Goal: Task Accomplishment & Management: Use online tool/utility

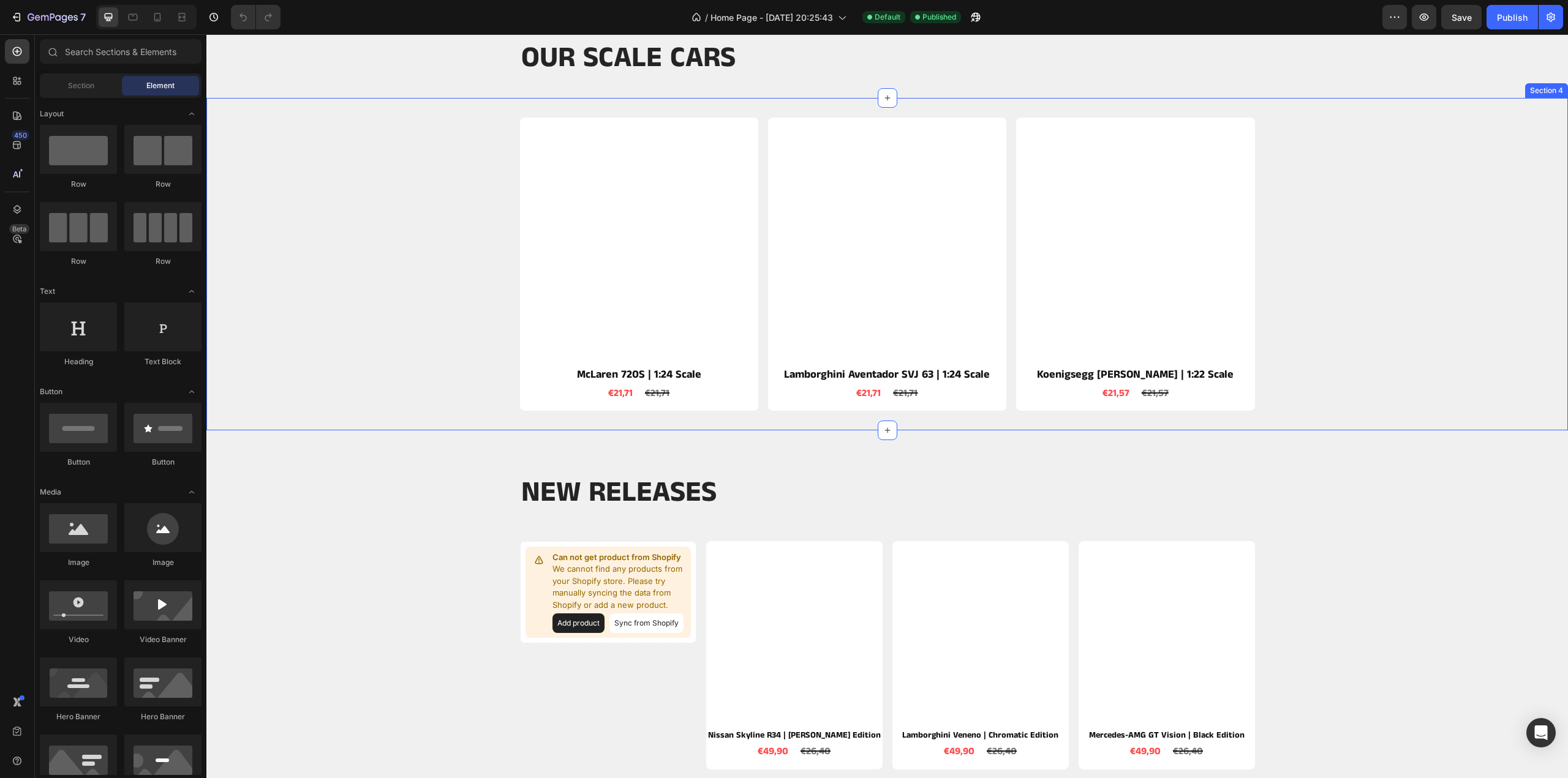
scroll to position [673, 0]
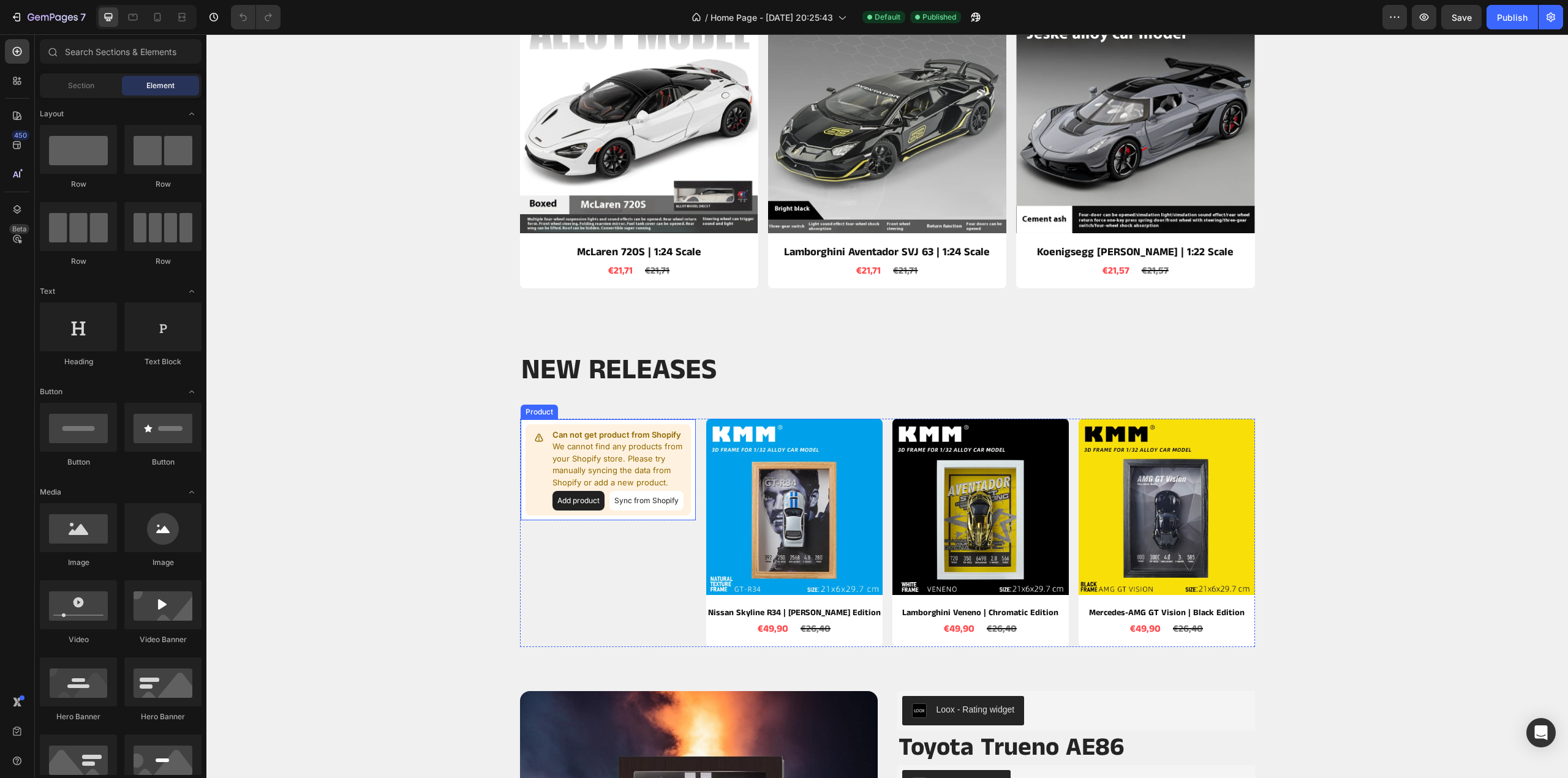
click at [558, 500] on button "Add product" at bounding box center [579, 501] width 52 height 20
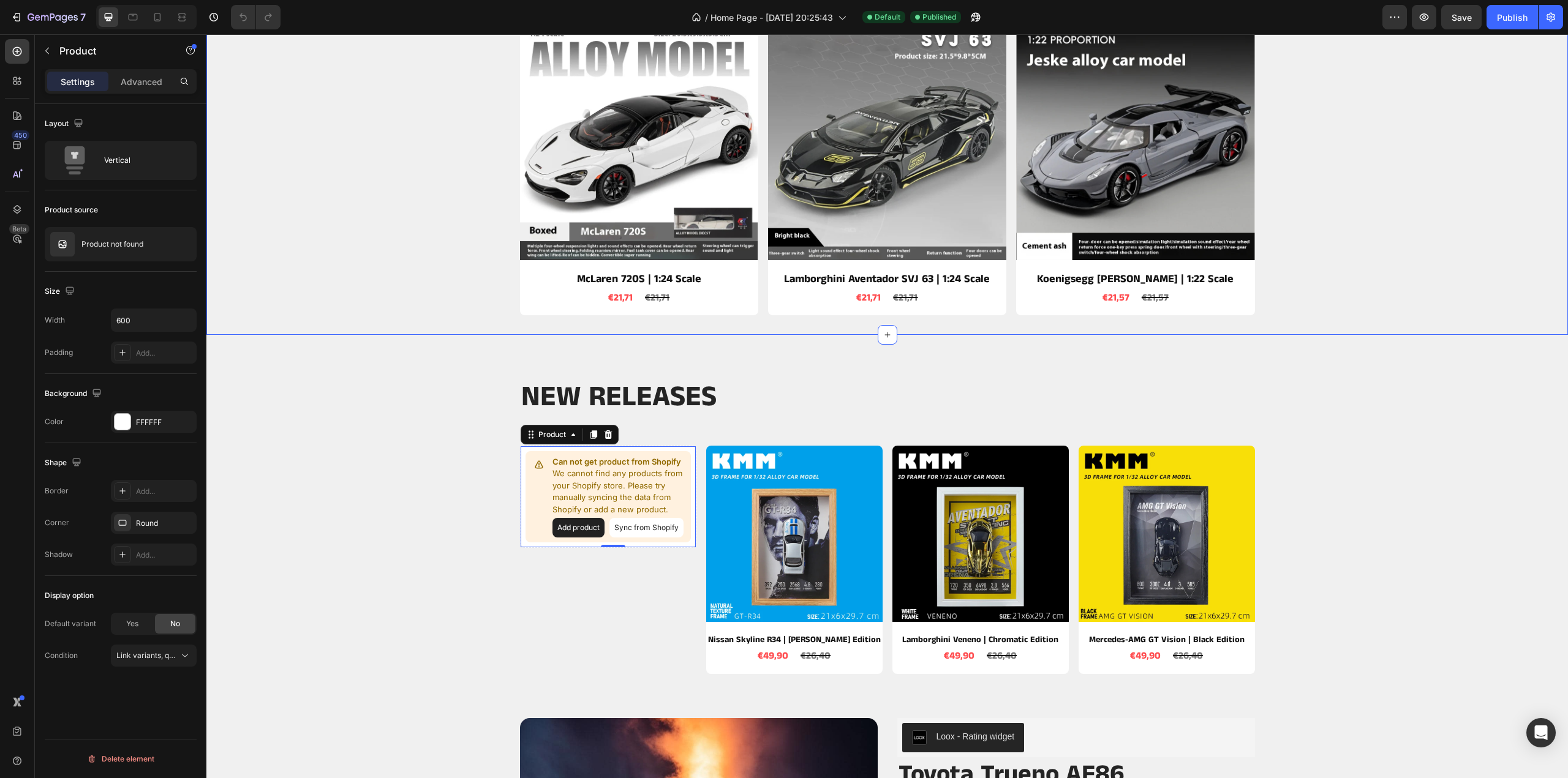
scroll to position [613, 0]
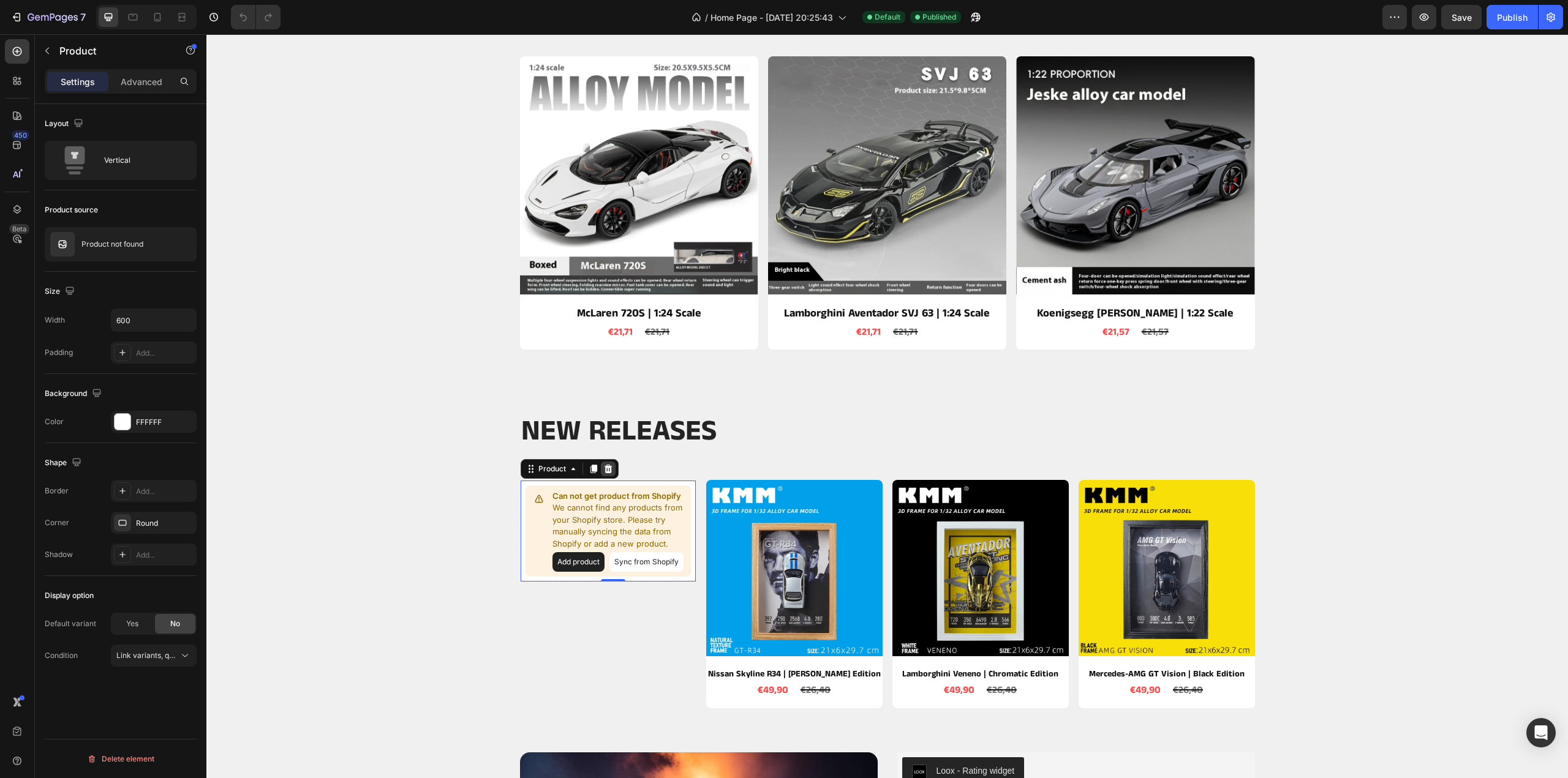
click at [606, 471] on icon at bounding box center [608, 469] width 10 height 10
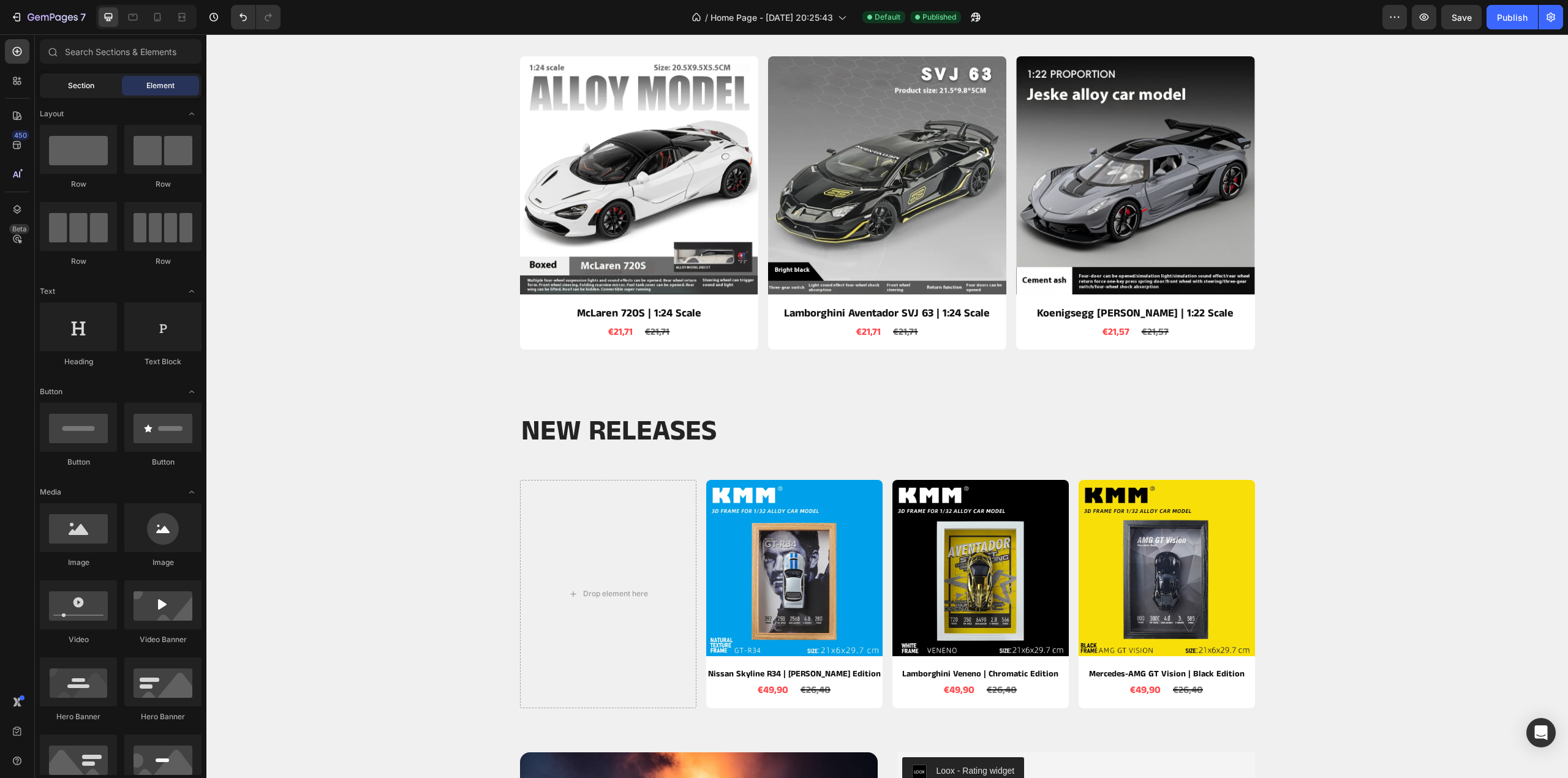
click at [87, 83] on span "Section" at bounding box center [81, 86] width 26 height 11
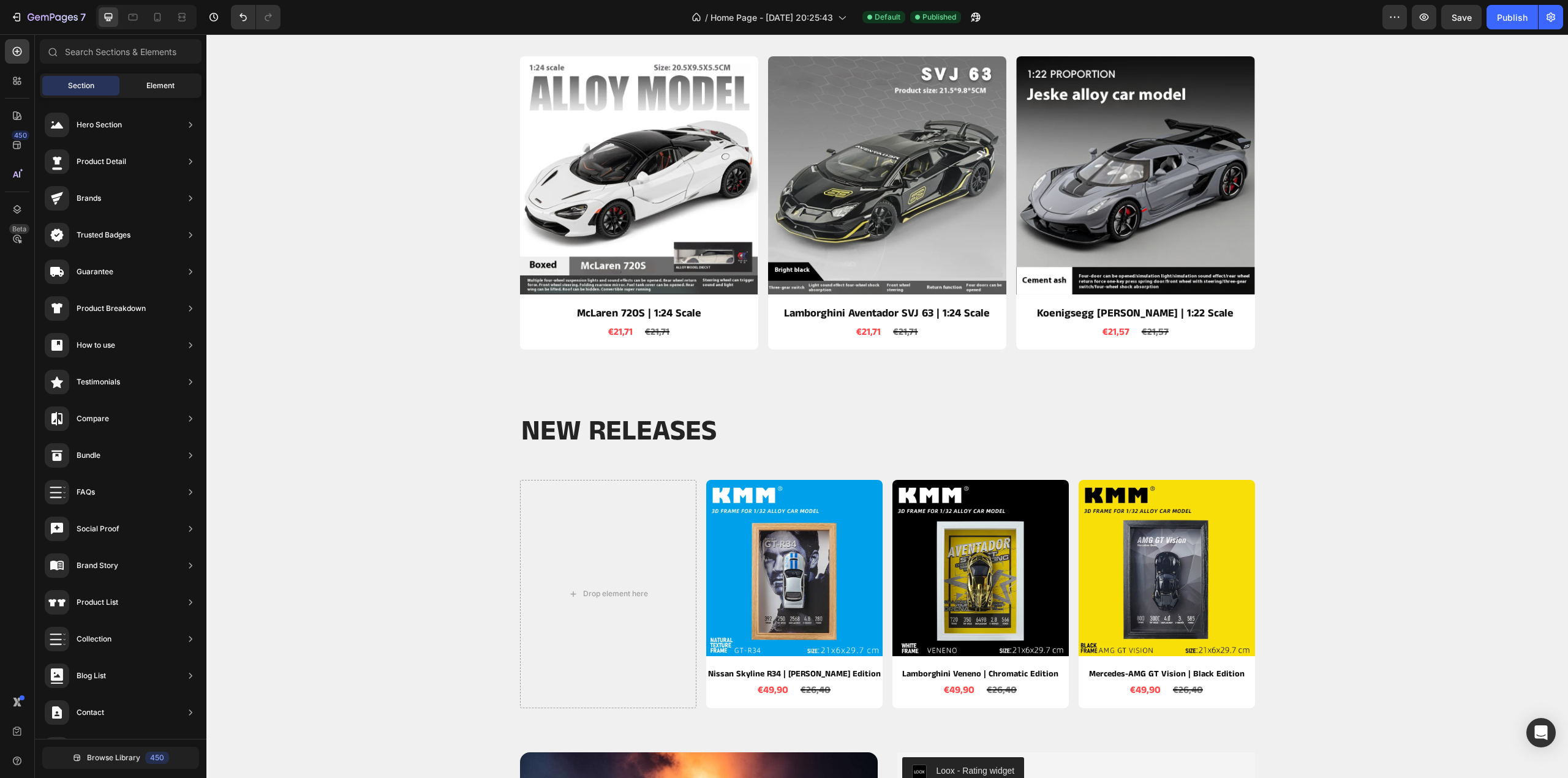
click at [148, 76] on div "Element" at bounding box center [160, 86] width 77 height 20
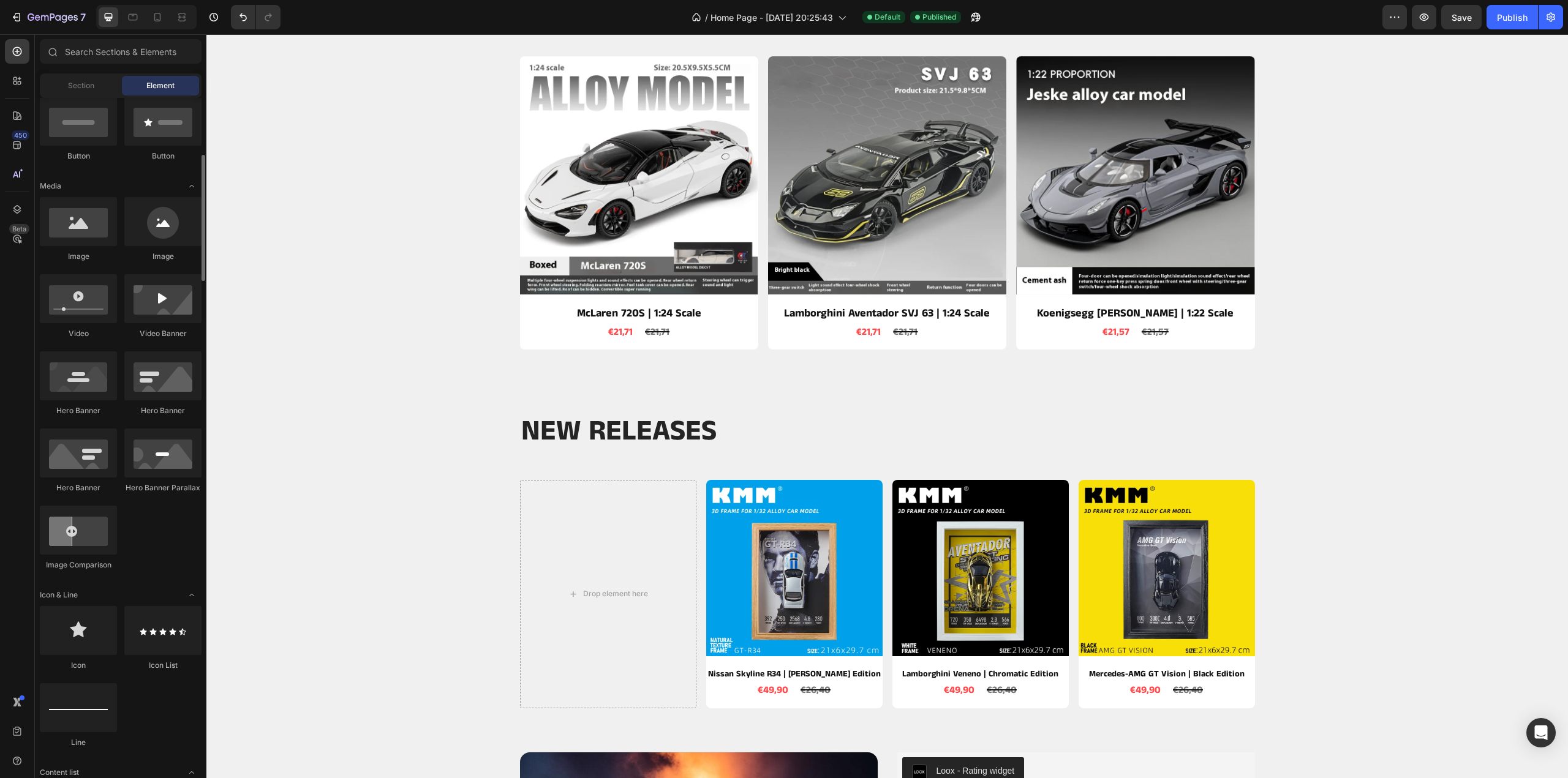
scroll to position [734, 0]
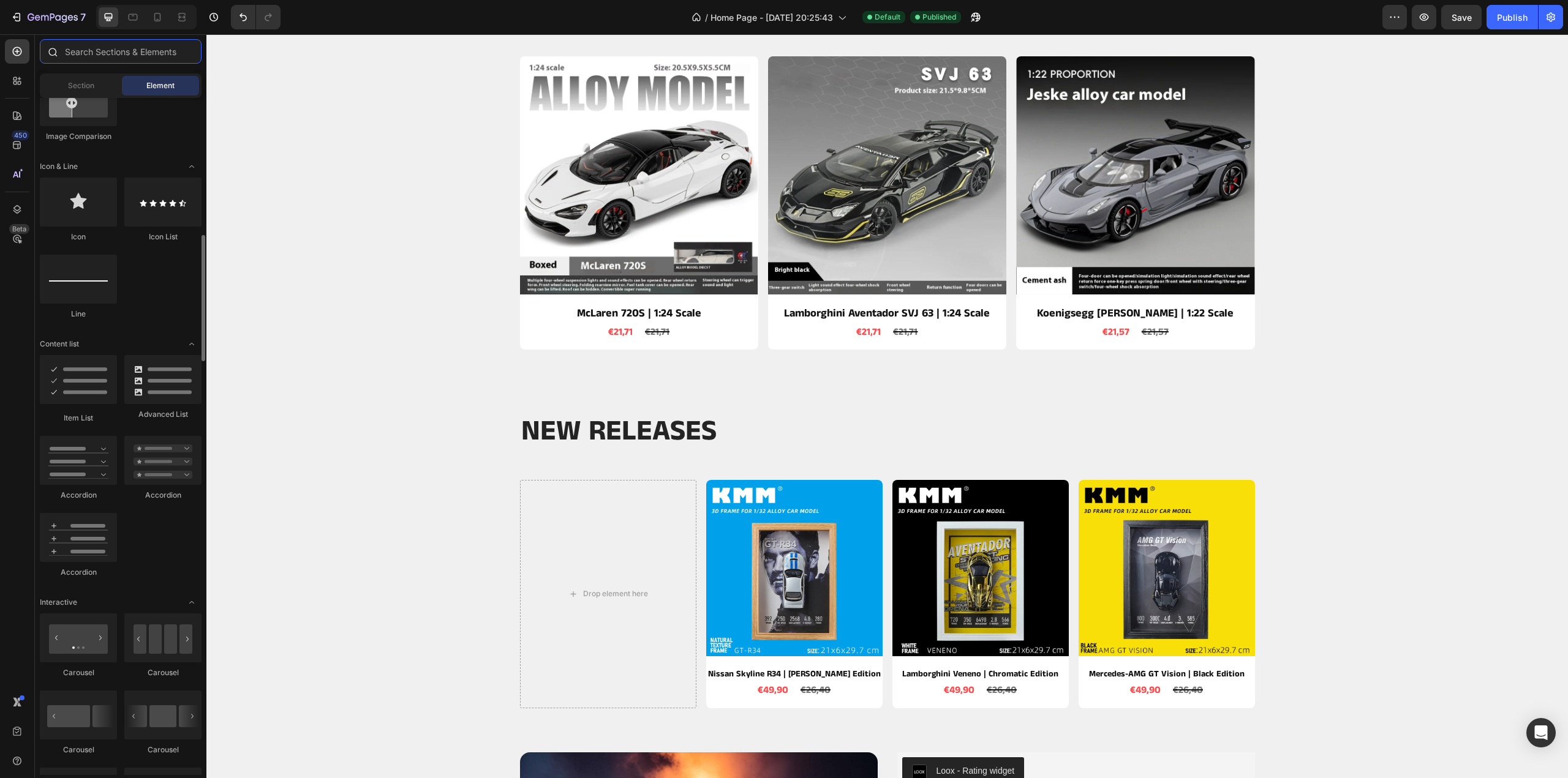
click at [130, 50] on input "text" at bounding box center [120, 51] width 162 height 24
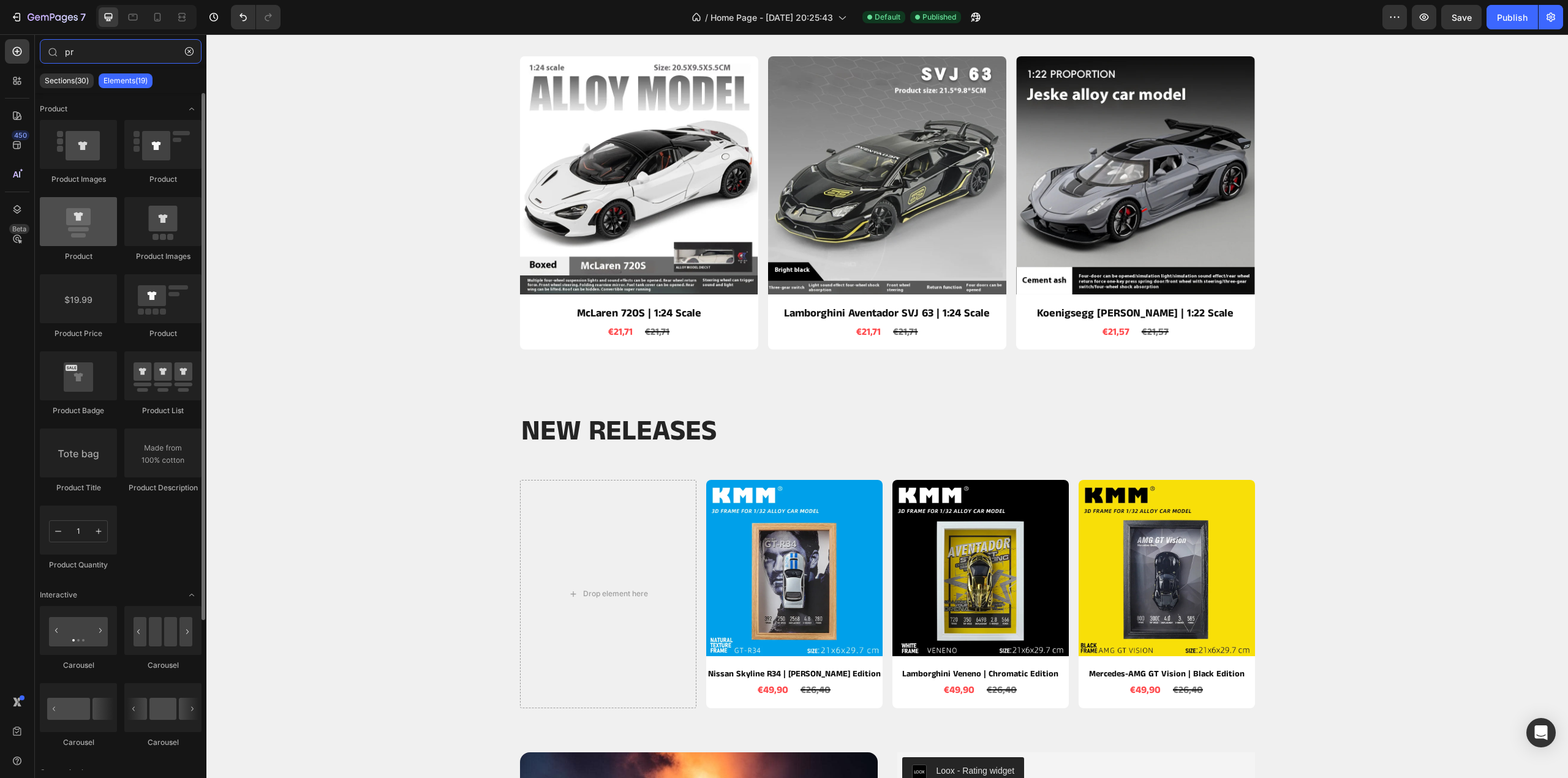
type input "pr"
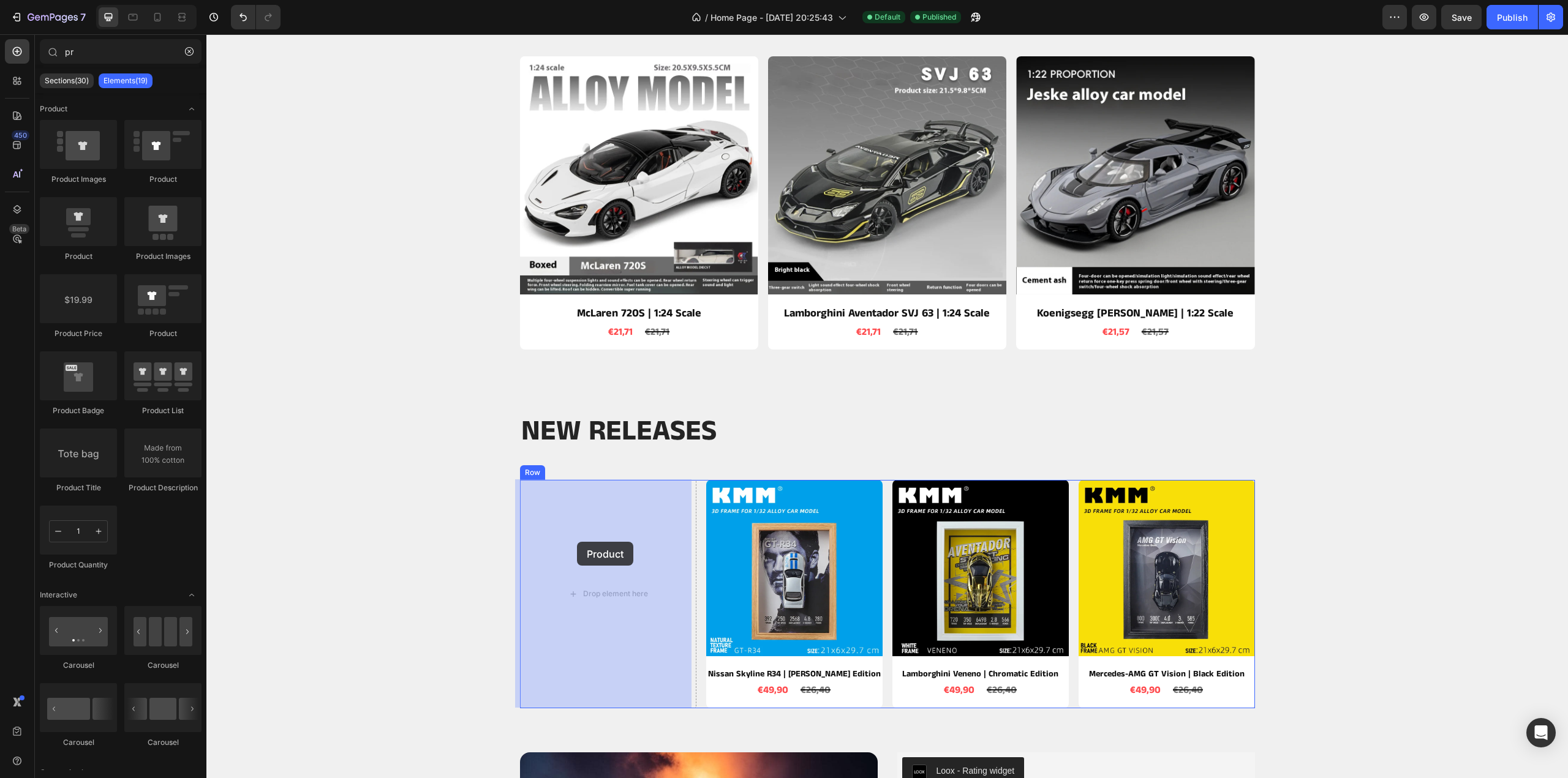
drag, startPoint x: 296, startPoint y: 272, endPoint x: 577, endPoint y: 542, distance: 389.7
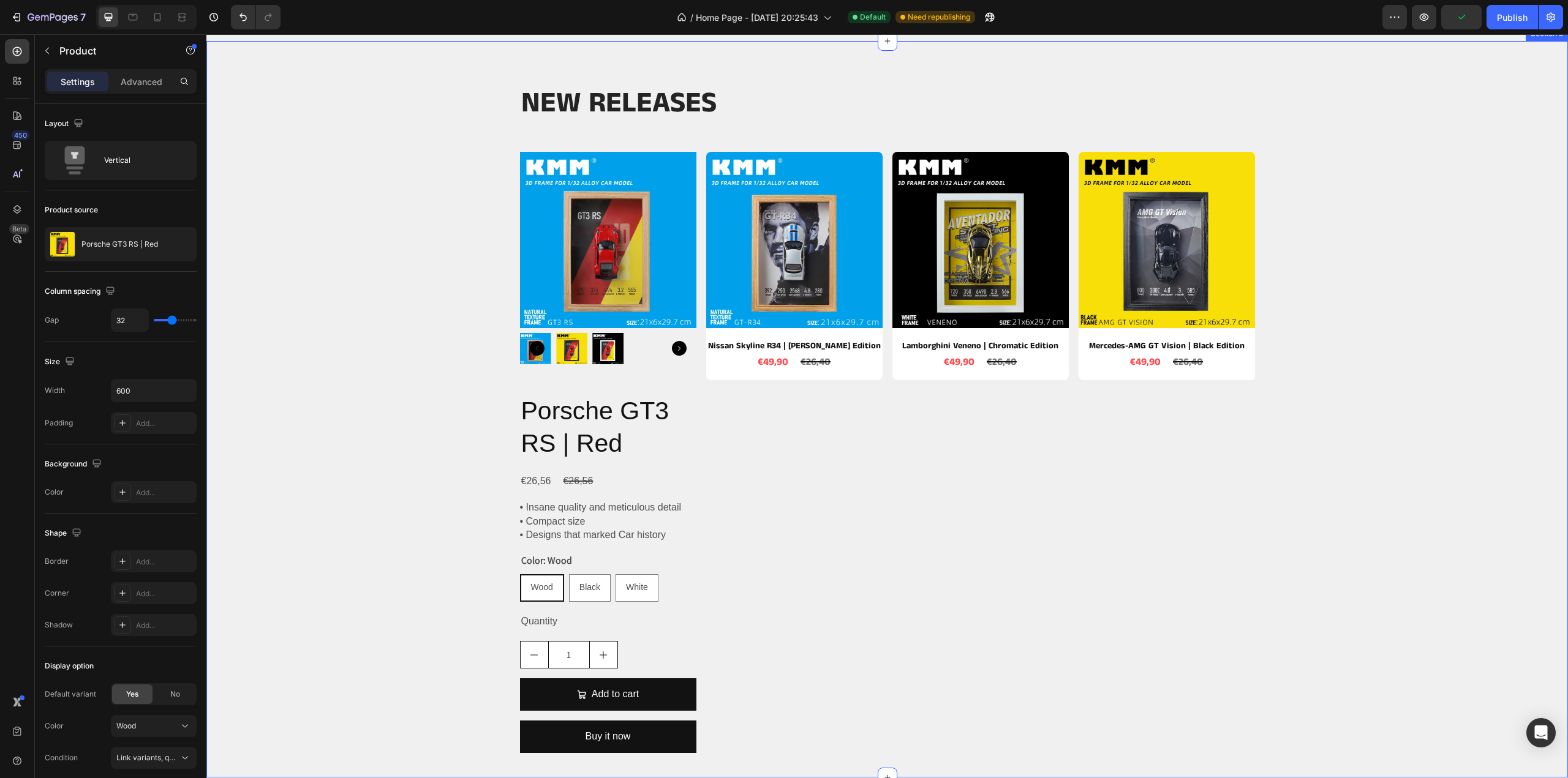
scroll to position [796, 0]
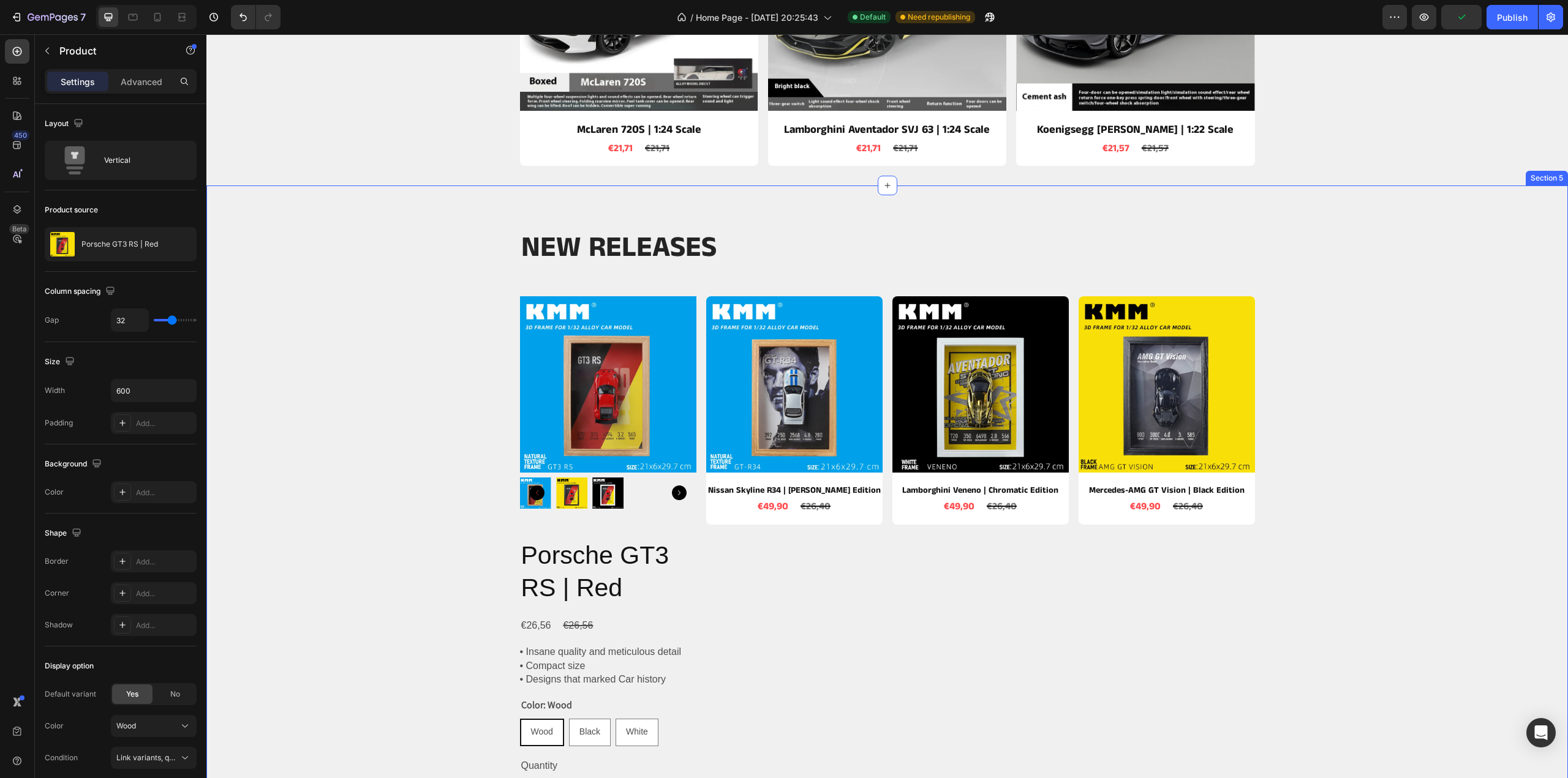
click at [536, 396] on img at bounding box center [608, 384] width 176 height 176
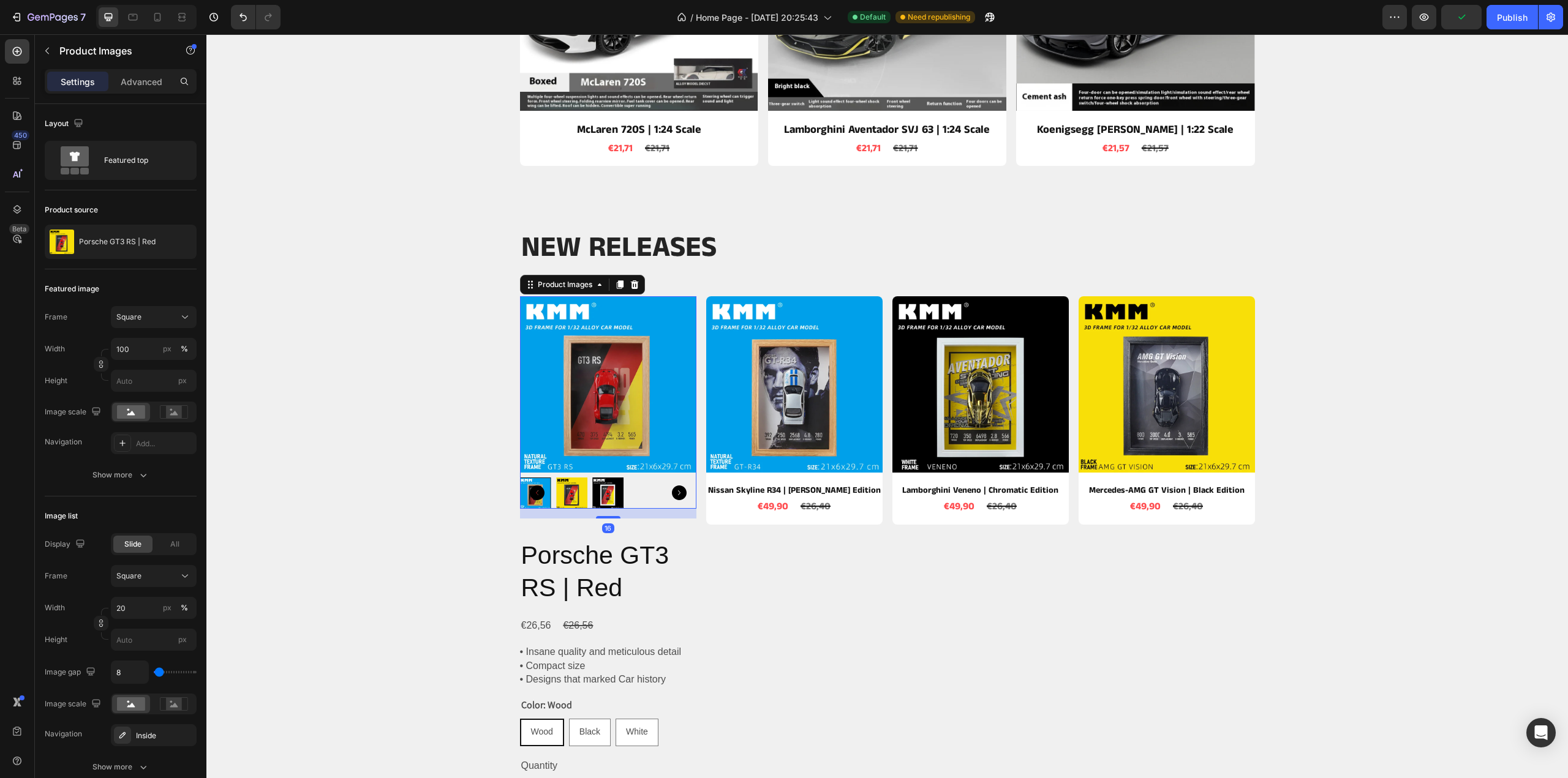
click at [630, 284] on icon at bounding box center [635, 284] width 10 height 10
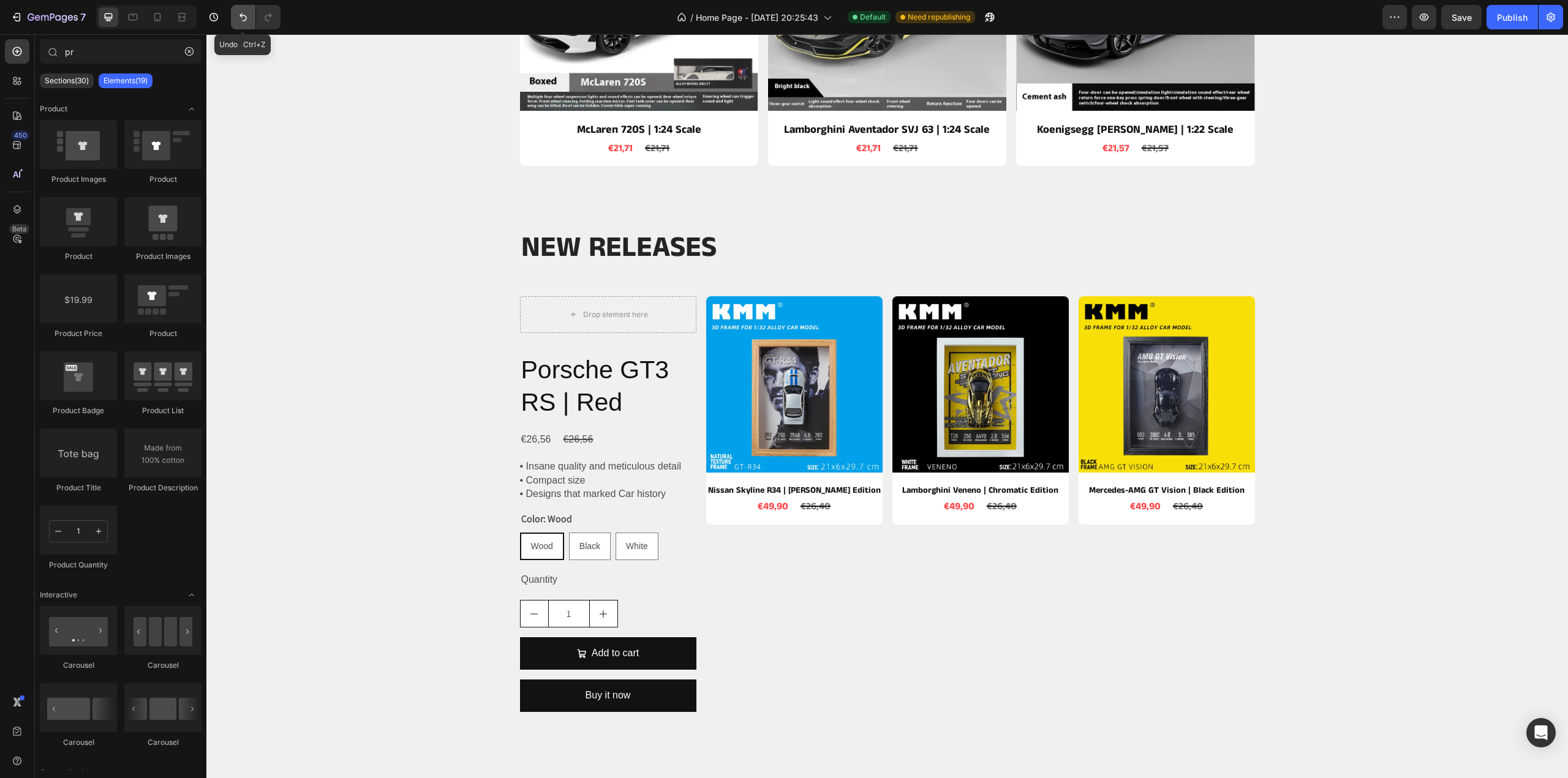
click at [243, 14] on icon "Undo/Redo" at bounding box center [243, 17] width 13 height 13
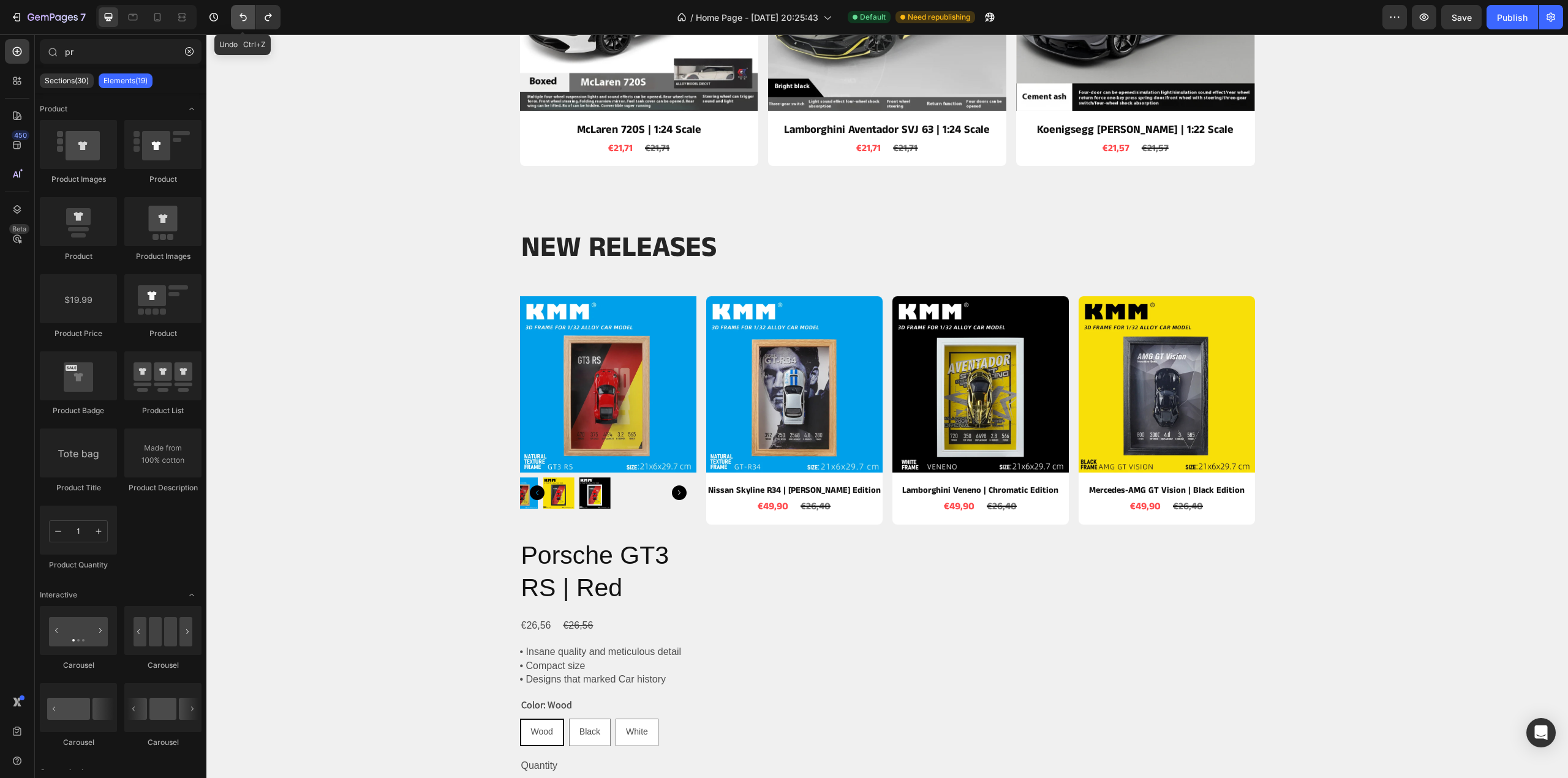
click at [243, 14] on icon "Undo/Redo" at bounding box center [243, 17] width 13 height 13
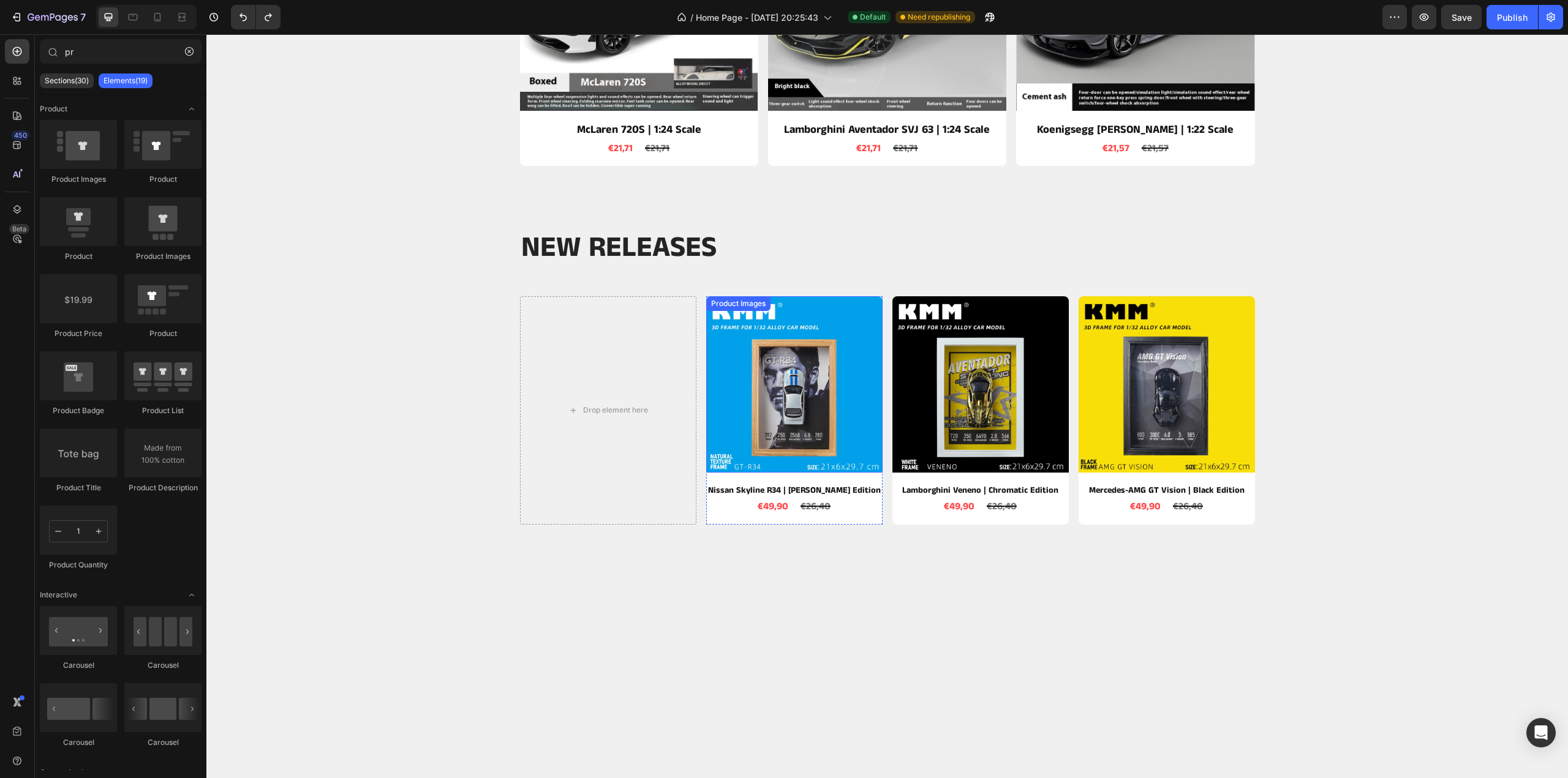
click at [741, 346] on img at bounding box center [794, 384] width 176 height 176
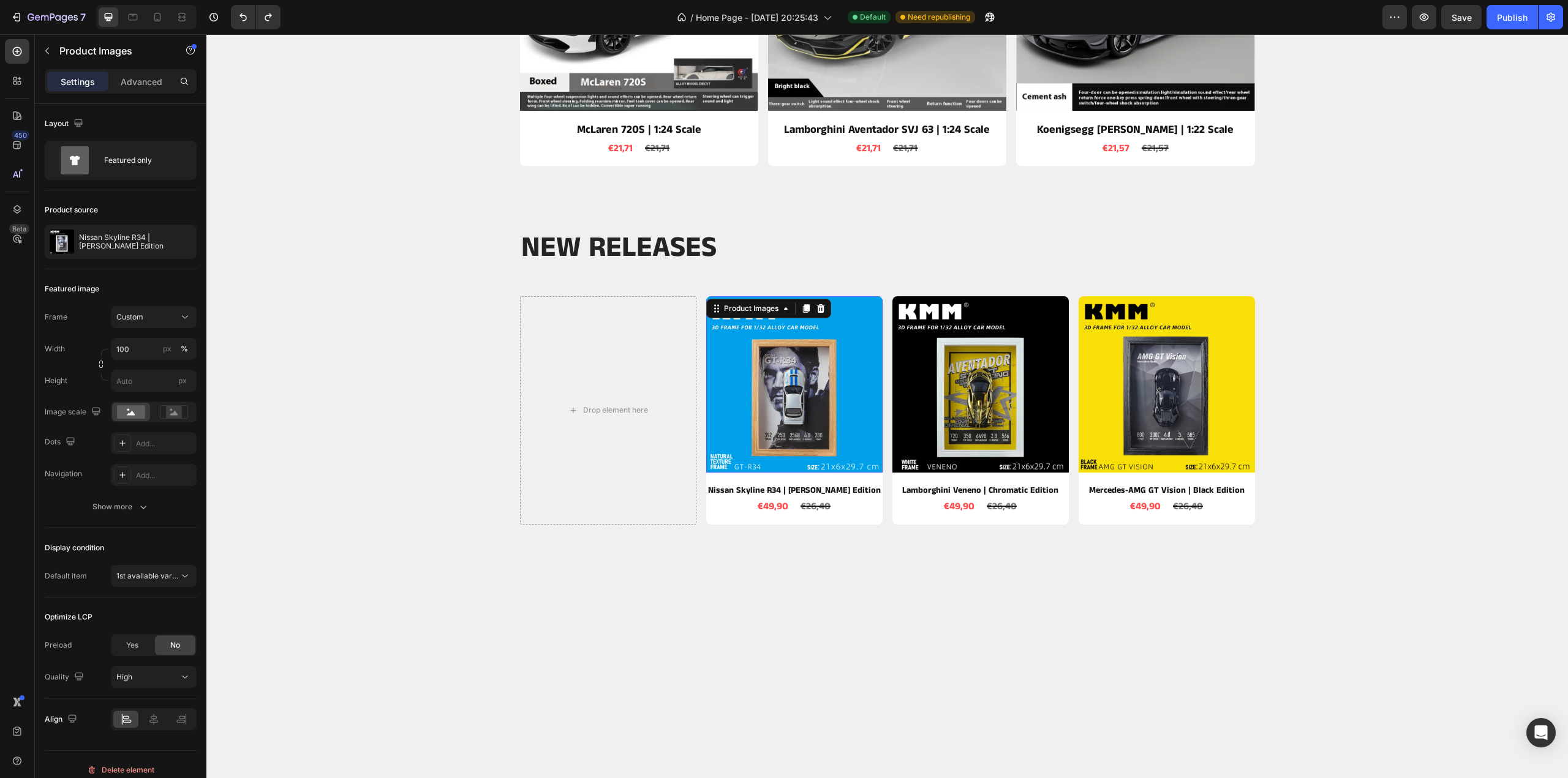
click at [801, 309] on icon at bounding box center [806, 309] width 10 height 10
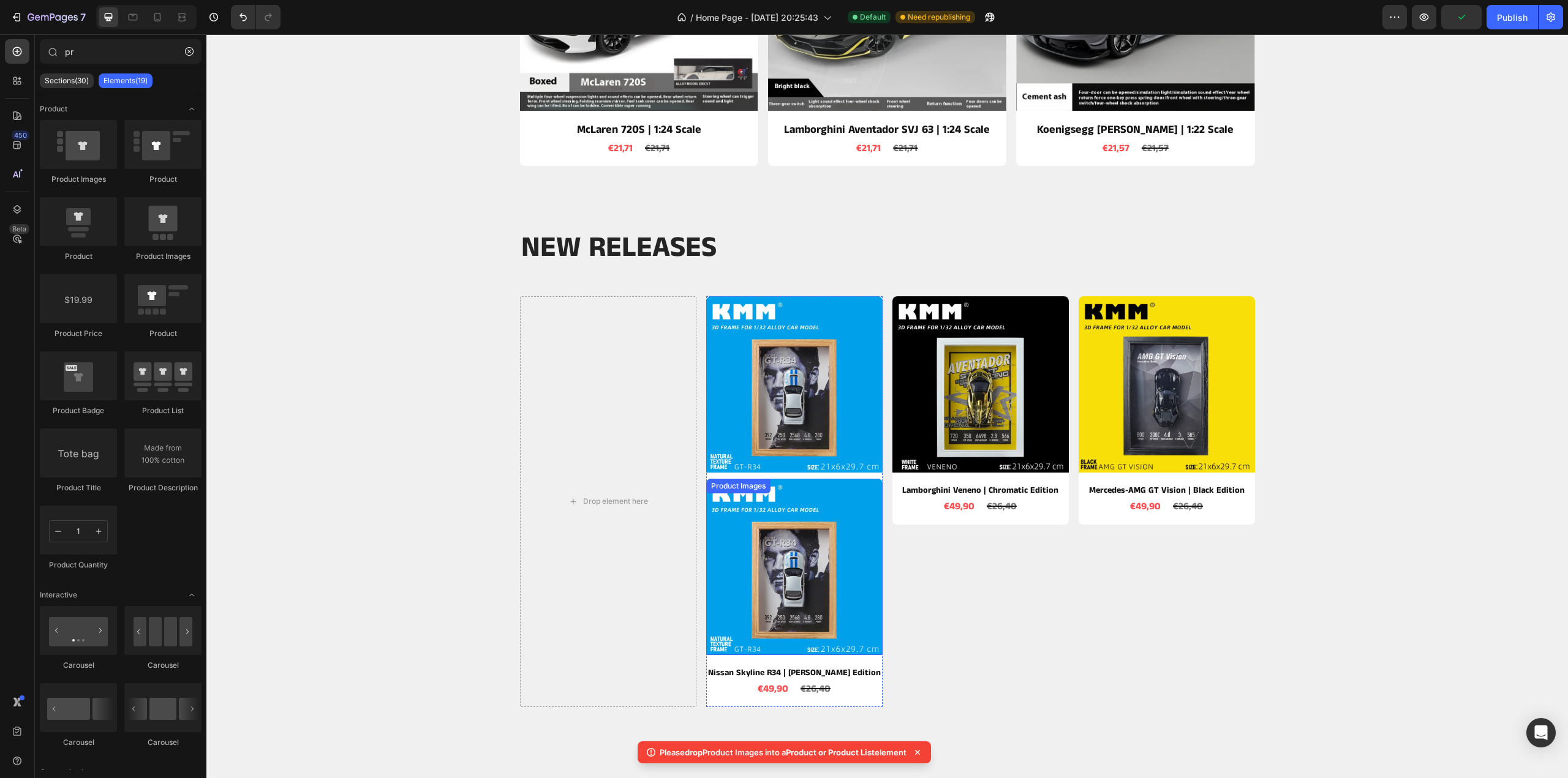
click at [812, 568] on img at bounding box center [794, 566] width 176 height 176
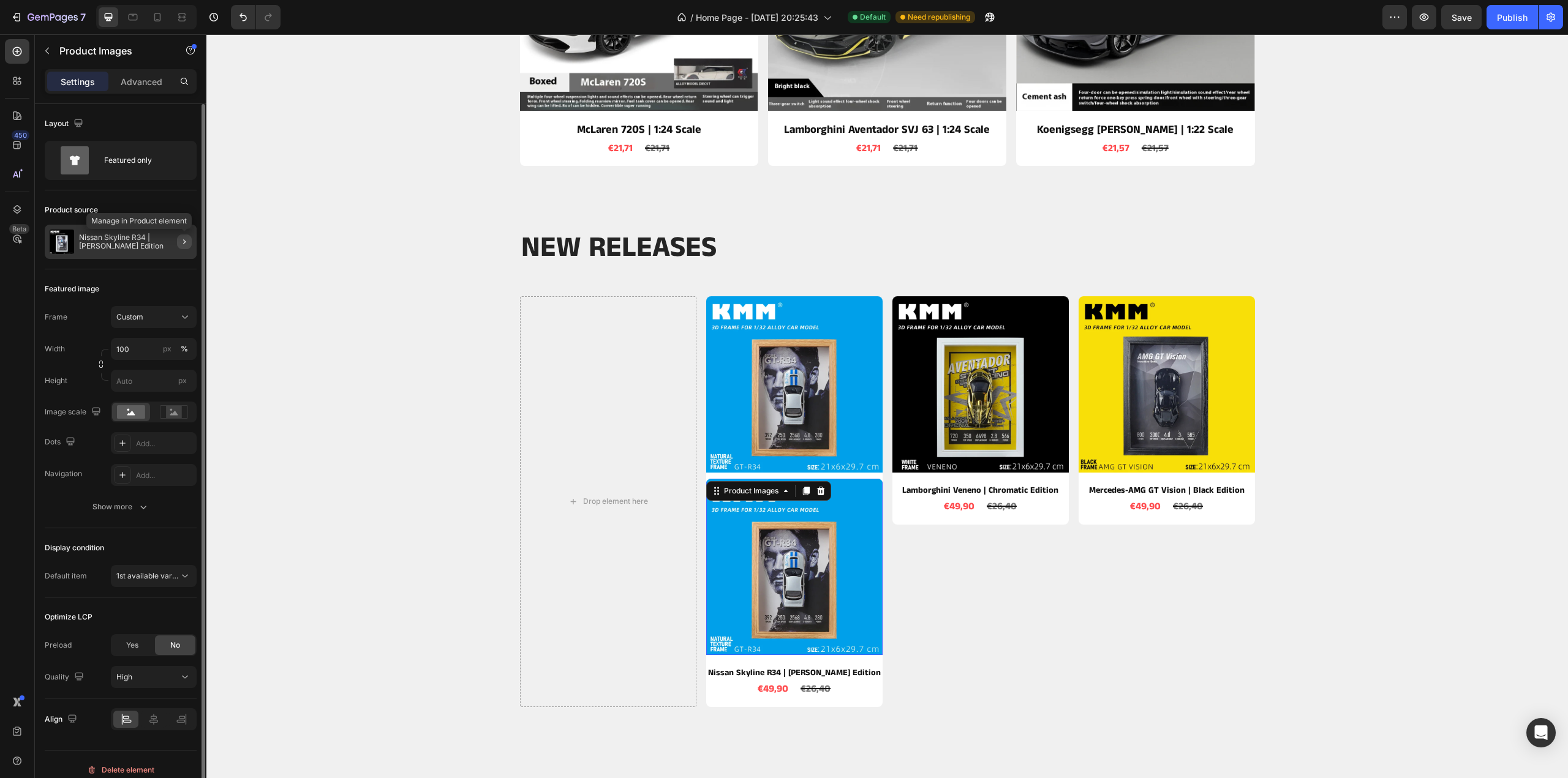
click at [183, 248] on button "button" at bounding box center [184, 242] width 15 height 15
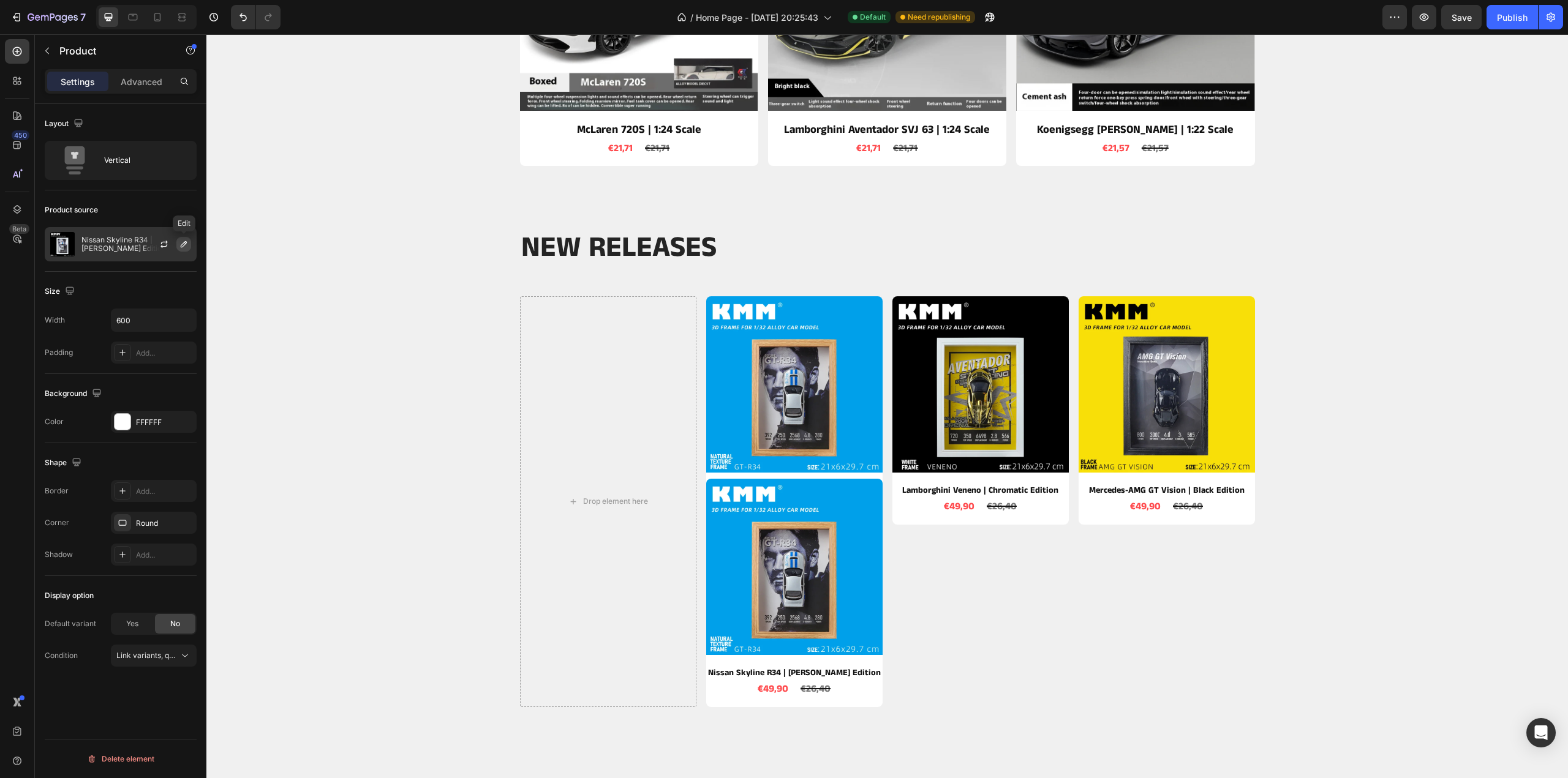
click at [189, 242] on icon "button" at bounding box center [183, 244] width 10 height 10
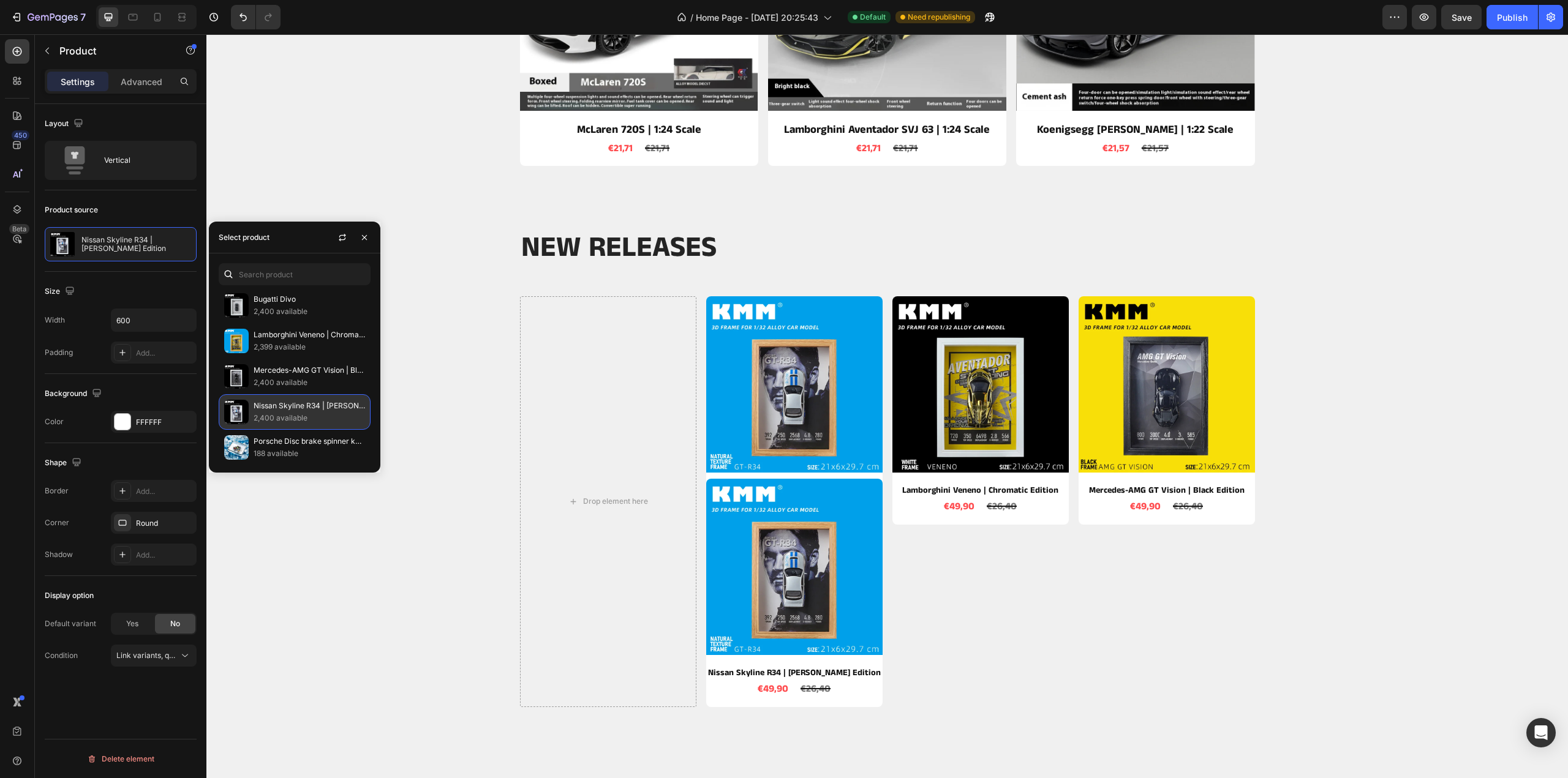
scroll to position [0, 0]
click at [279, 304] on p "Porsche GT3 RS | Red" at bounding box center [309, 302] width 111 height 13
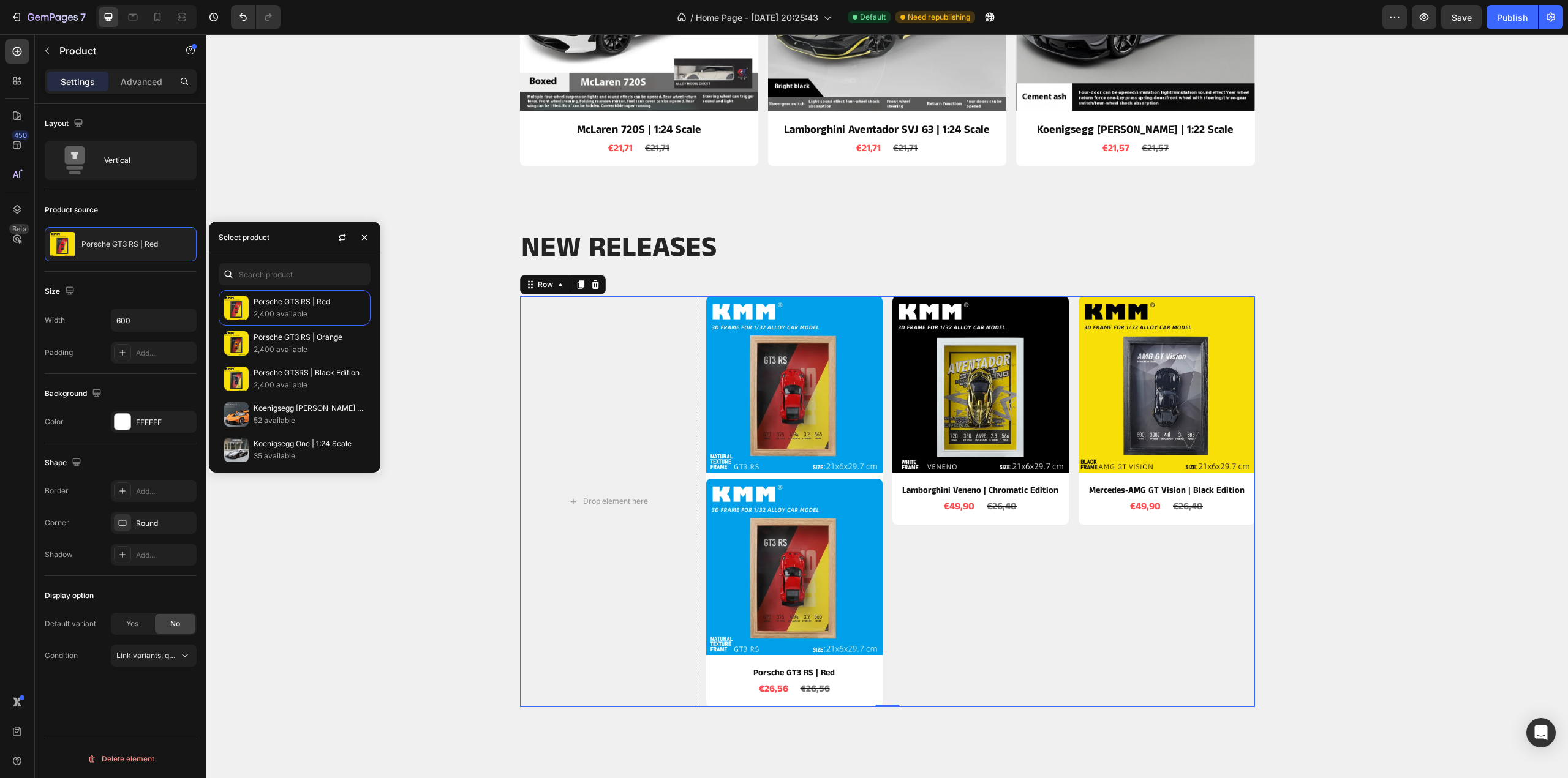
click at [947, 584] on div "Product Images Lamborghini Veneno | Chromatic Edition Product Title €49,90 Prod…" at bounding box center [980, 501] width 176 height 411
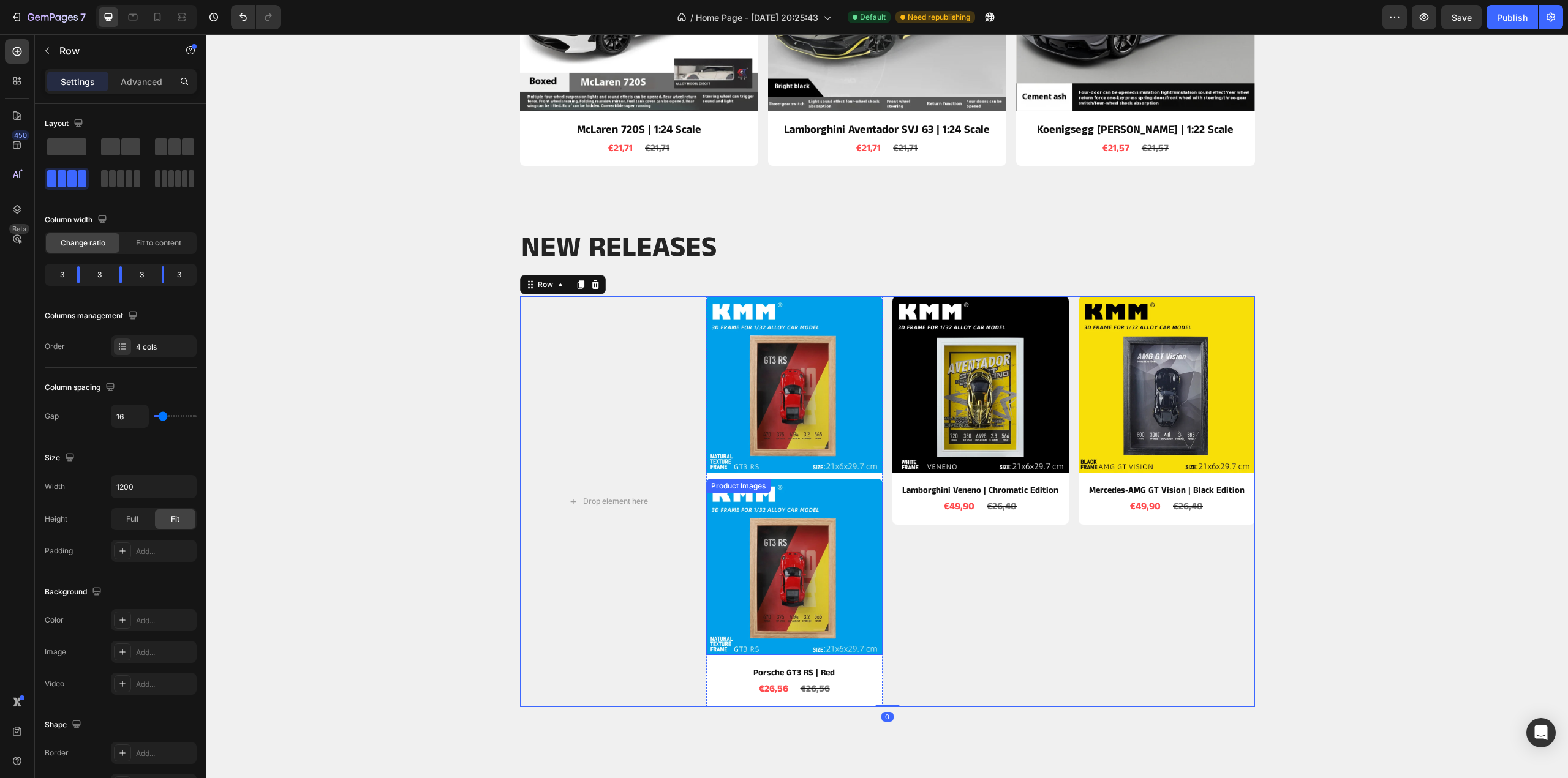
click at [808, 553] on img at bounding box center [794, 566] width 176 height 176
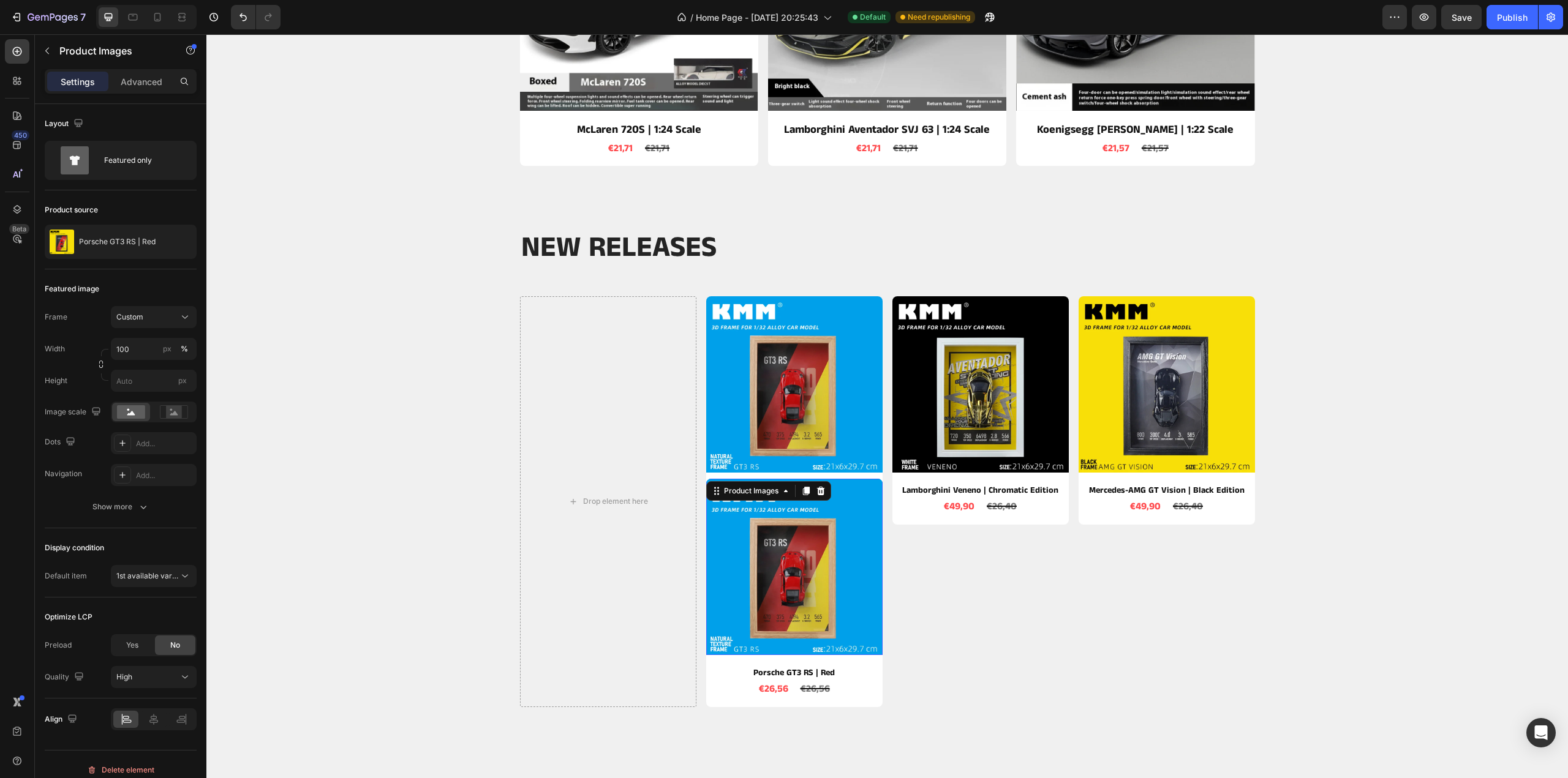
click at [794, 550] on img at bounding box center [794, 566] width 176 height 176
click at [773, 416] on img at bounding box center [794, 384] width 176 height 176
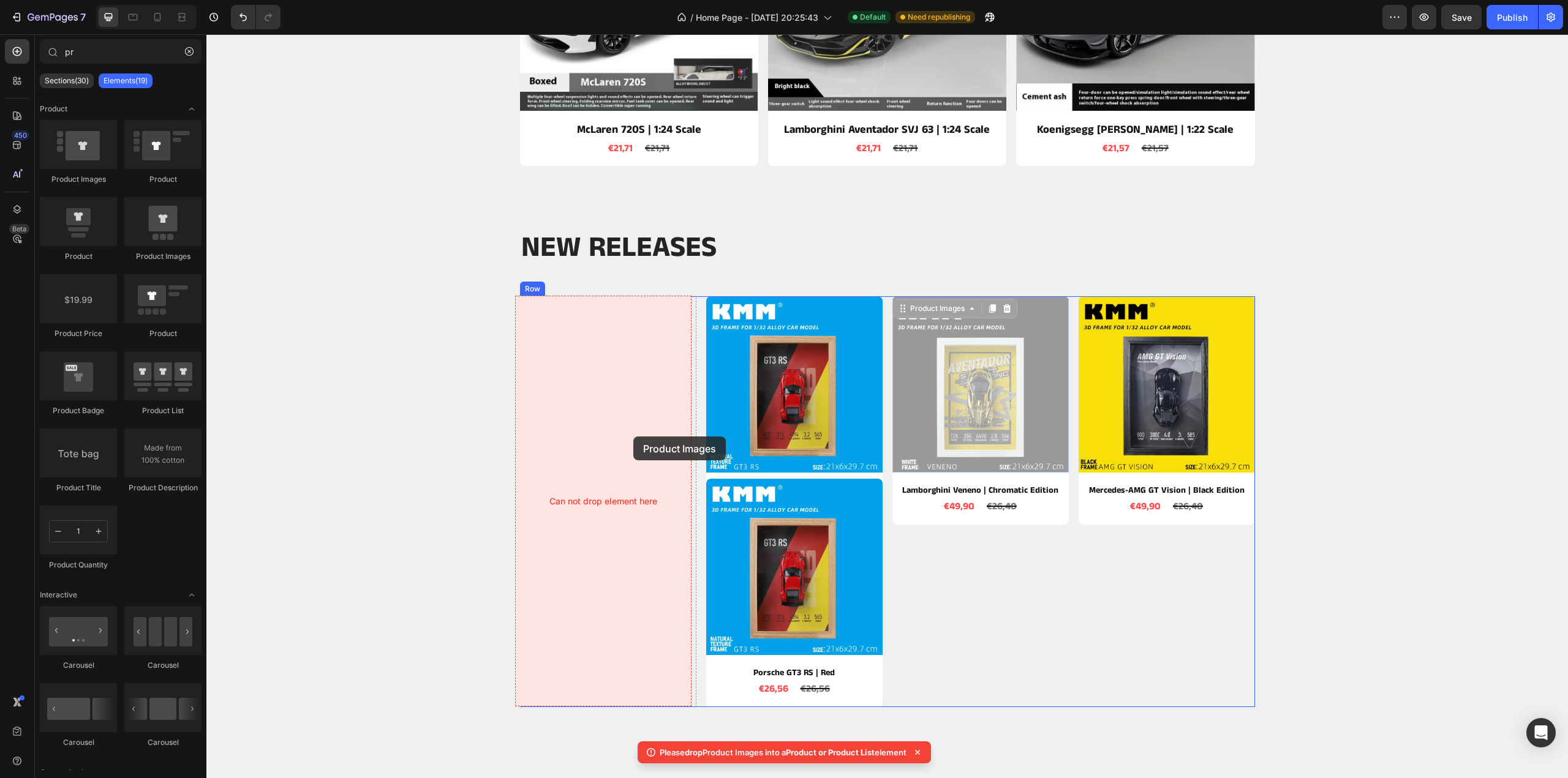
drag, startPoint x: 945, startPoint y: 413, endPoint x: 584, endPoint y: 429, distance: 361.4
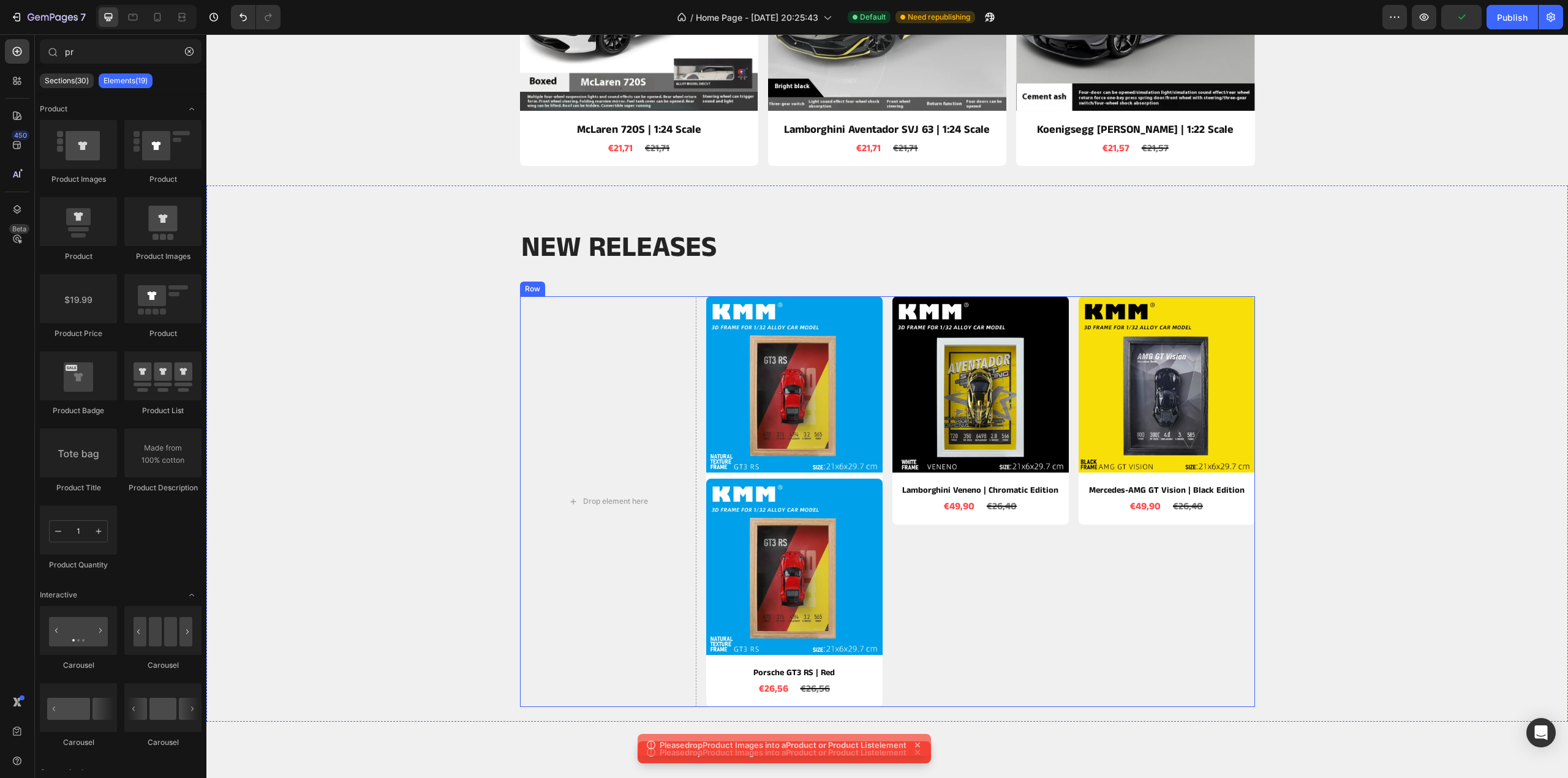
click at [1013, 611] on div "Product Images Lamborghini Veneno | Chromatic Edition Product Title €49,90 Prod…" at bounding box center [980, 501] width 176 height 411
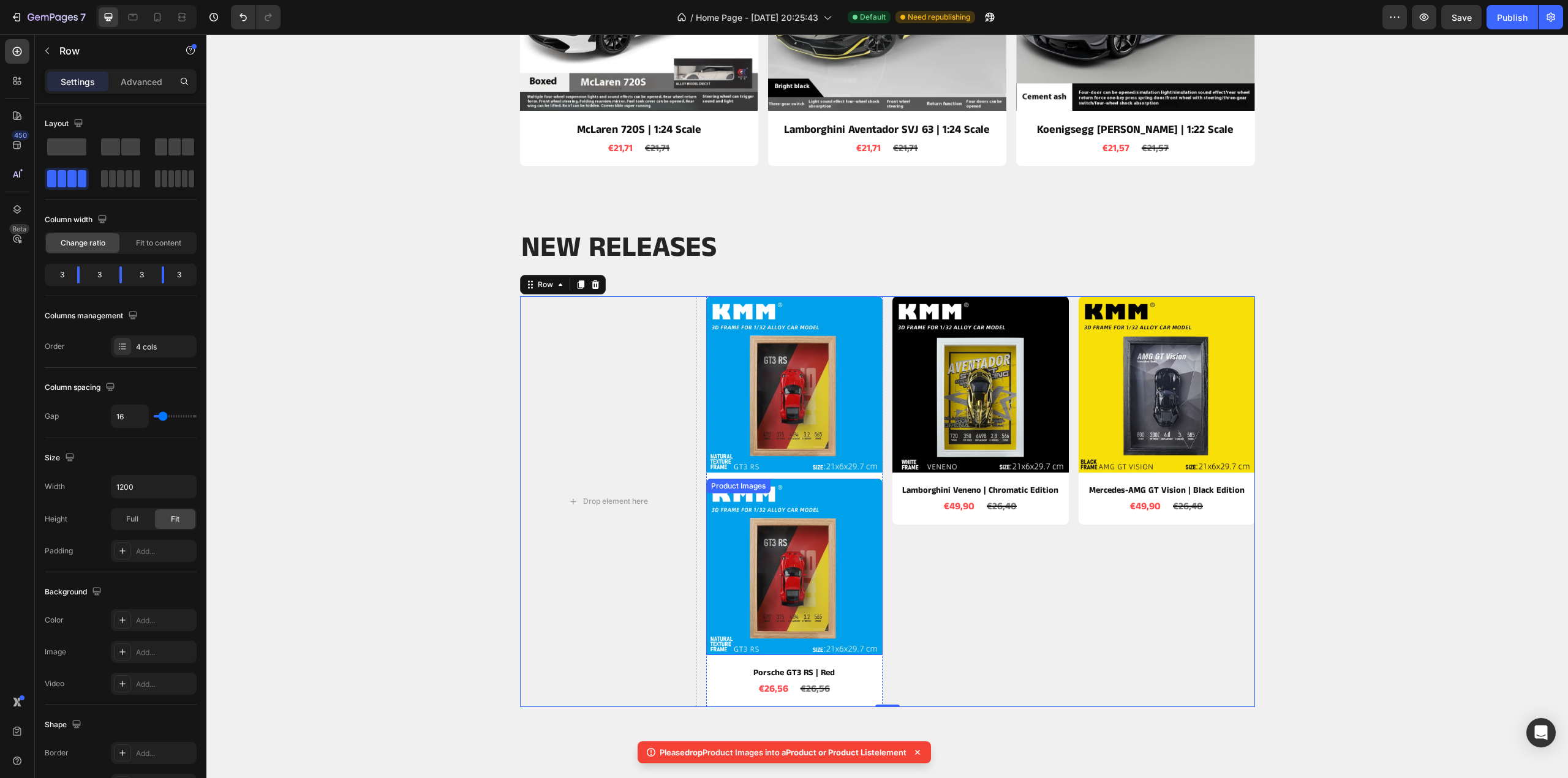
click at [759, 533] on img at bounding box center [794, 566] width 176 height 176
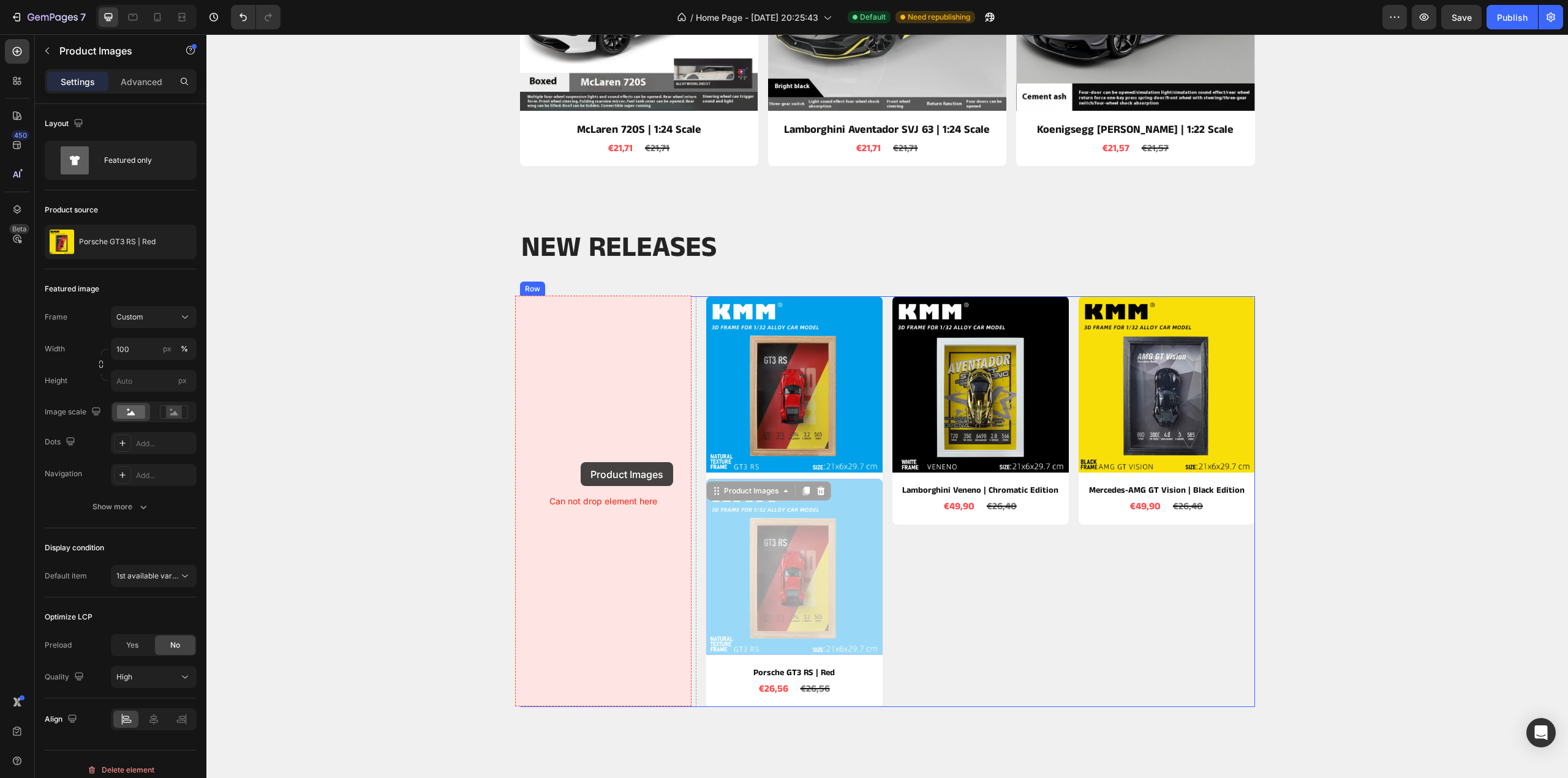
drag, startPoint x: 751, startPoint y: 493, endPoint x: 580, endPoint y: 464, distance: 173.4
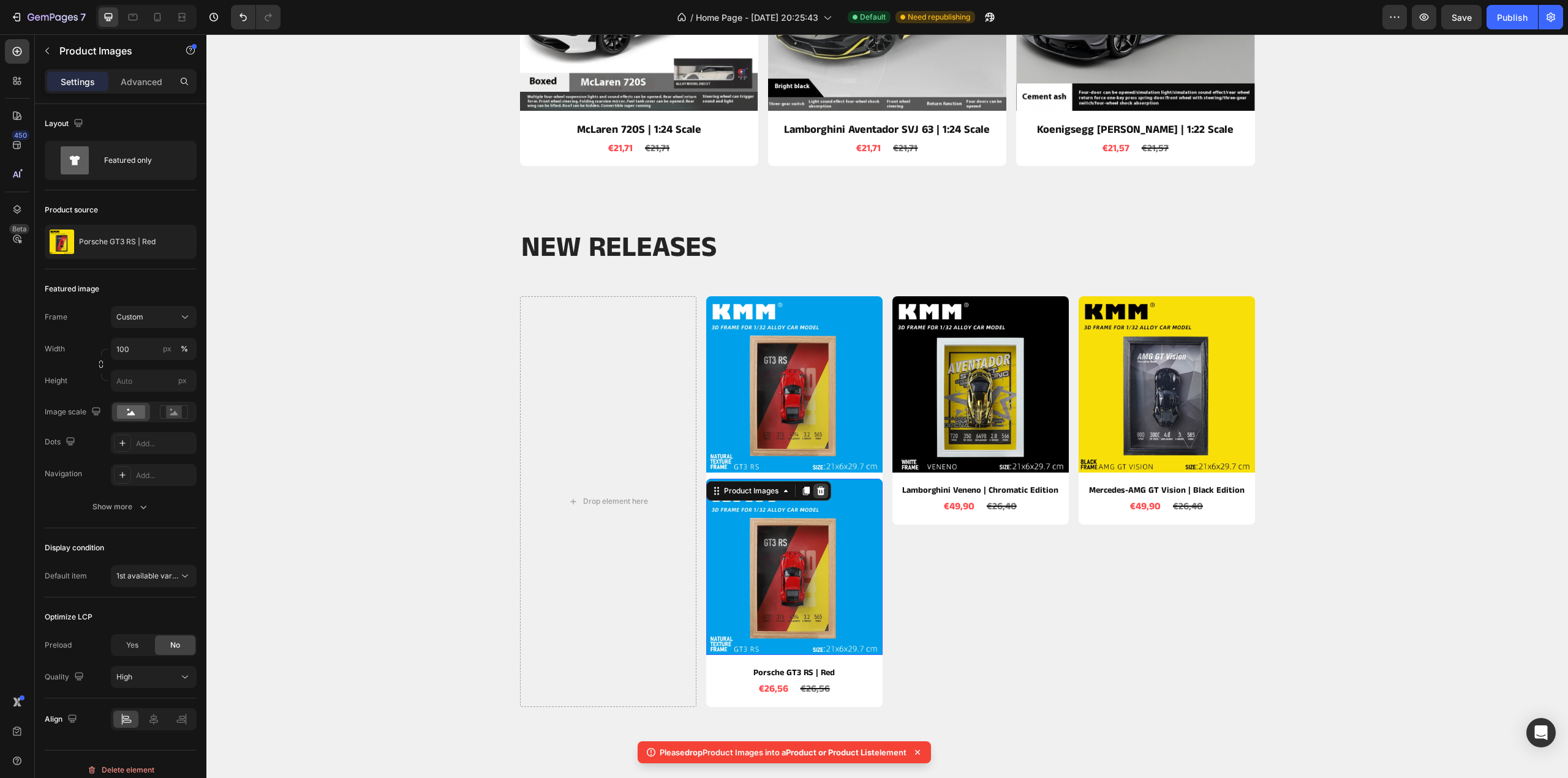
click at [813, 494] on div at bounding box center [821, 491] width 15 height 15
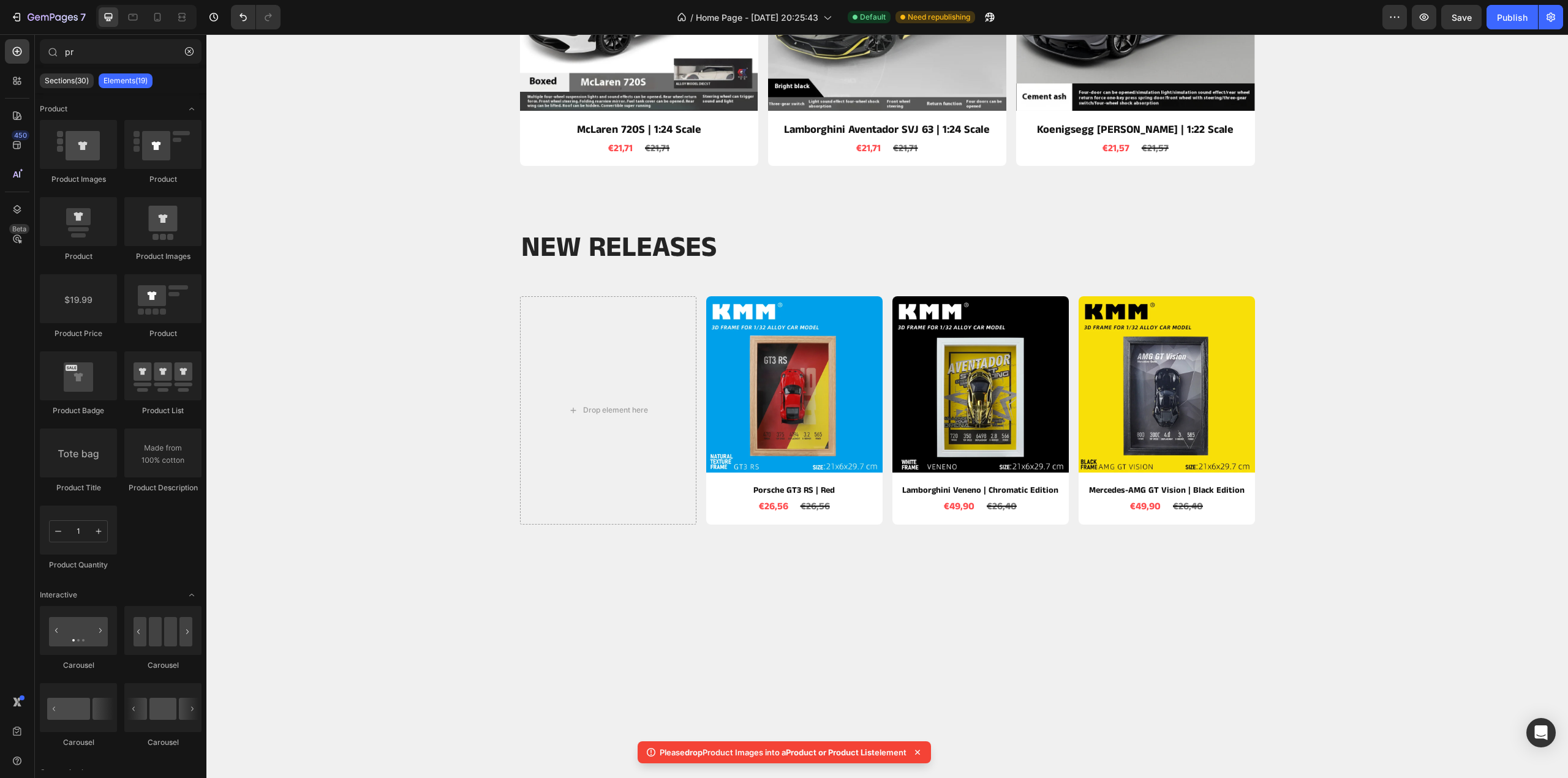
click at [745, 573] on div at bounding box center [887, 772] width 1362 height 465
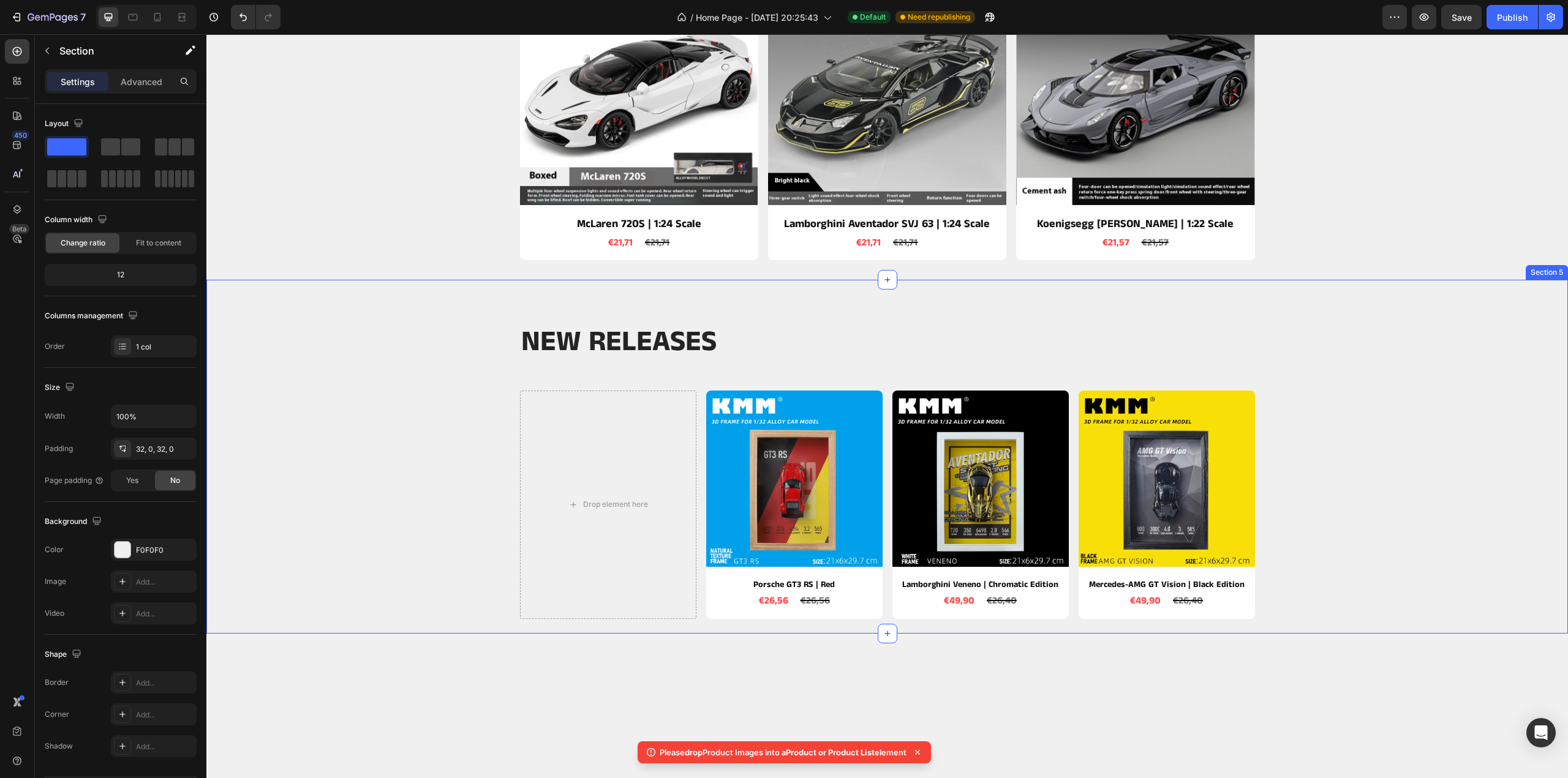
scroll to position [796, 0]
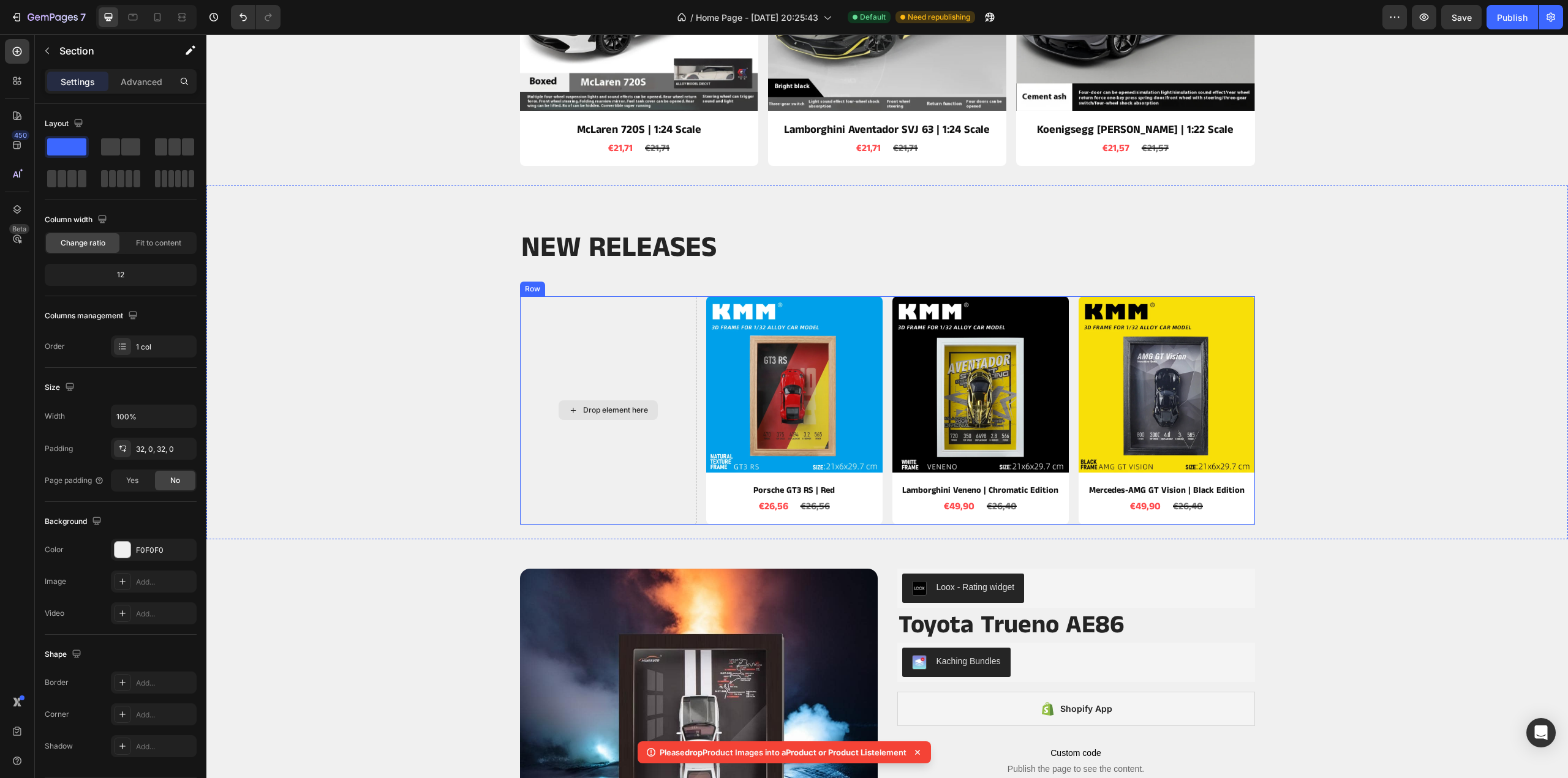
click at [598, 405] on div "Drop element here" at bounding box center [608, 410] width 99 height 20
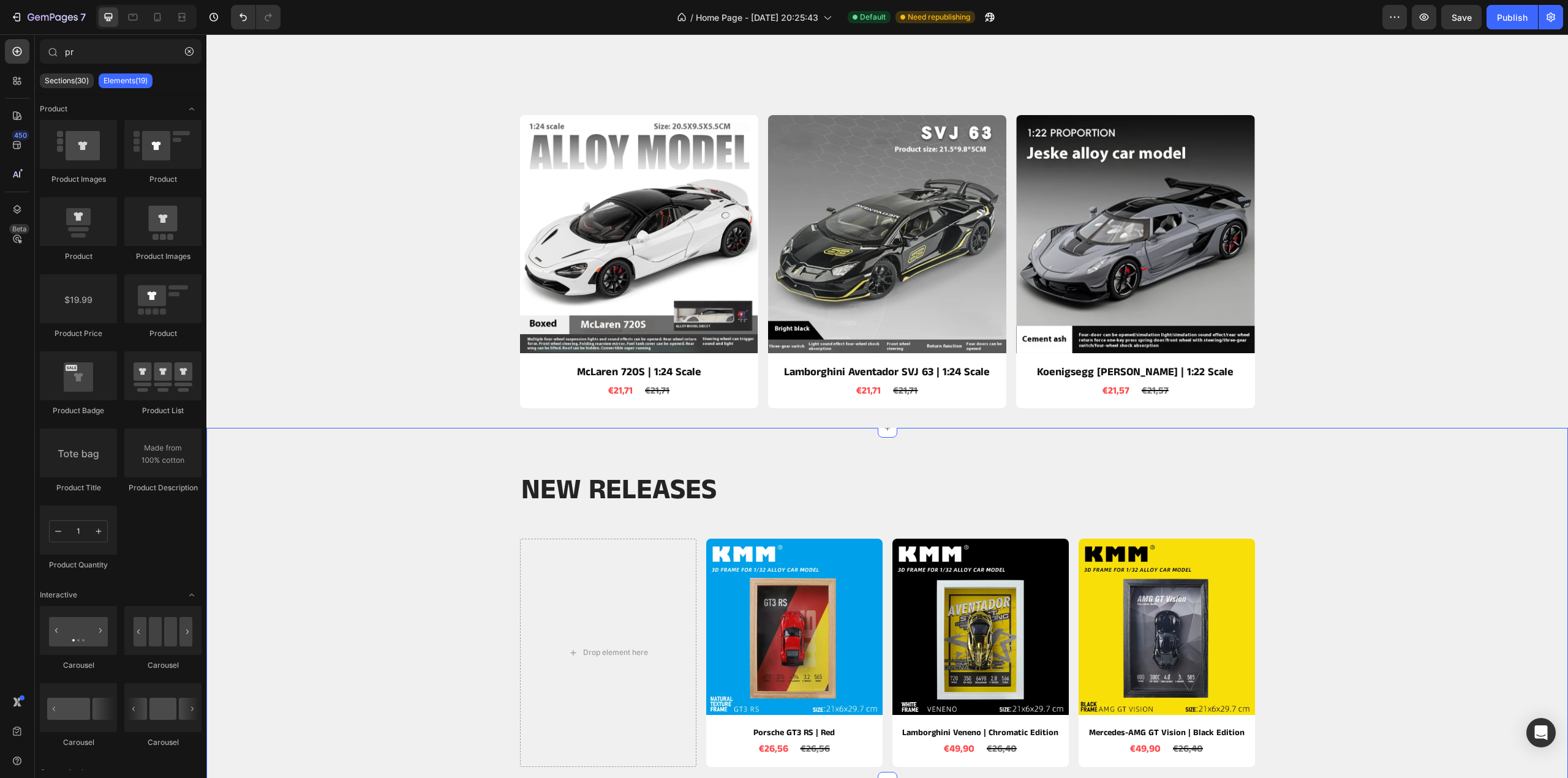
scroll to position [673, 0]
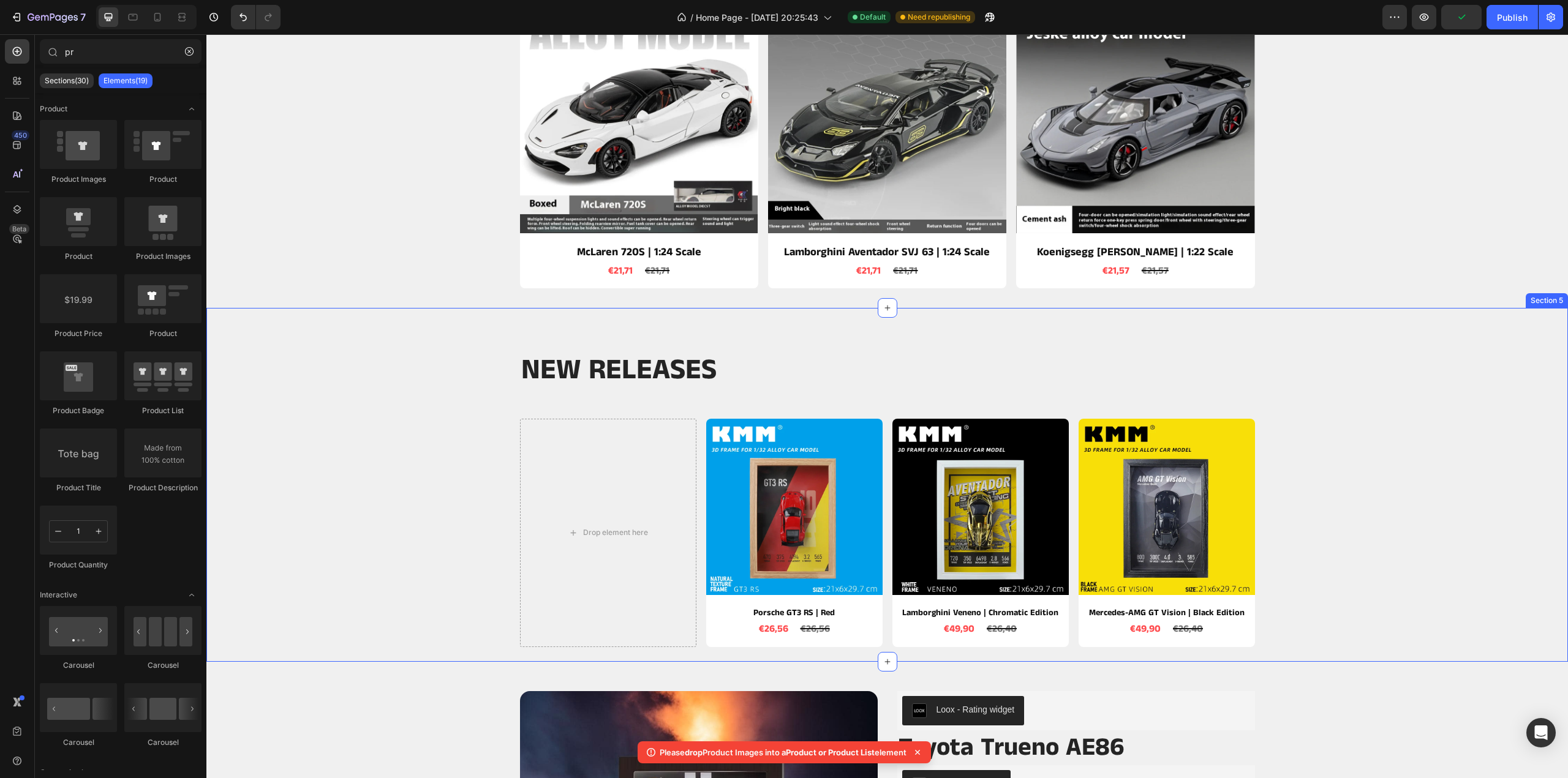
click at [826, 370] on h2 "NEW RELEASES" at bounding box center [887, 371] width 735 height 37
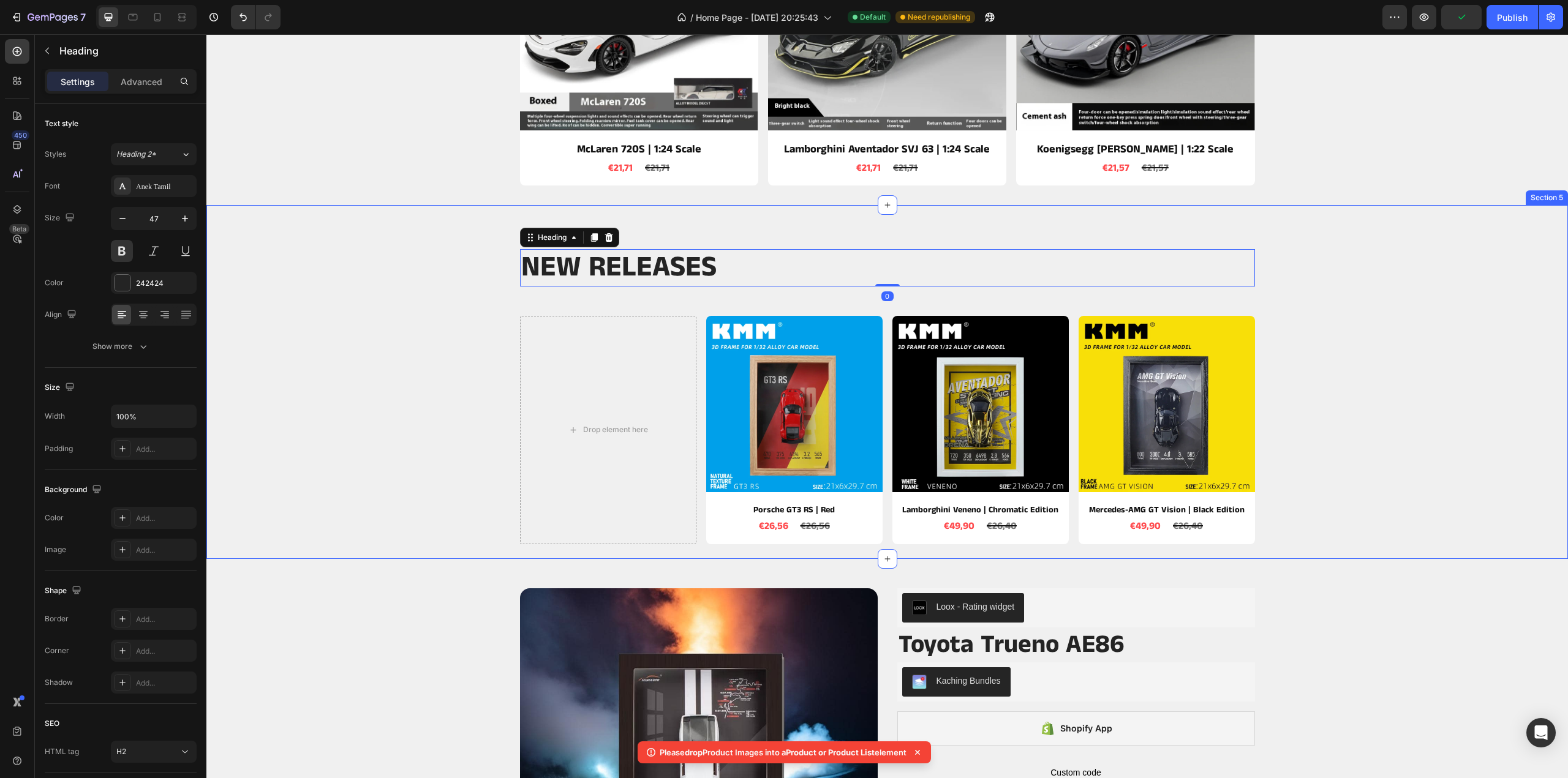
scroll to position [796, 0]
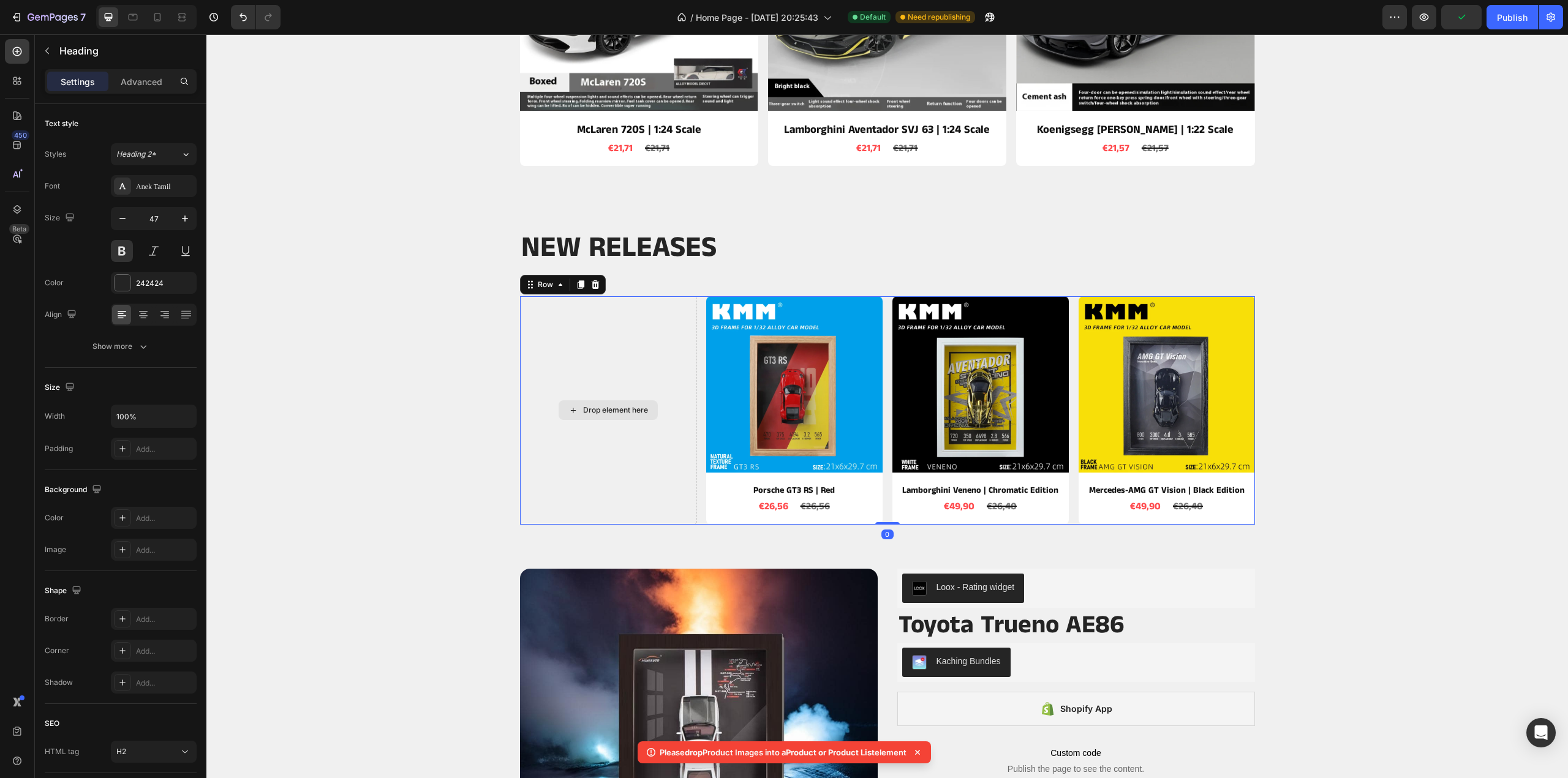
click at [623, 359] on div "Drop element here" at bounding box center [608, 410] width 176 height 228
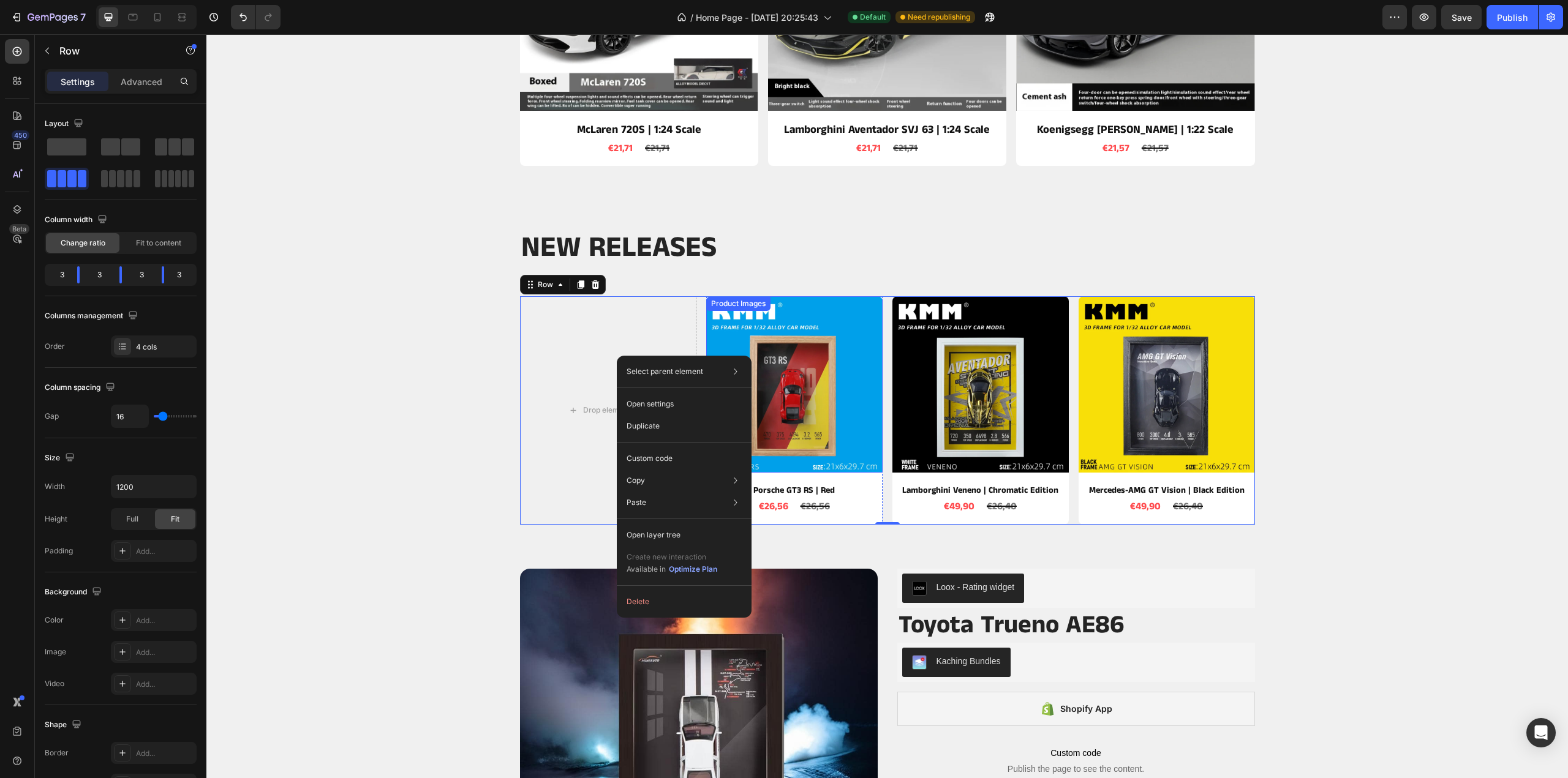
click at [821, 345] on img at bounding box center [794, 384] width 176 height 176
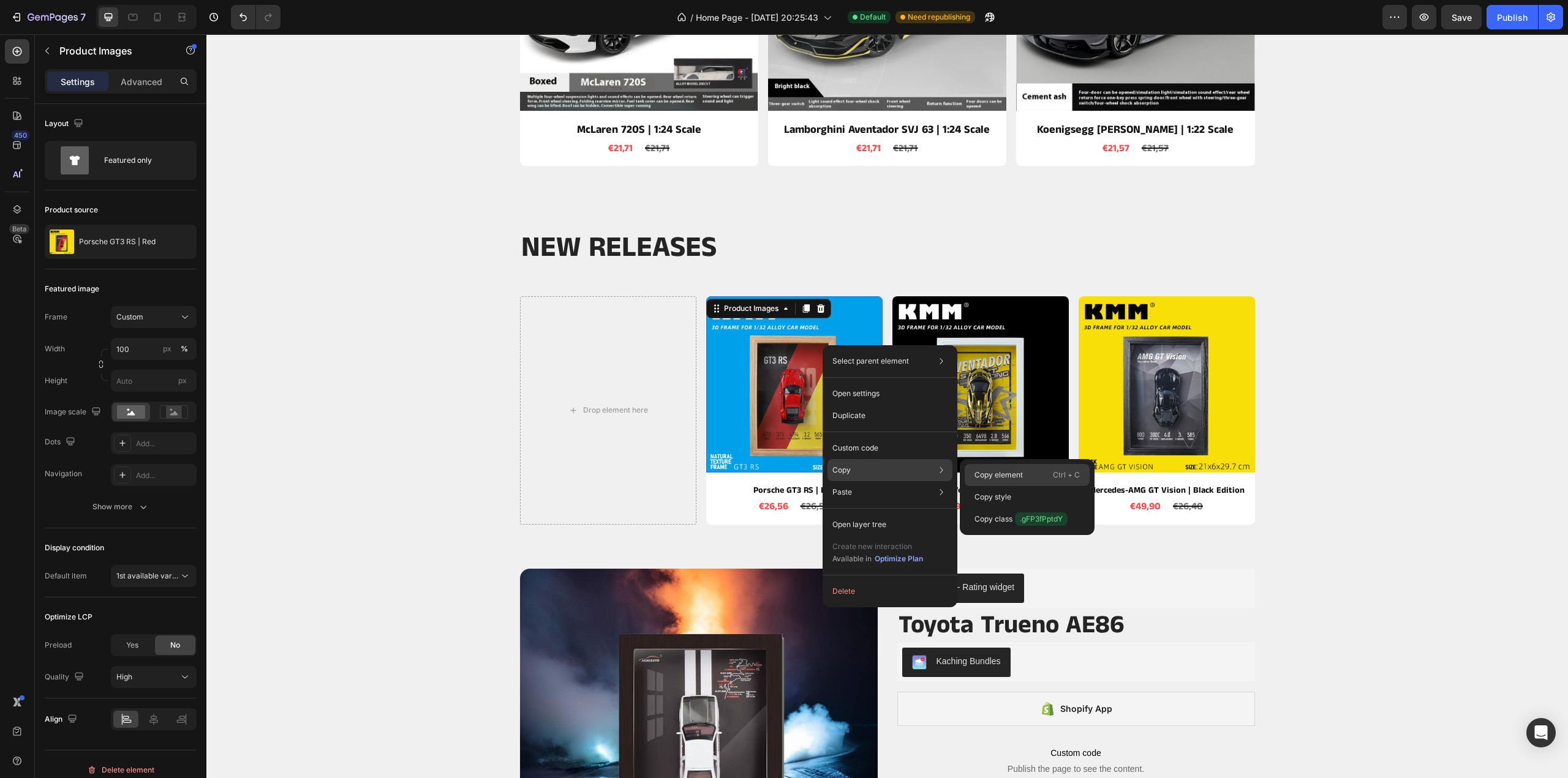
click at [983, 476] on p "Copy element" at bounding box center [998, 475] width 48 height 11
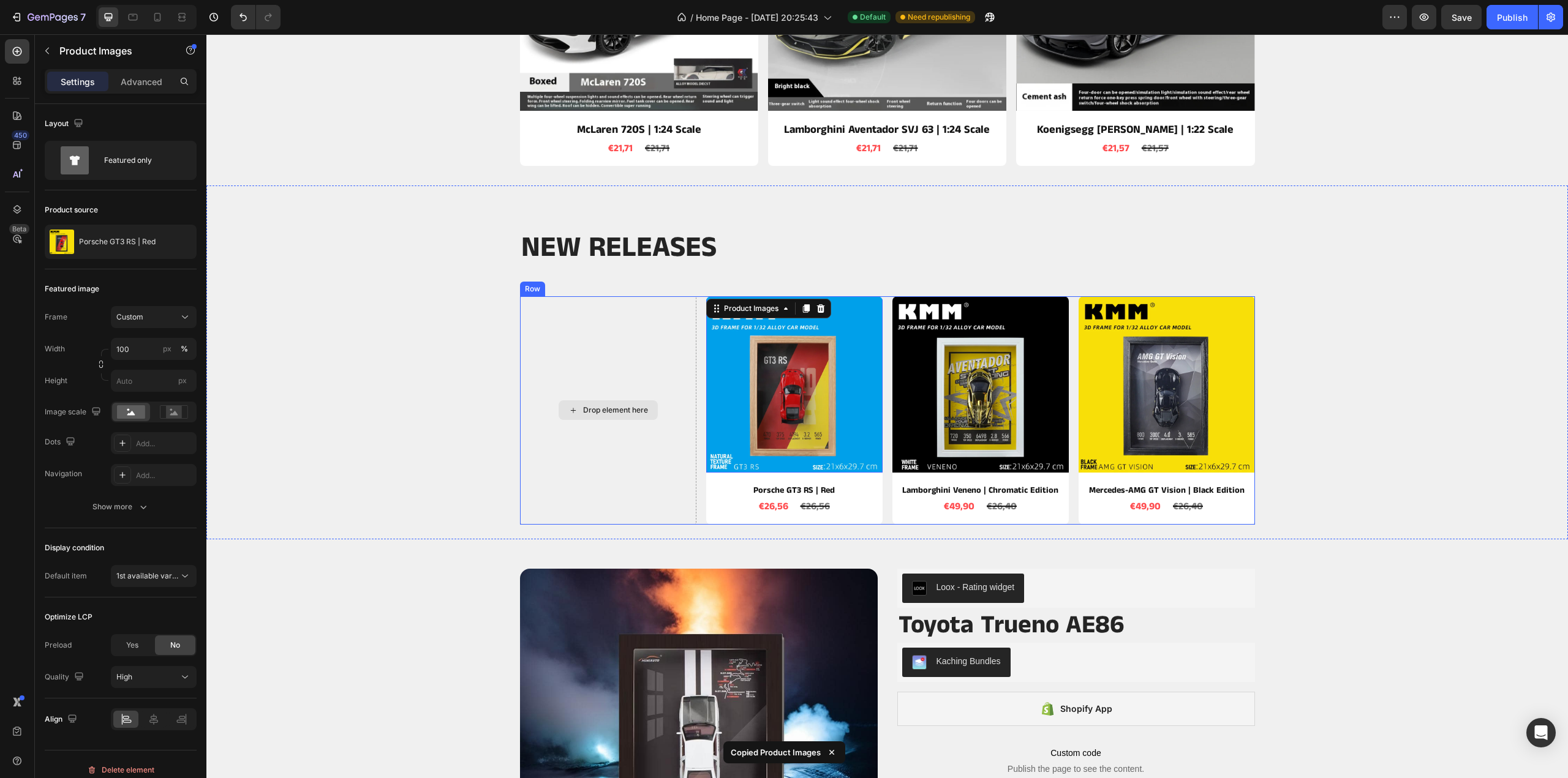
click at [625, 419] on div "Drop element here" at bounding box center [608, 410] width 99 height 20
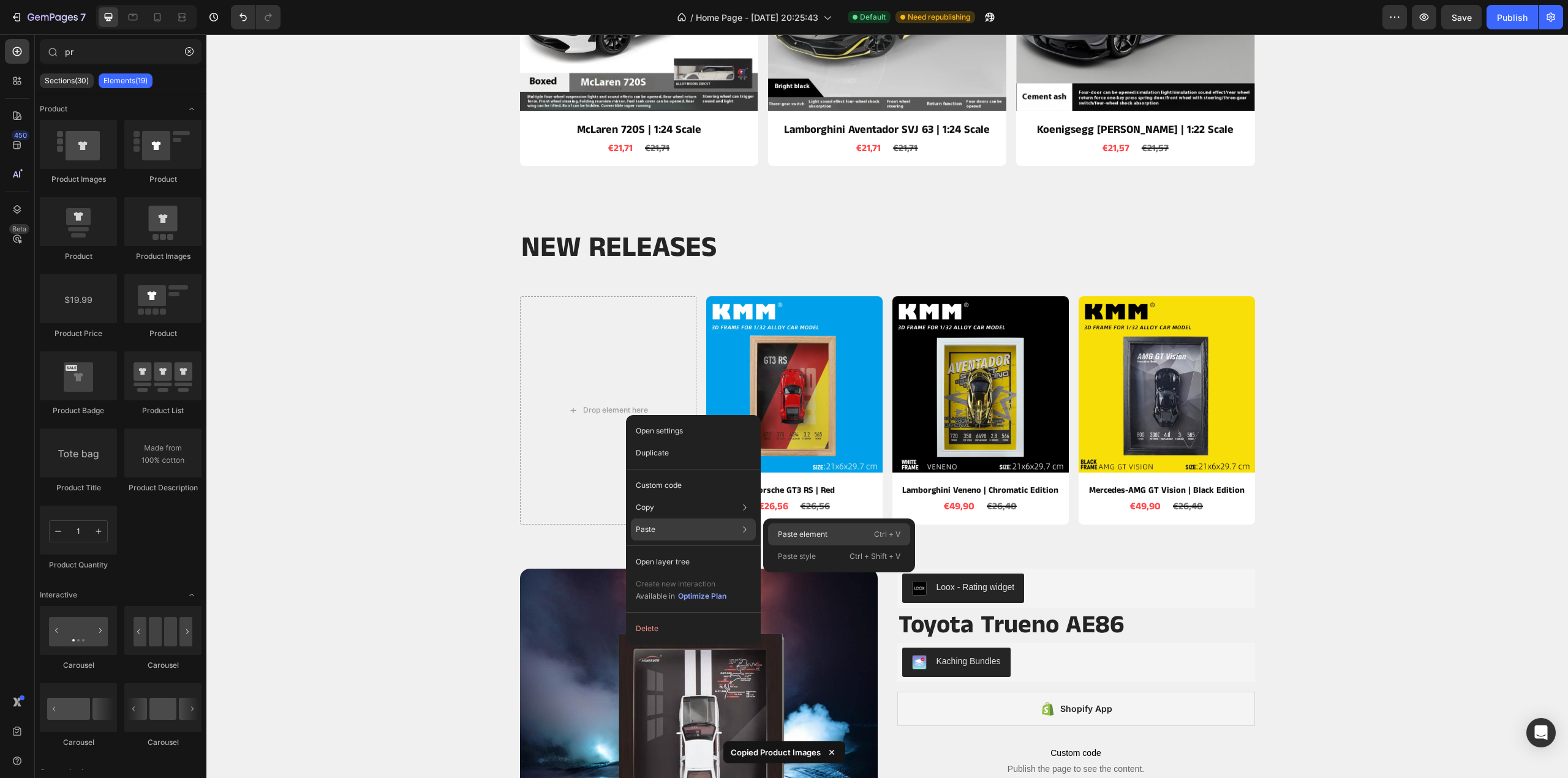
click at [815, 537] on p "Paste element" at bounding box center [802, 534] width 49 height 11
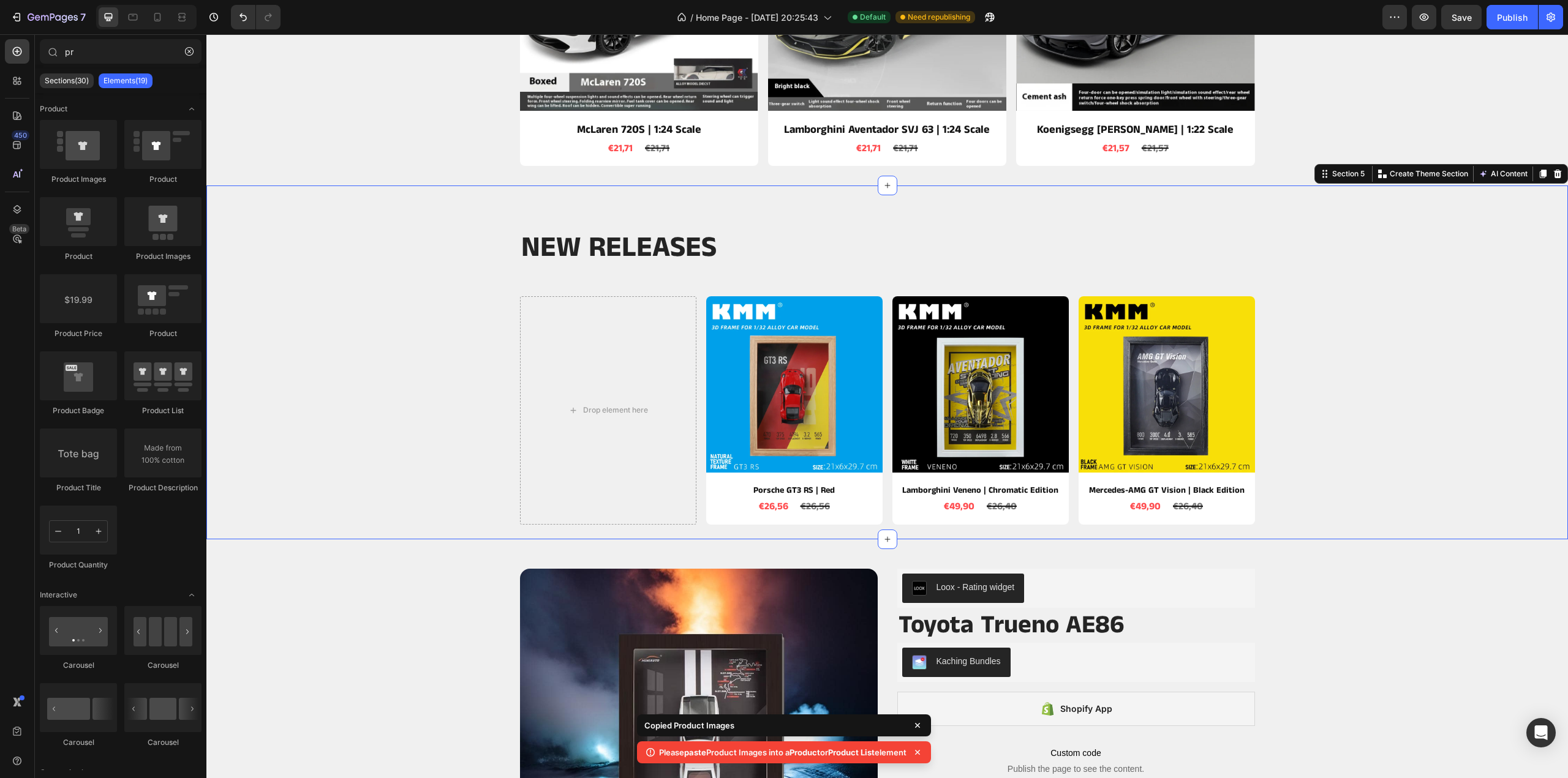
click at [365, 399] on div "NEW RELEASES Heading Row Drop element here Product Images Porsche GT3 RS | Red …" at bounding box center [887, 376] width 1343 height 295
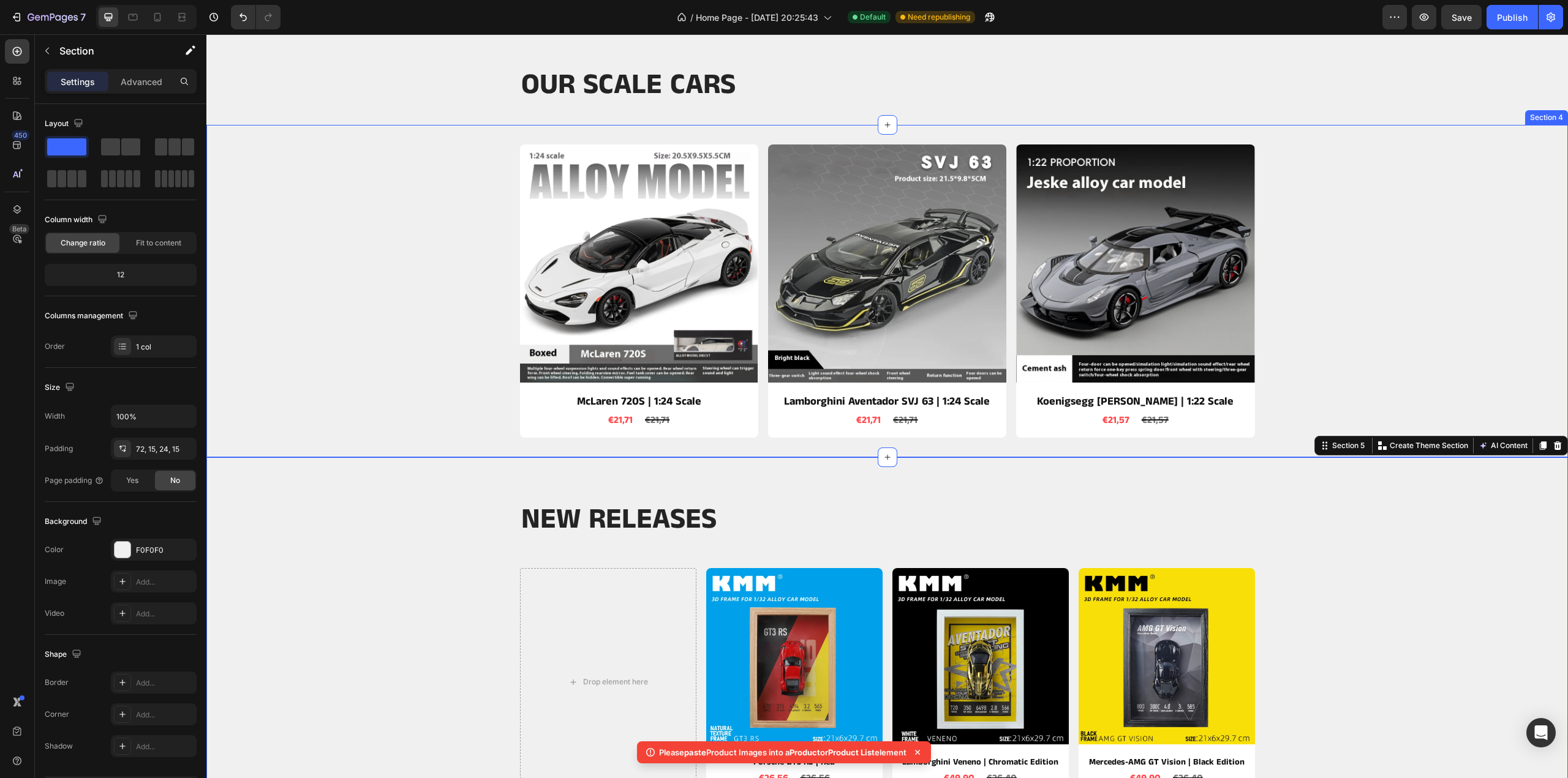
scroll to position [734, 0]
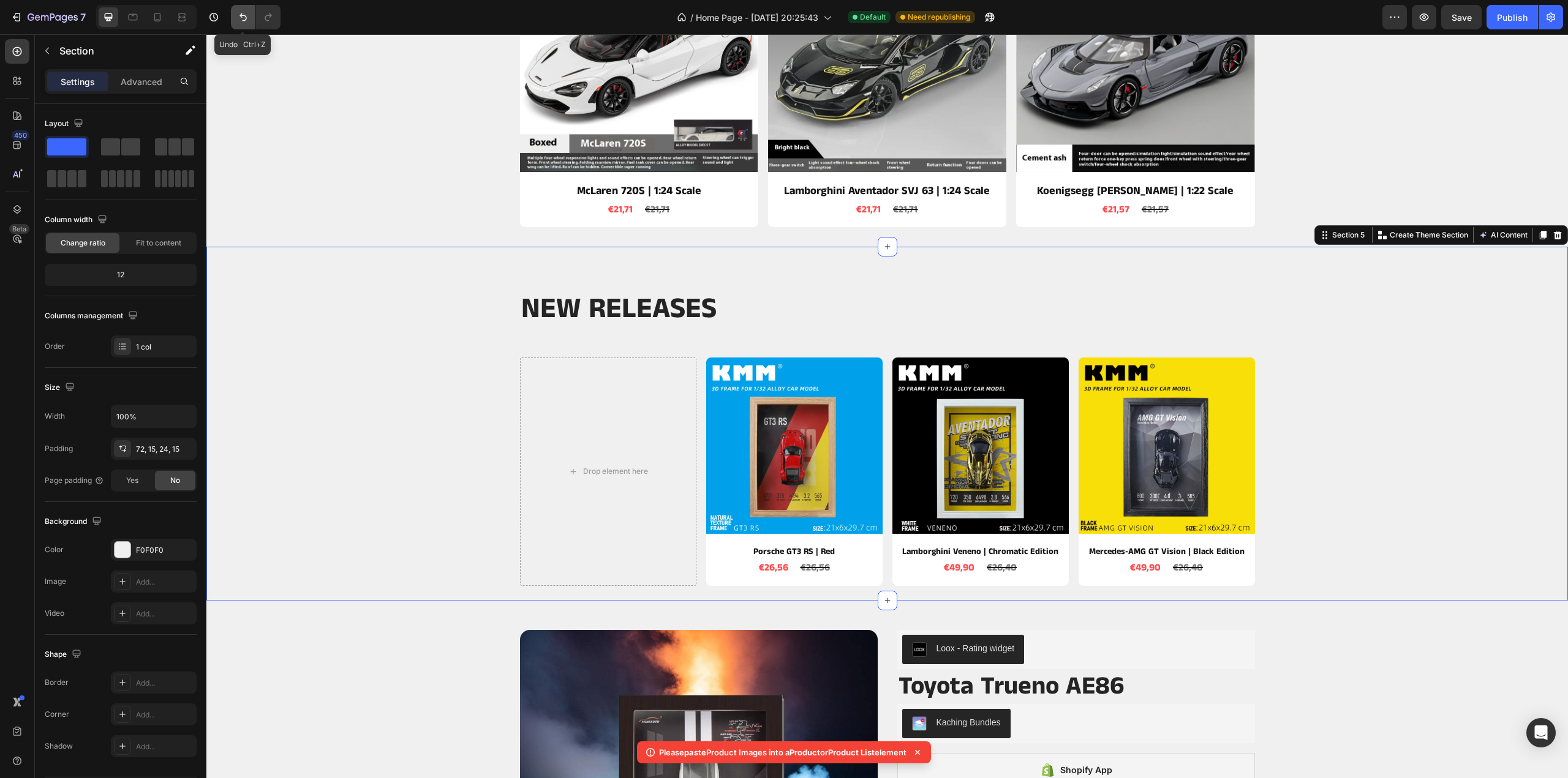
click at [245, 20] on icon "Undo/Redo" at bounding box center [243, 17] width 13 height 13
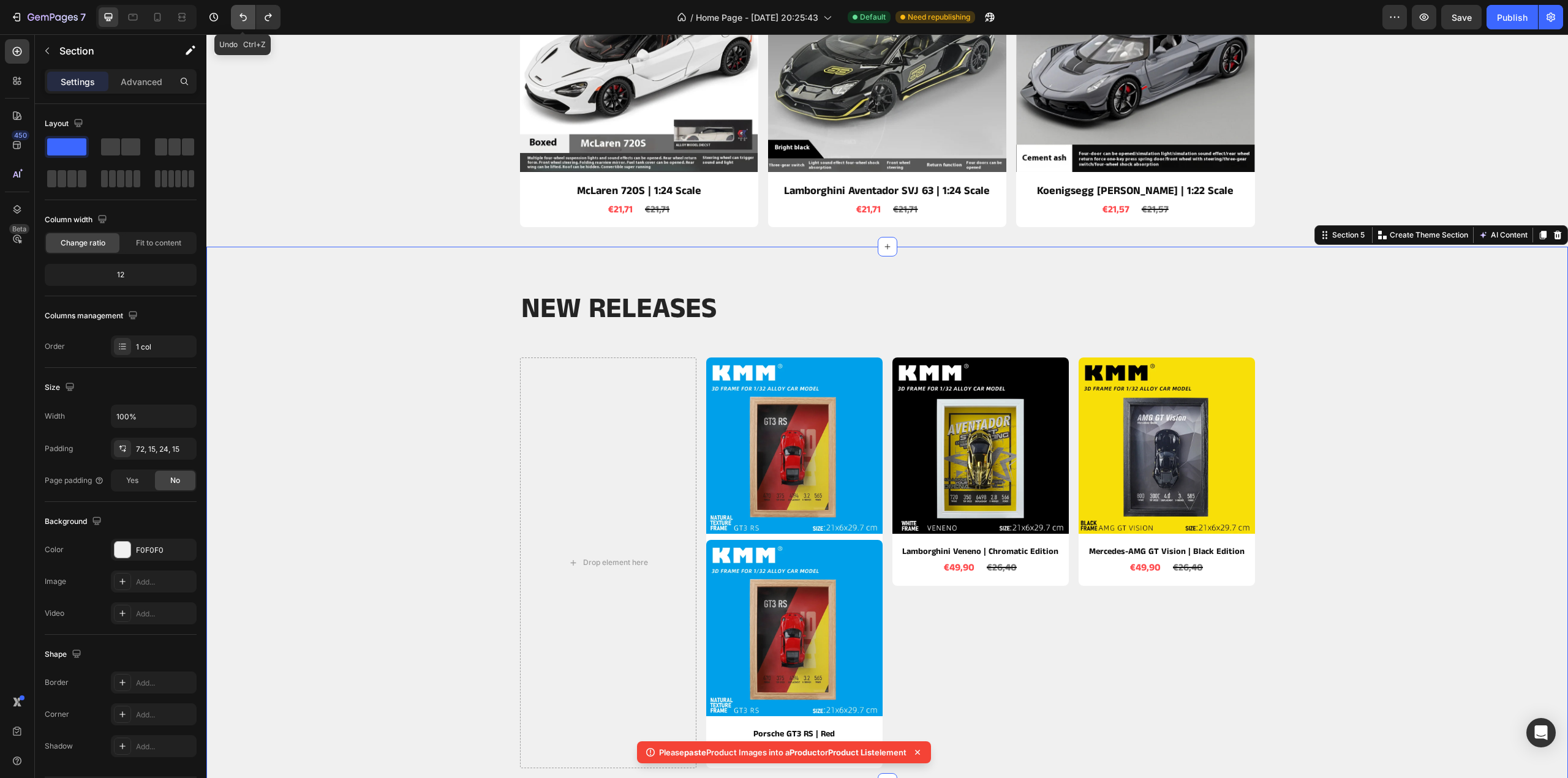
click at [245, 20] on icon "Undo/Redo" at bounding box center [243, 17] width 13 height 13
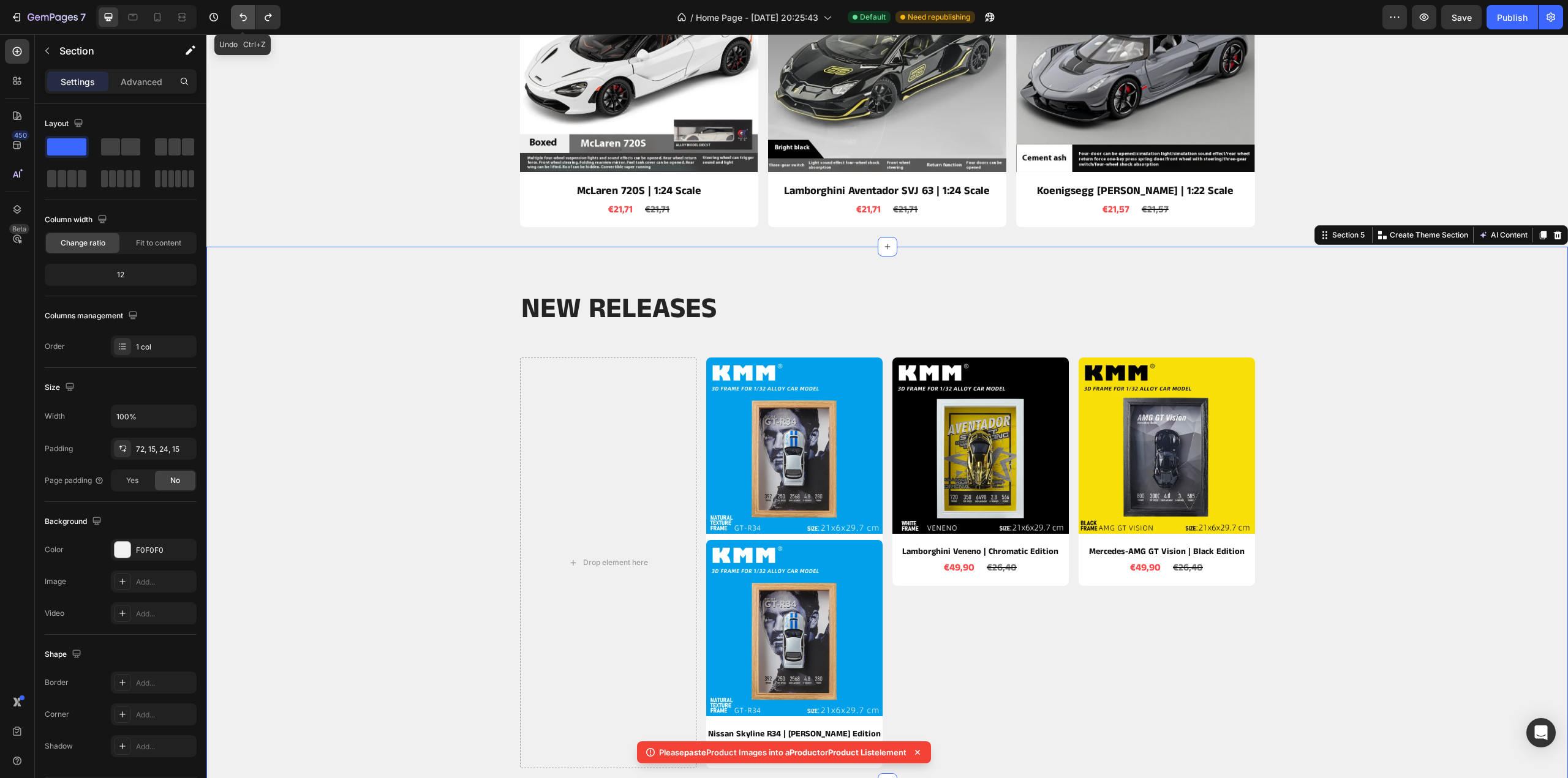
click at [245, 20] on icon "Undo/Redo" at bounding box center [243, 17] width 13 height 13
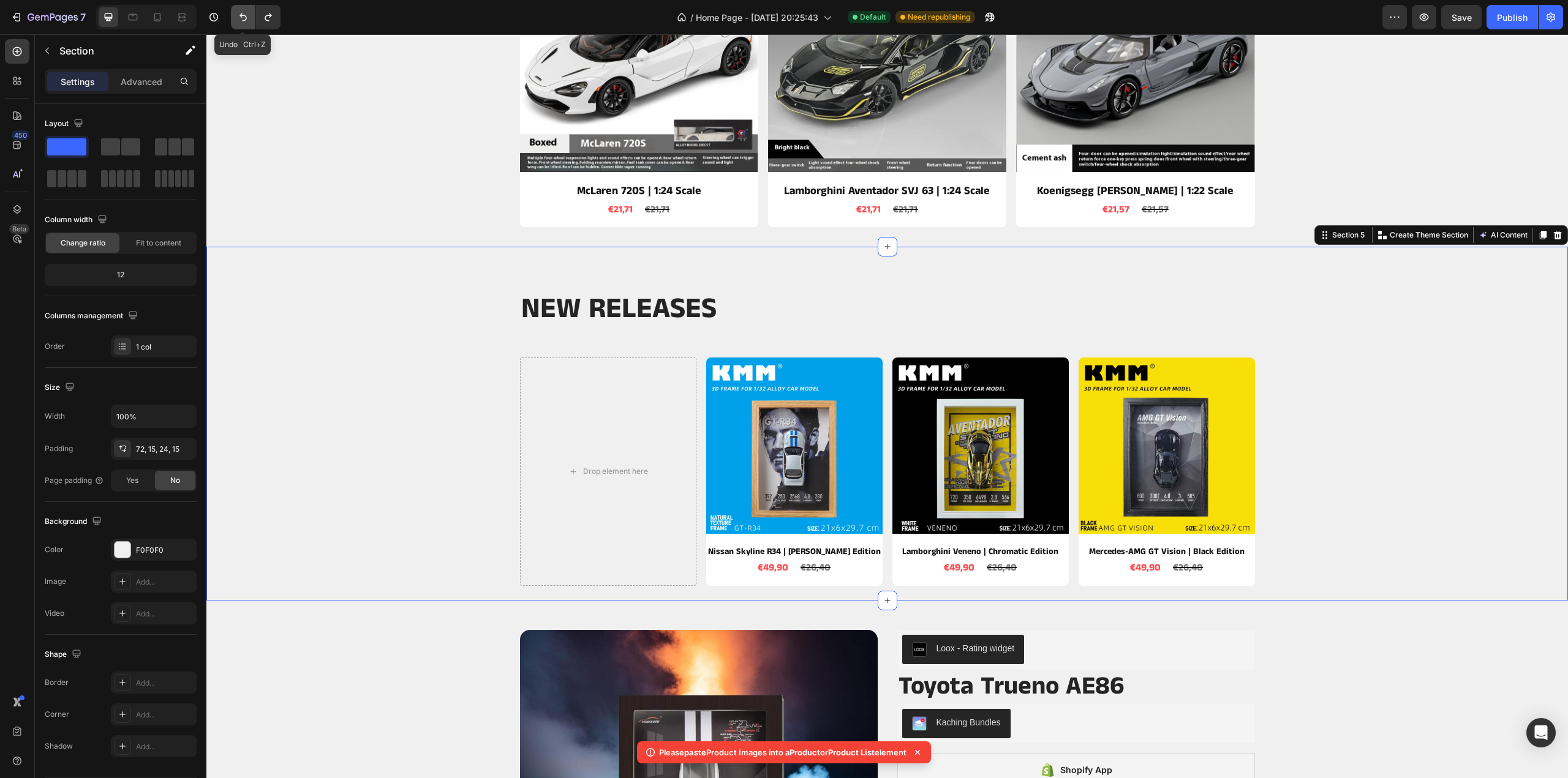
click at [245, 20] on icon "Undo/Redo" at bounding box center [243, 17] width 13 height 13
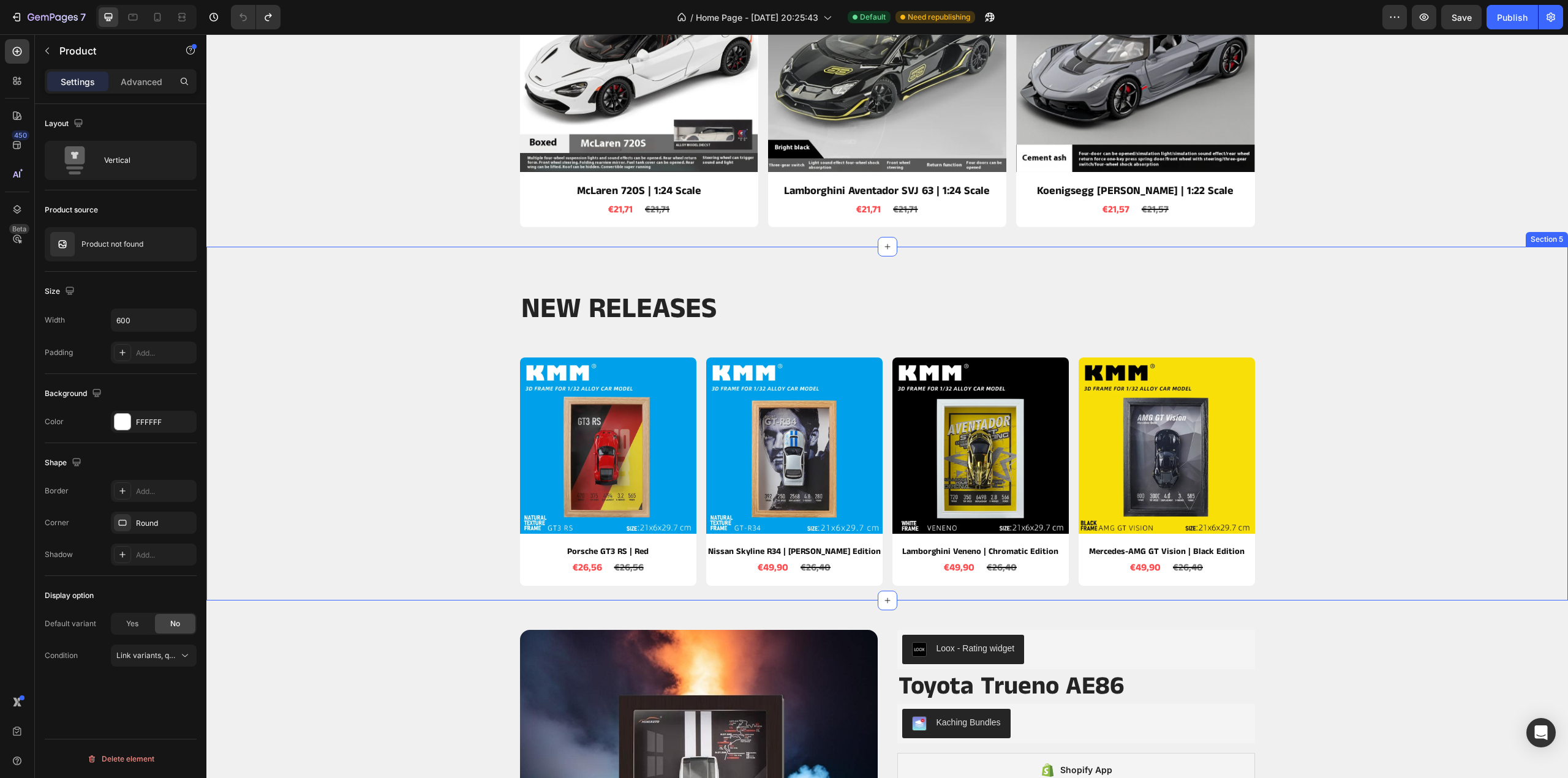
click at [319, 291] on div "NEW RELEASES Heading Row Product Images Porsche GT3 RS | Red Product Title €26,…" at bounding box center [887, 438] width 1343 height 295
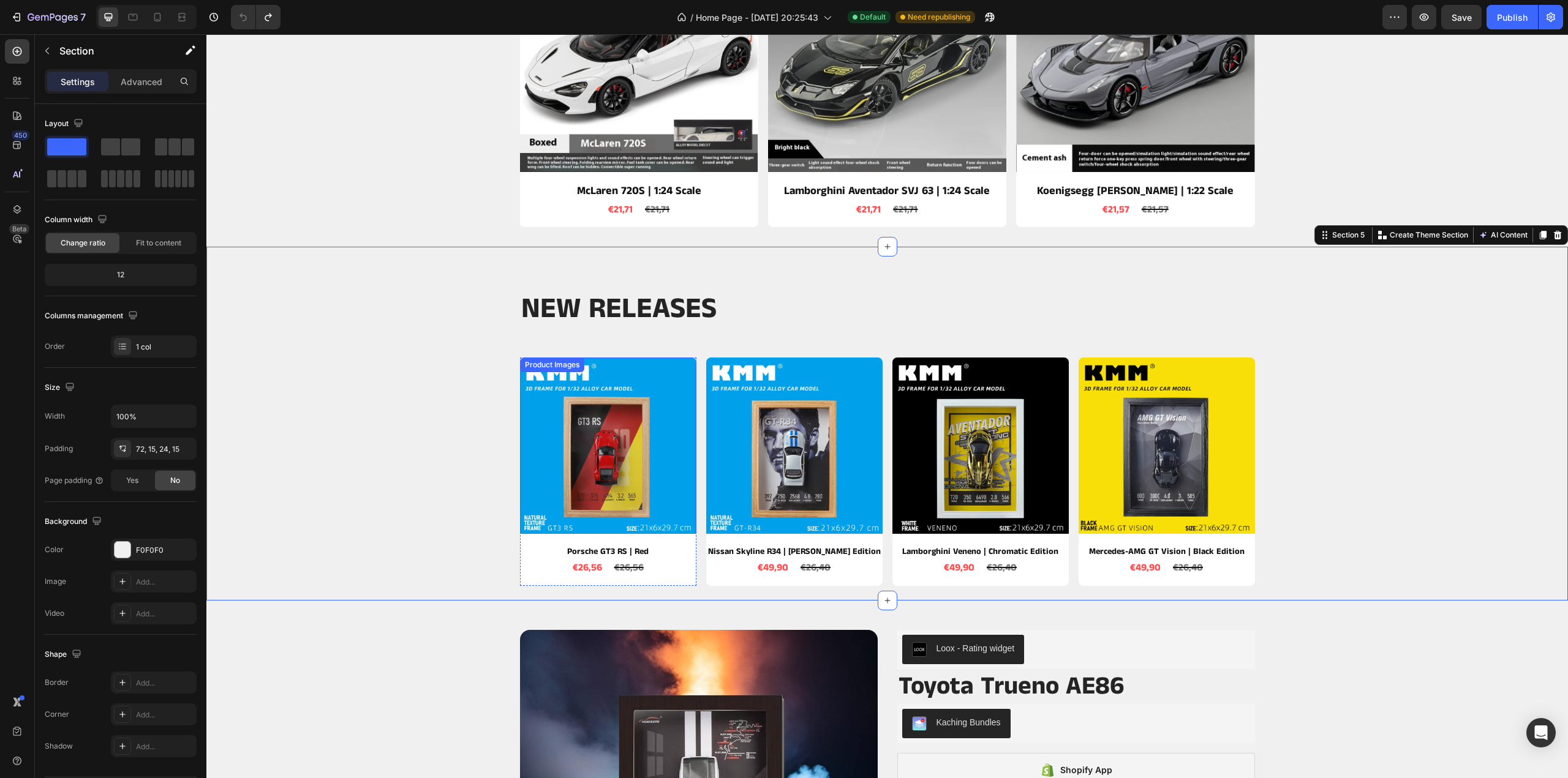
click at [607, 467] on img at bounding box center [608, 445] width 176 height 176
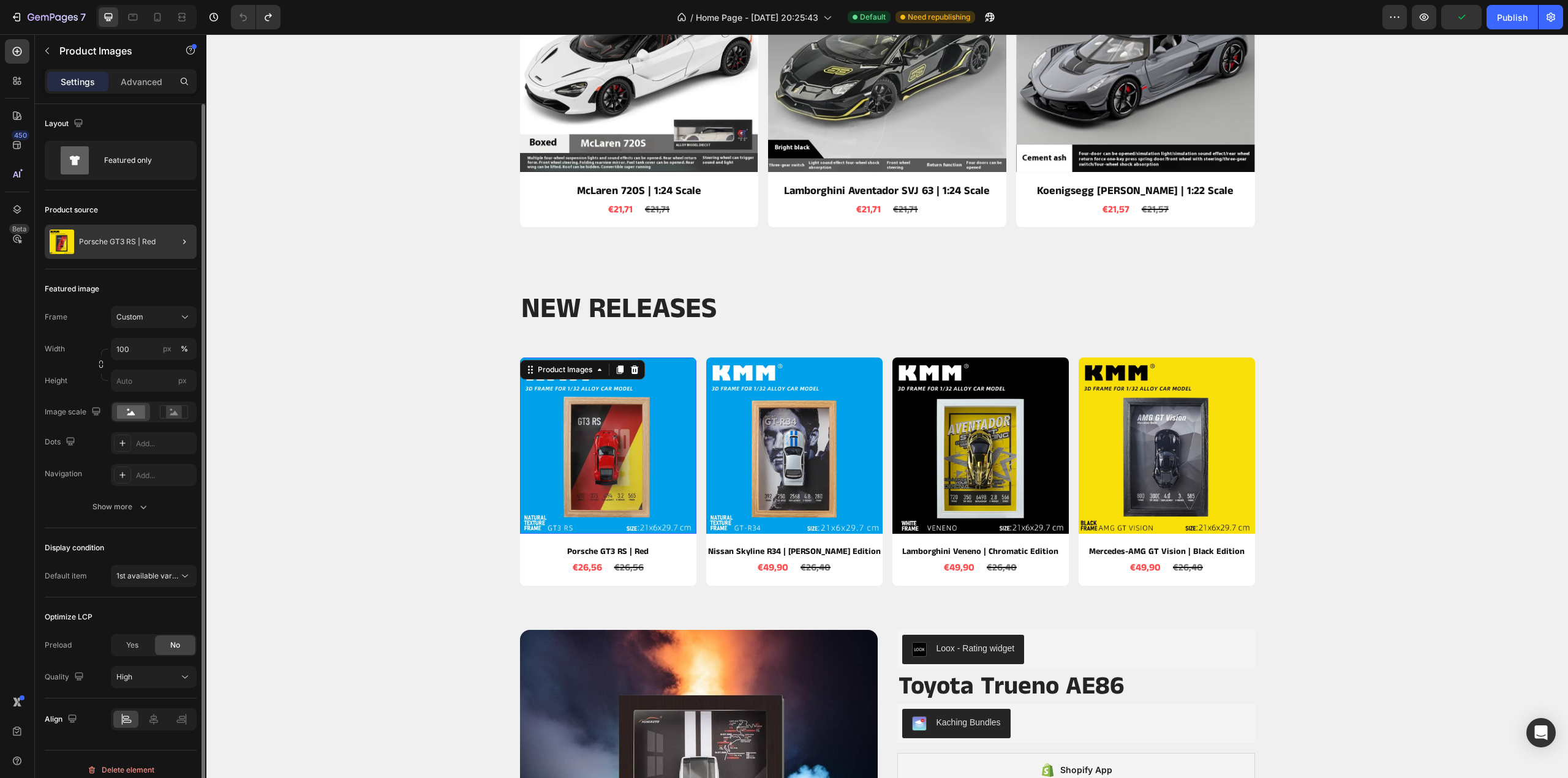
click at [168, 241] on div at bounding box center [179, 242] width 34 height 34
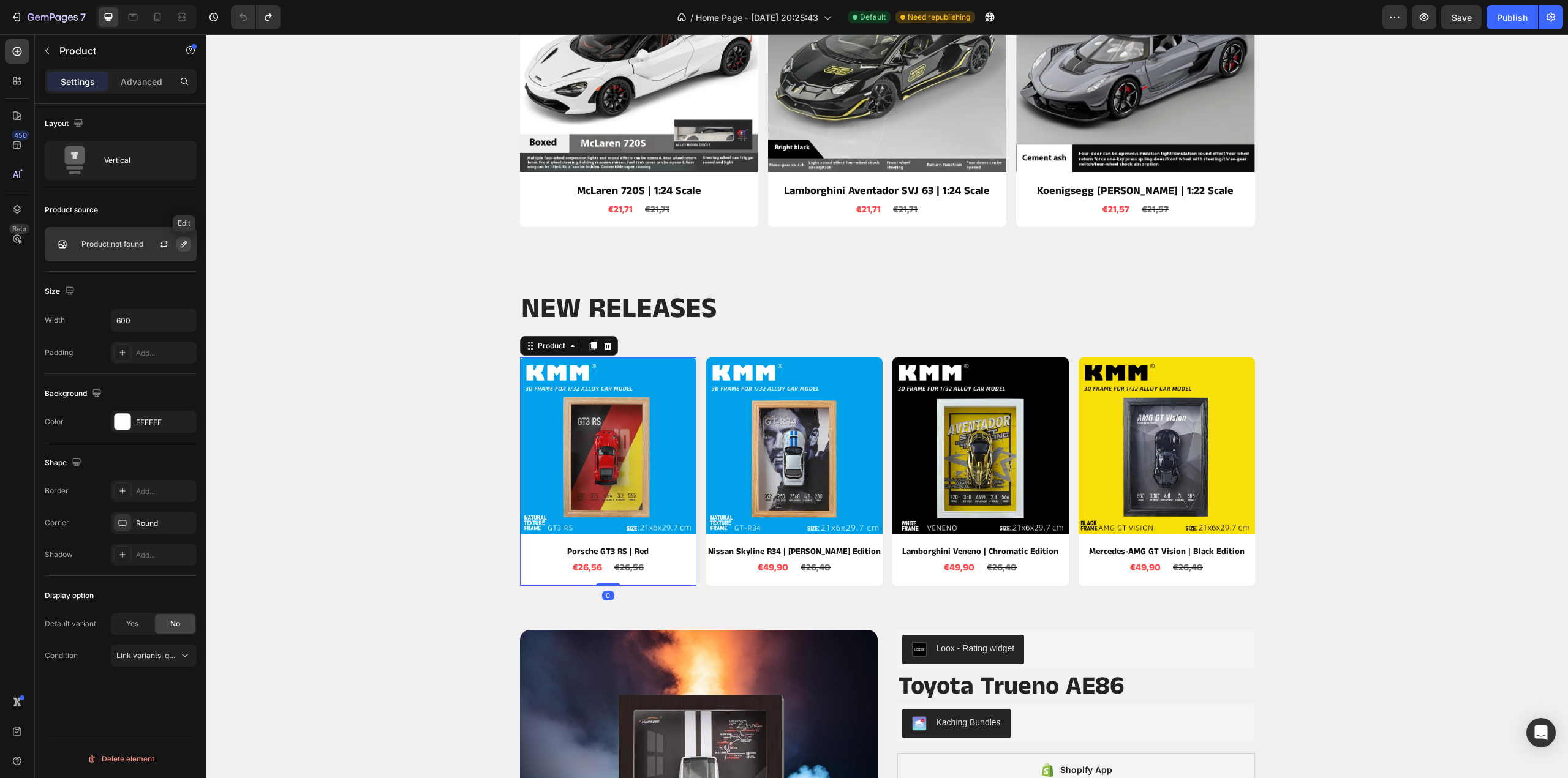
click at [183, 248] on icon "button" at bounding box center [183, 244] width 10 height 10
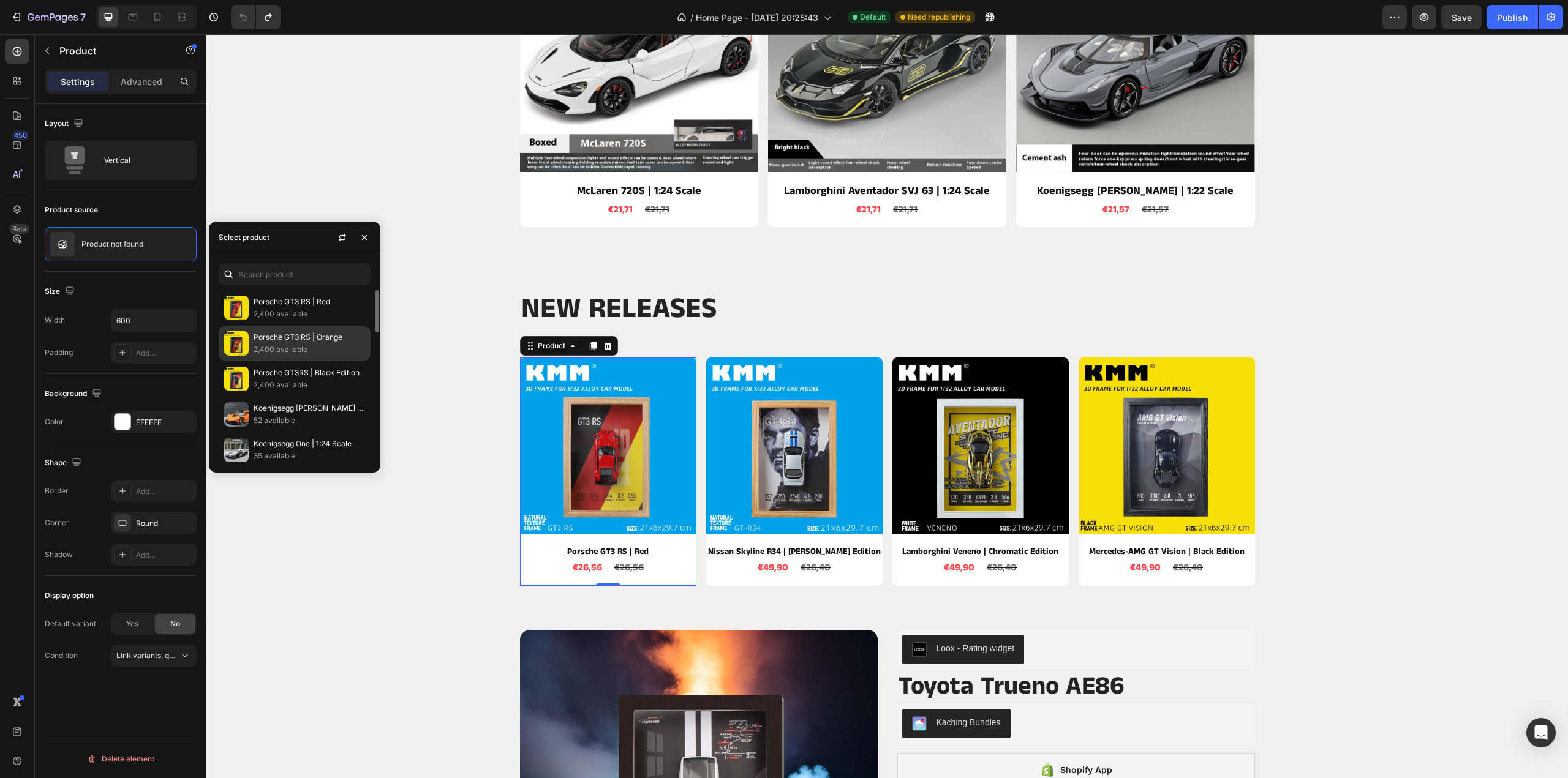
click at [285, 347] on p "2,400 available" at bounding box center [309, 349] width 111 height 13
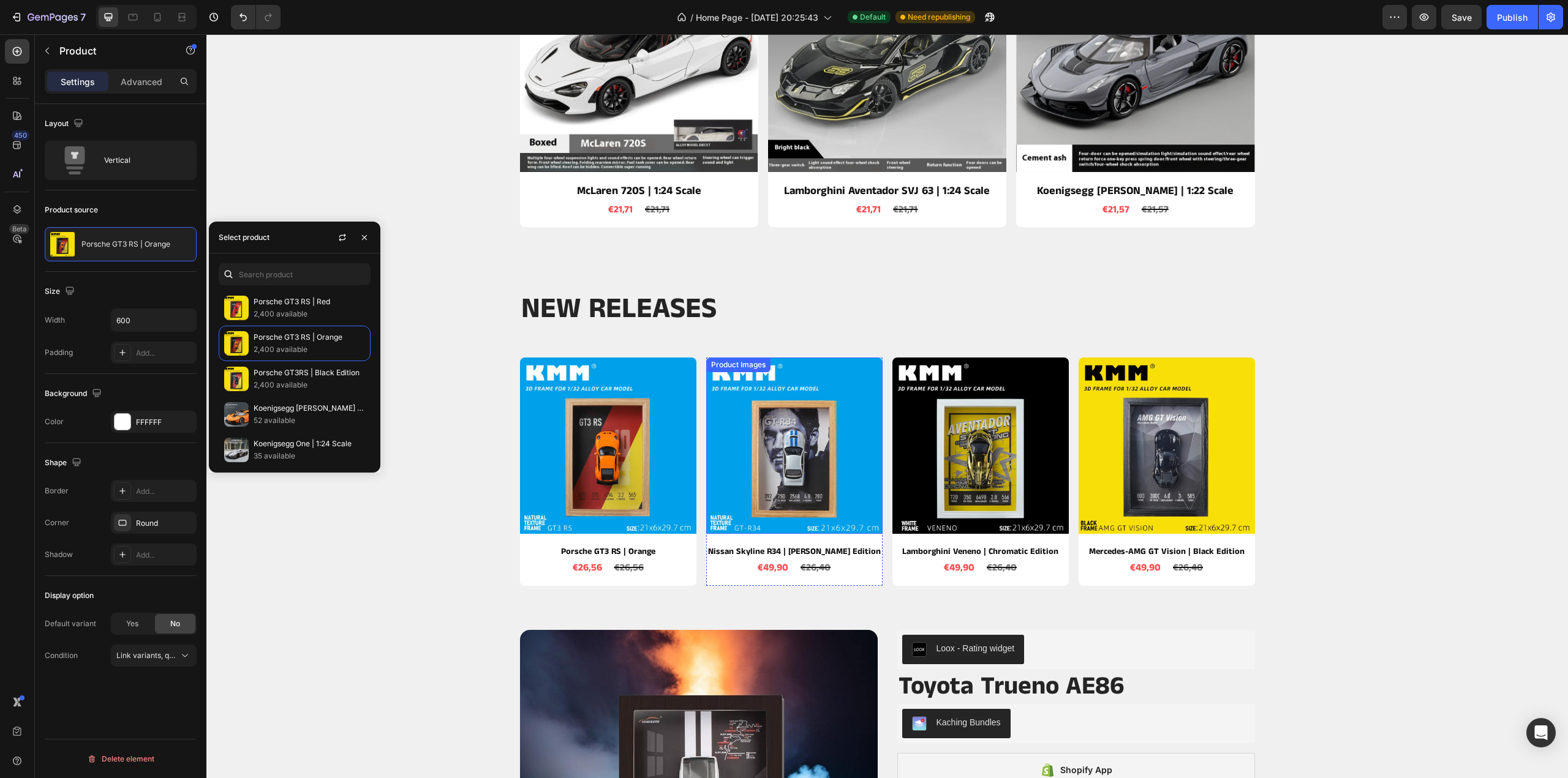
click at [811, 444] on img at bounding box center [794, 445] width 176 height 176
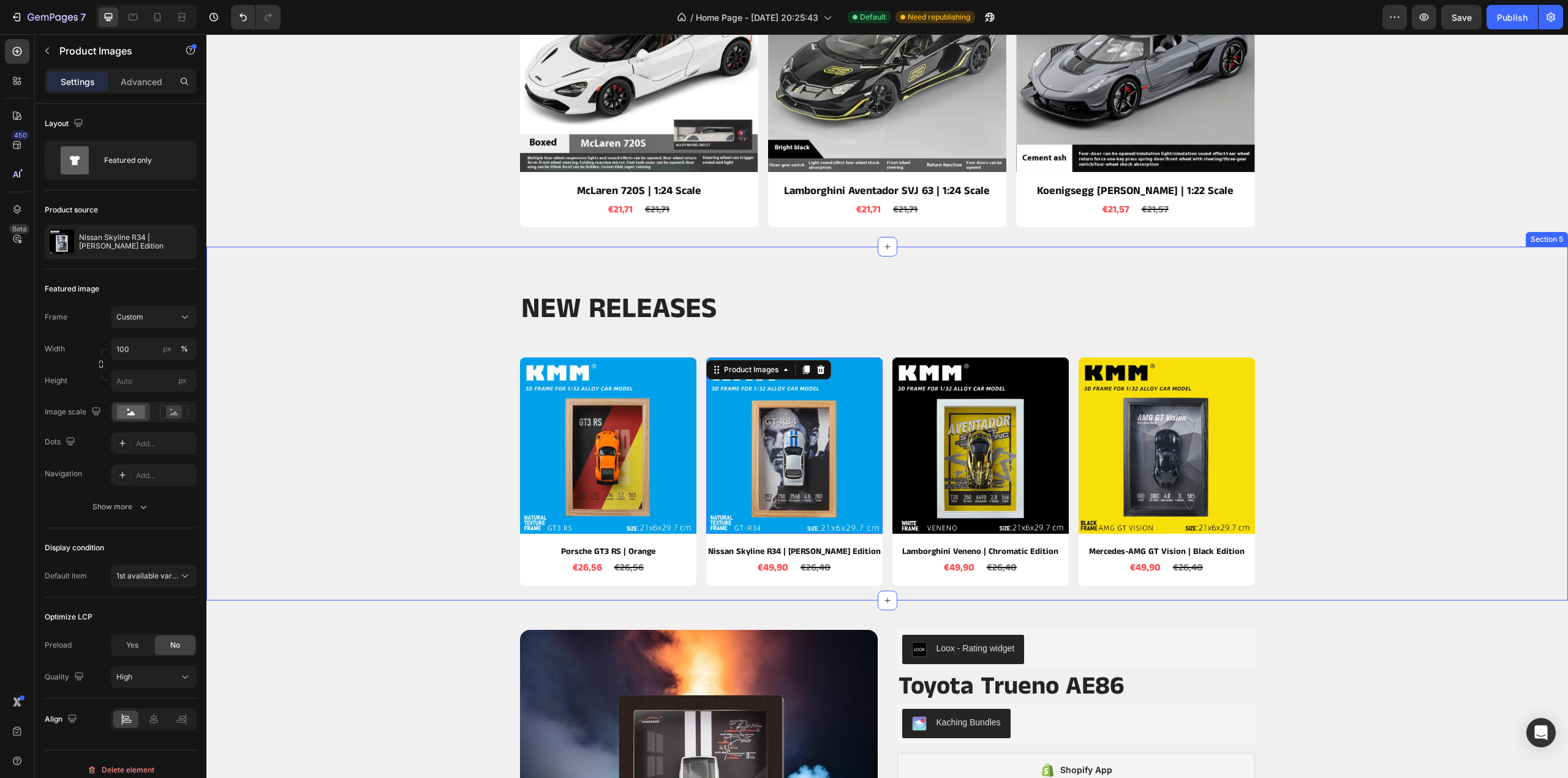
click at [1312, 317] on div "NEW RELEASES Heading Row Product Images Porsche GT3 RS | Orange Product Title €…" at bounding box center [887, 438] width 1343 height 295
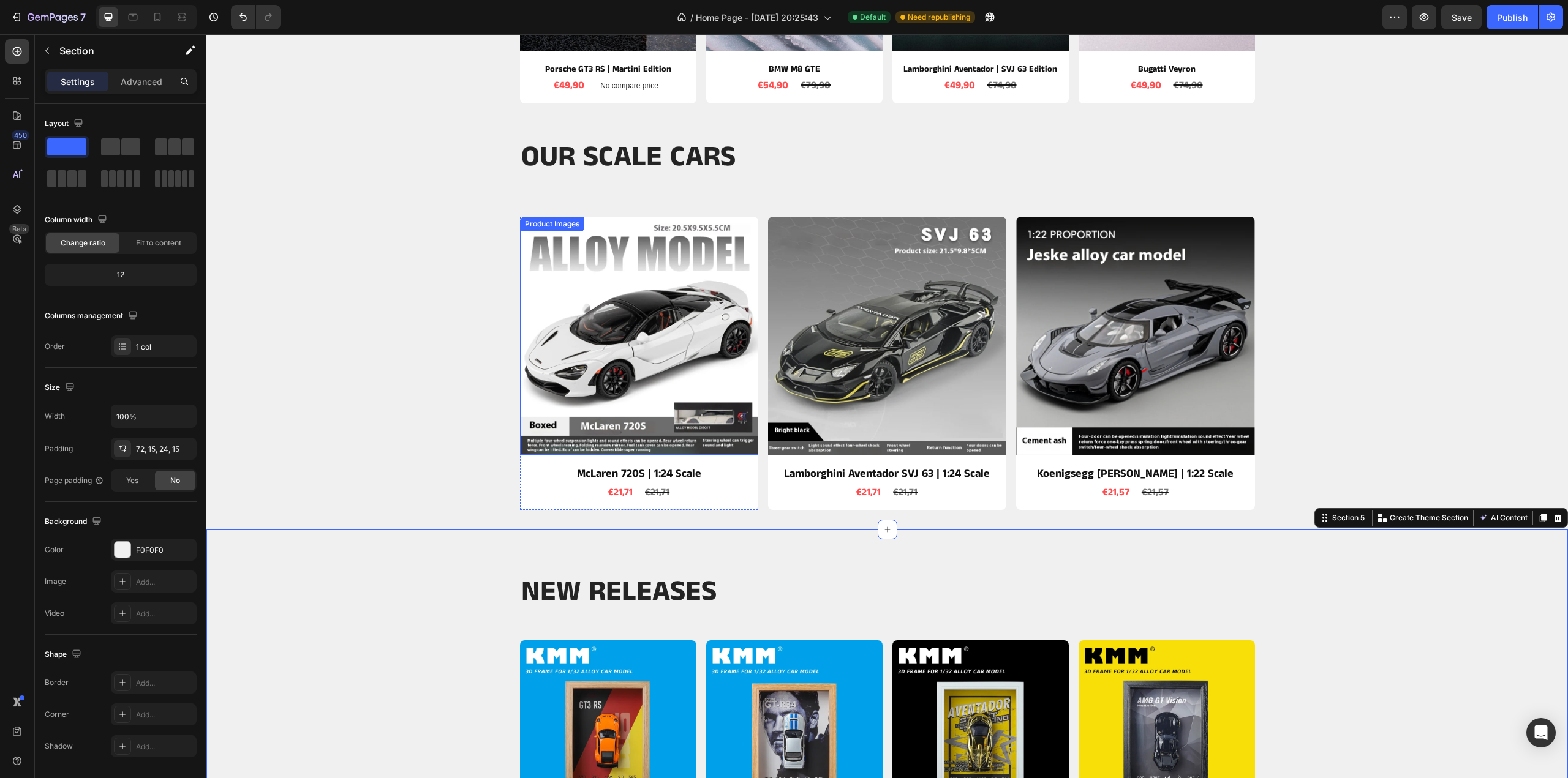
scroll to position [306, 0]
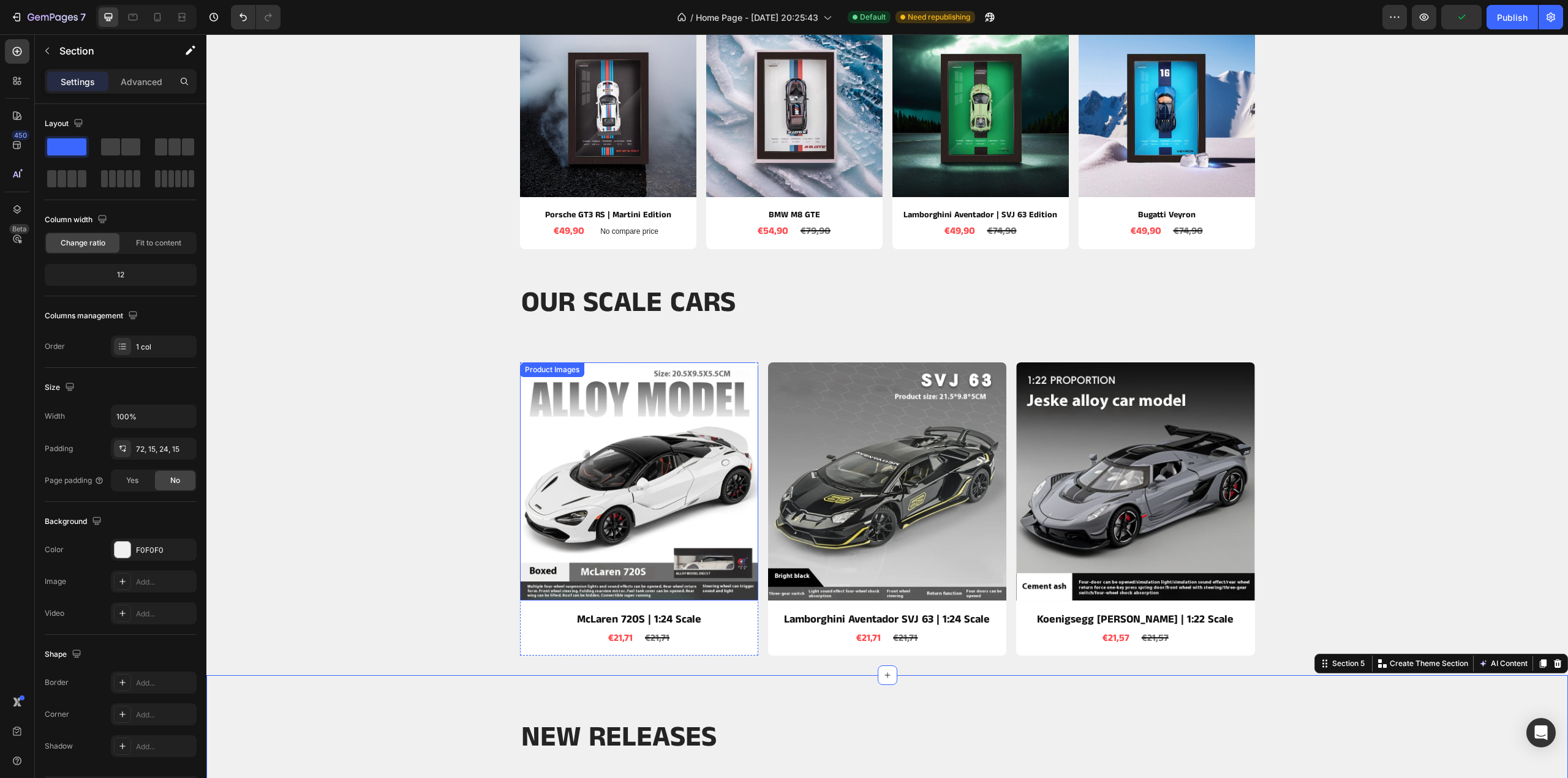
click at [670, 478] on img at bounding box center [638, 481] width 238 height 238
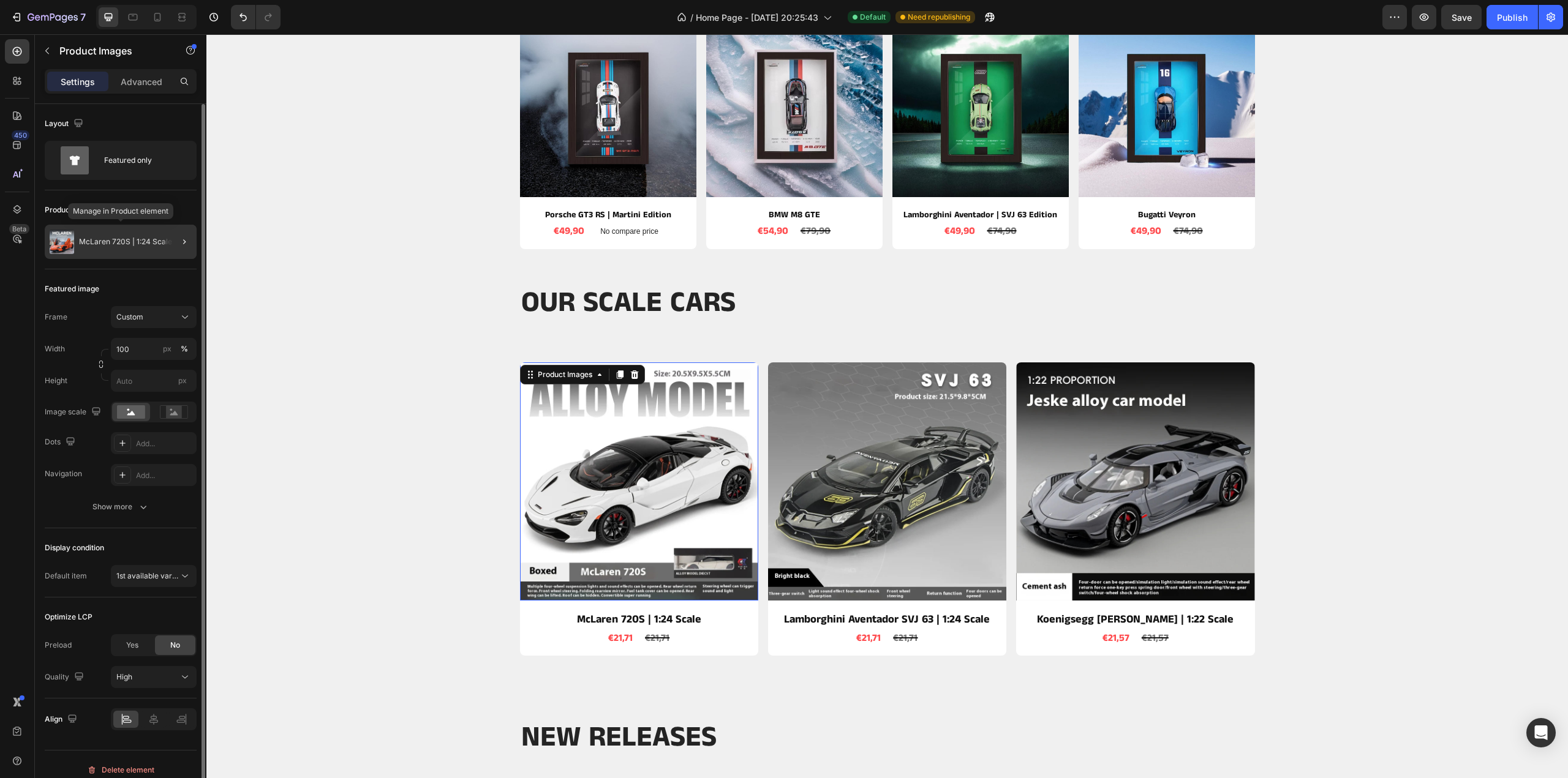
click at [110, 247] on div "McLaren 720S | 1:24 Scale" at bounding box center [121, 242] width 152 height 34
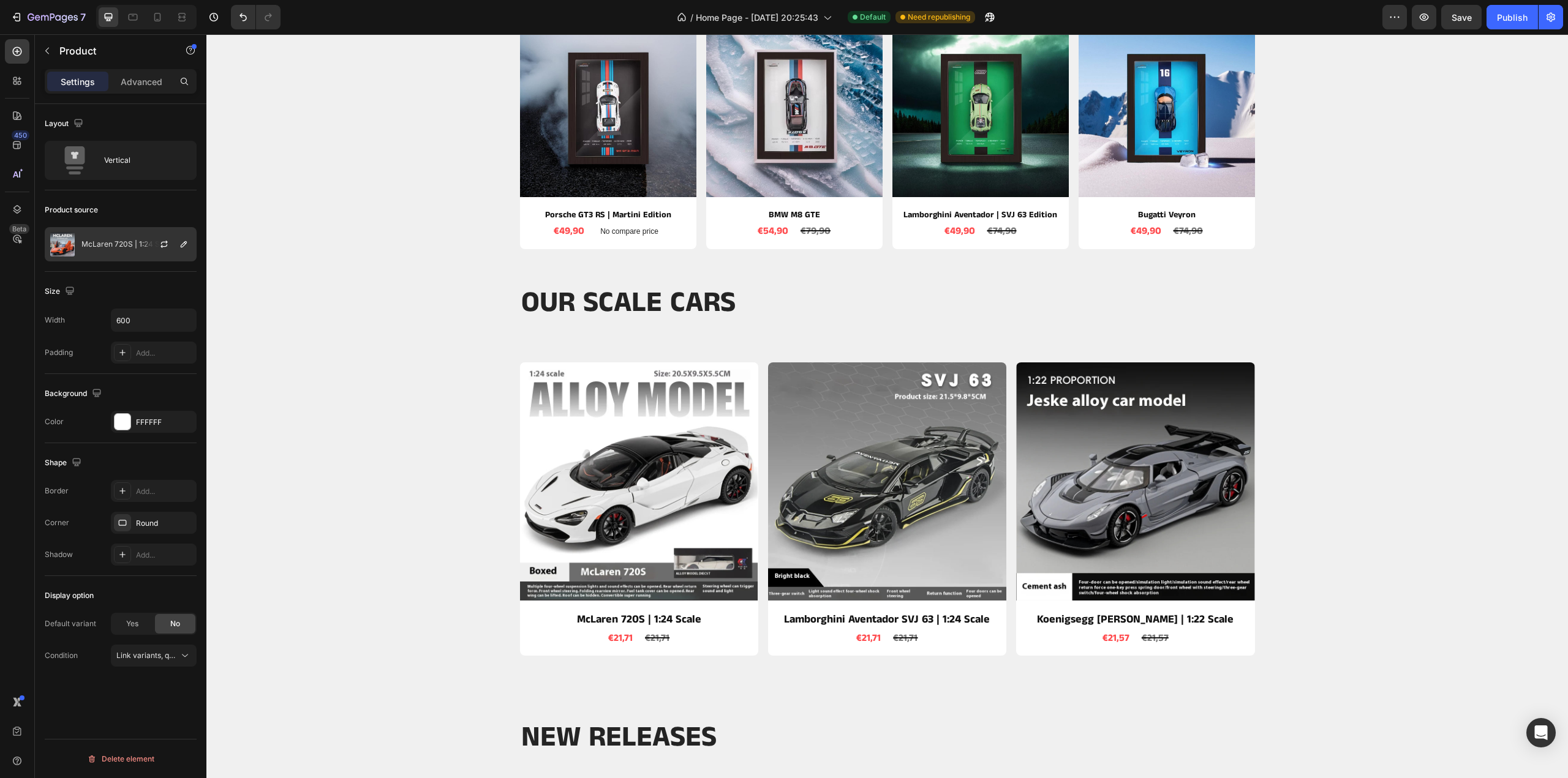
click at [59, 249] on img at bounding box center [62, 244] width 24 height 24
drag, startPoint x: 280, startPoint y: 278, endPoint x: 276, endPoint y: 201, distance: 77.1
click at [280, 200] on div "BEST SELLERS Heading Row Product Images Porsche GT3 RS | Martini Edition Produc…" at bounding box center [887, 101] width 1343 height 295
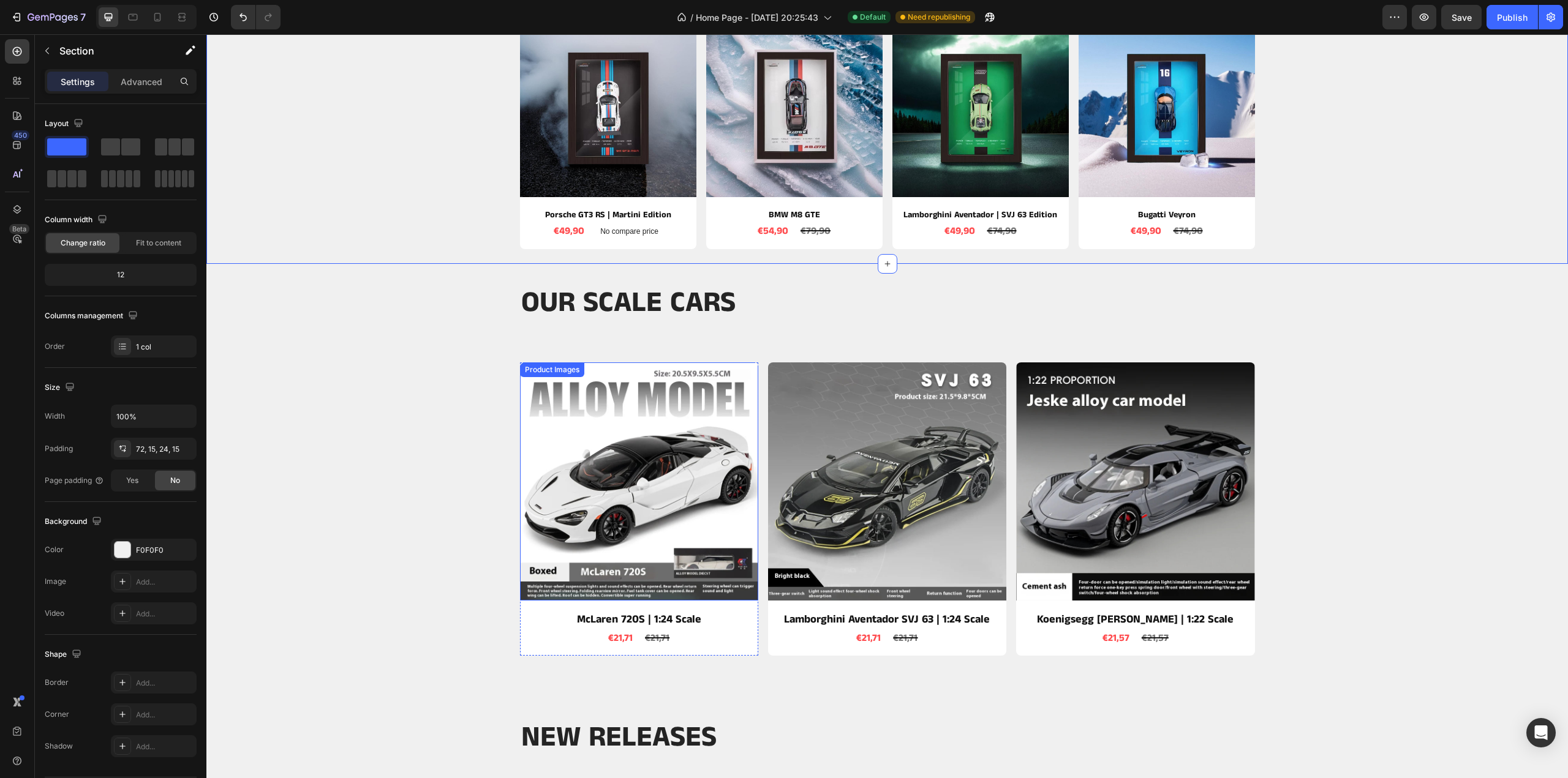
click at [676, 415] on img at bounding box center [638, 481] width 238 height 238
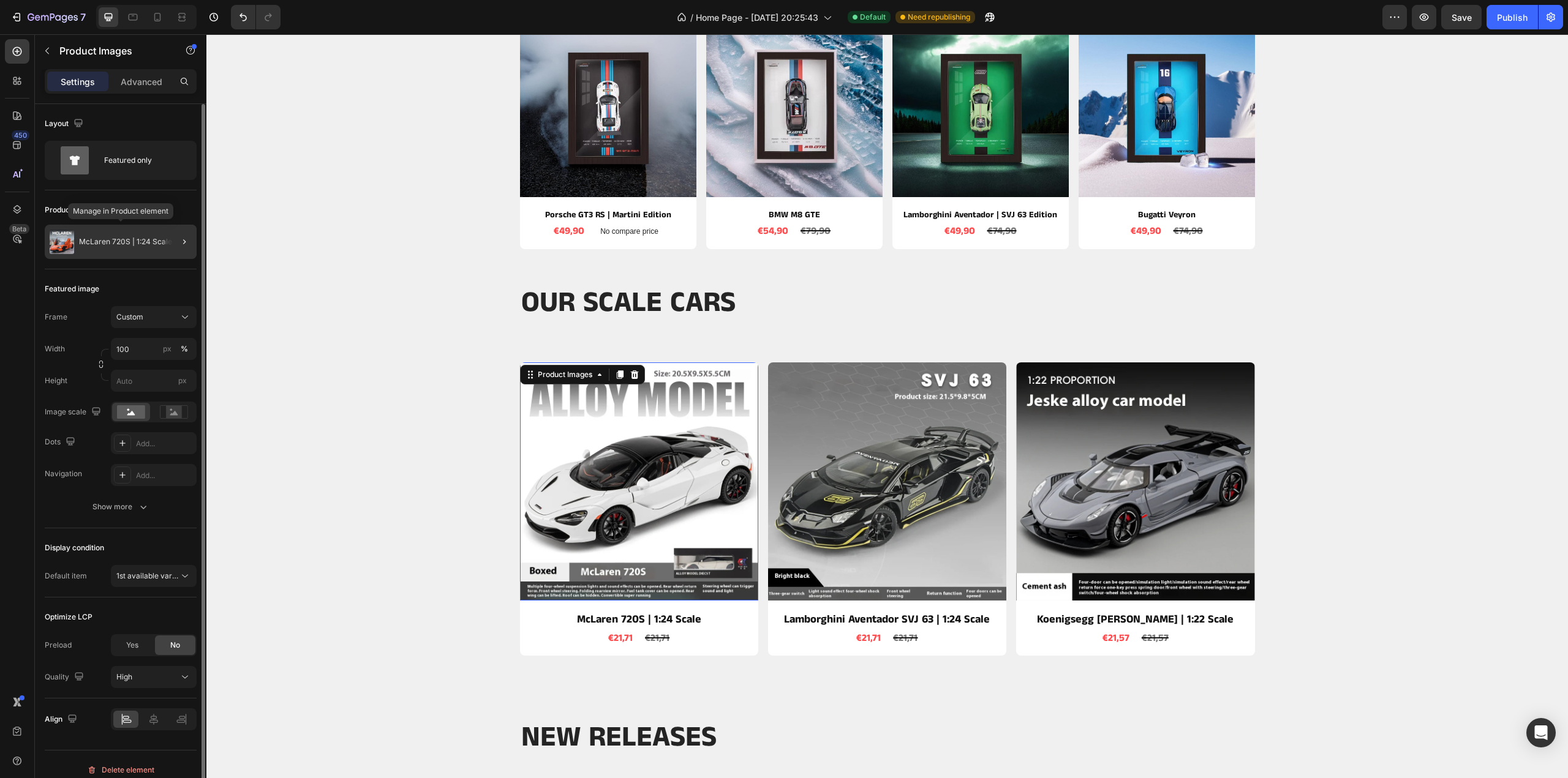
click at [119, 241] on p "McLaren 720S | 1:24 Scale" at bounding box center [125, 241] width 93 height 9
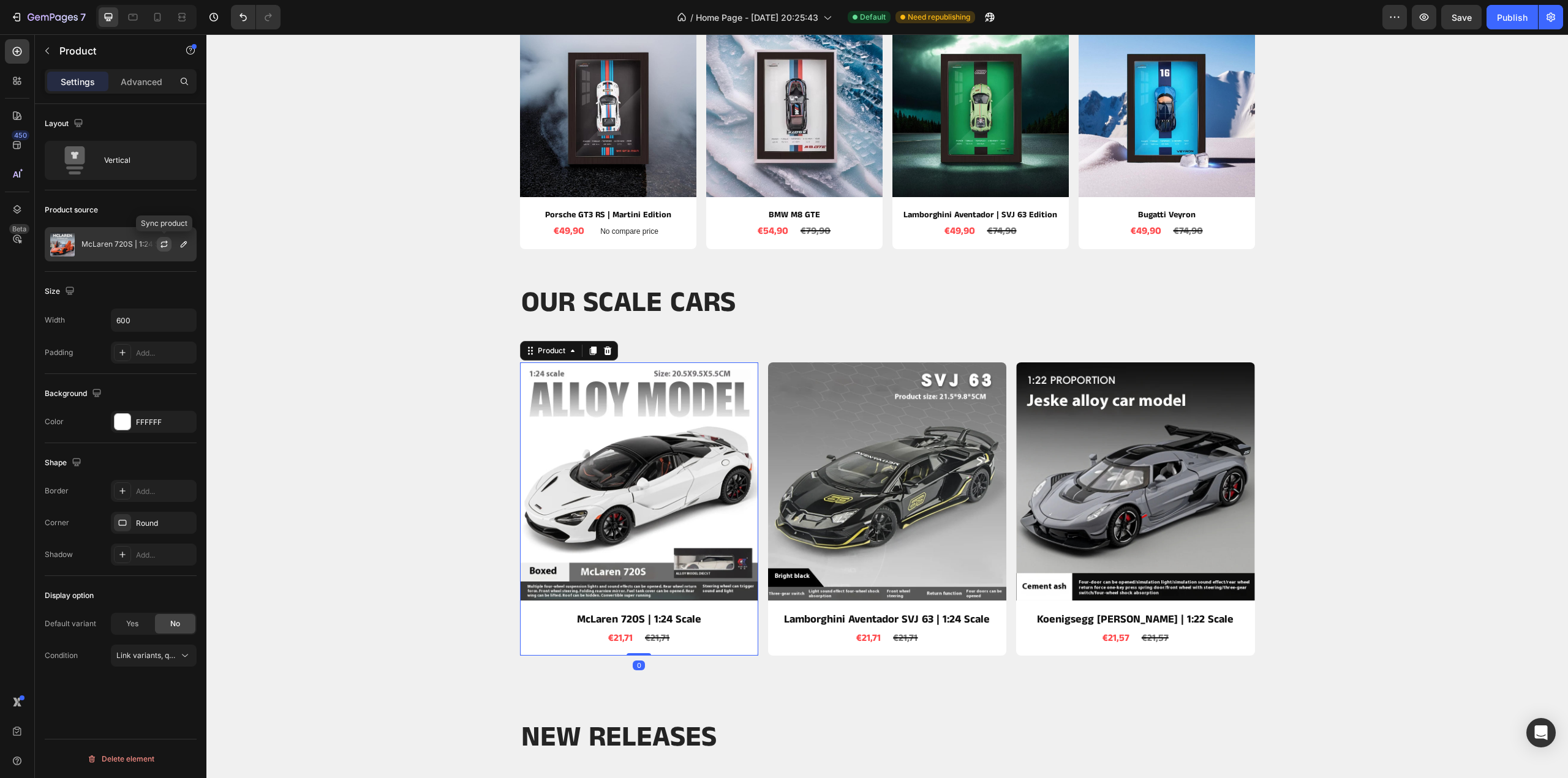
click at [166, 243] on icon "button" at bounding box center [164, 244] width 10 height 10
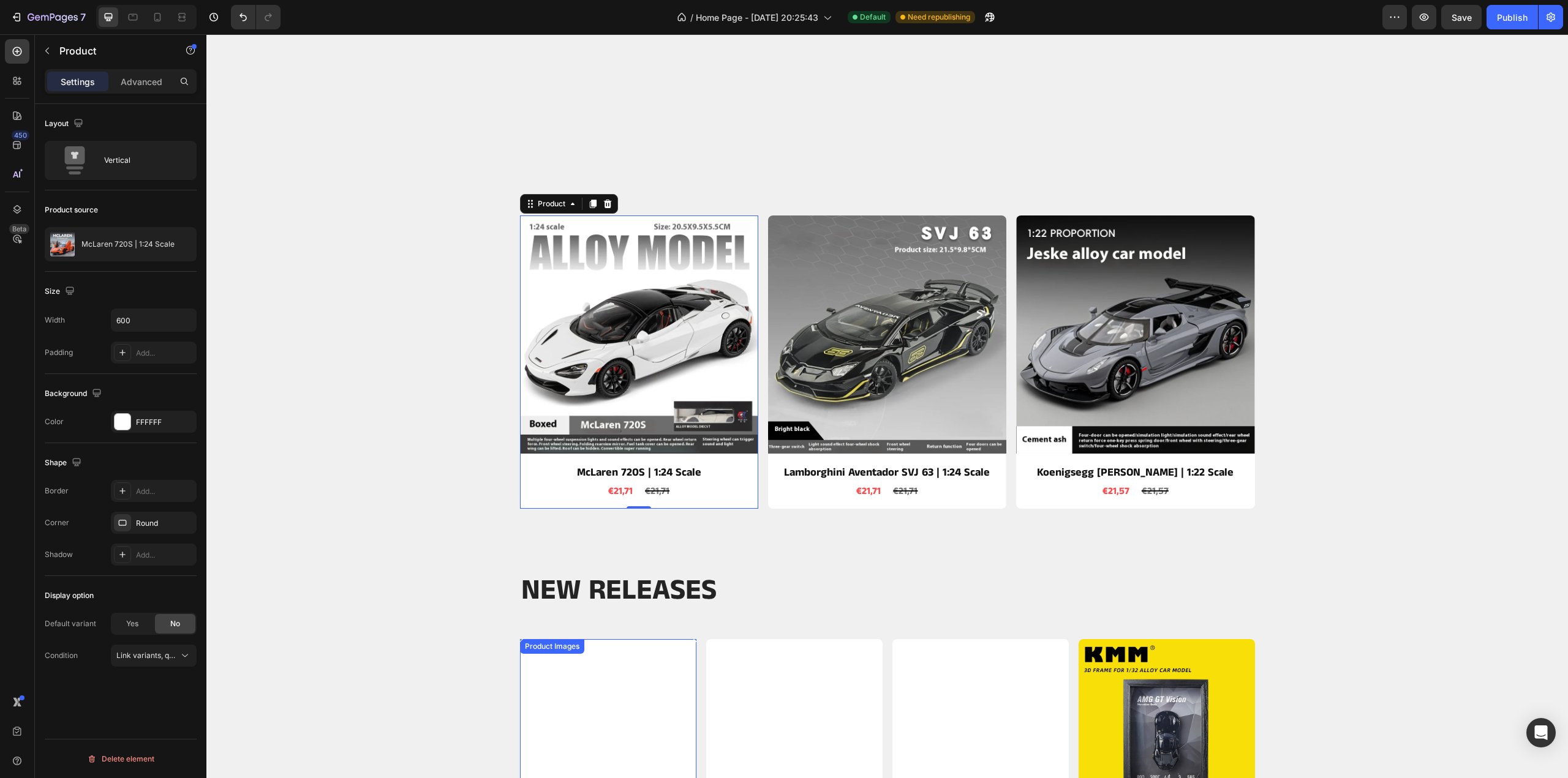
scroll to position [673, 0]
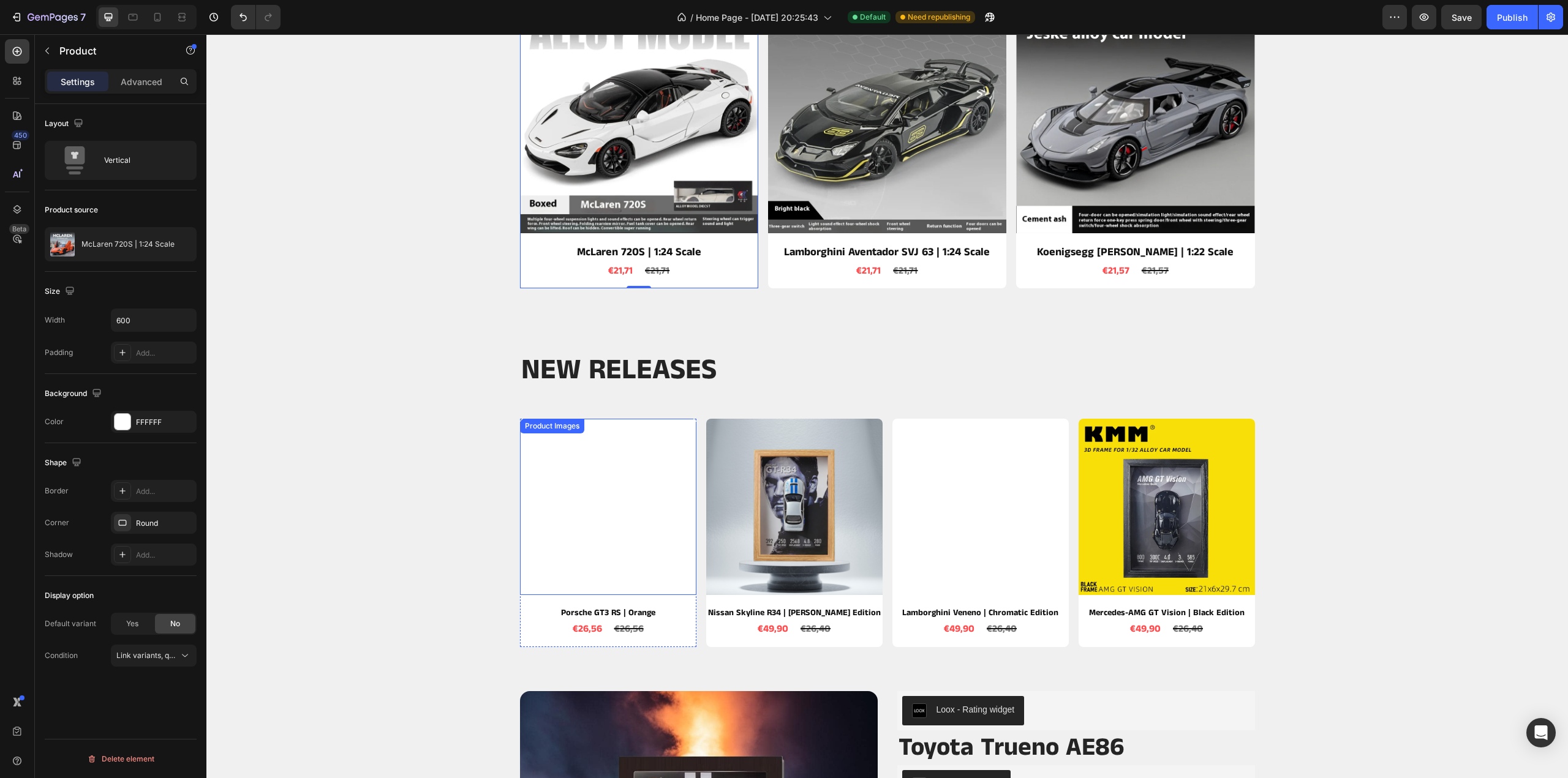
click at [562, 502] on img at bounding box center [608, 506] width 176 height 176
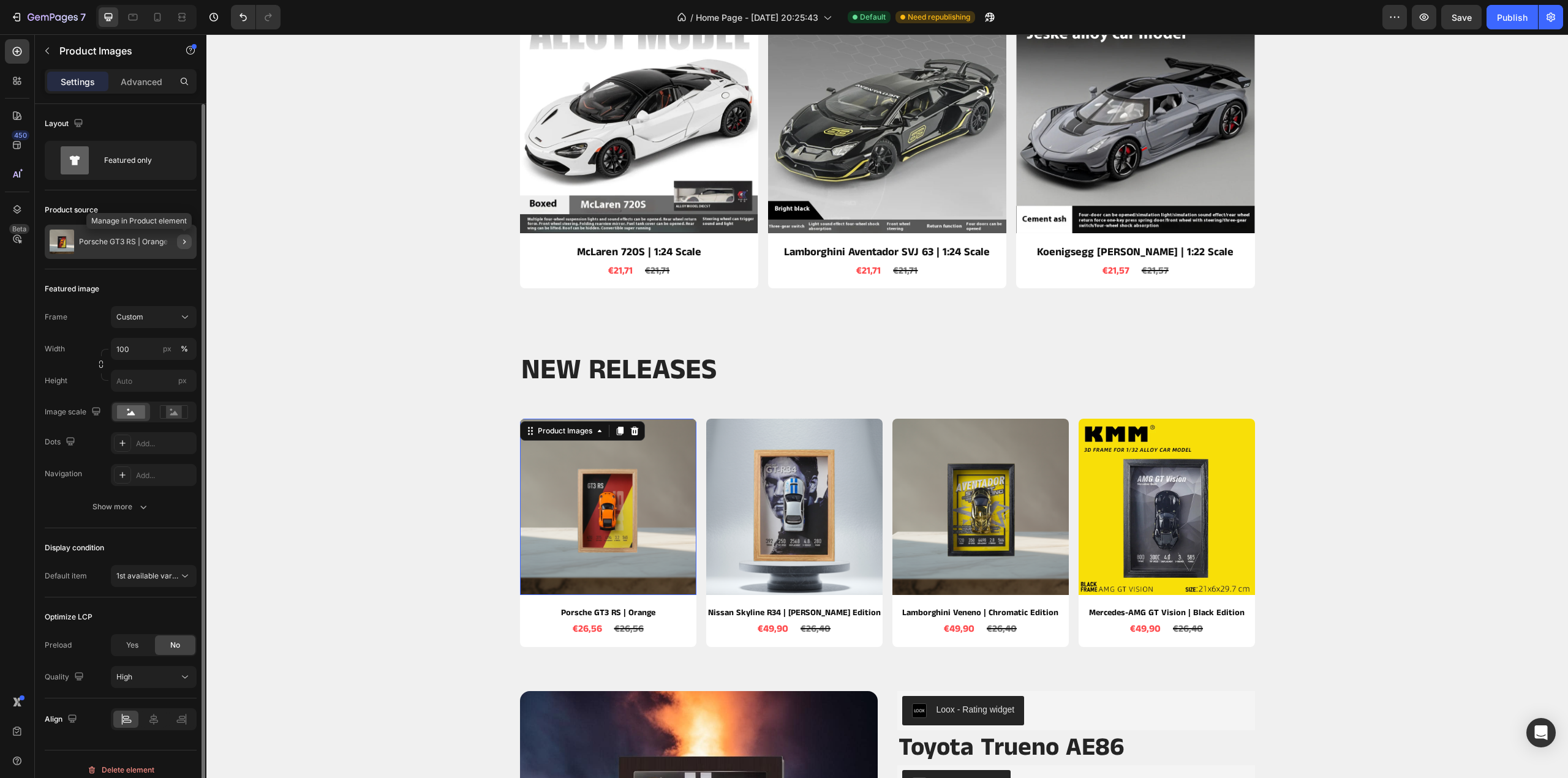
click at [177, 242] on button "button" at bounding box center [184, 242] width 15 height 15
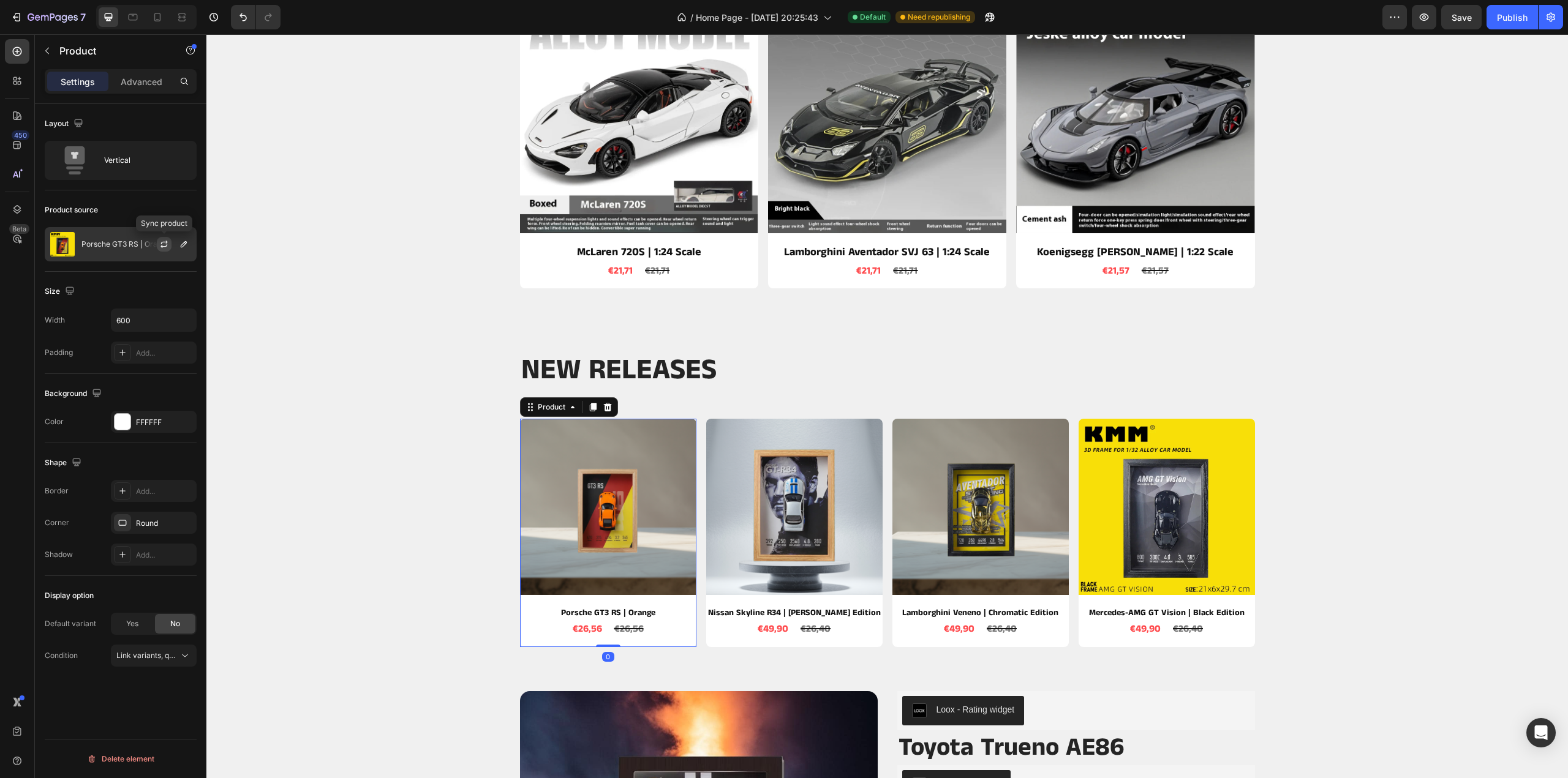
click at [166, 244] on icon "button" at bounding box center [164, 244] width 10 height 10
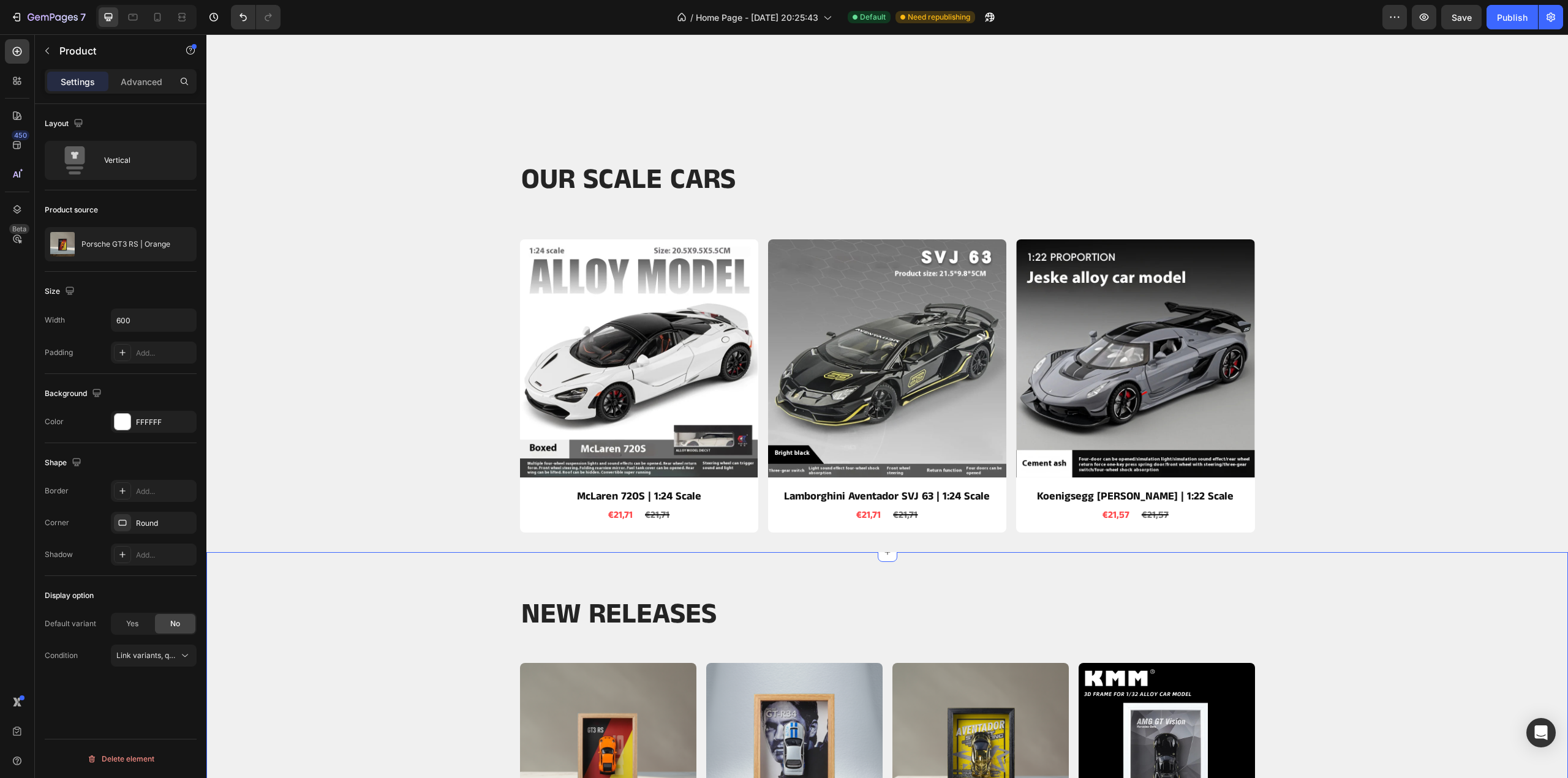
scroll to position [429, 0]
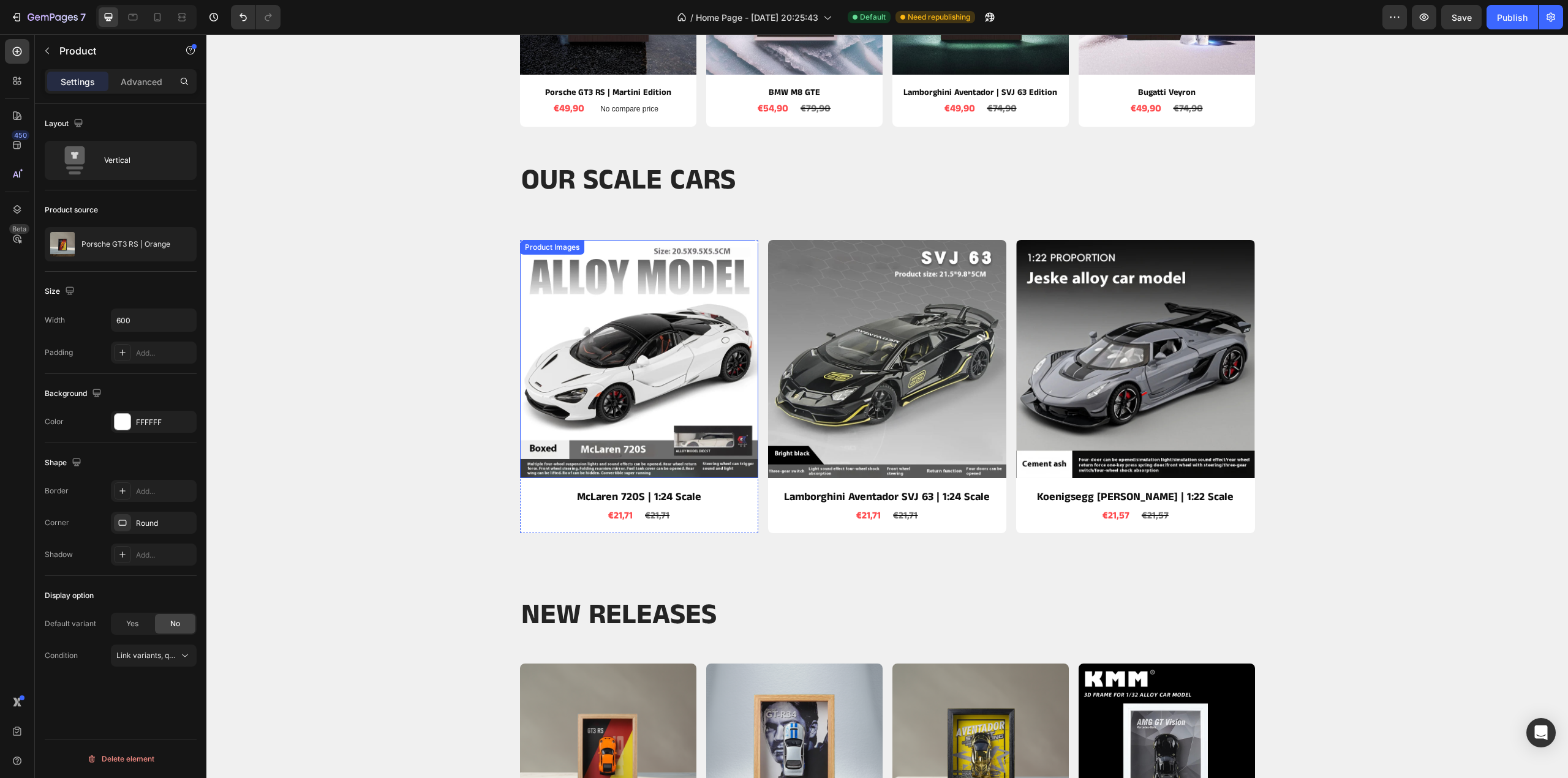
click at [559, 373] on img at bounding box center [638, 359] width 238 height 238
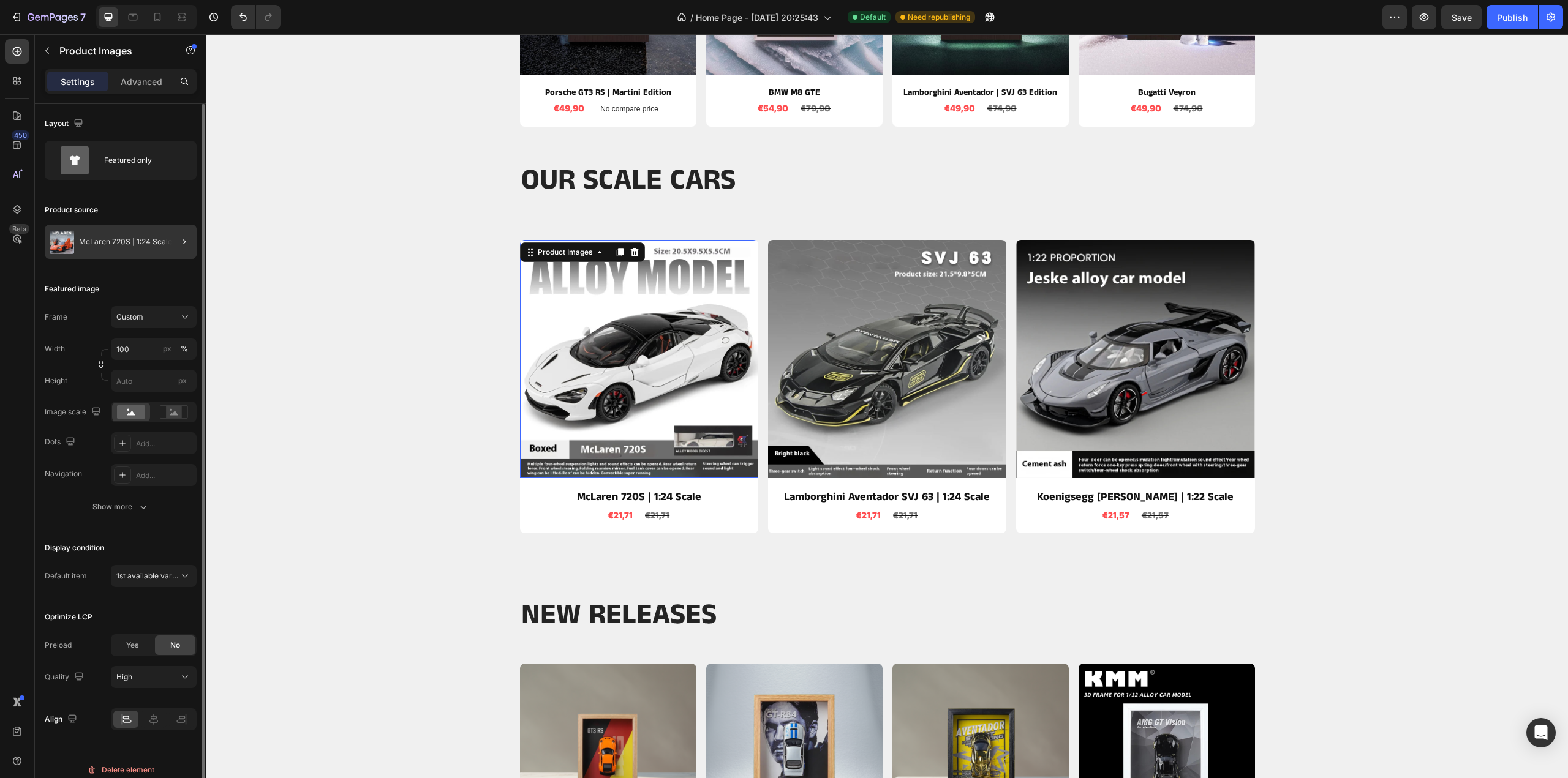
click at [171, 239] on div at bounding box center [179, 242] width 34 height 34
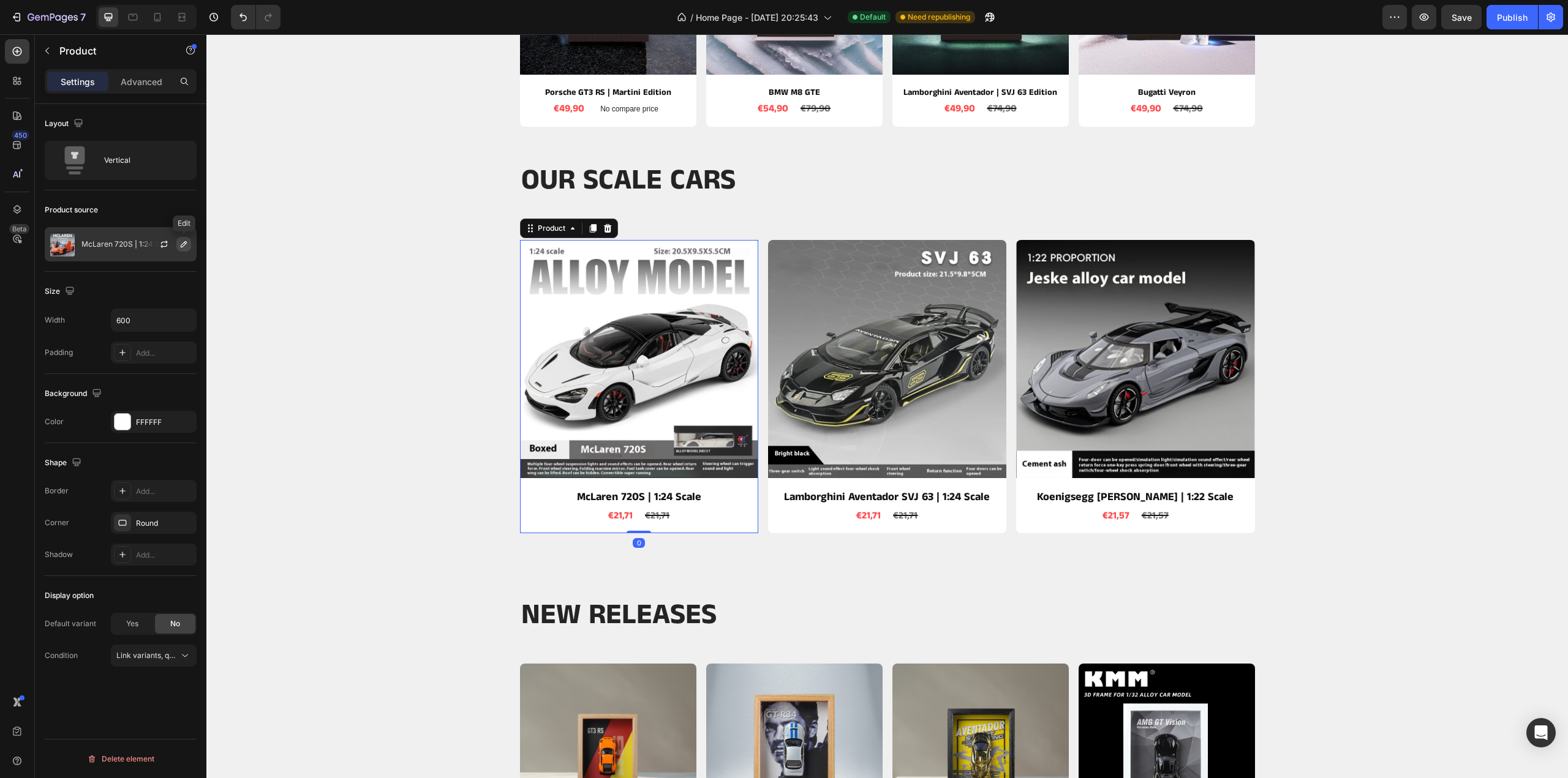
click at [185, 243] on icon "button" at bounding box center [183, 244] width 10 height 10
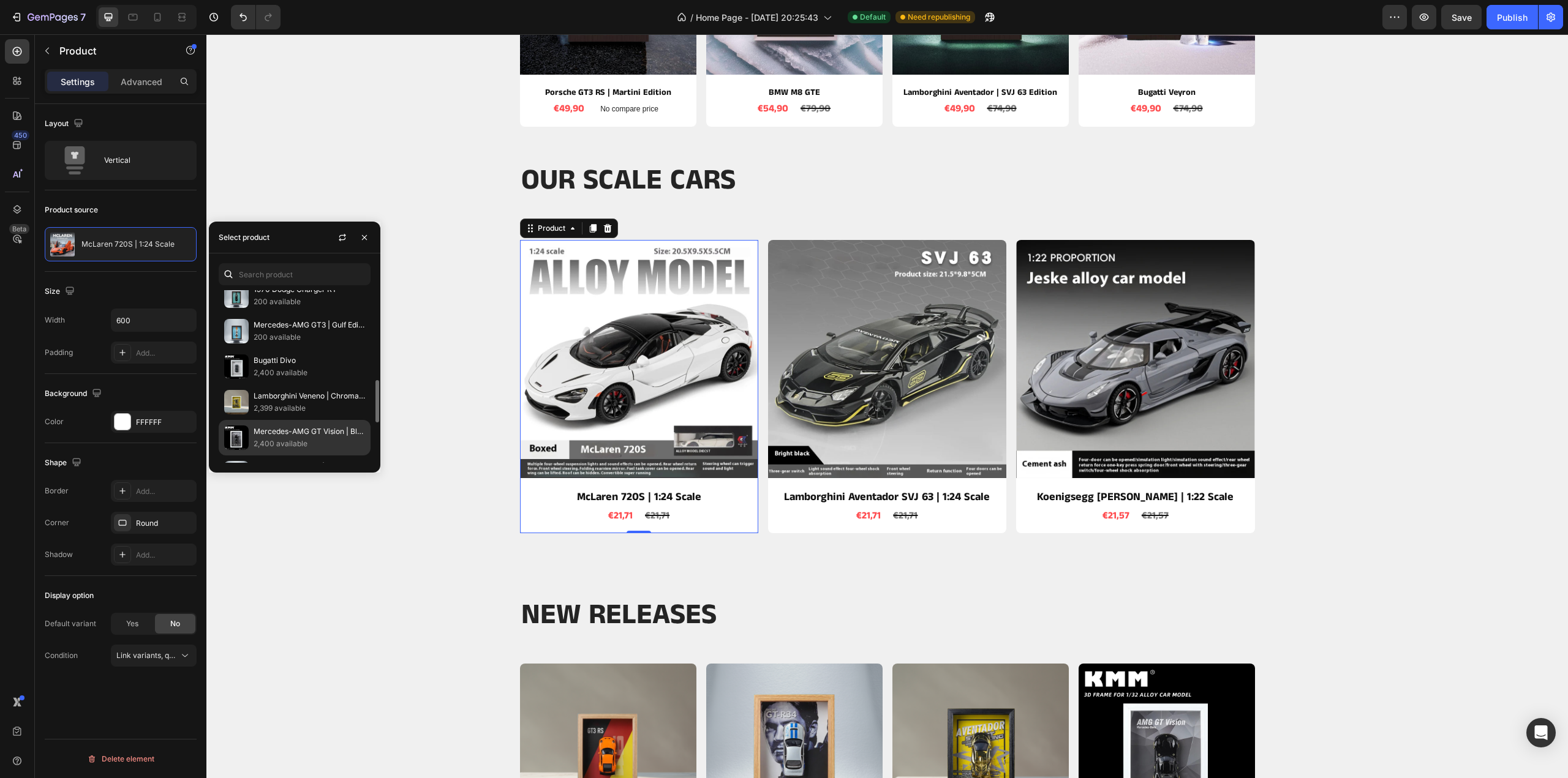
scroll to position [490, 0]
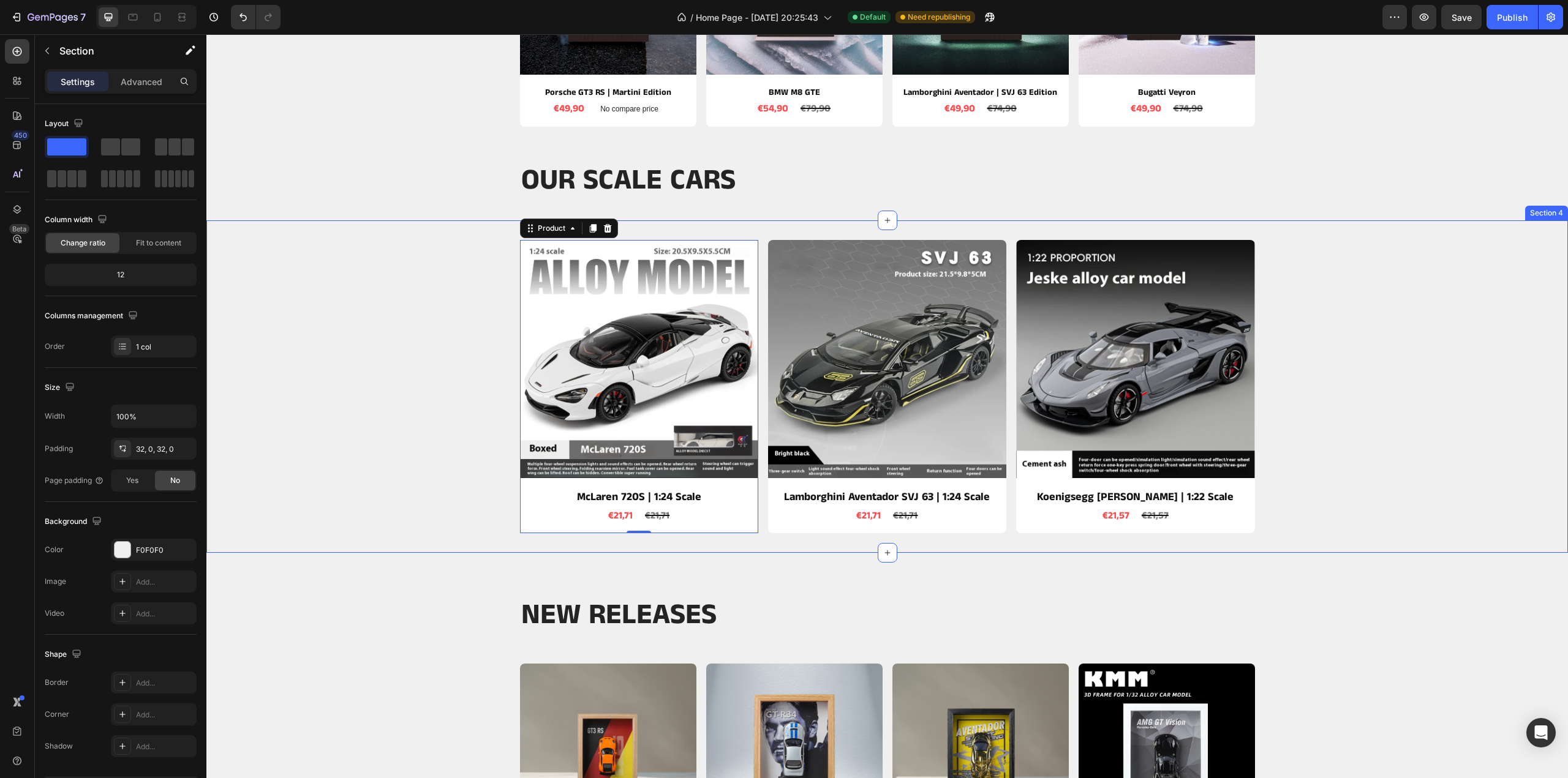
click at [413, 242] on div "Product Images McLaren 720S | 1:24 Scale Product Title €21,71 Product Price Pro…" at bounding box center [887, 387] width 1362 height 294
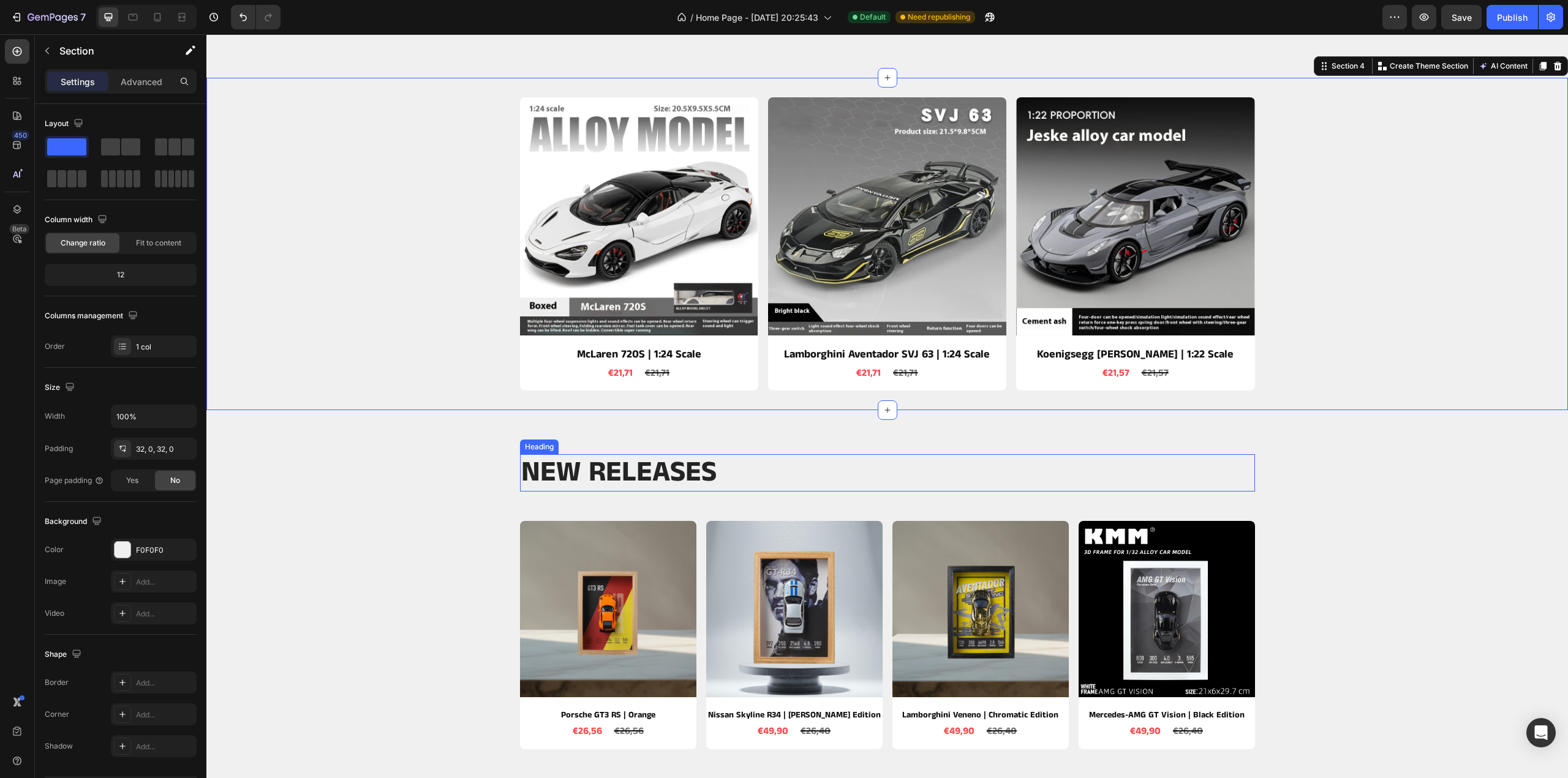
scroll to position [734, 0]
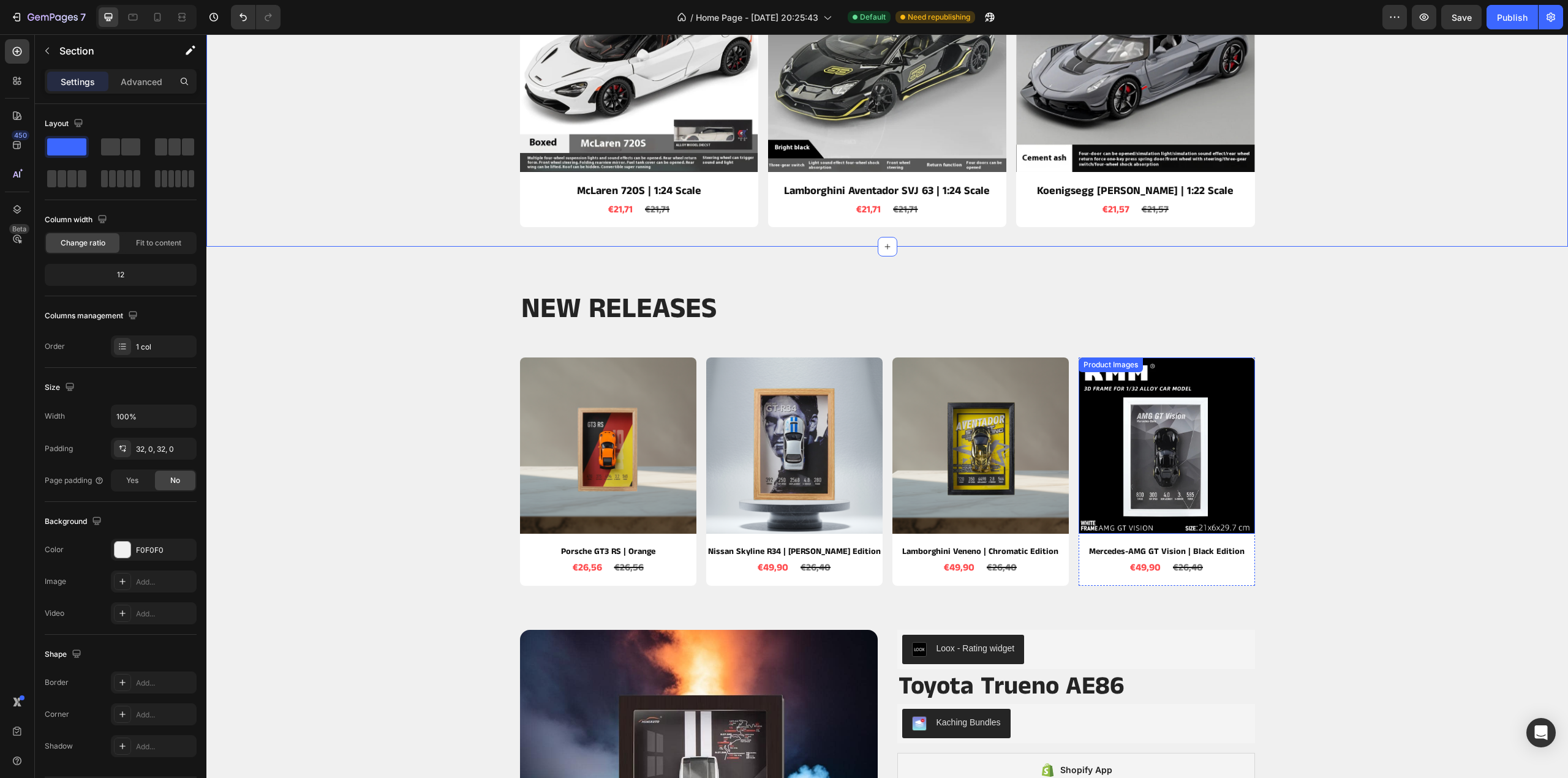
click at [1173, 506] on img at bounding box center [1166, 445] width 176 height 176
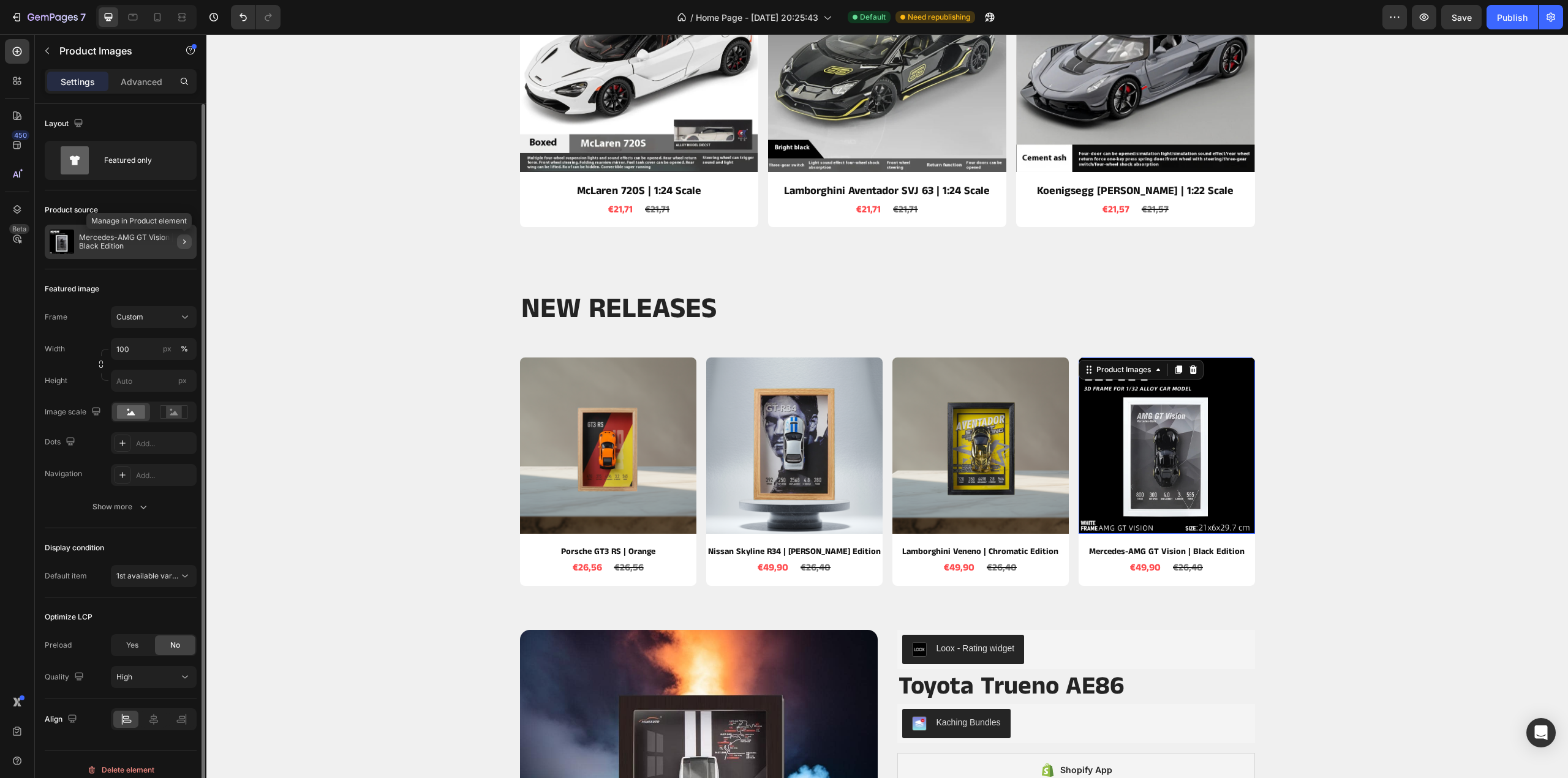
click at [187, 237] on icon "button" at bounding box center [184, 241] width 10 height 10
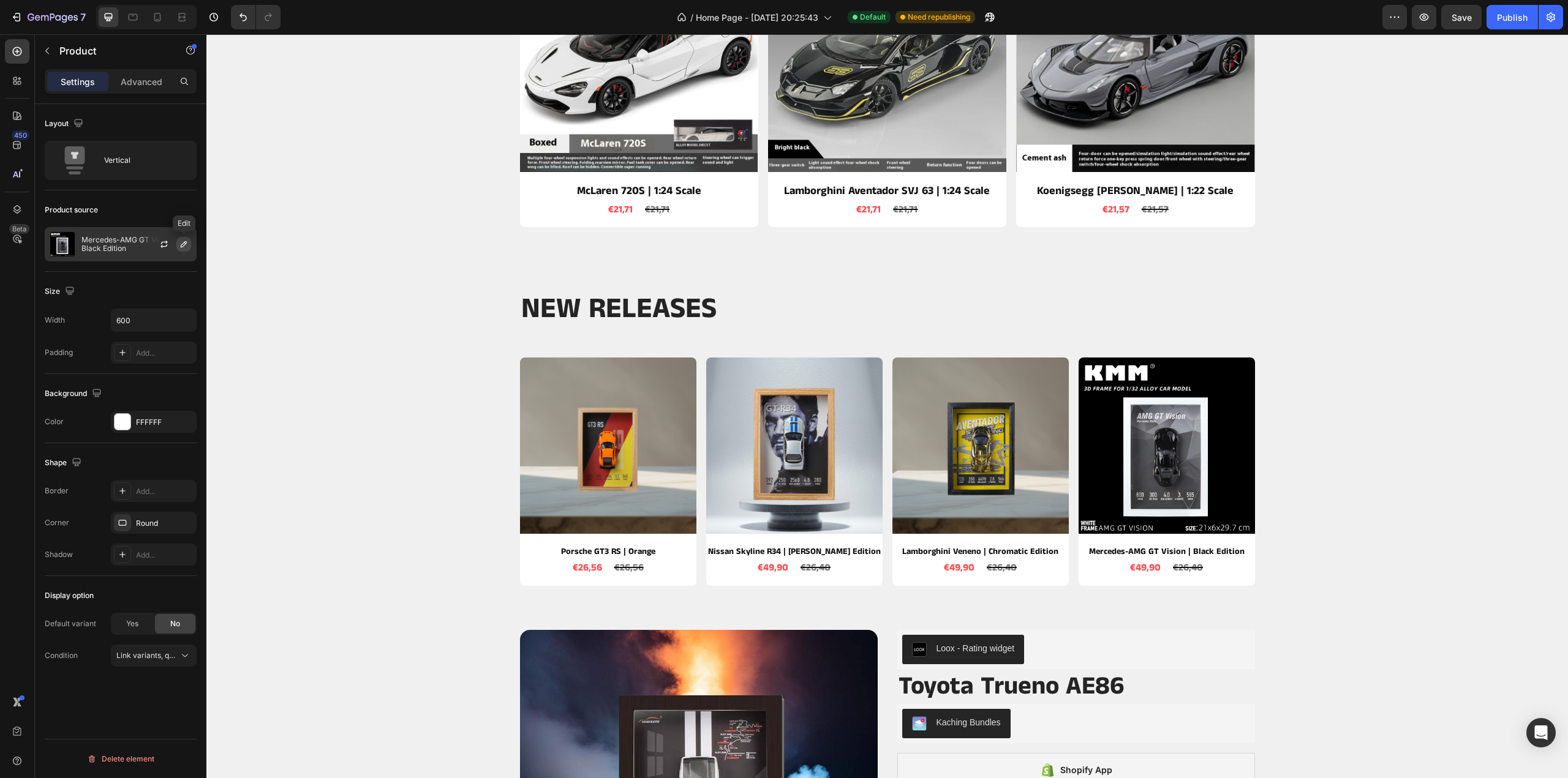
click at [187, 247] on icon "button" at bounding box center [183, 244] width 10 height 10
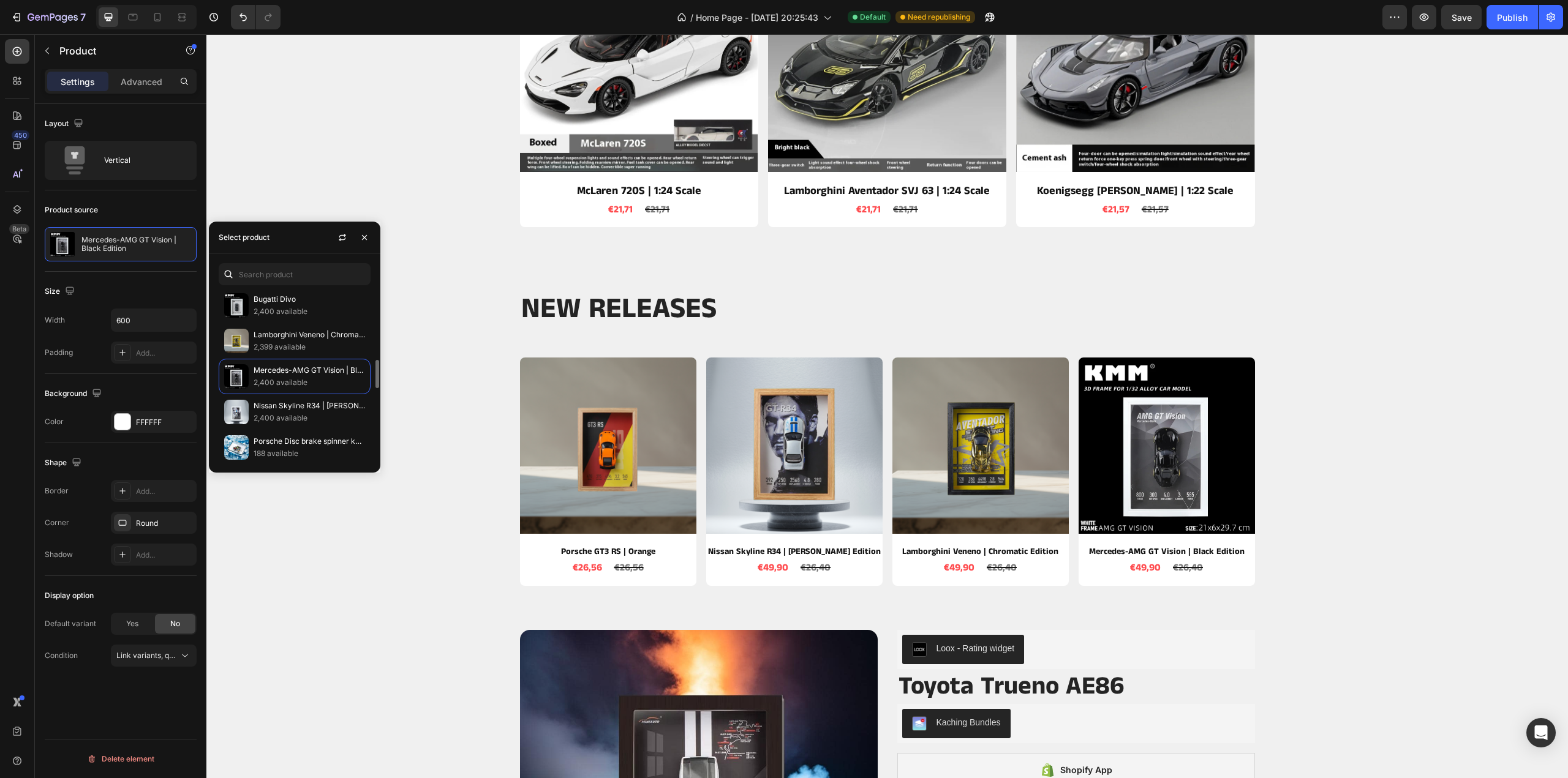
scroll to position [367, 0]
click at [279, 402] on p "2,399 available" at bounding box center [309, 408] width 111 height 13
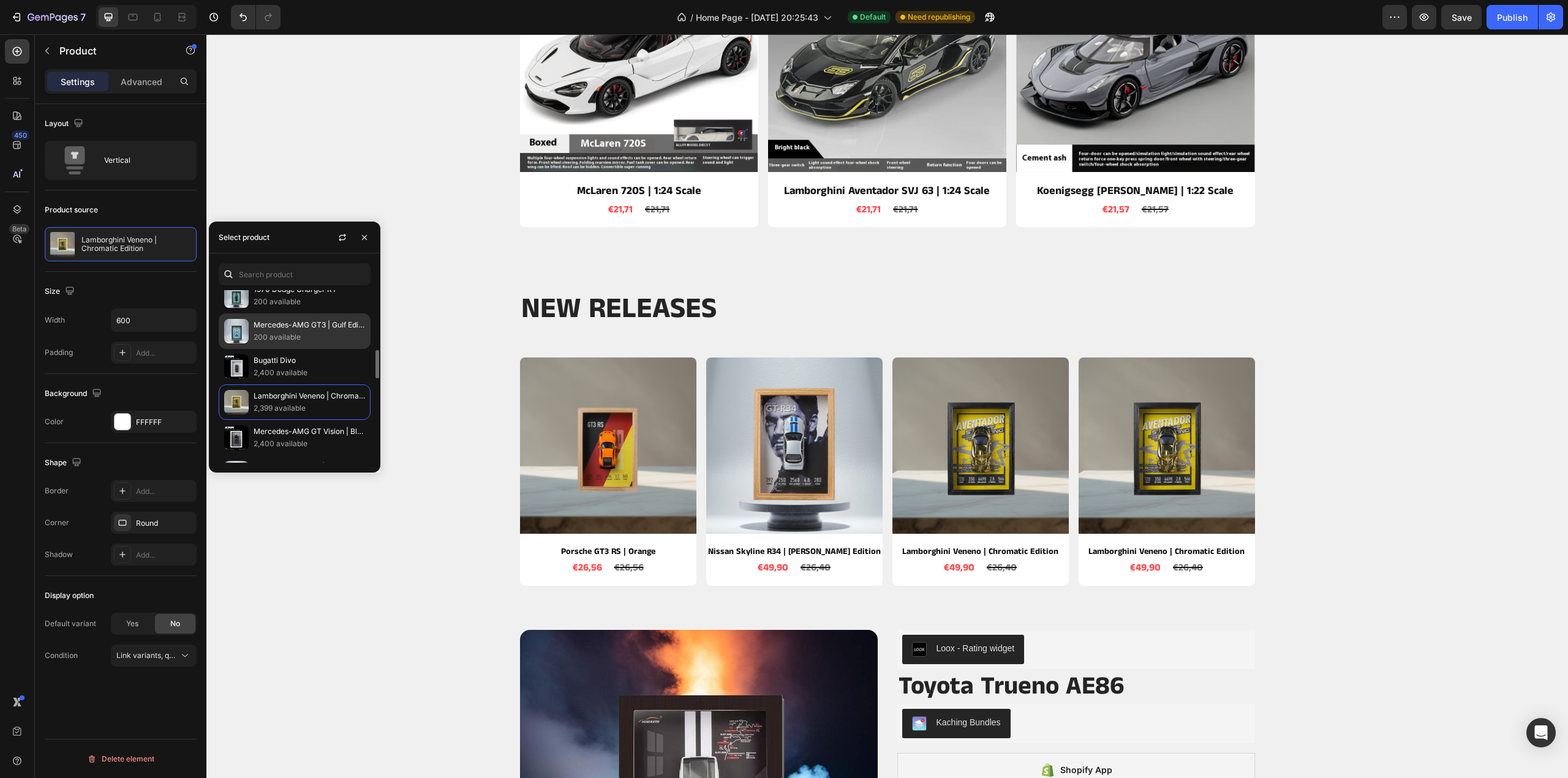
click at [283, 338] on p "200 available" at bounding box center [309, 337] width 111 height 13
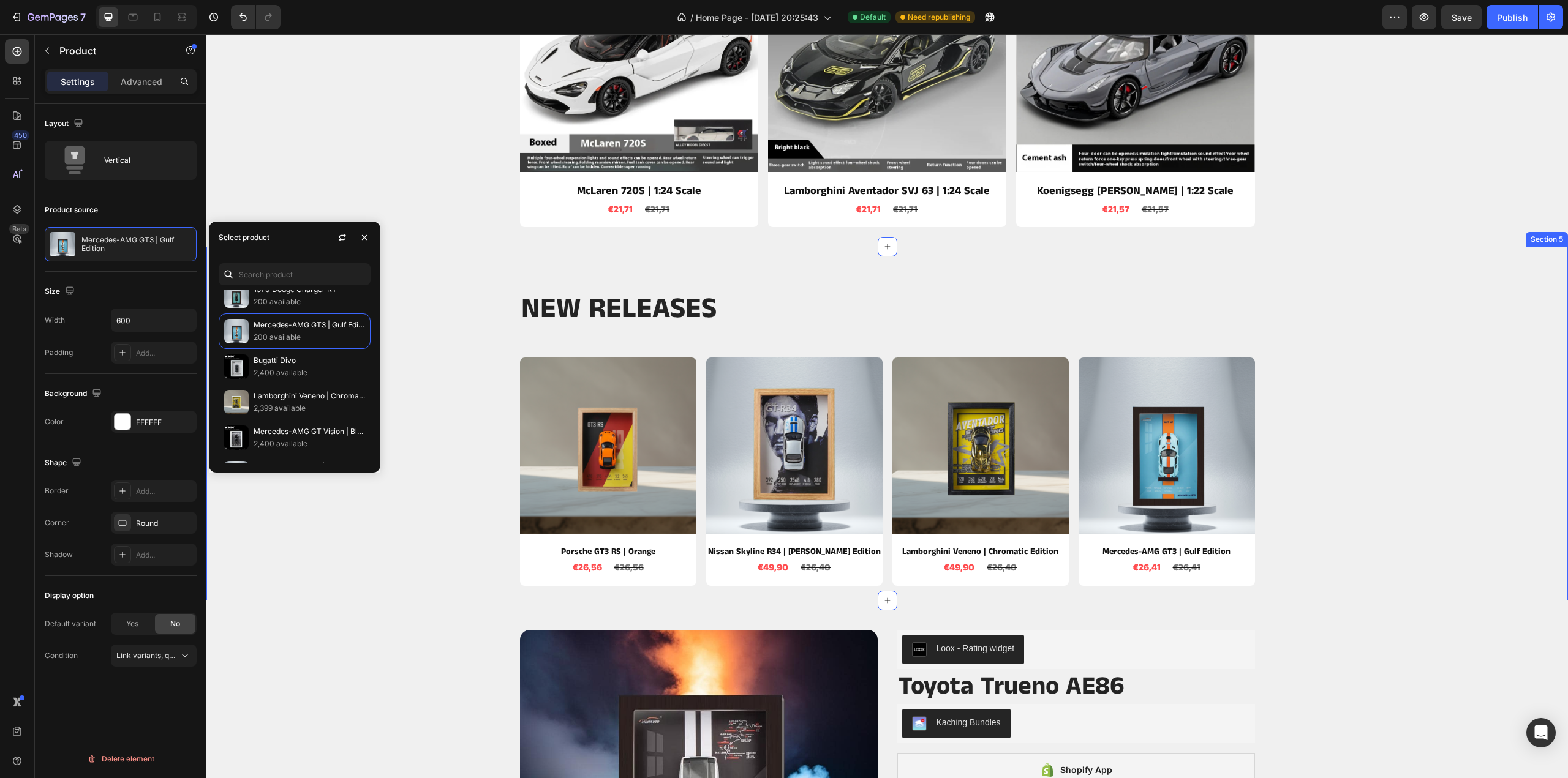
click at [1411, 324] on div "NEW RELEASES Heading Row Product Images Porsche GT3 RS | Orange Product Title €…" at bounding box center [887, 438] width 1343 height 295
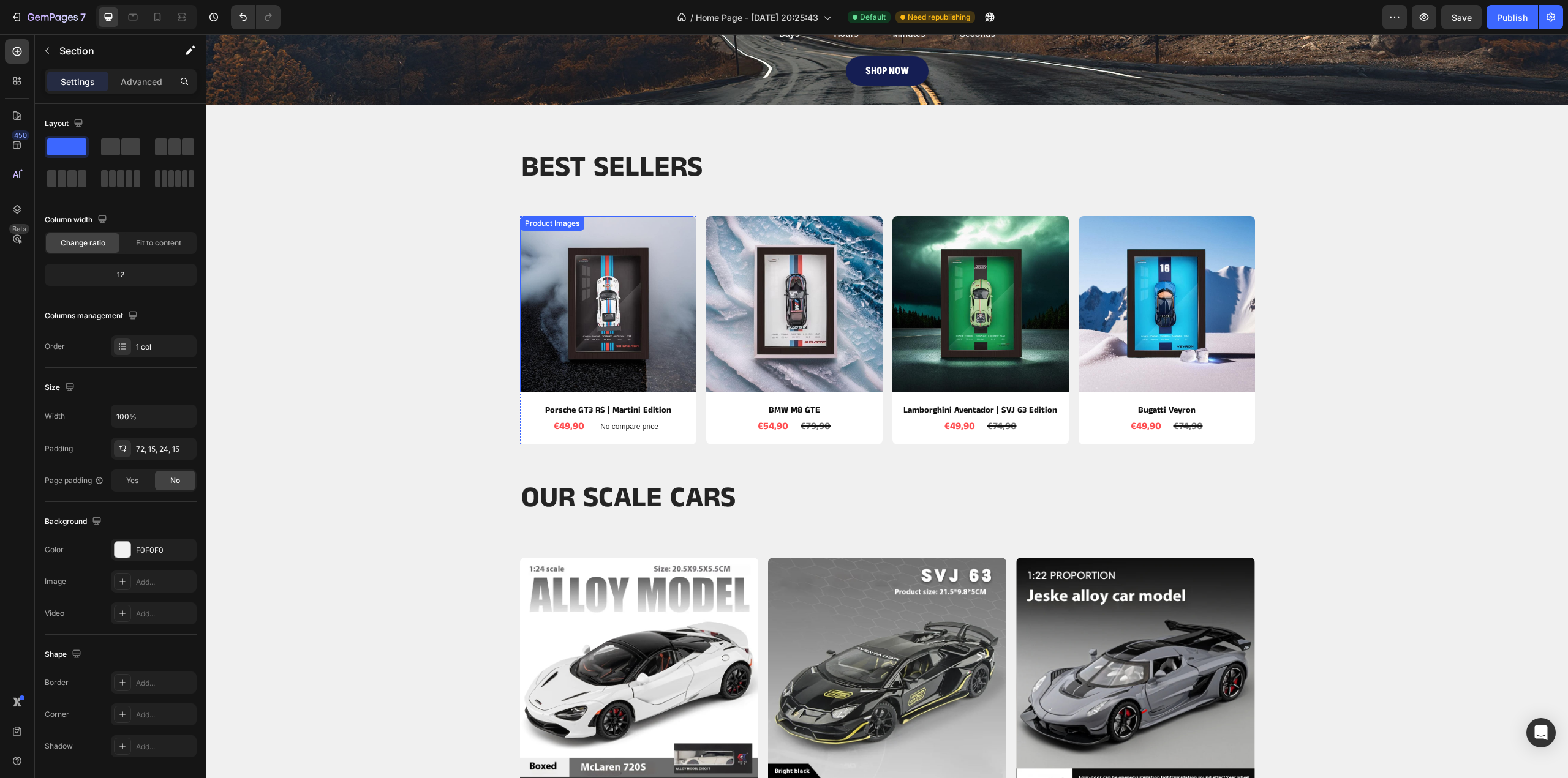
scroll to position [306, 0]
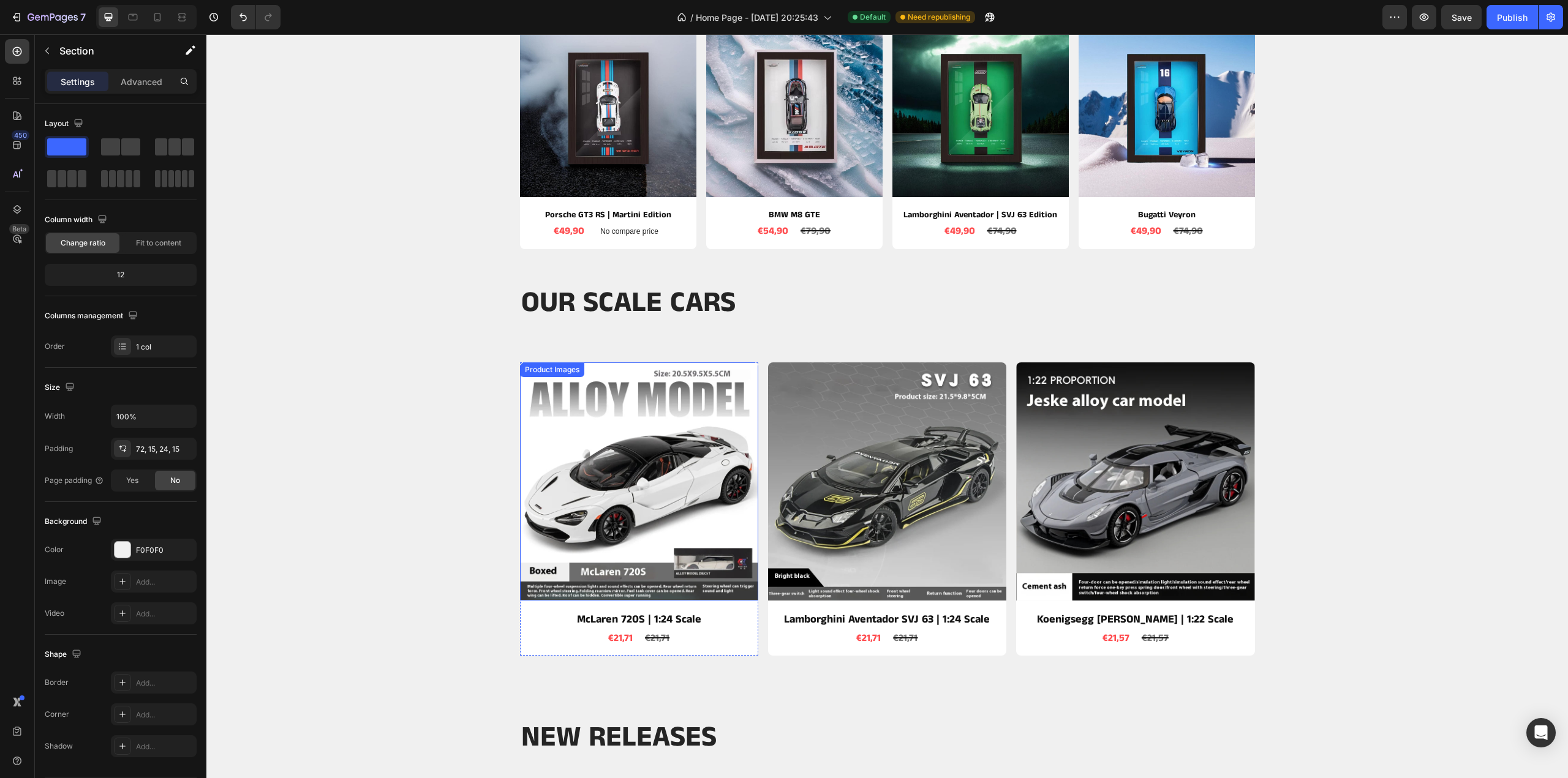
click at [649, 452] on img at bounding box center [638, 481] width 238 height 238
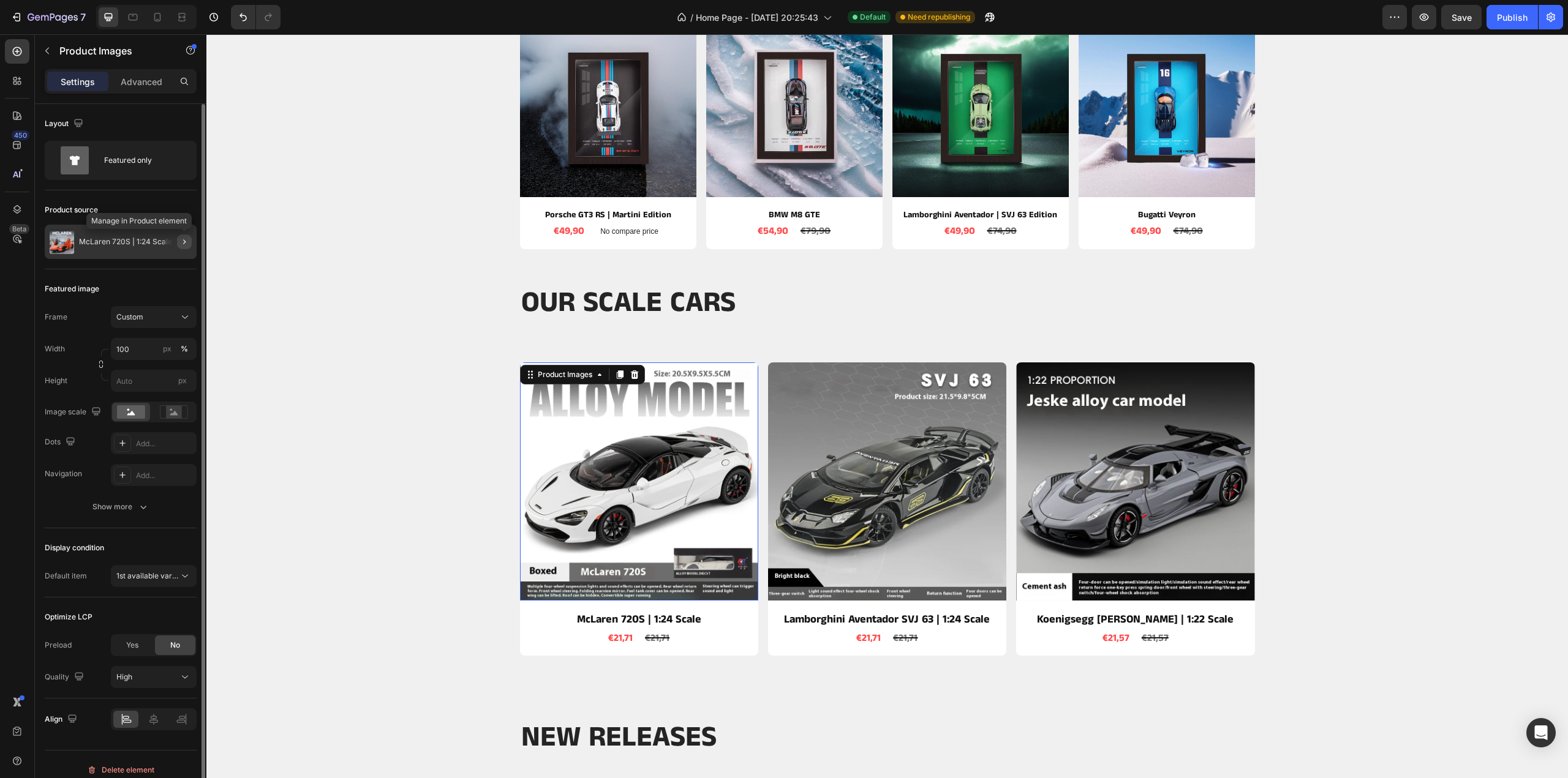
click at [186, 239] on icon "button" at bounding box center [184, 241] width 10 height 10
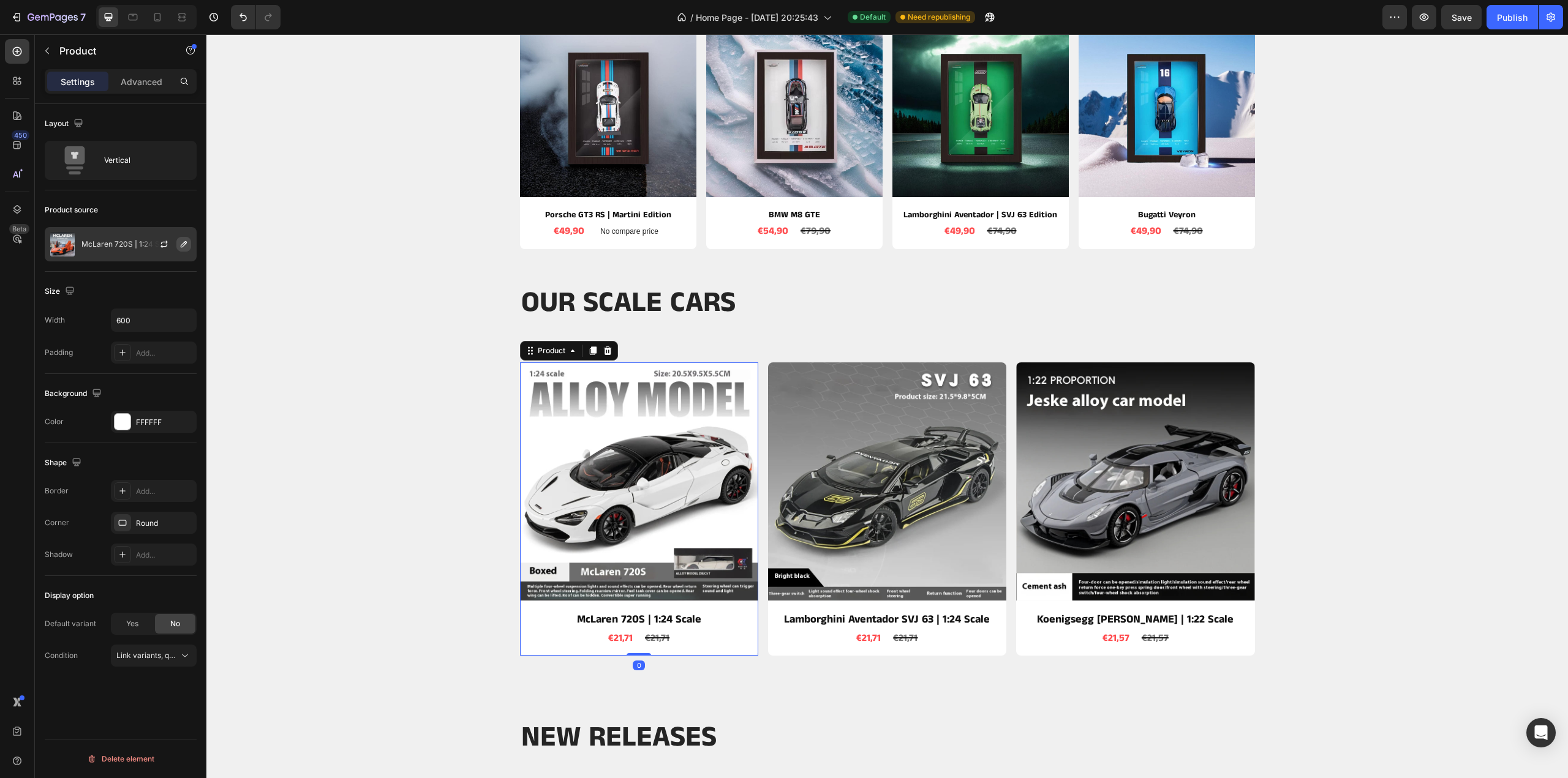
click at [185, 245] on icon "button" at bounding box center [183, 244] width 6 height 6
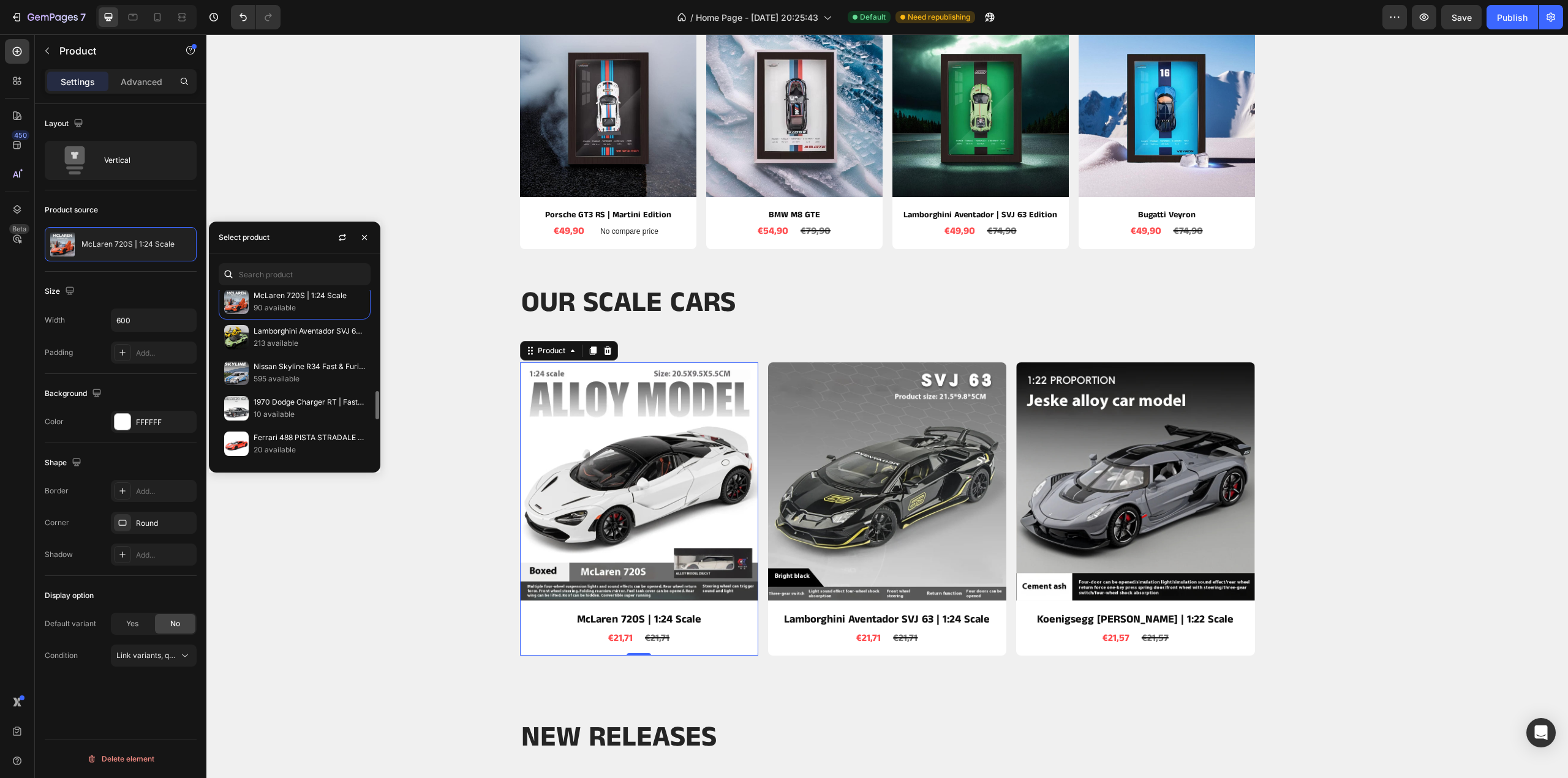
scroll to position [245, 0]
click at [274, 371] on p "Ferrari 488 PISTA STRADALE | 1:24 Scale" at bounding box center [309, 376] width 111 height 13
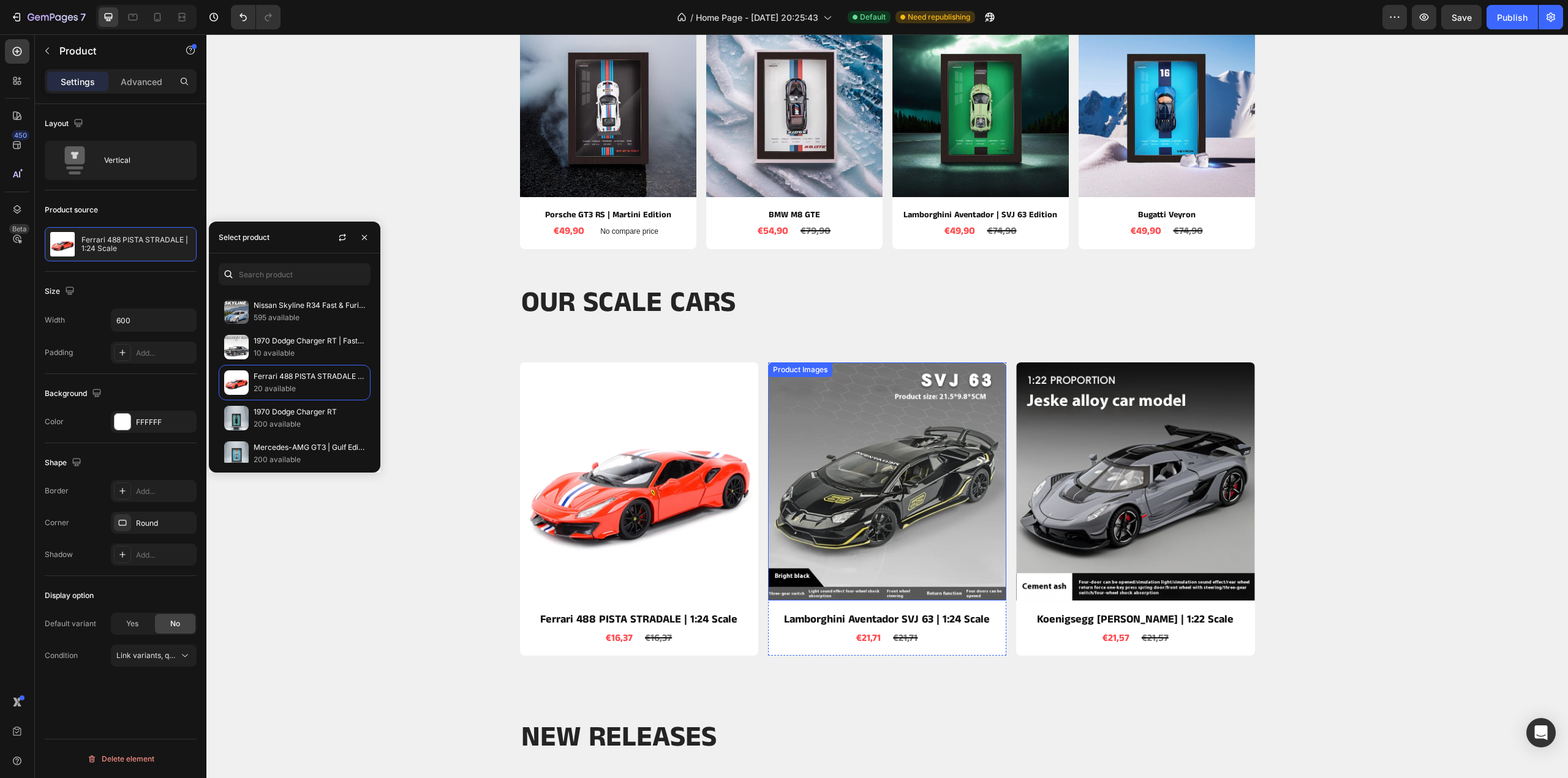
click at [846, 487] on img at bounding box center [887, 481] width 238 height 238
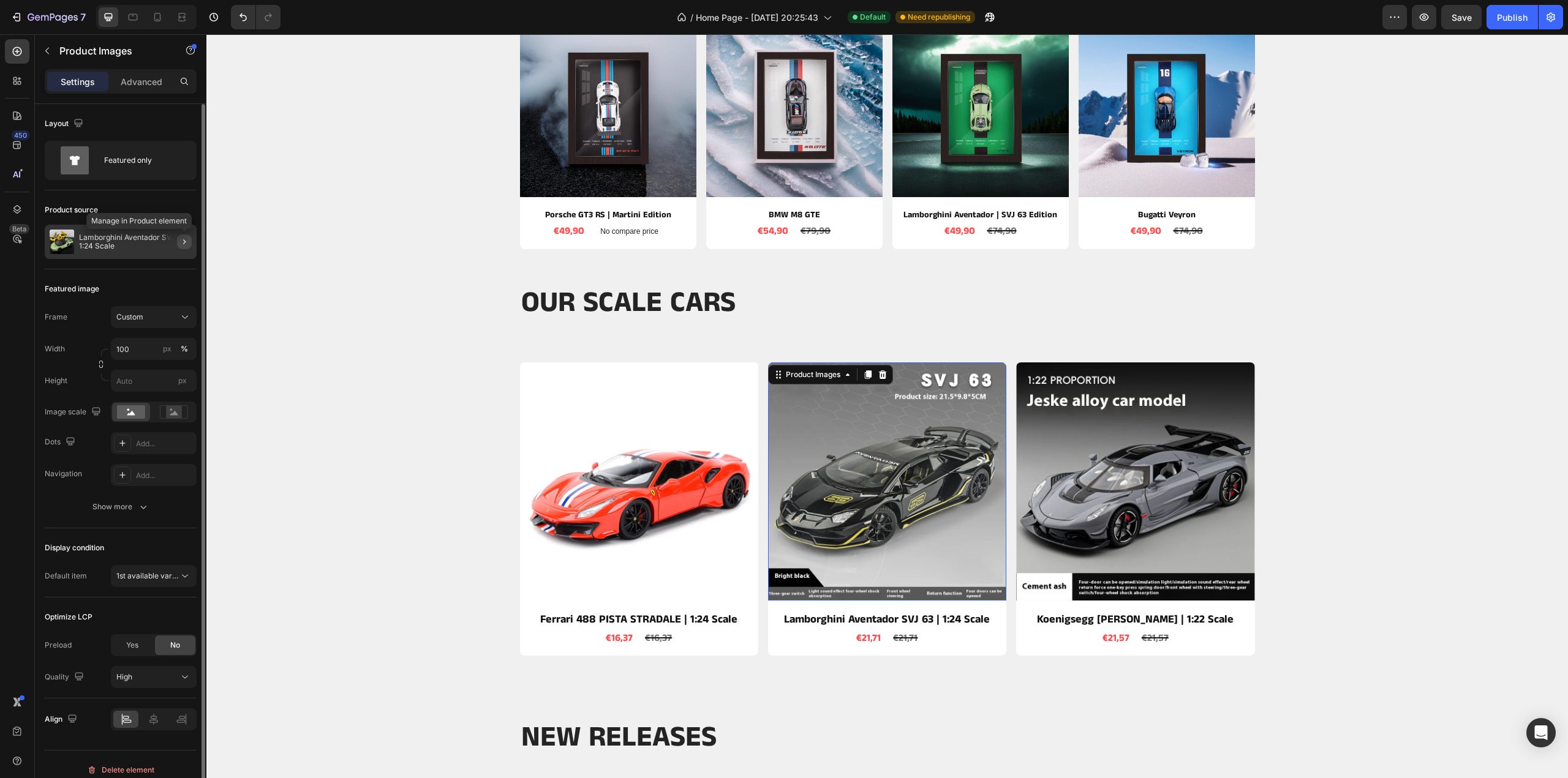
click at [179, 245] on icon "button" at bounding box center [184, 241] width 10 height 10
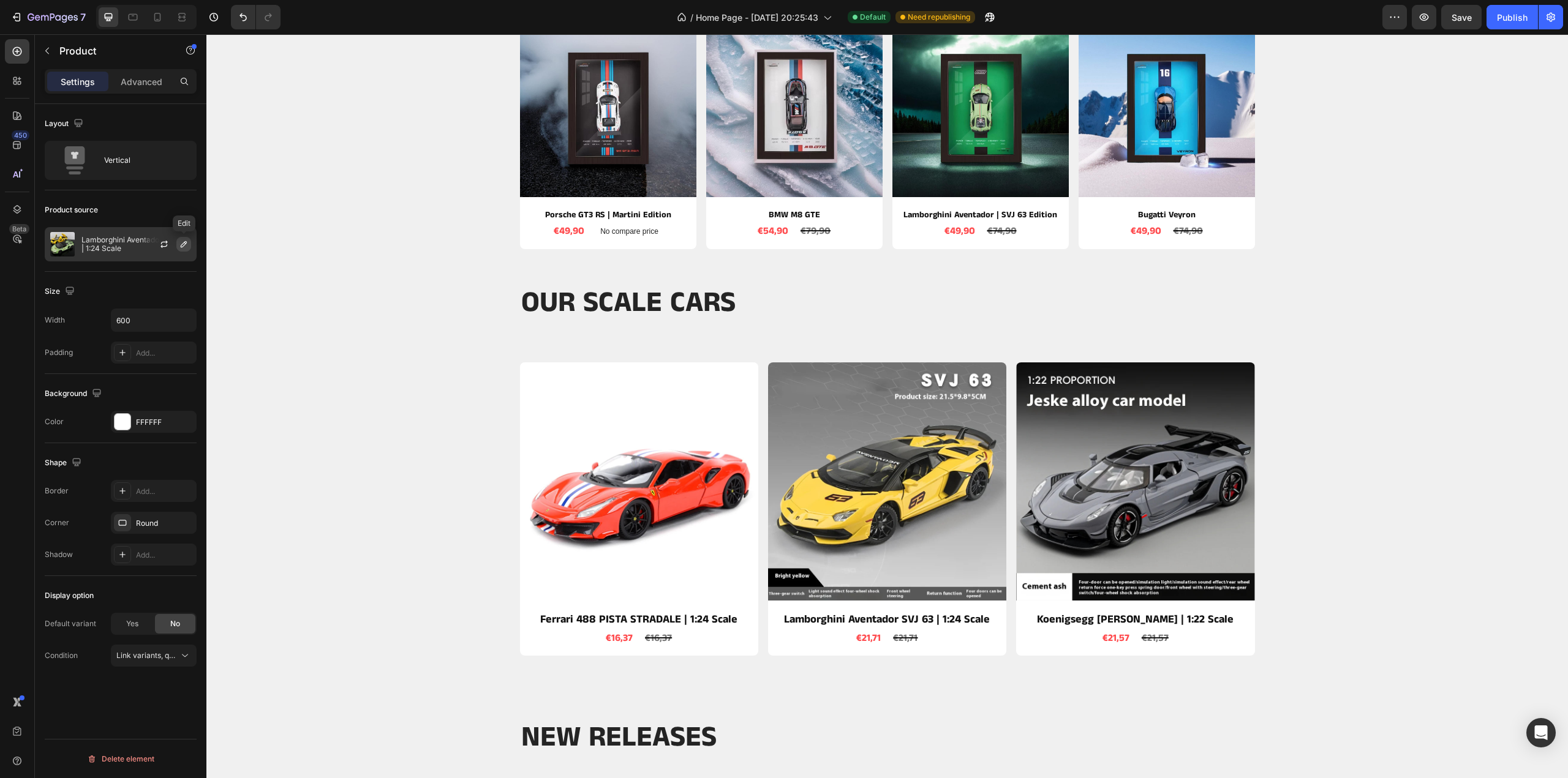
click at [183, 243] on icon "button" at bounding box center [183, 244] width 6 height 6
click at [154, 246] on div at bounding box center [169, 244] width 54 height 33
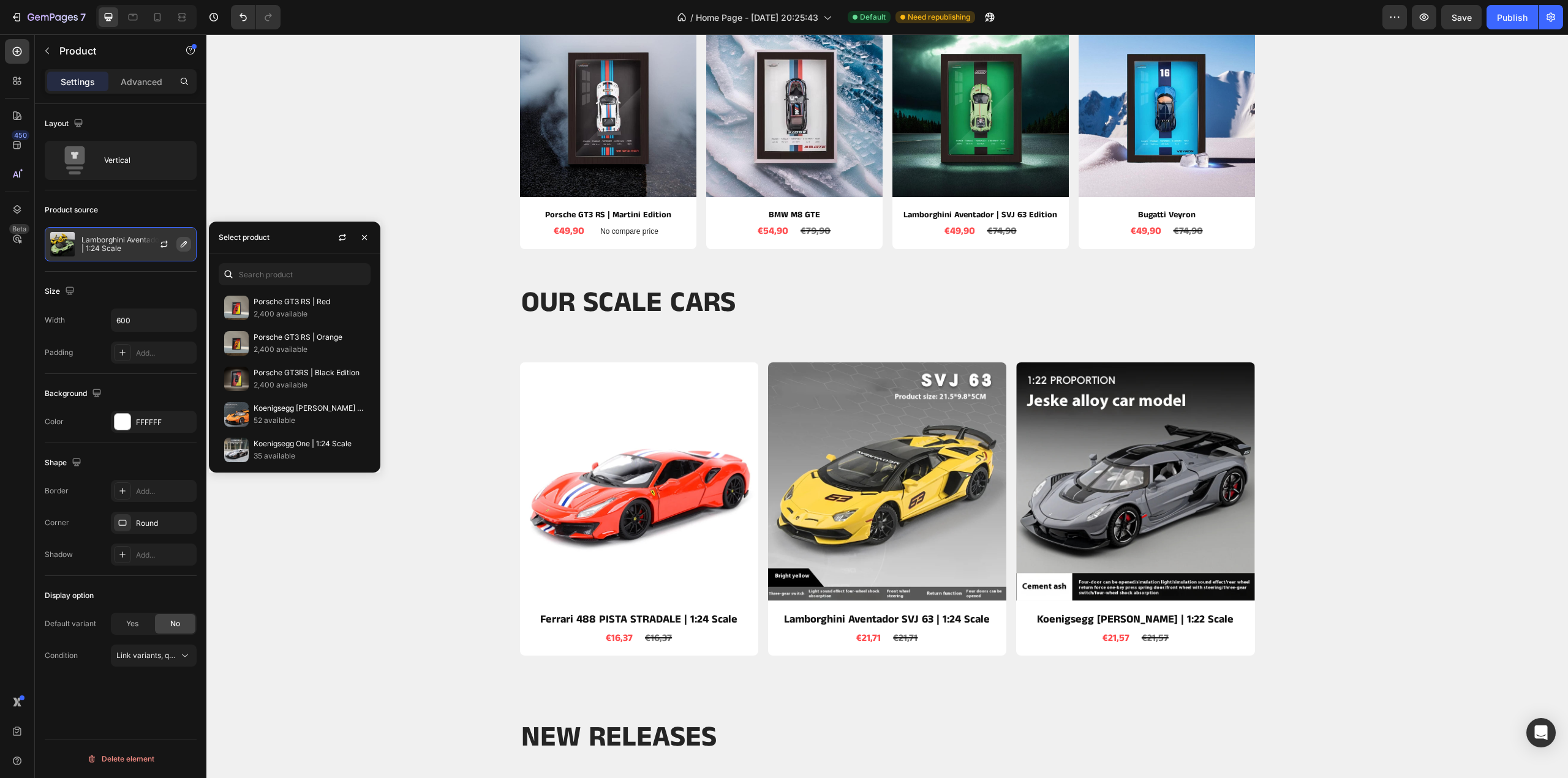
drag, startPoint x: 145, startPoint y: 252, endPoint x: 177, endPoint y: 248, distance: 32.2
click at [150, 249] on div at bounding box center [169, 244] width 54 height 33
click at [168, 247] on icon "button" at bounding box center [164, 244] width 10 height 10
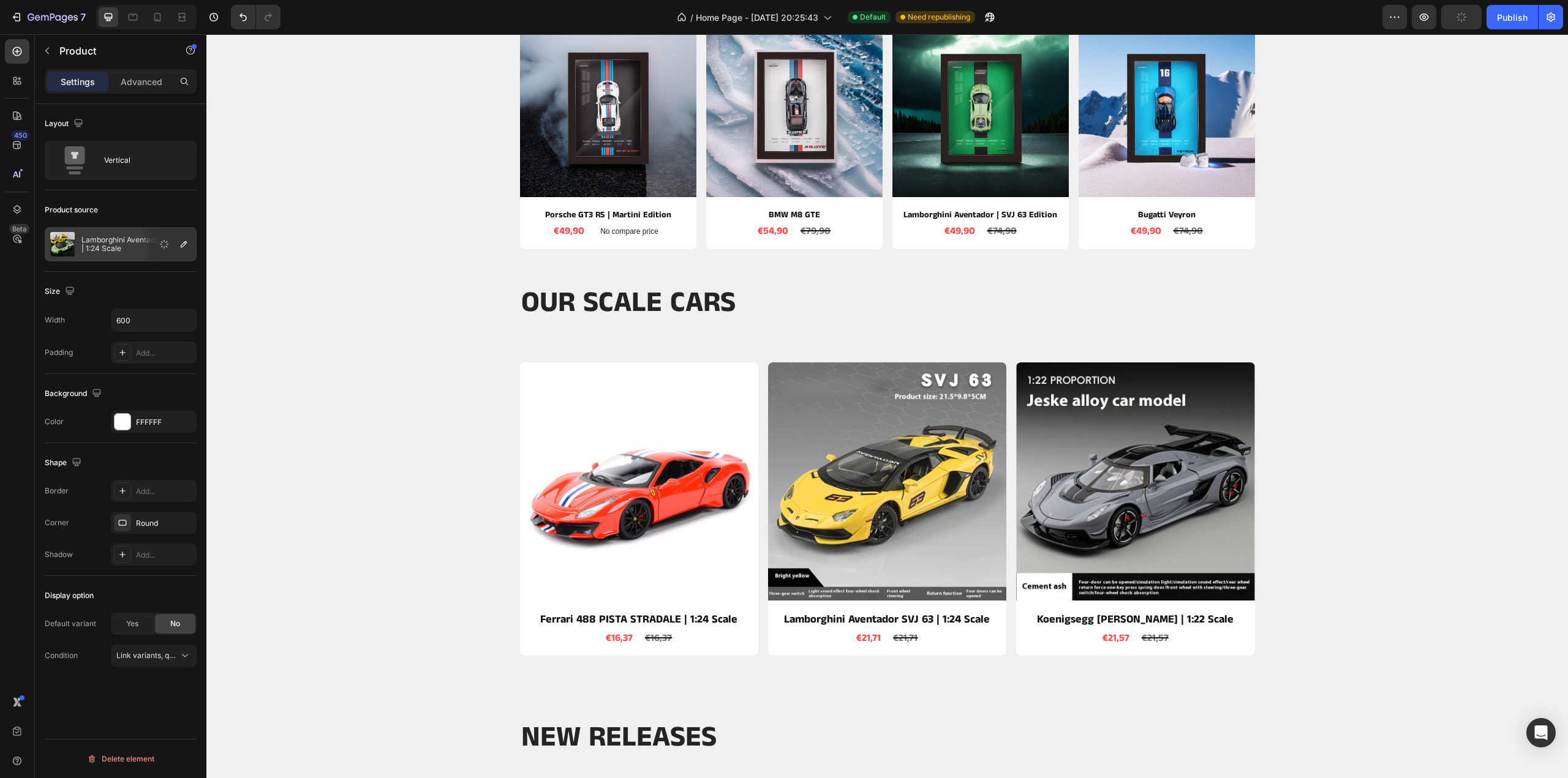
click at [183, 252] on div at bounding box center [169, 244] width 54 height 33
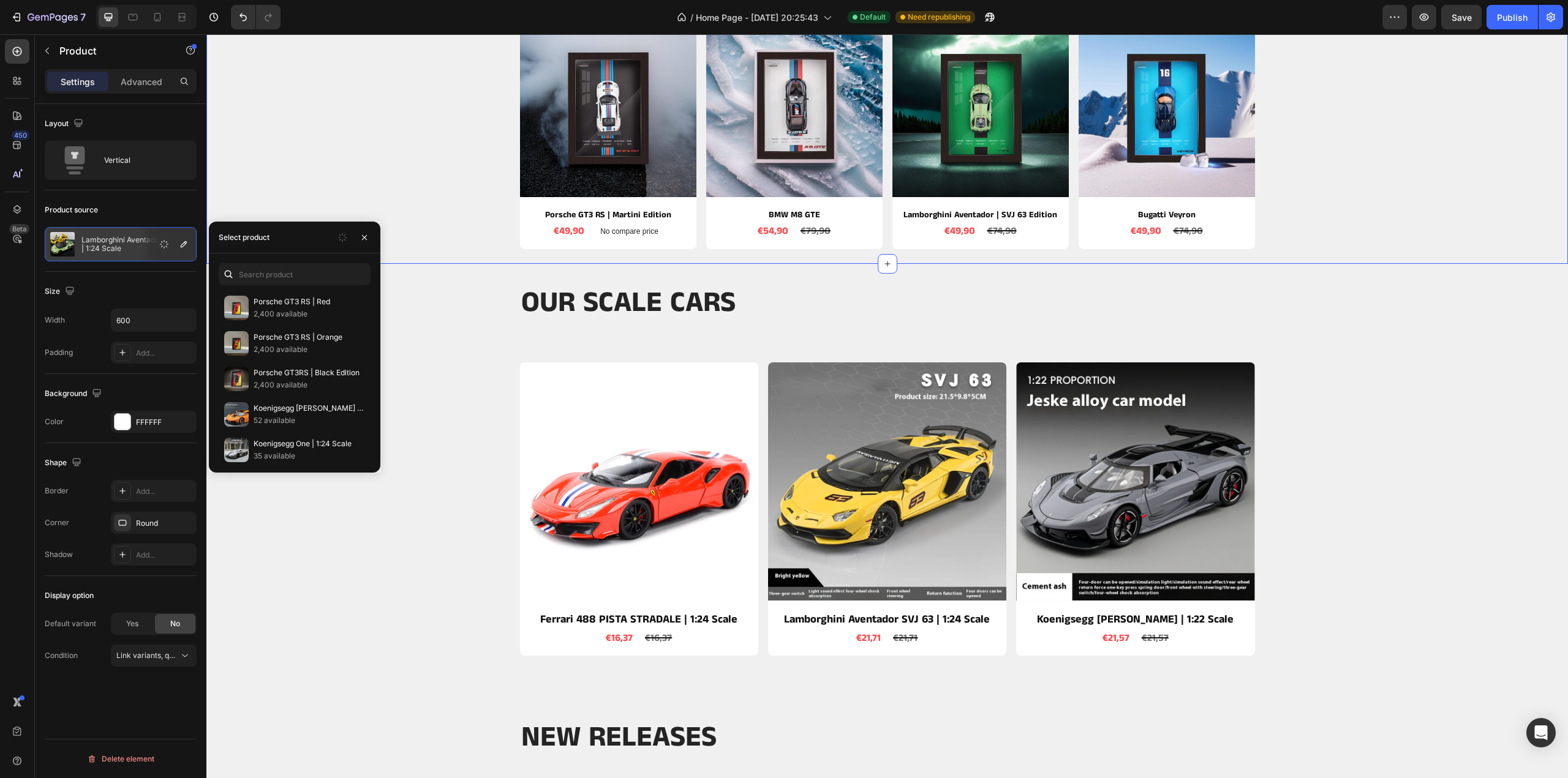
click at [379, 191] on div "BEST SELLERS Heading Row Product Images Porsche GT3 RS | Martini Edition Produc…" at bounding box center [887, 101] width 1343 height 295
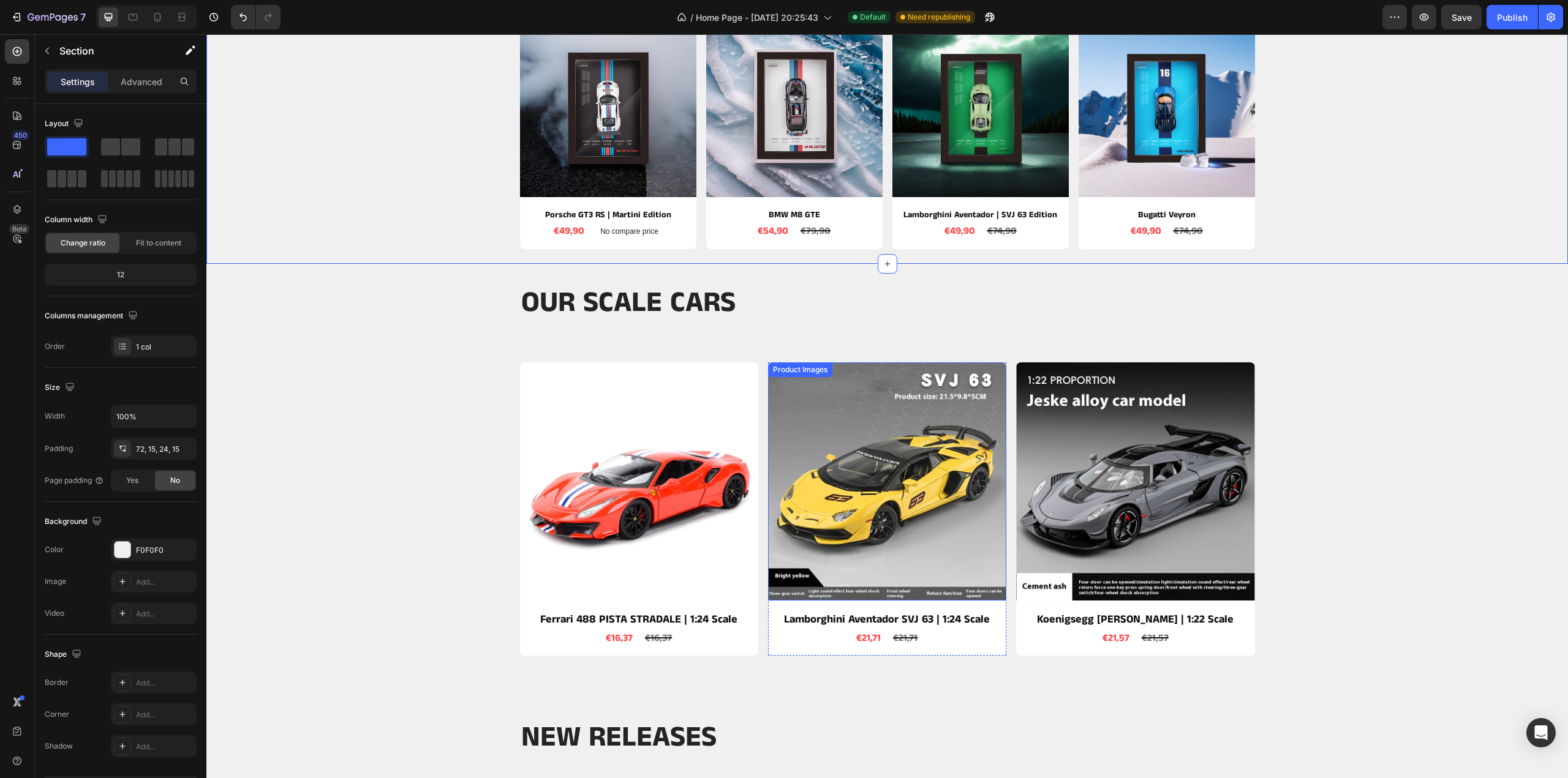
click at [768, 467] on img at bounding box center [887, 481] width 238 height 238
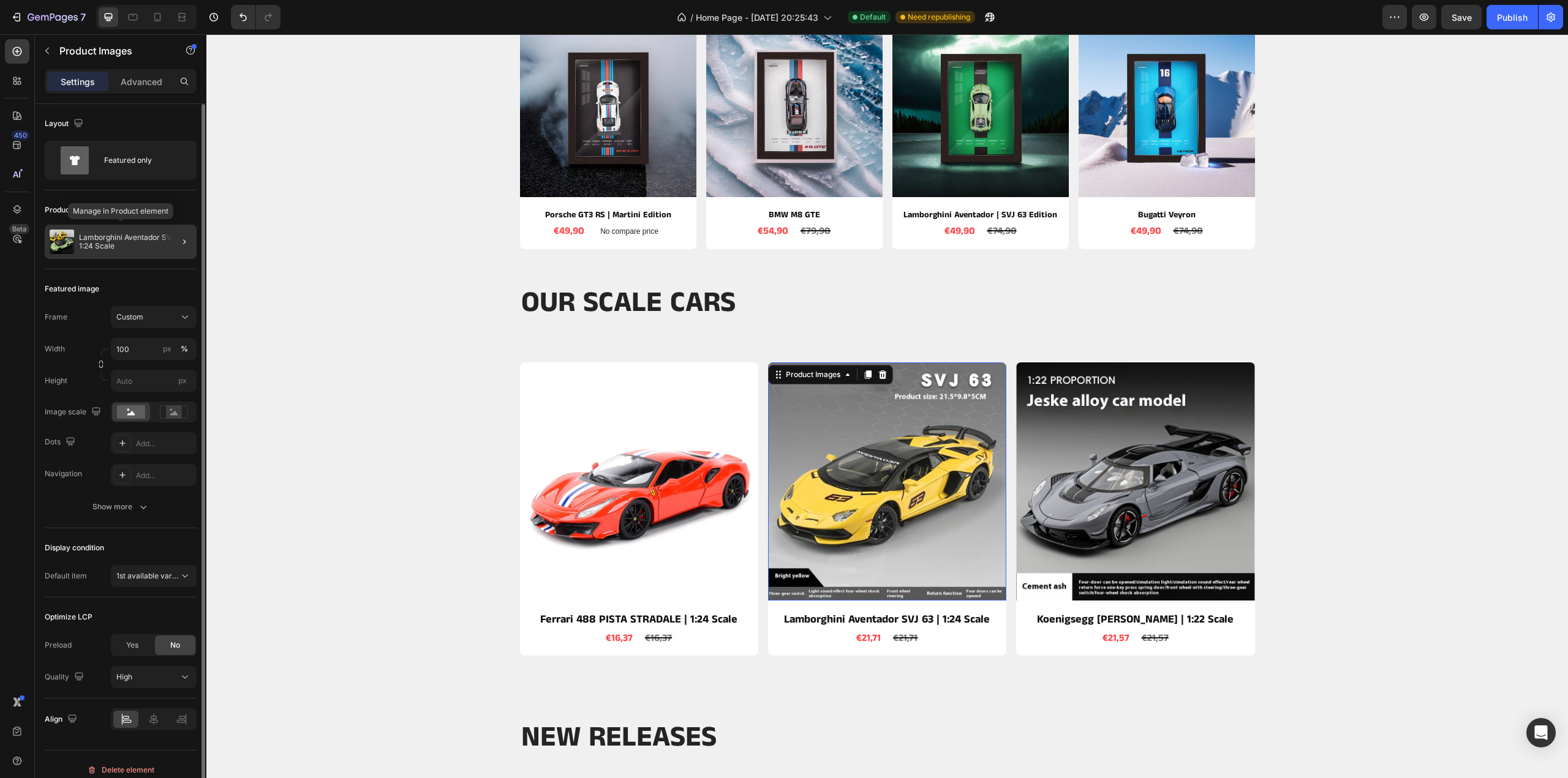
click at [148, 241] on p "Lamborghini Aventador SVJ 63 | 1:24 Scale" at bounding box center [135, 242] width 113 height 17
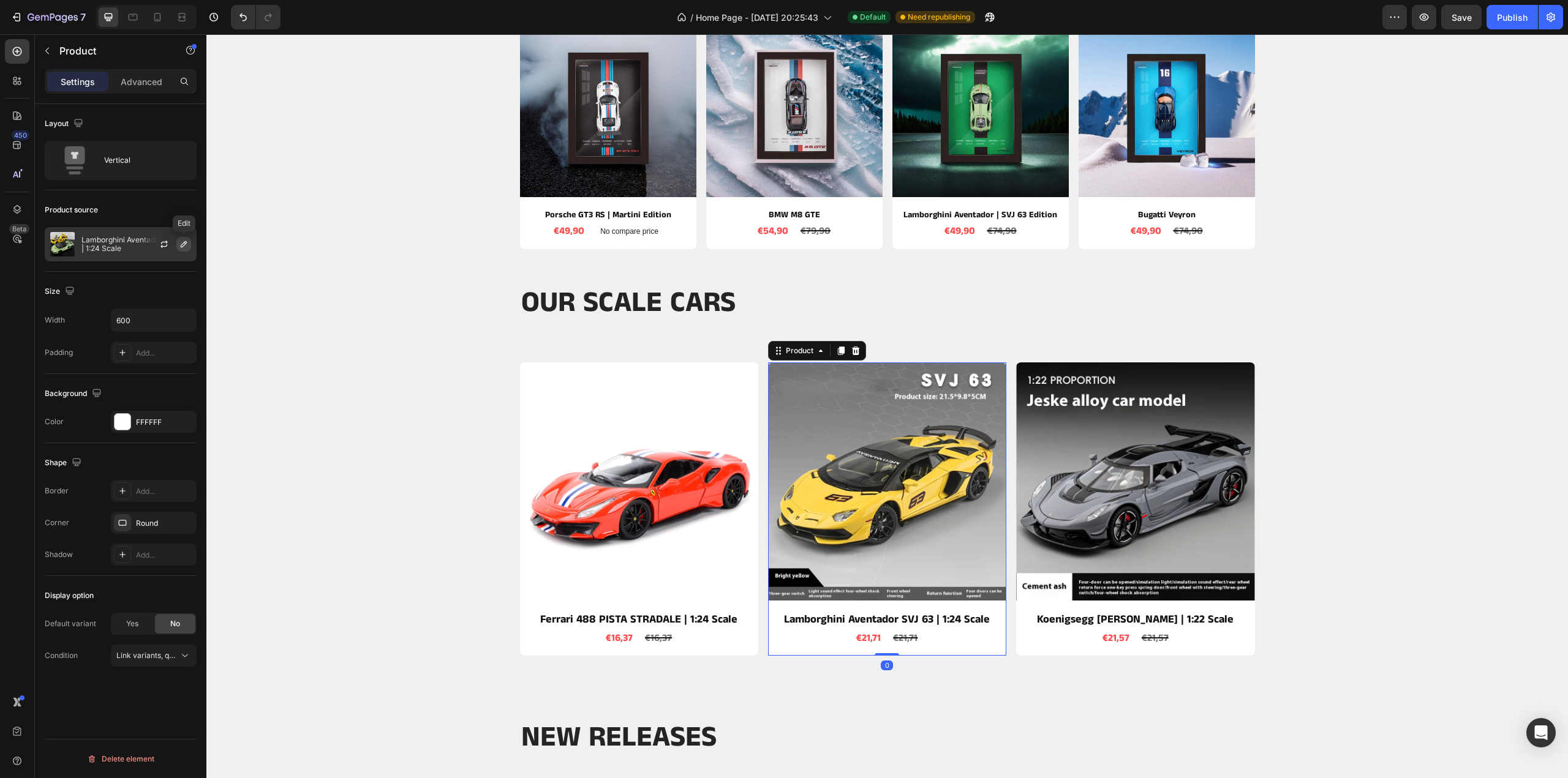
click at [189, 248] on button "button" at bounding box center [183, 244] width 15 height 15
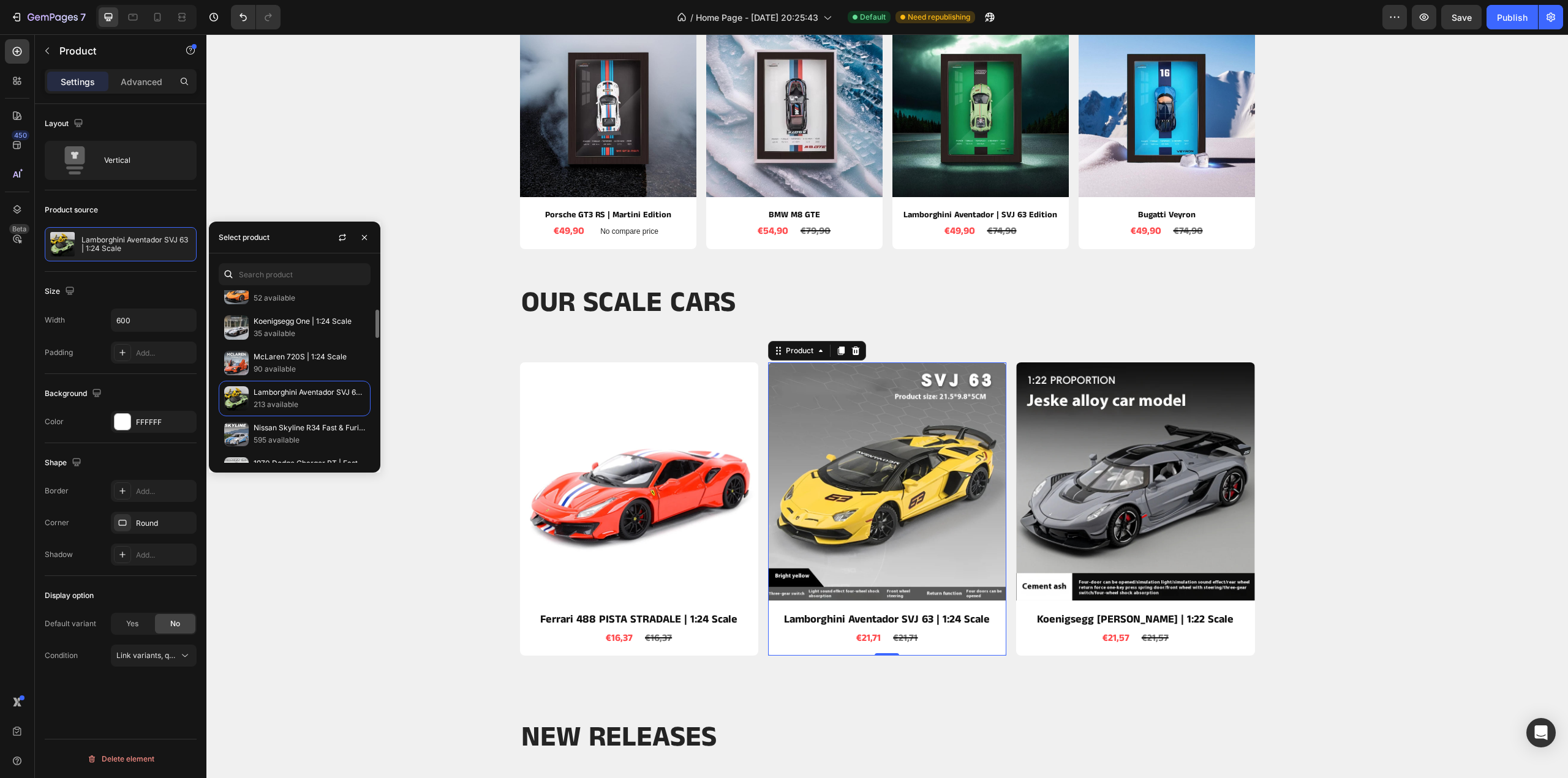
scroll to position [184, 0]
click at [270, 373] on p "595 available" at bounding box center [309, 379] width 111 height 13
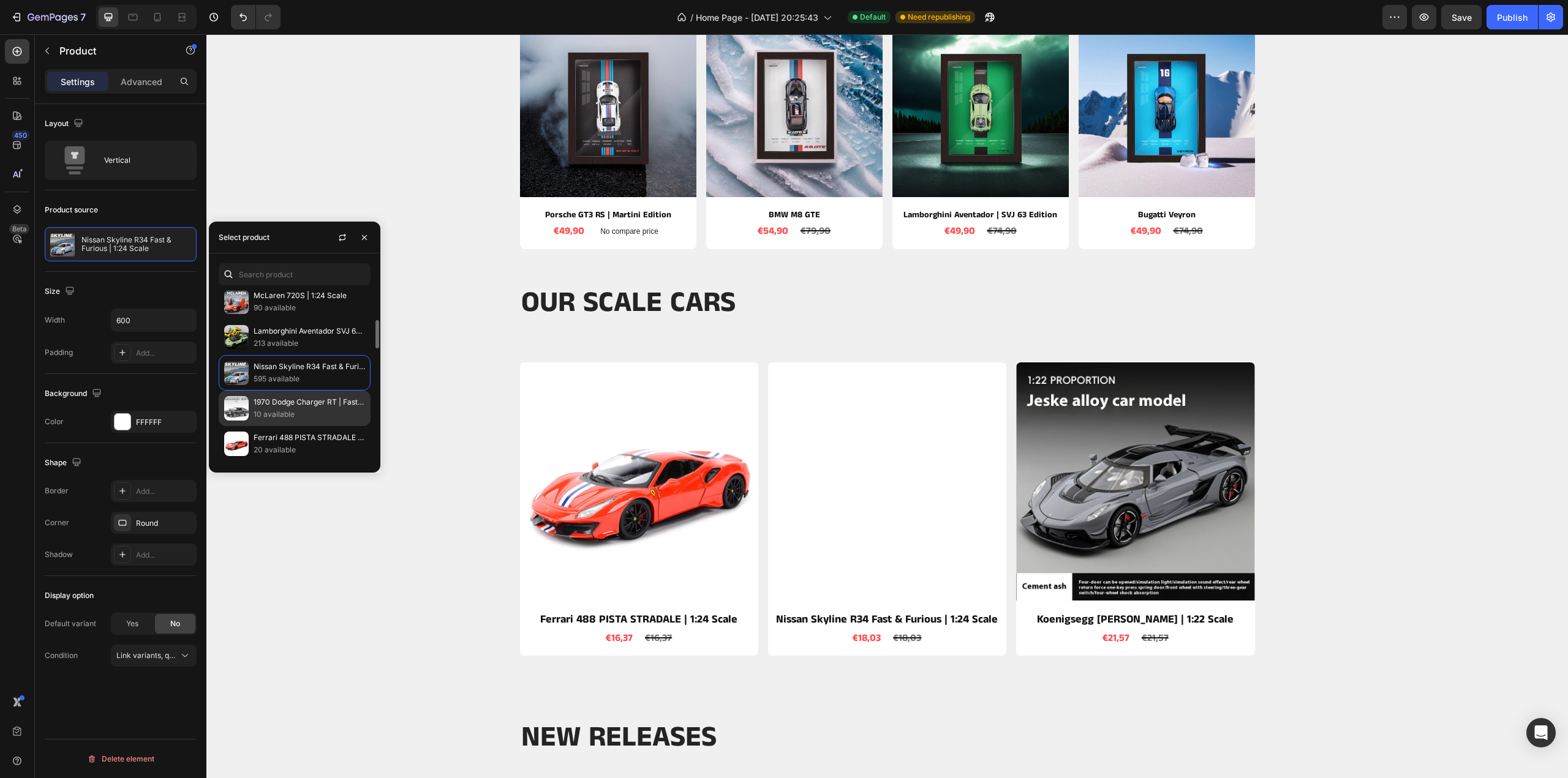
click at [262, 408] on p "10 available" at bounding box center [309, 414] width 111 height 13
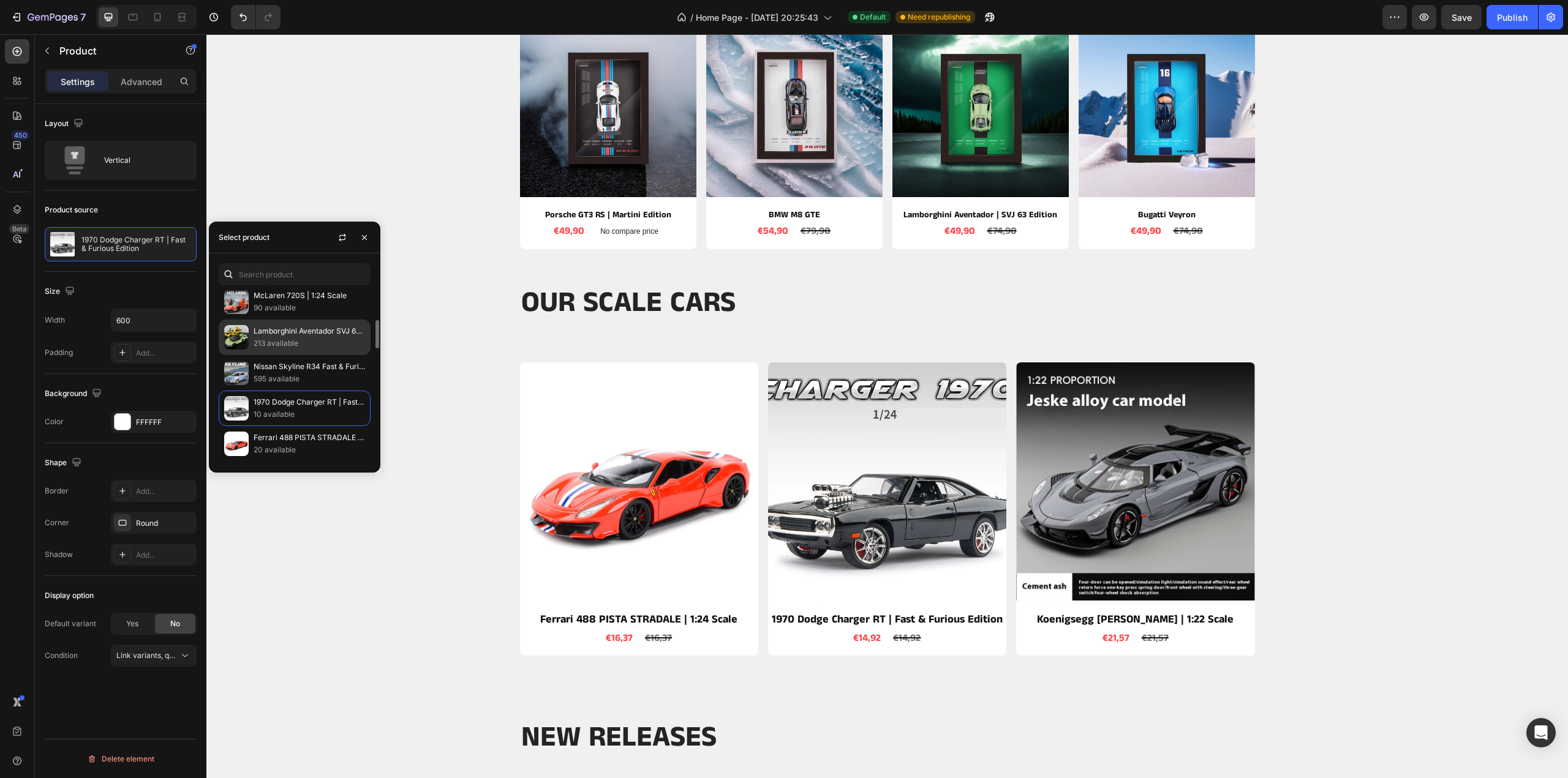
click at [276, 331] on p "Lamborghini Aventador SVJ 63 | 1:24 Scale" at bounding box center [309, 331] width 111 height 13
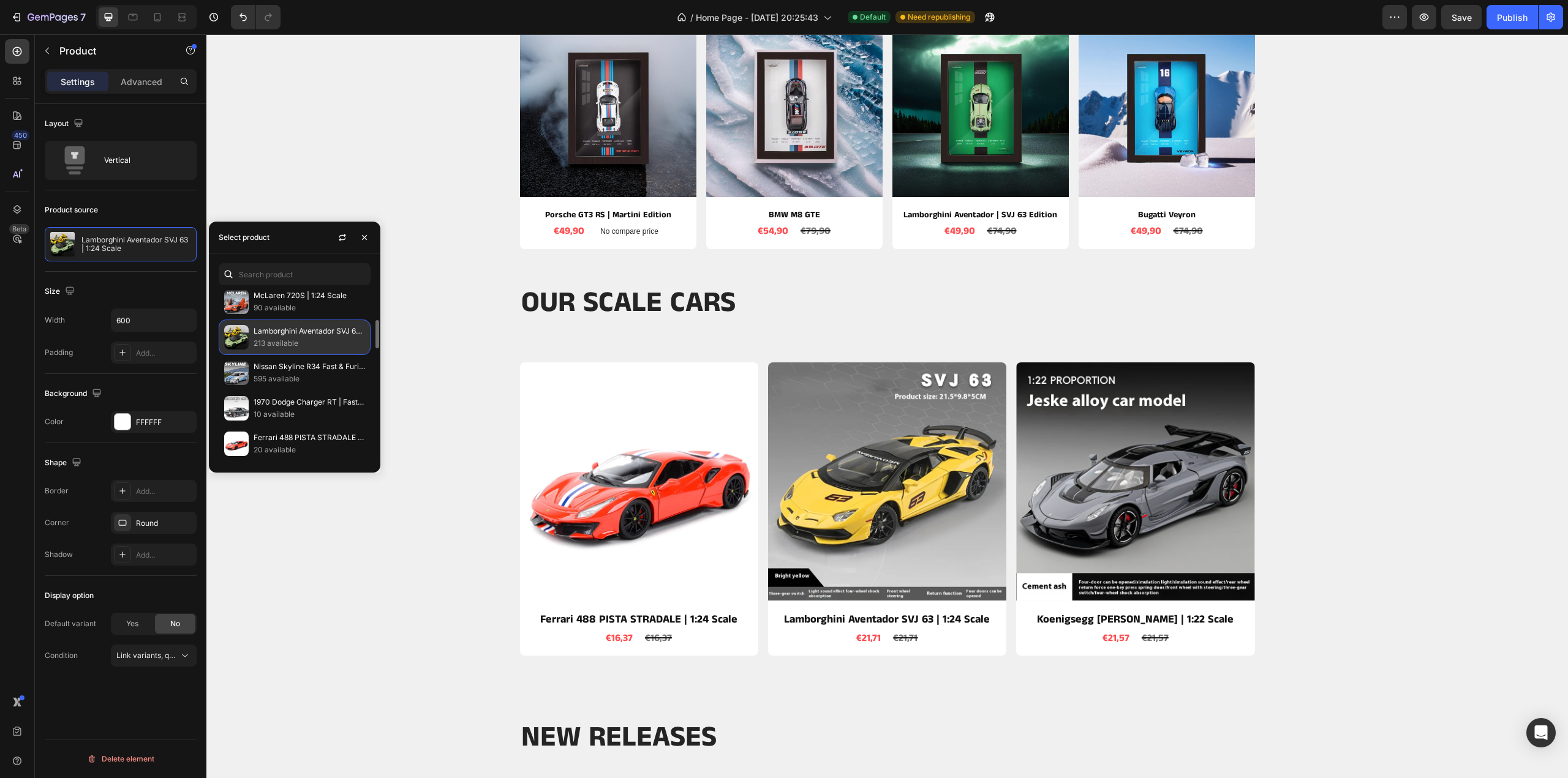
click at [266, 340] on p "213 available" at bounding box center [309, 344] width 111 height 13
click at [273, 332] on p "Lamborghini Aventador SVJ 63 | 1:24 Scale" at bounding box center [309, 331] width 111 height 13
click at [261, 302] on p "90 available" at bounding box center [309, 308] width 111 height 13
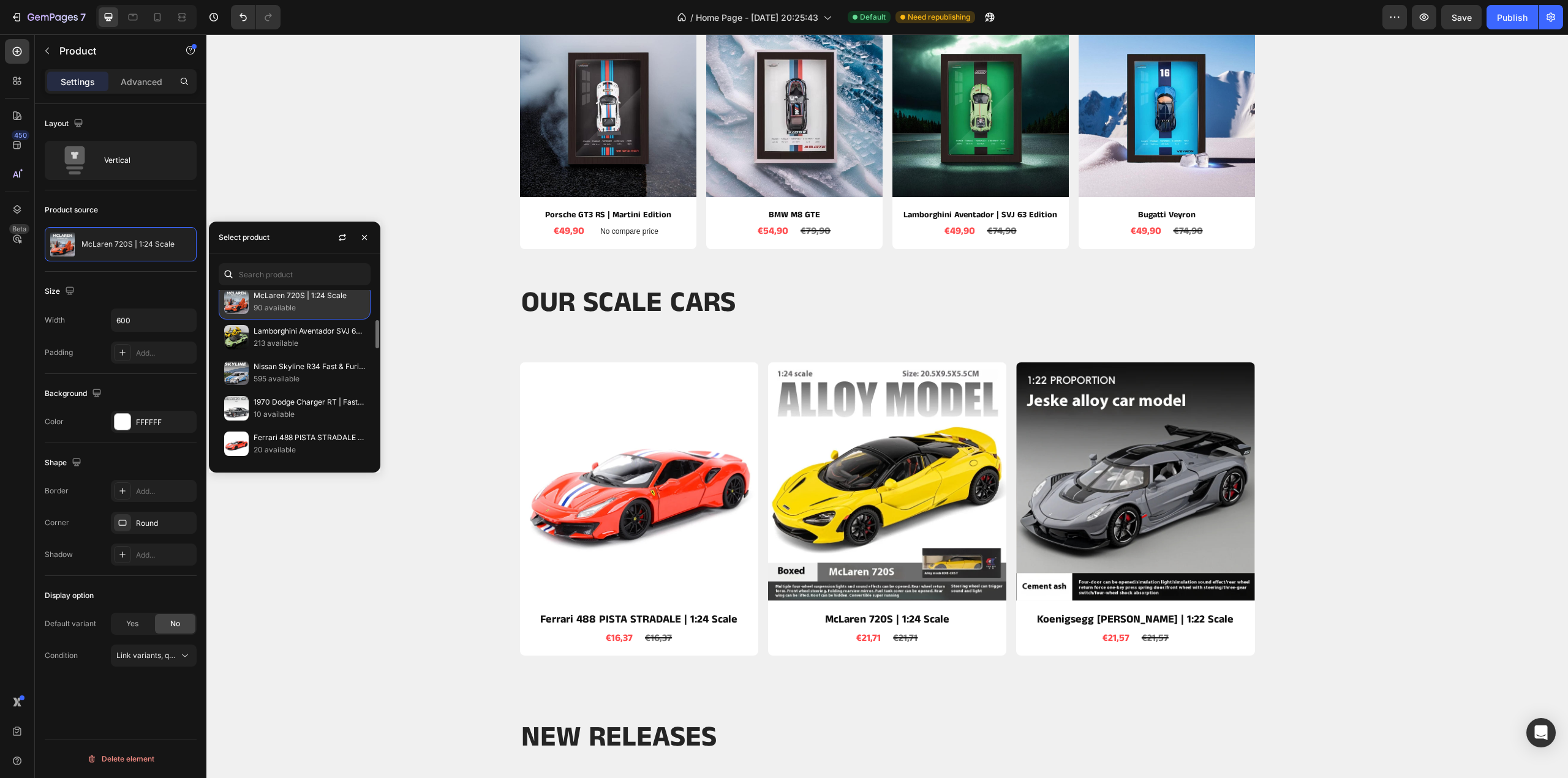
click at [267, 297] on p "McLaren 720S | 1:24 Scale" at bounding box center [309, 295] width 111 height 13
click at [248, 303] on img at bounding box center [236, 301] width 24 height 24
click at [245, 338] on img at bounding box center [236, 337] width 24 height 24
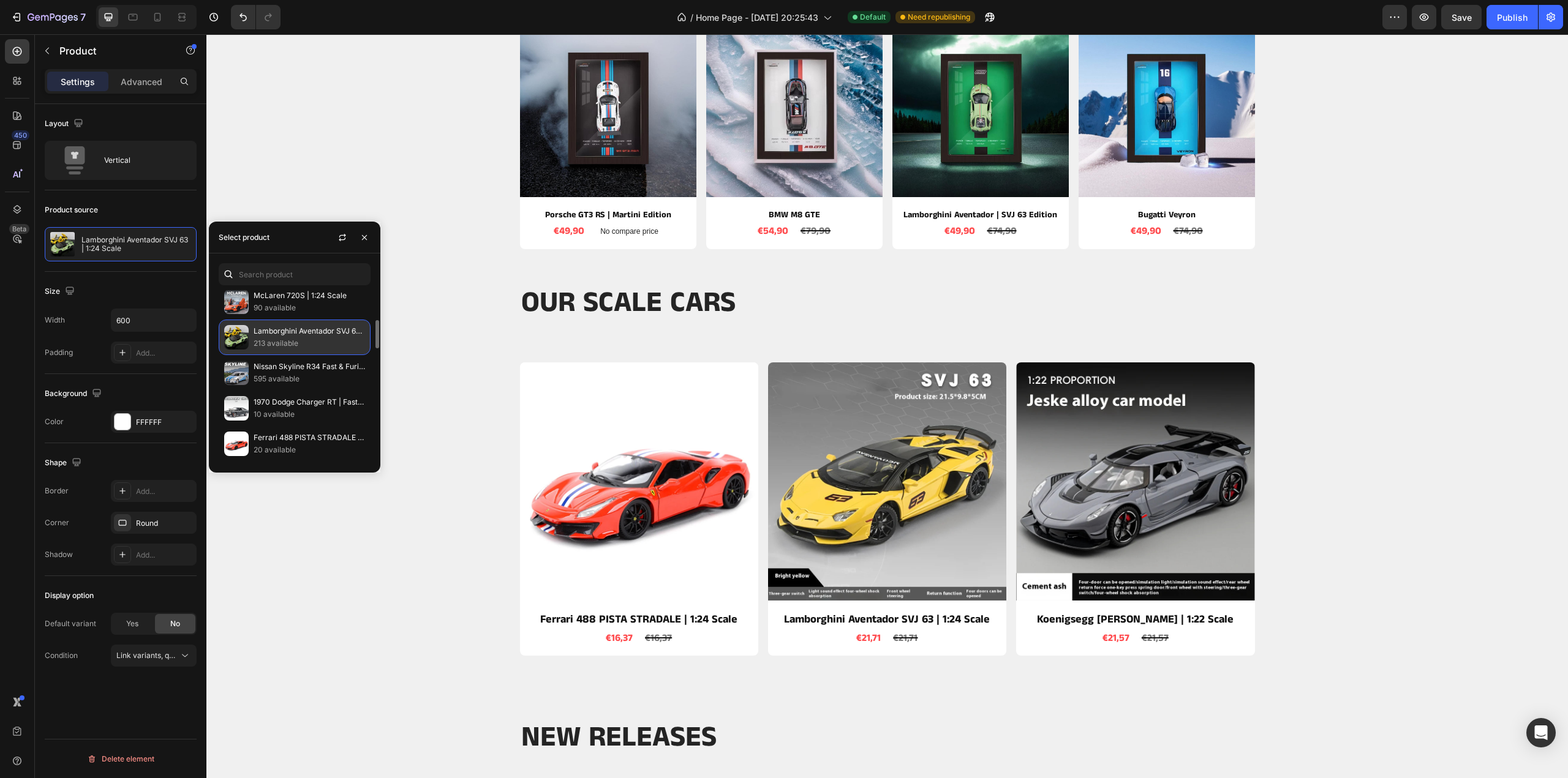
click at [252, 332] on div "Lamborghini Aventador SVJ 63 | 1:24 Scale 213 available" at bounding box center [295, 338] width 152 height 36
click at [255, 353] on p "52 available" at bounding box center [309, 359] width 111 height 13
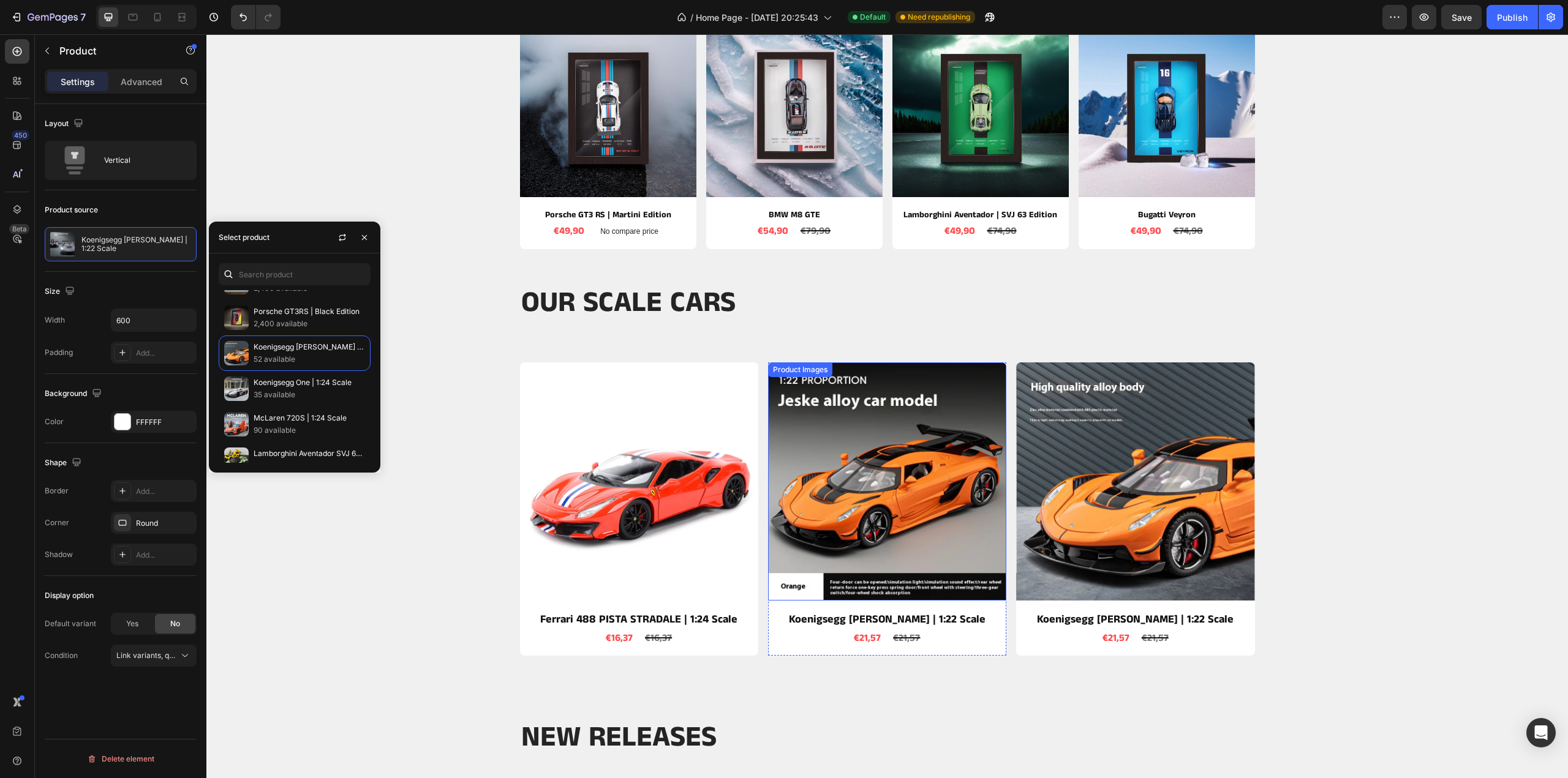
click at [863, 459] on img at bounding box center [887, 481] width 238 height 238
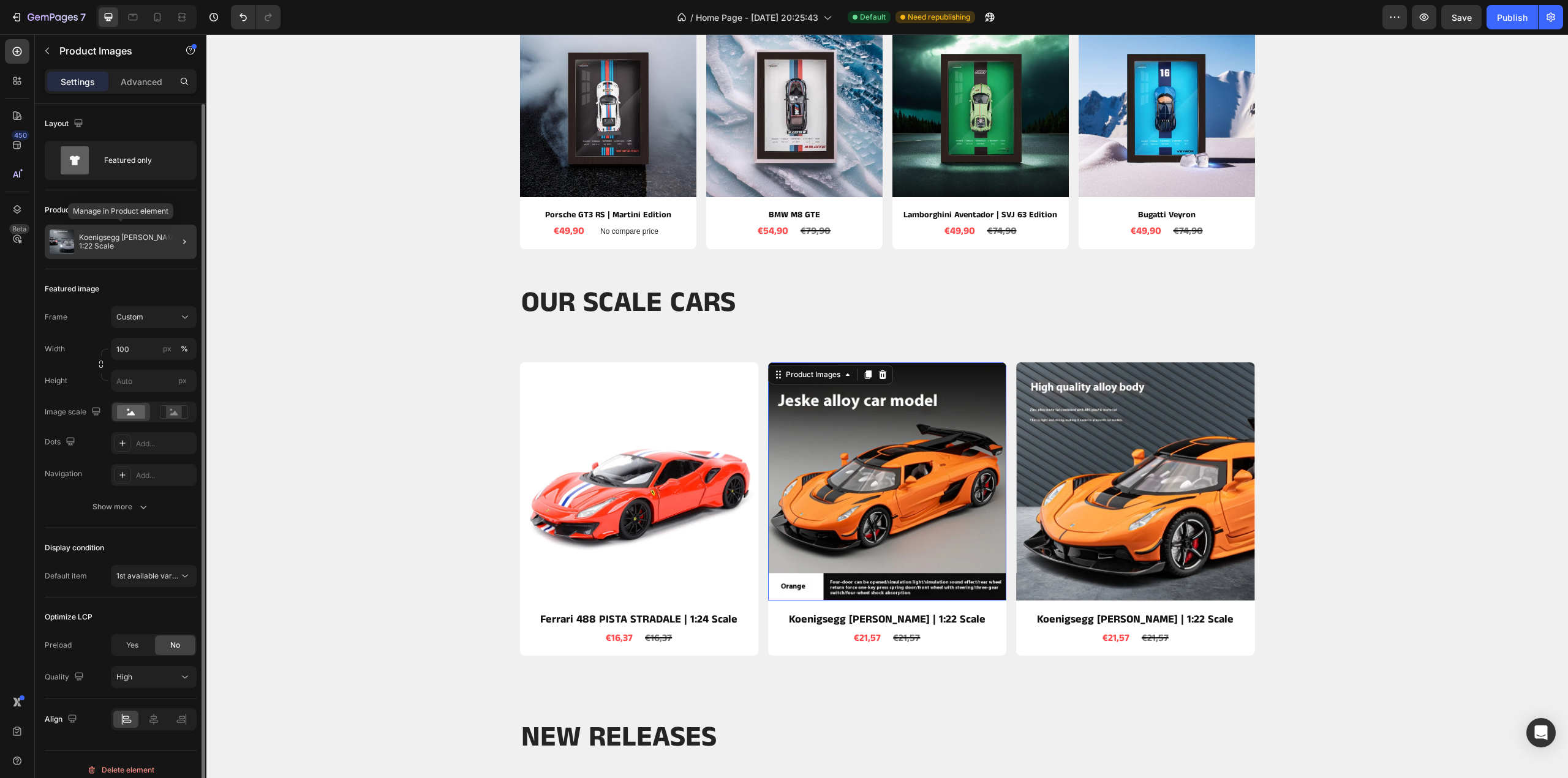
click at [150, 247] on div "Koenigsegg [PERSON_NAME] | 1:22 Scale" at bounding box center [121, 242] width 152 height 34
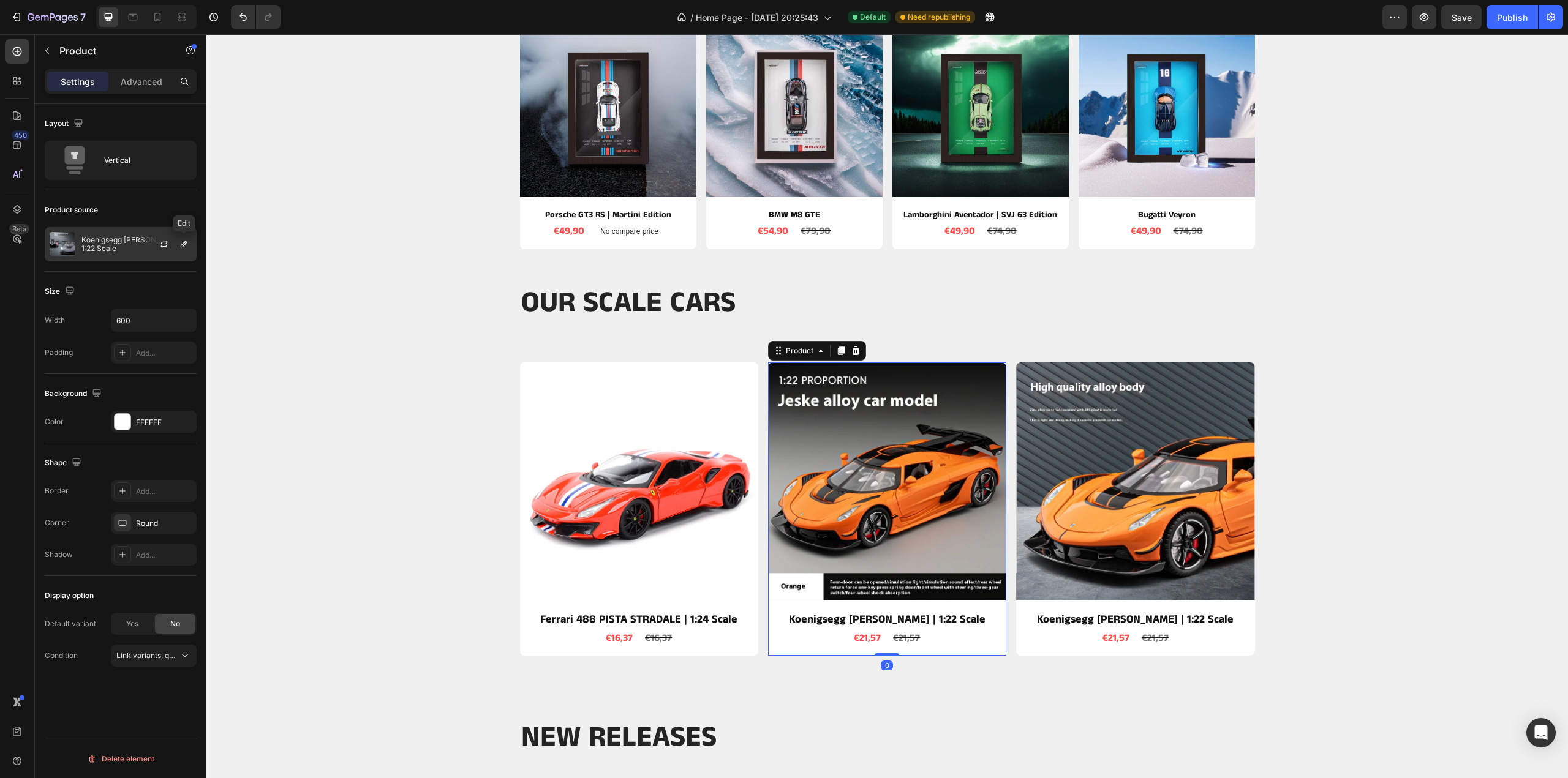
click at [176, 246] on button "button" at bounding box center [183, 244] width 15 height 15
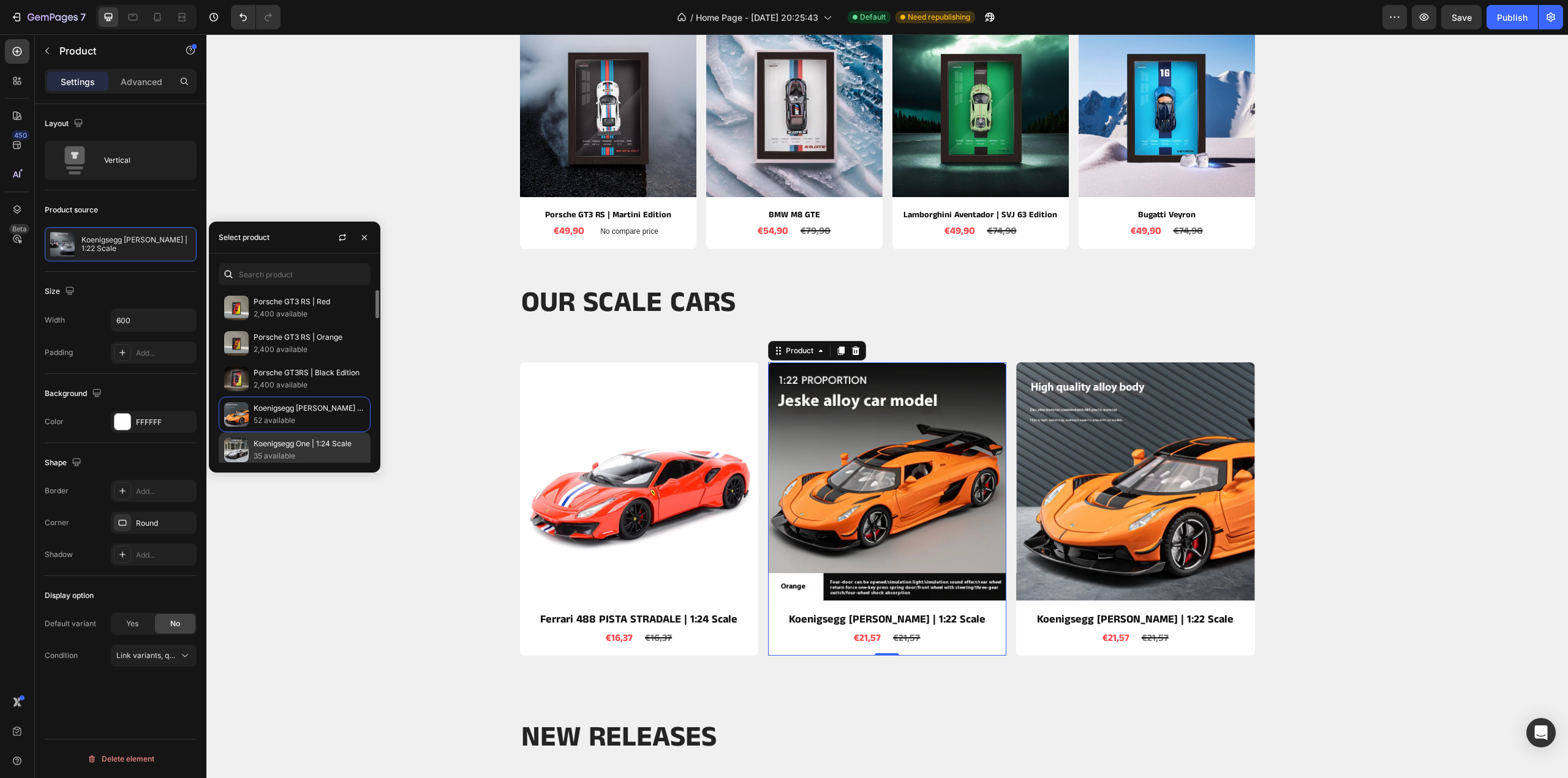
click at [270, 446] on p "Koenigsegg One | 1:24 Scale" at bounding box center [309, 444] width 111 height 13
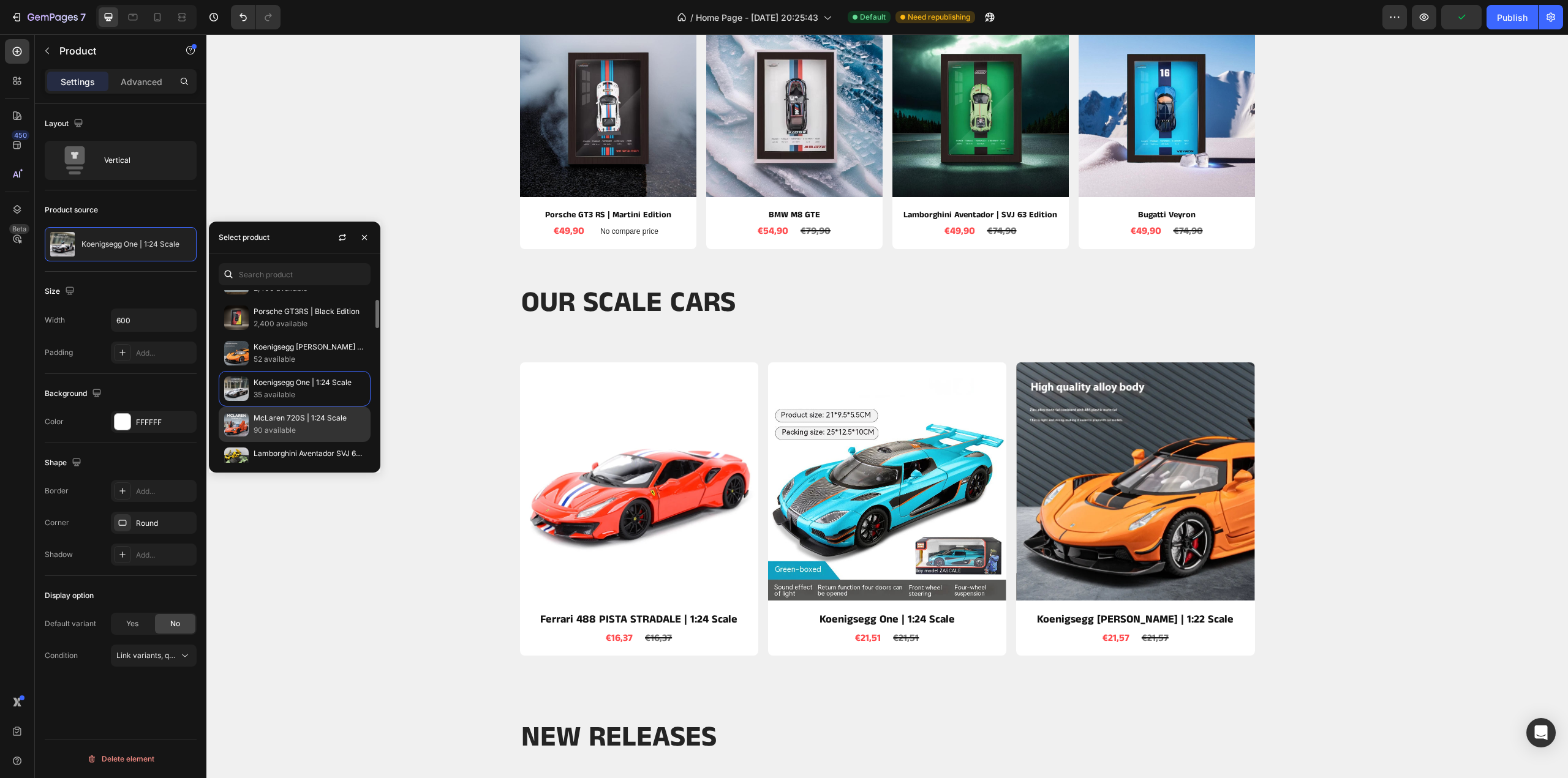
click at [278, 427] on p "90 available" at bounding box center [309, 431] width 111 height 13
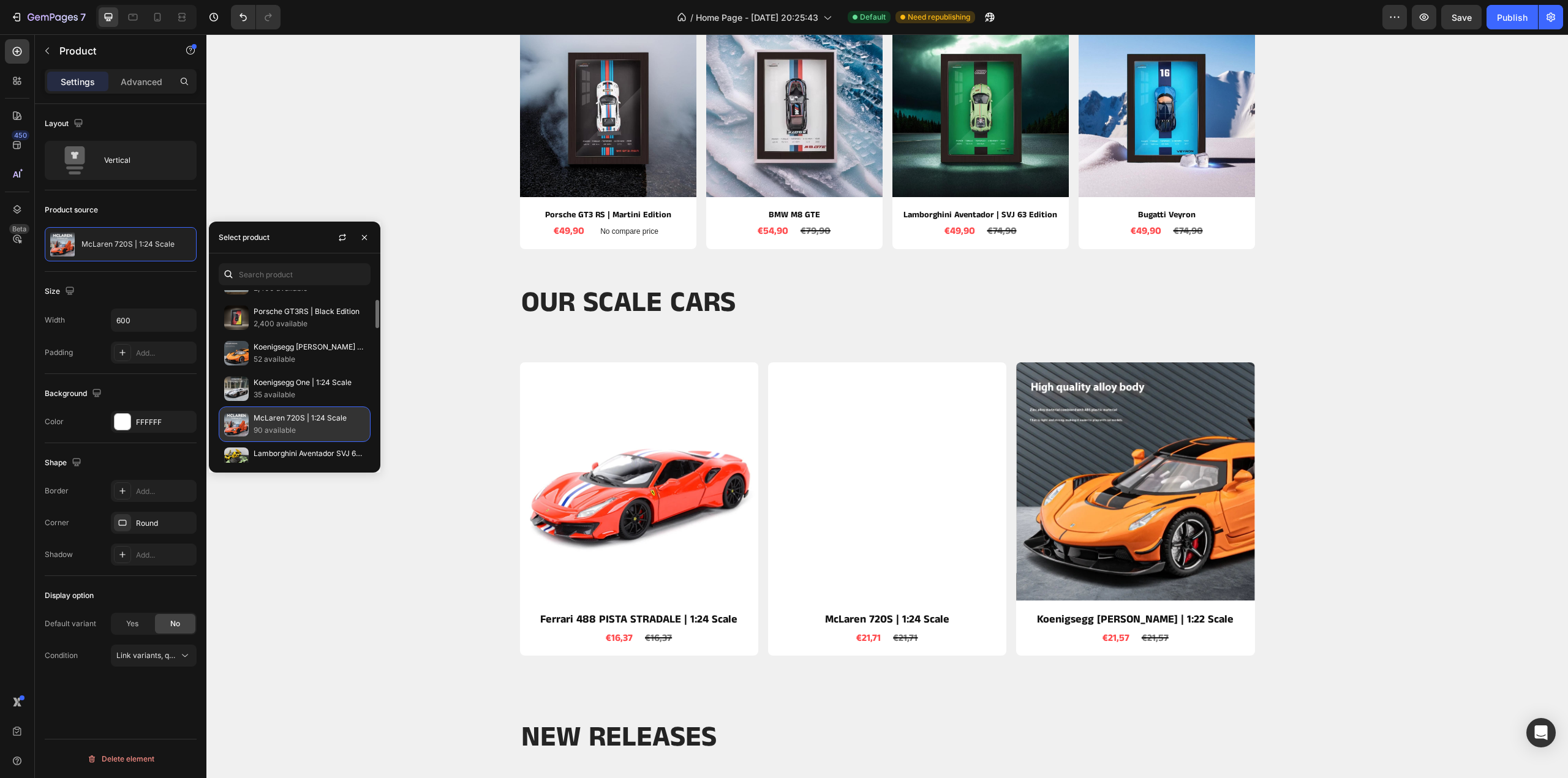
click at [284, 417] on p "McLaren 720S | 1:24 Scale" at bounding box center [309, 418] width 111 height 13
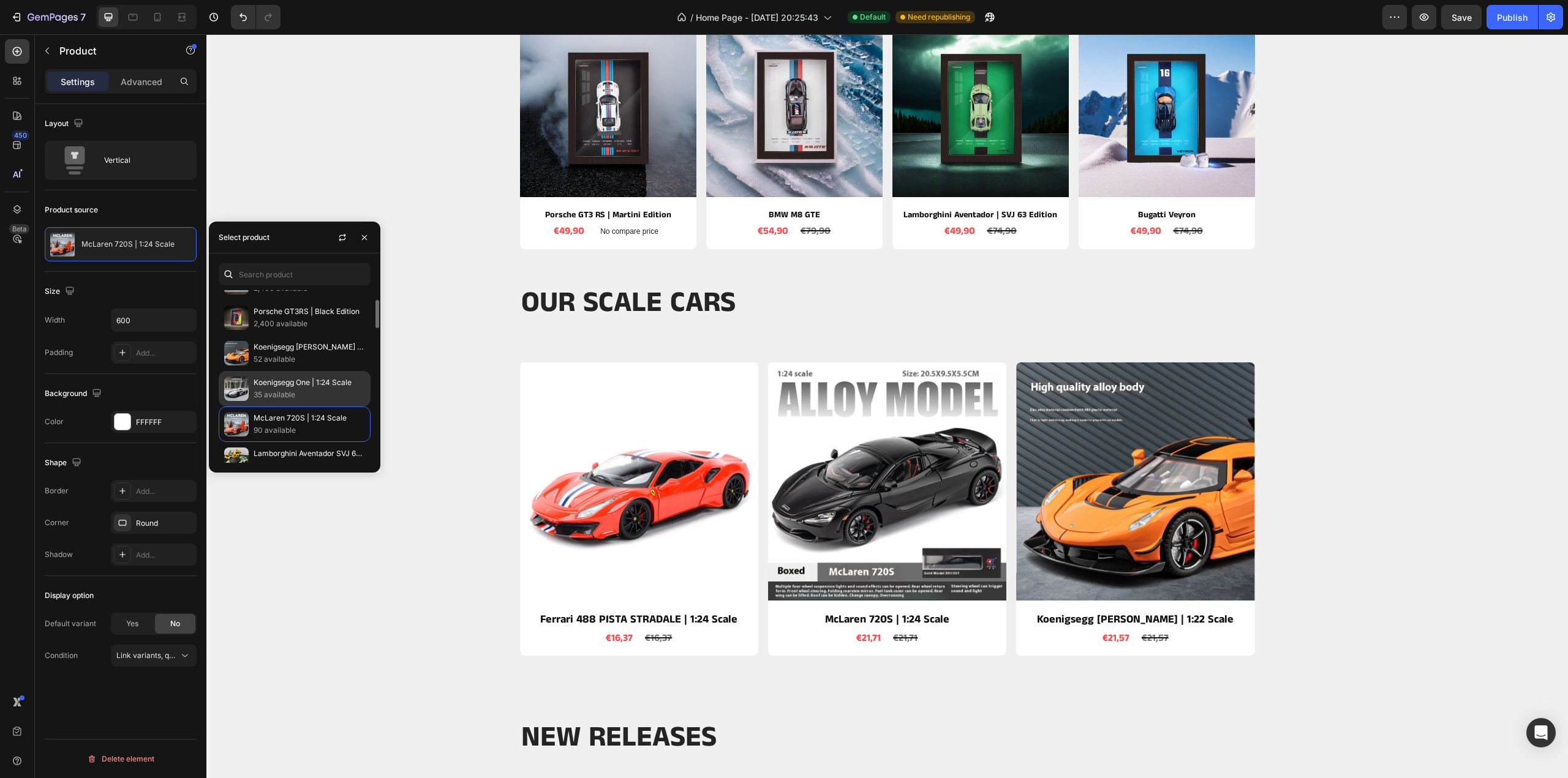
click at [278, 381] on p "Koenigsegg One | 1:24 Scale" at bounding box center [309, 382] width 111 height 13
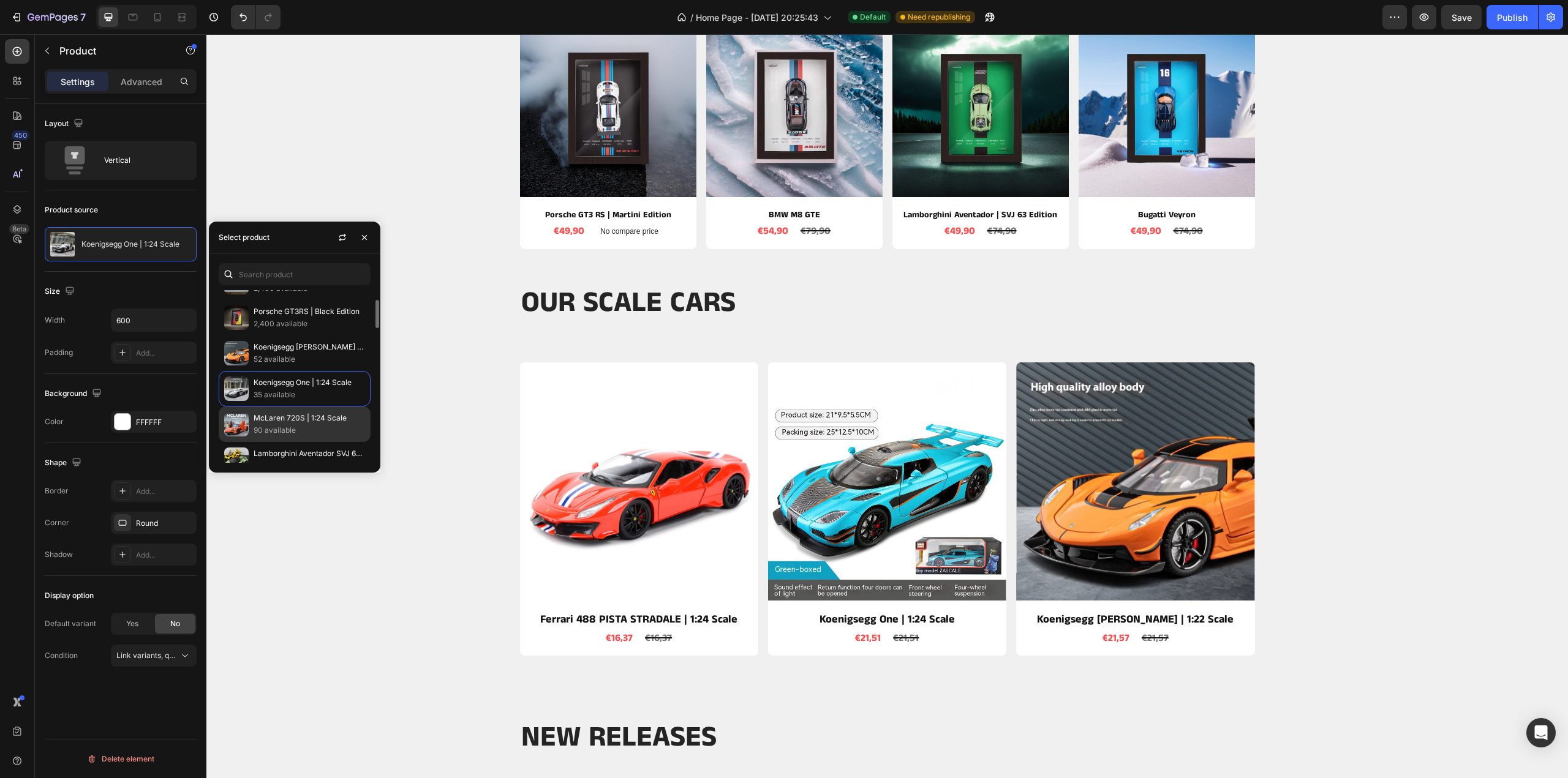
click at [284, 412] on p "McLaren 720S | 1:24 Scale" at bounding box center [309, 418] width 111 height 13
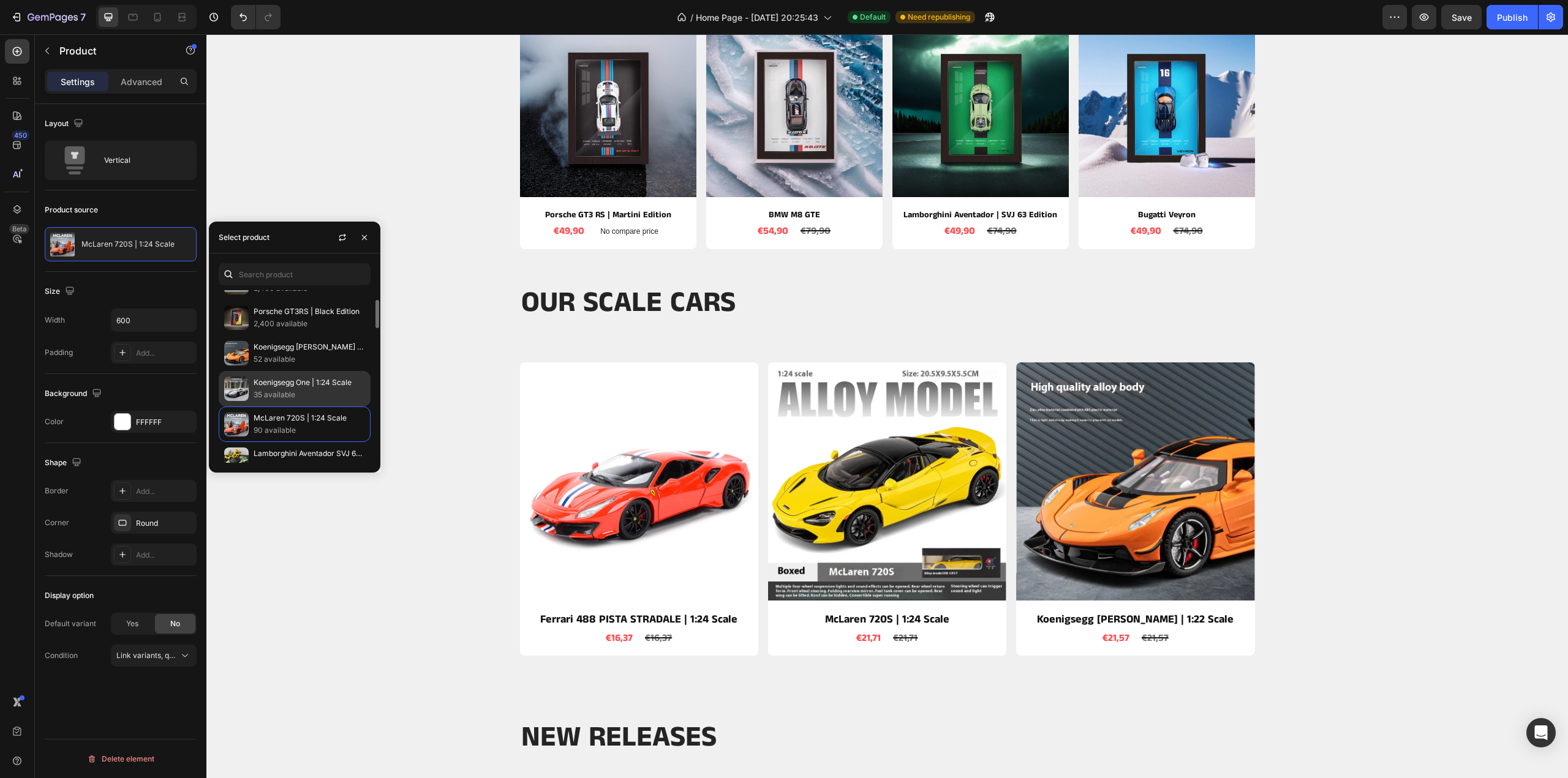
click at [288, 386] on p "Koenigsegg One | 1:24 Scale" at bounding box center [309, 382] width 111 height 13
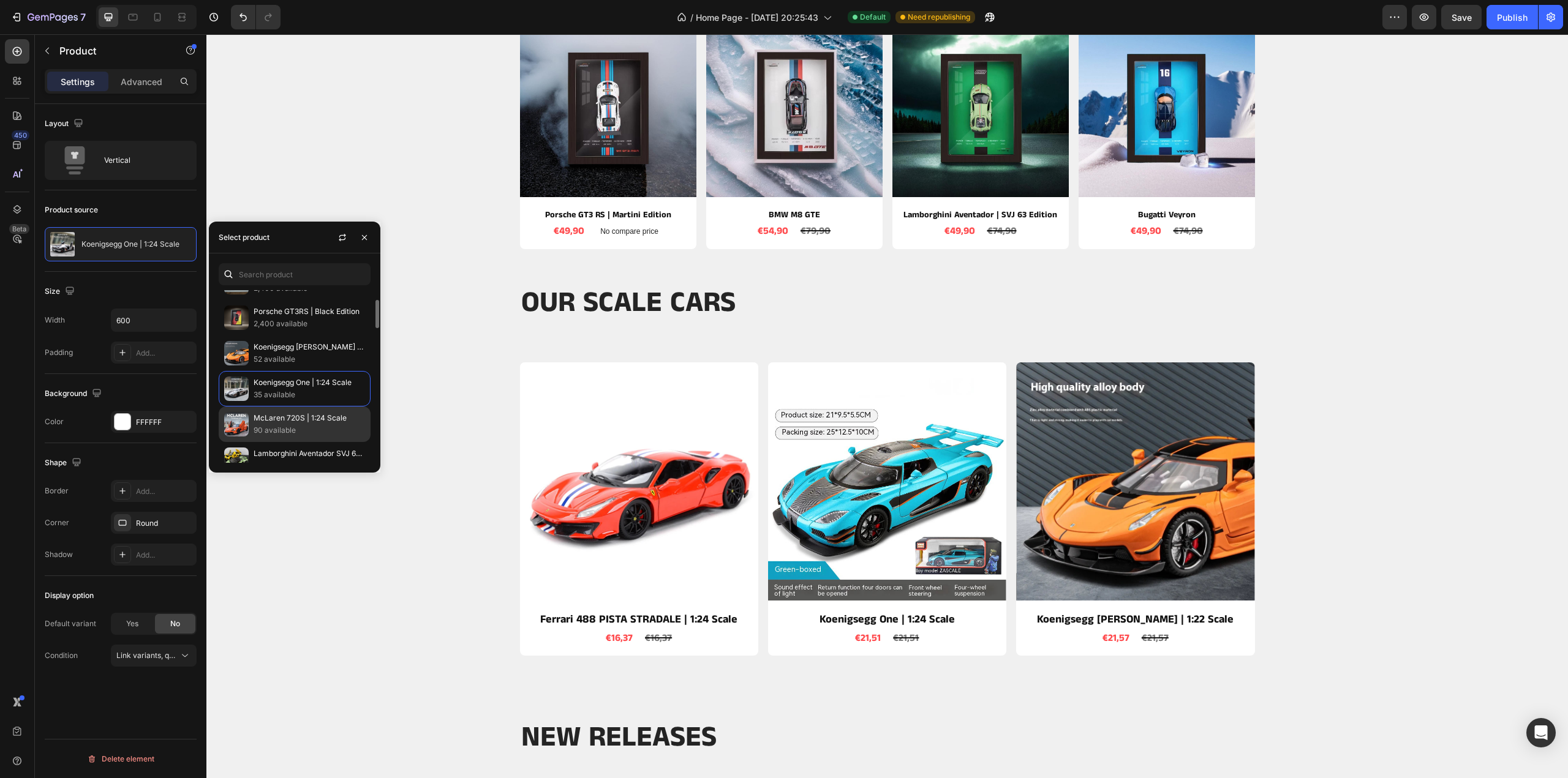
click at [286, 413] on p "McLaren 720S | 1:24 Scale" at bounding box center [309, 418] width 111 height 13
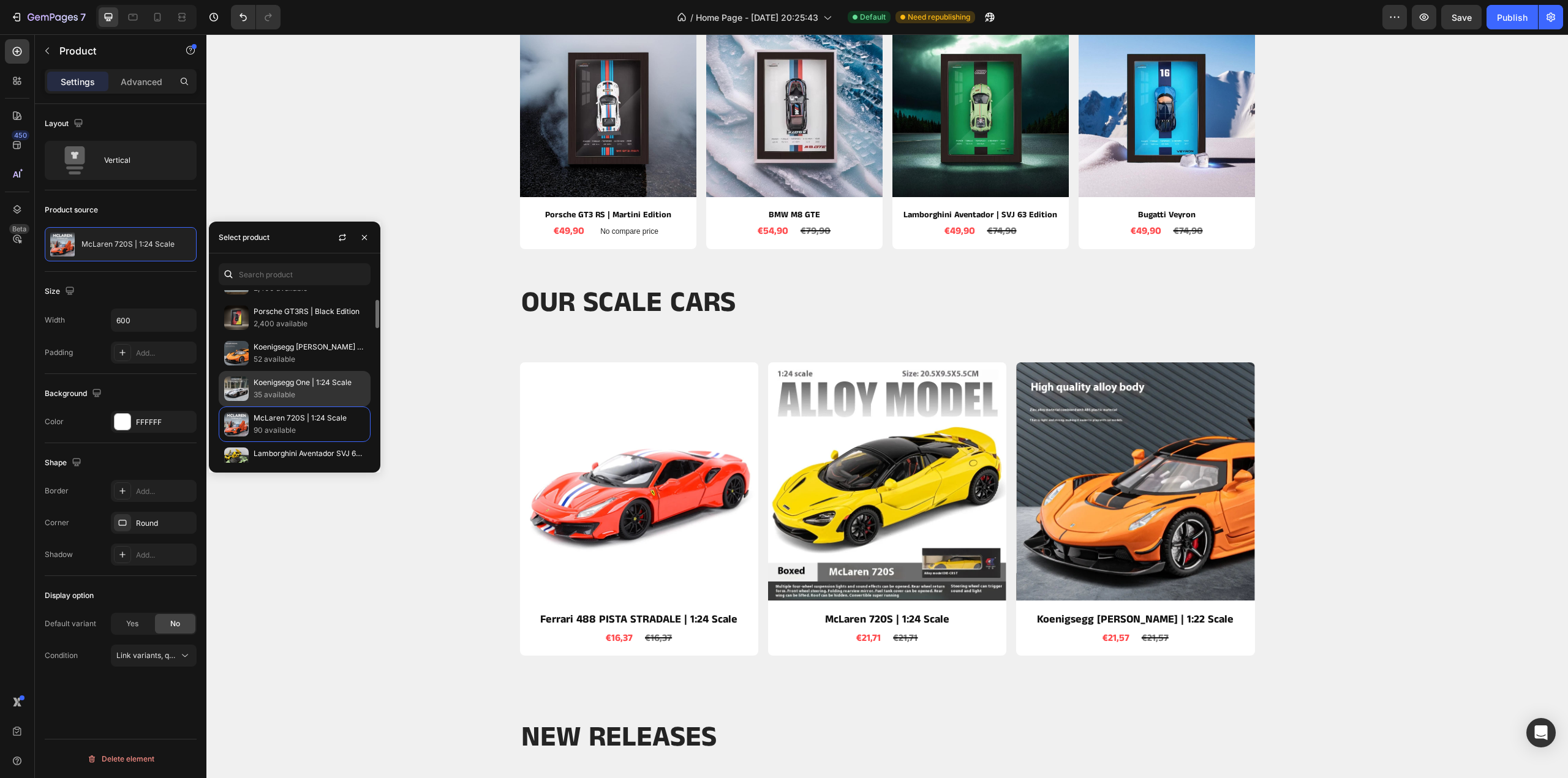
click at [293, 384] on p "Koenigsegg One | 1:24 Scale" at bounding box center [309, 382] width 111 height 13
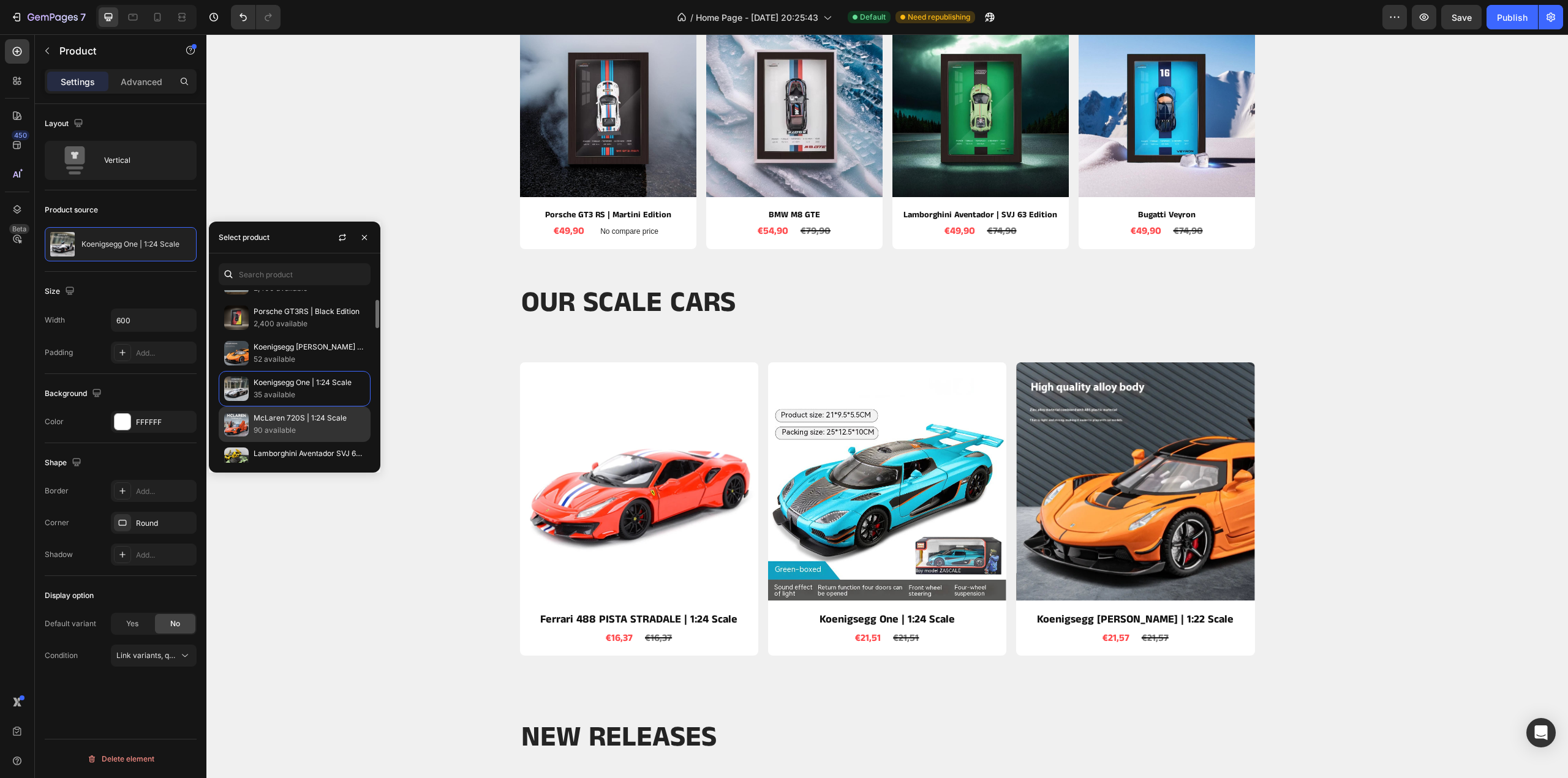
click at [284, 416] on p "McLaren 720S | 1:24 Scale" at bounding box center [309, 418] width 111 height 13
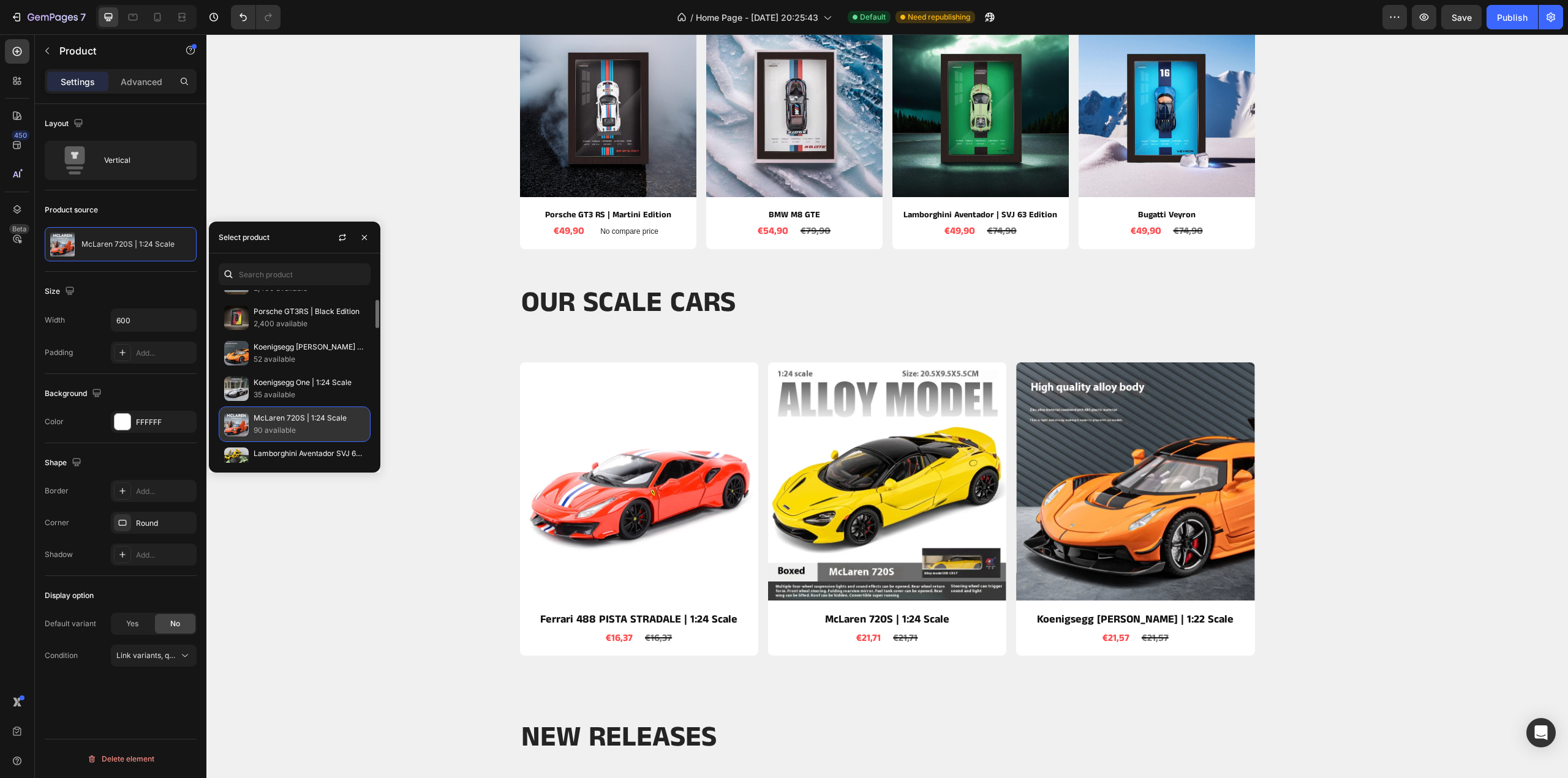
click at [287, 419] on p "McLaren 720S | 1:24 Scale" at bounding box center [309, 418] width 111 height 13
click at [279, 448] on p "Lamborghini Aventador SVJ 63 | 1:24 Scale" at bounding box center [309, 454] width 111 height 13
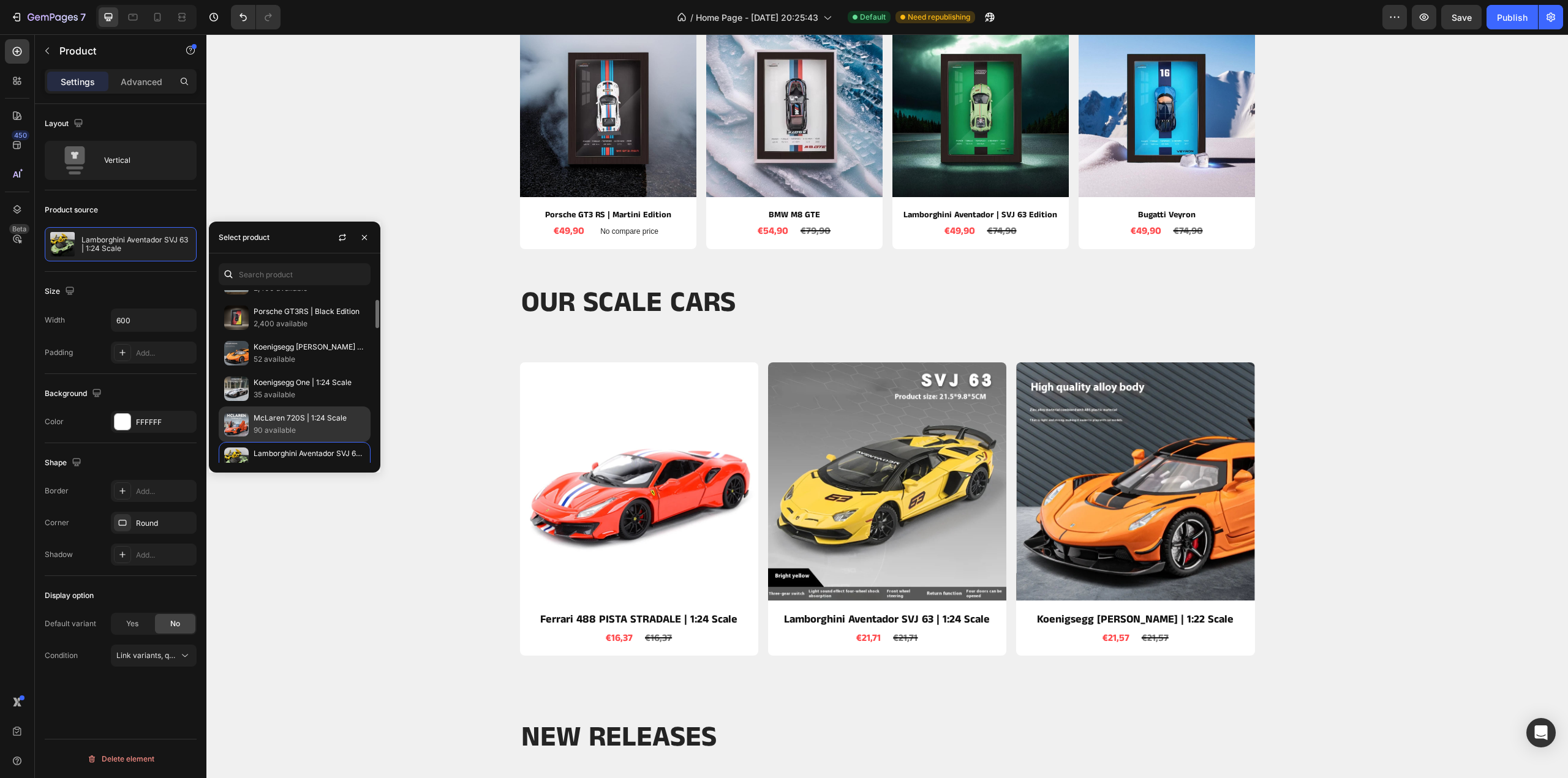
click at [282, 425] on p "90 available" at bounding box center [309, 431] width 111 height 13
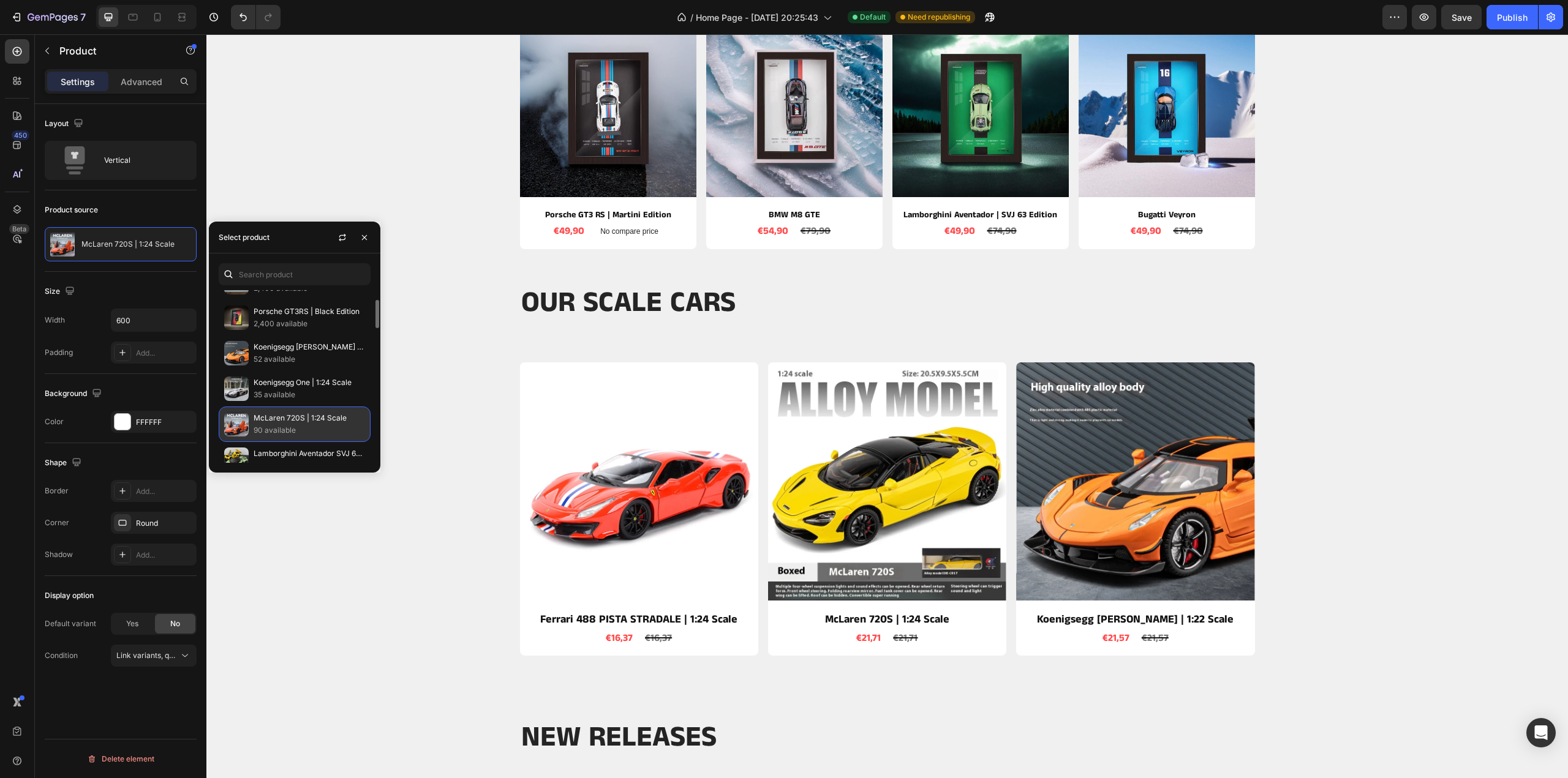
click at [284, 425] on p "90 available" at bounding box center [309, 431] width 111 height 13
click at [282, 444] on div "Lamborghini Aventador SVJ 63 | 1:24 Scale 213 available" at bounding box center [295, 460] width 152 height 36
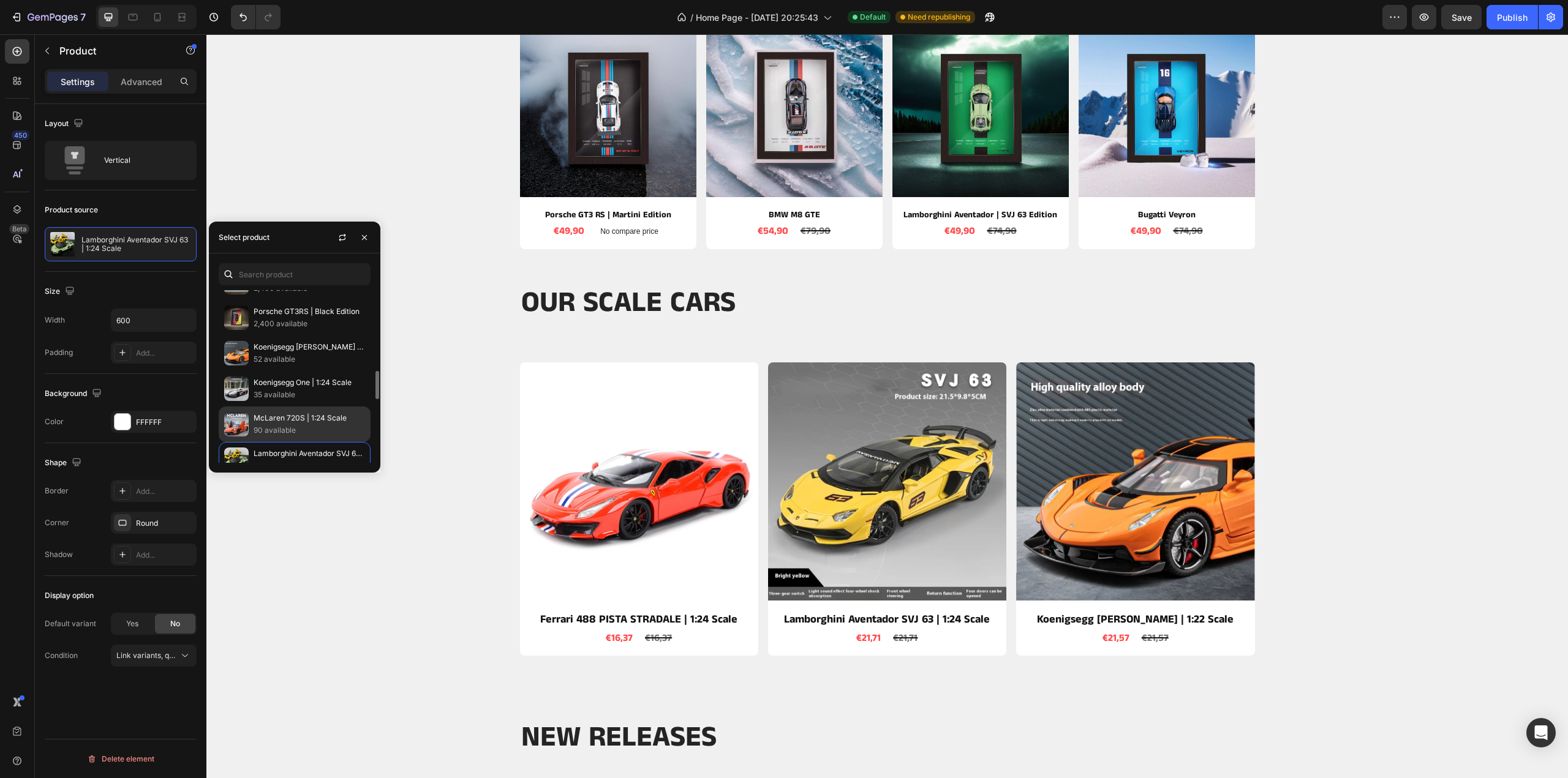
scroll to position [184, 0]
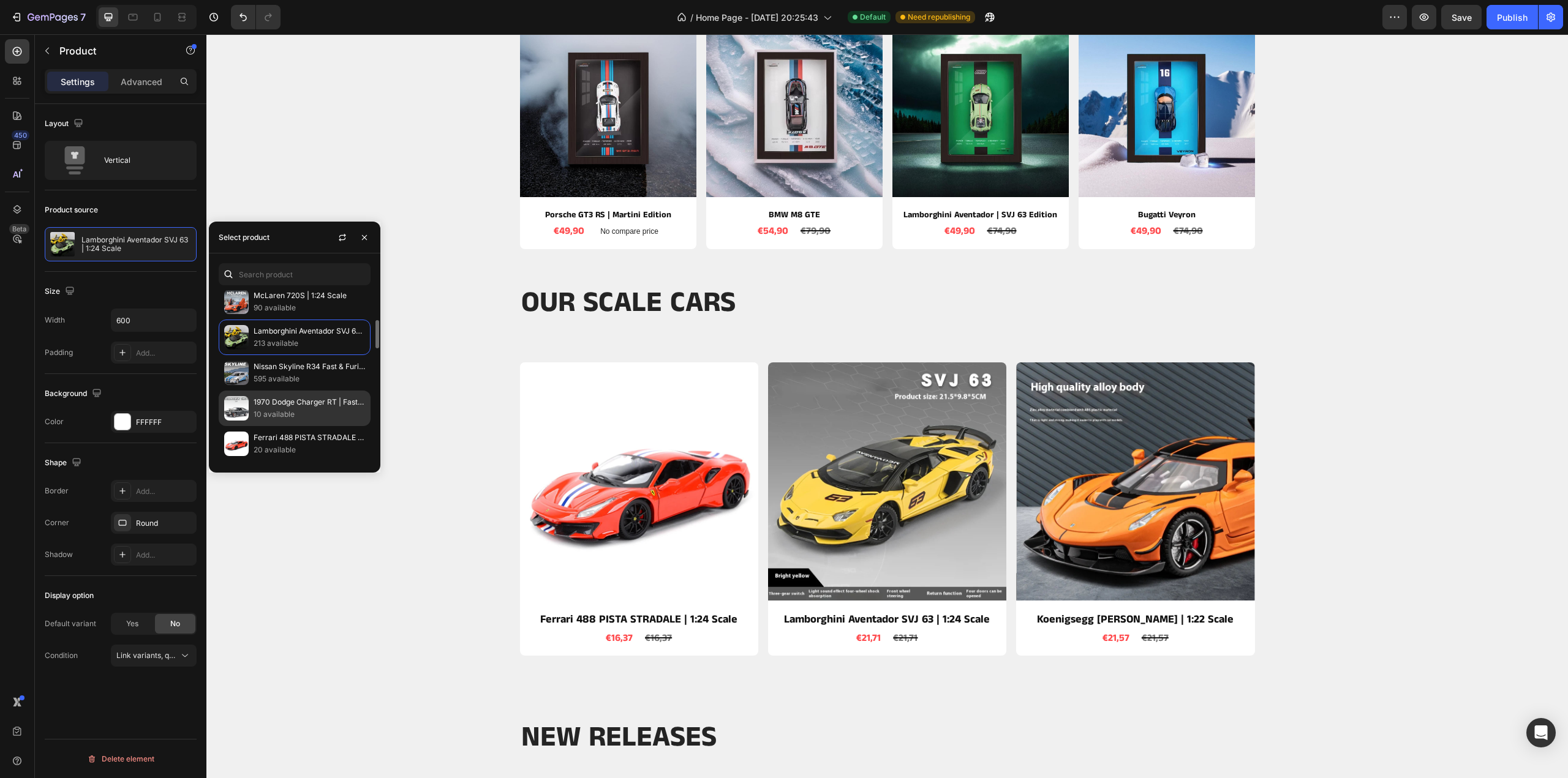
click at [288, 413] on p "10 available" at bounding box center [309, 414] width 111 height 13
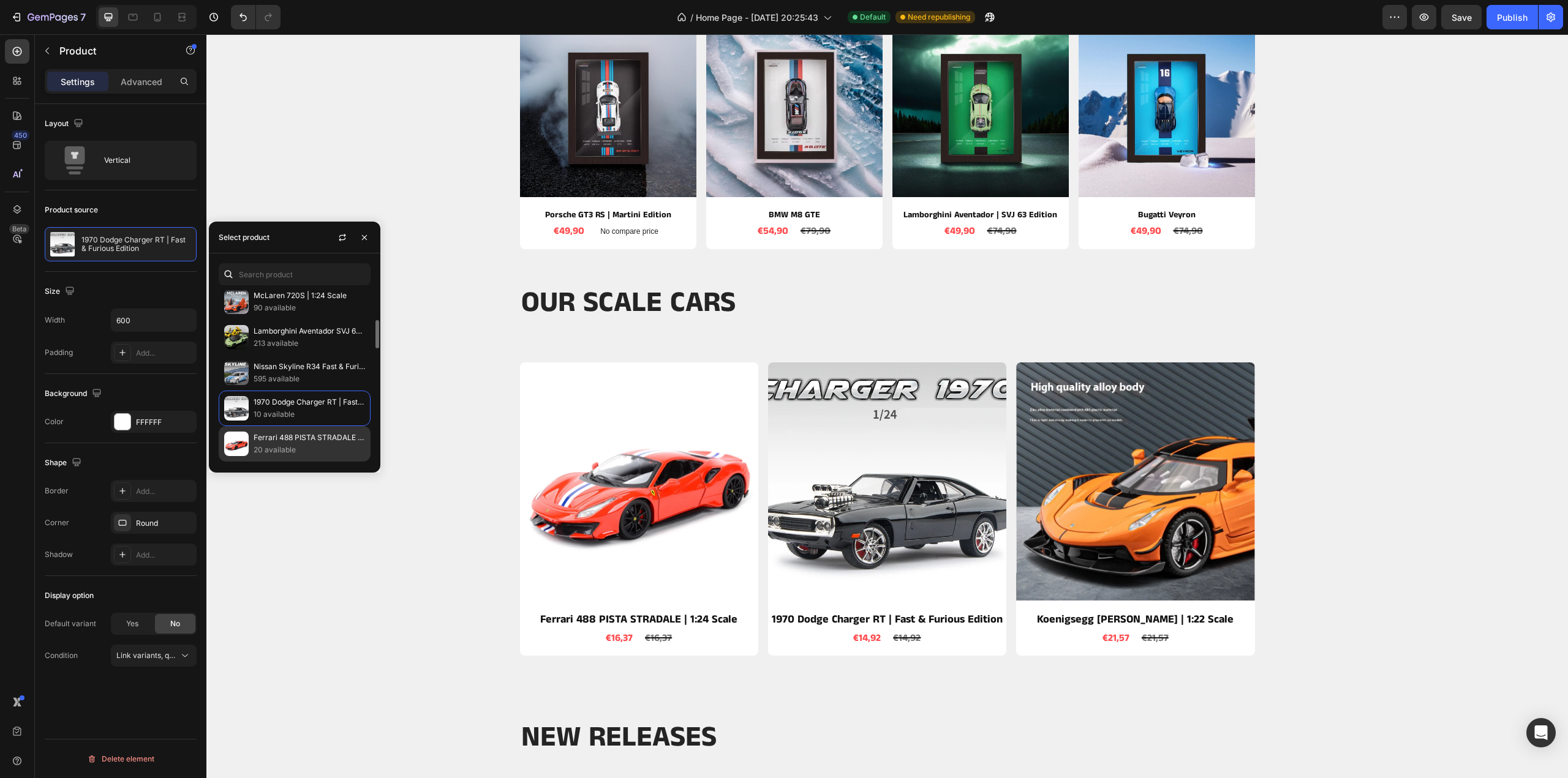
click at [284, 444] on p "20 available" at bounding box center [309, 450] width 111 height 13
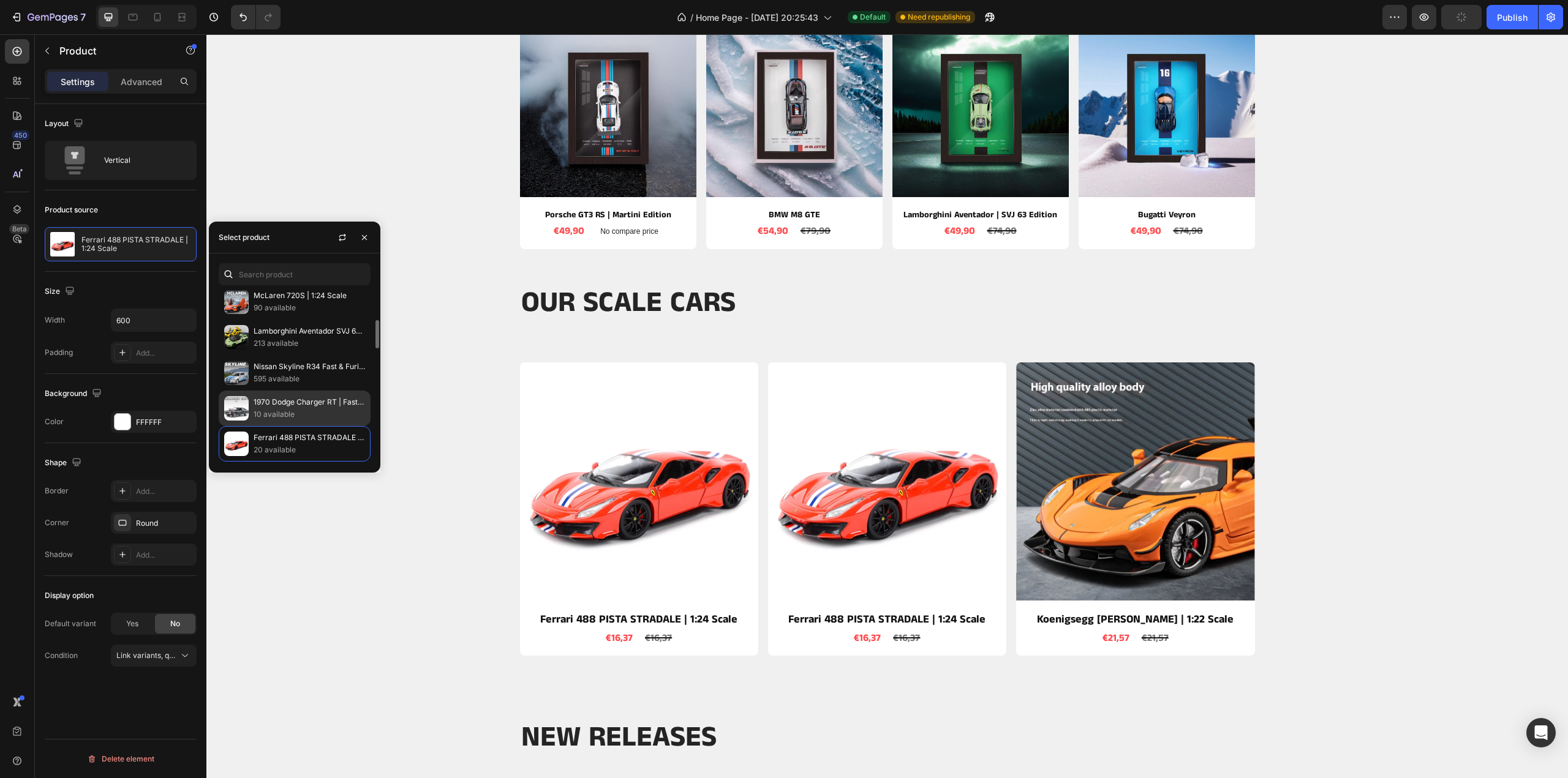
click at [288, 409] on p "10 available" at bounding box center [309, 414] width 111 height 13
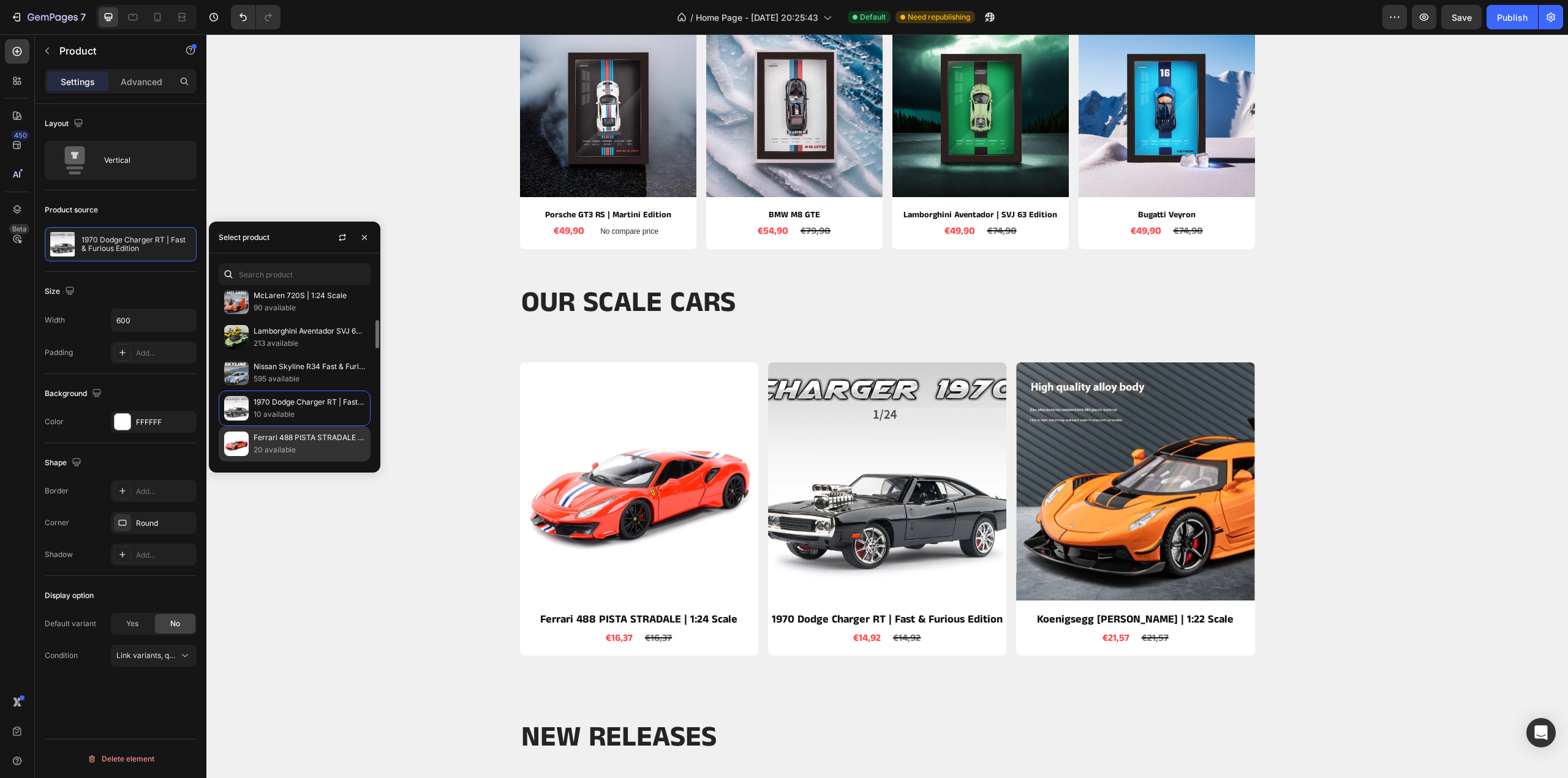
click at [282, 433] on p "Ferrari 488 PISTA STRADALE | 1:24 Scale" at bounding box center [309, 438] width 111 height 13
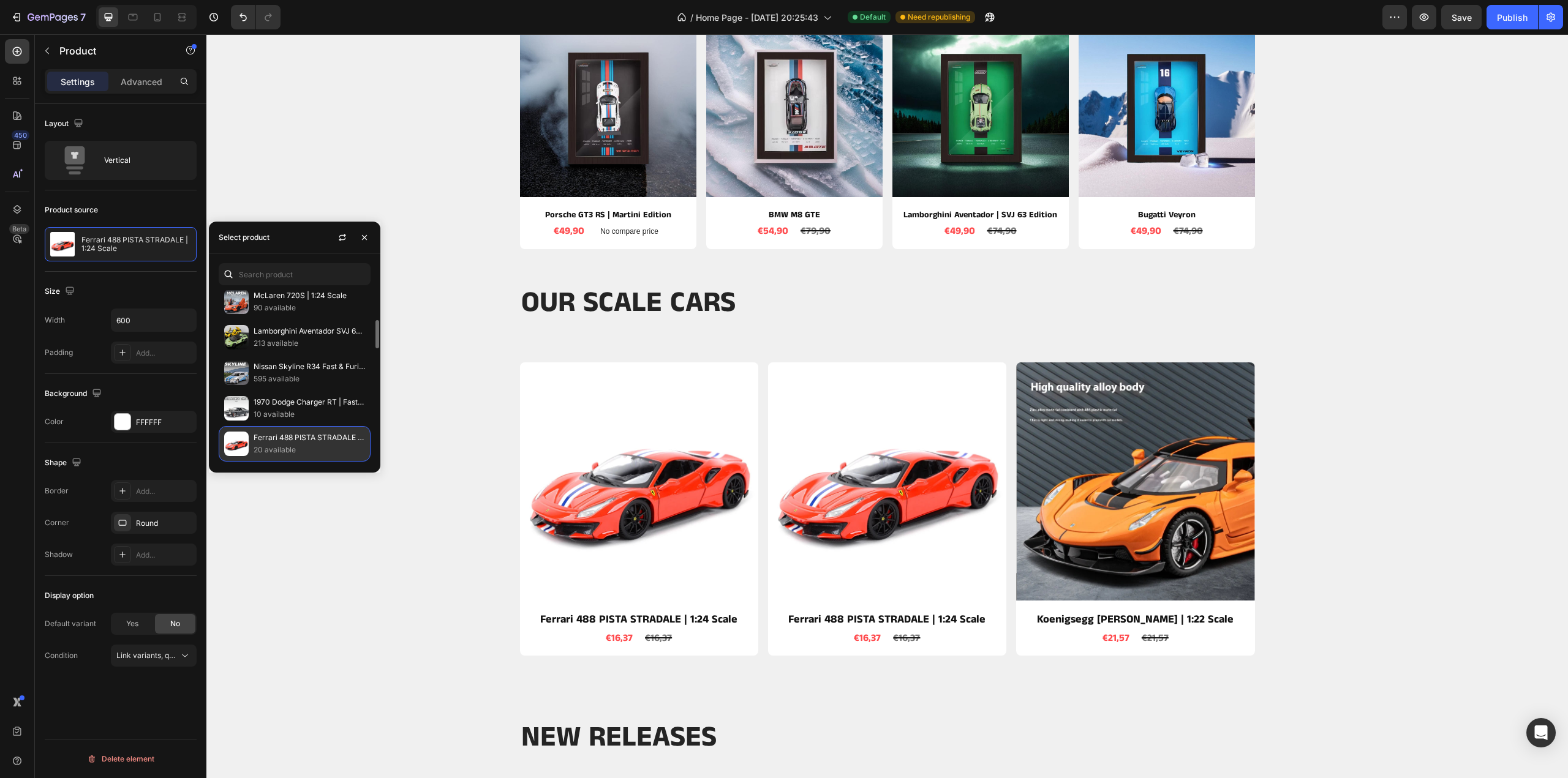
click at [282, 432] on p "Ferrari 488 PISTA STRADALE | 1:24 Scale" at bounding box center [309, 438] width 111 height 13
click at [290, 402] on p "1970 Dodge Charger RT | Fast & Furious Edition" at bounding box center [309, 402] width 111 height 13
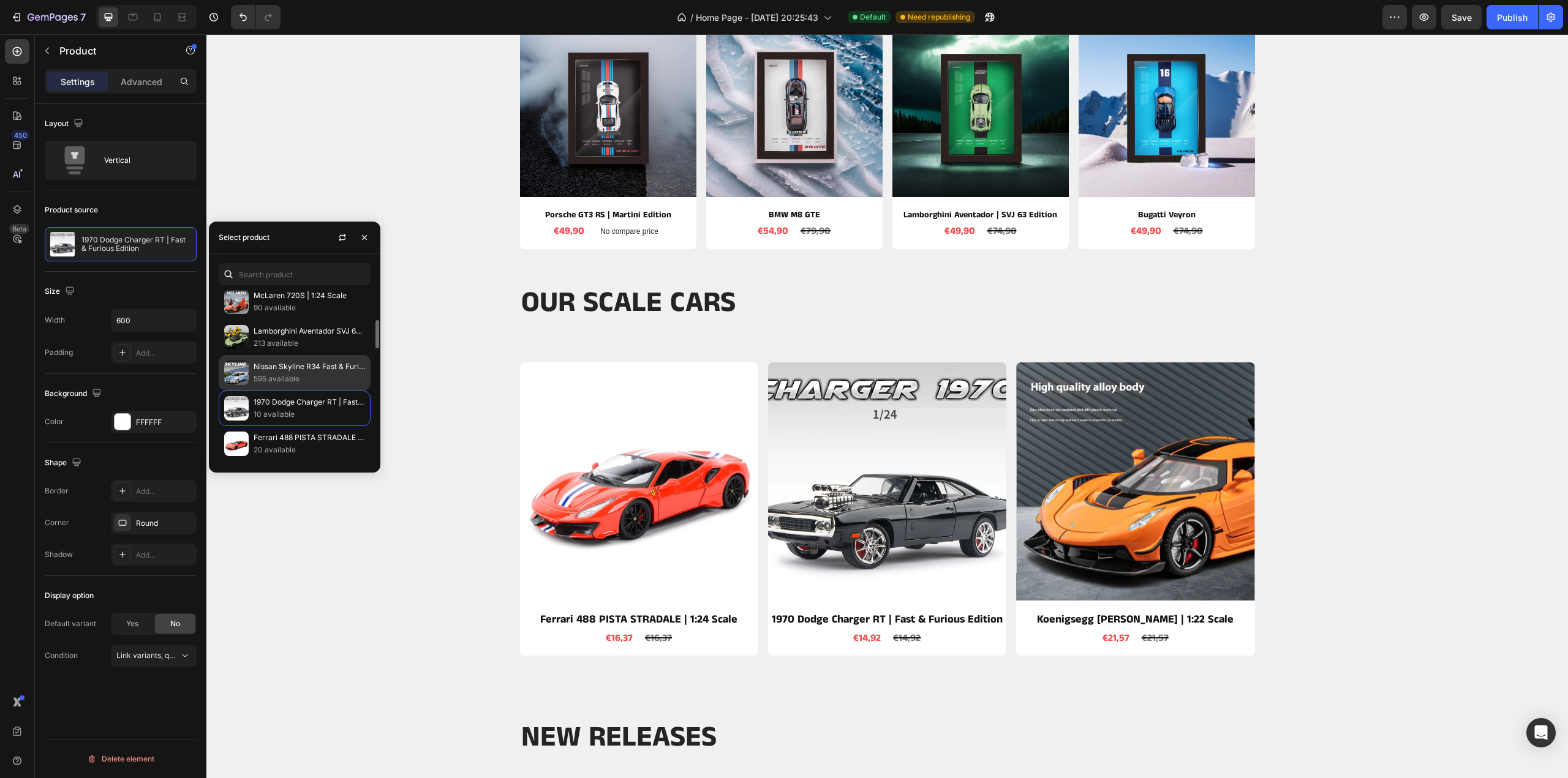
click at [292, 378] on p "595 available" at bounding box center [309, 379] width 111 height 13
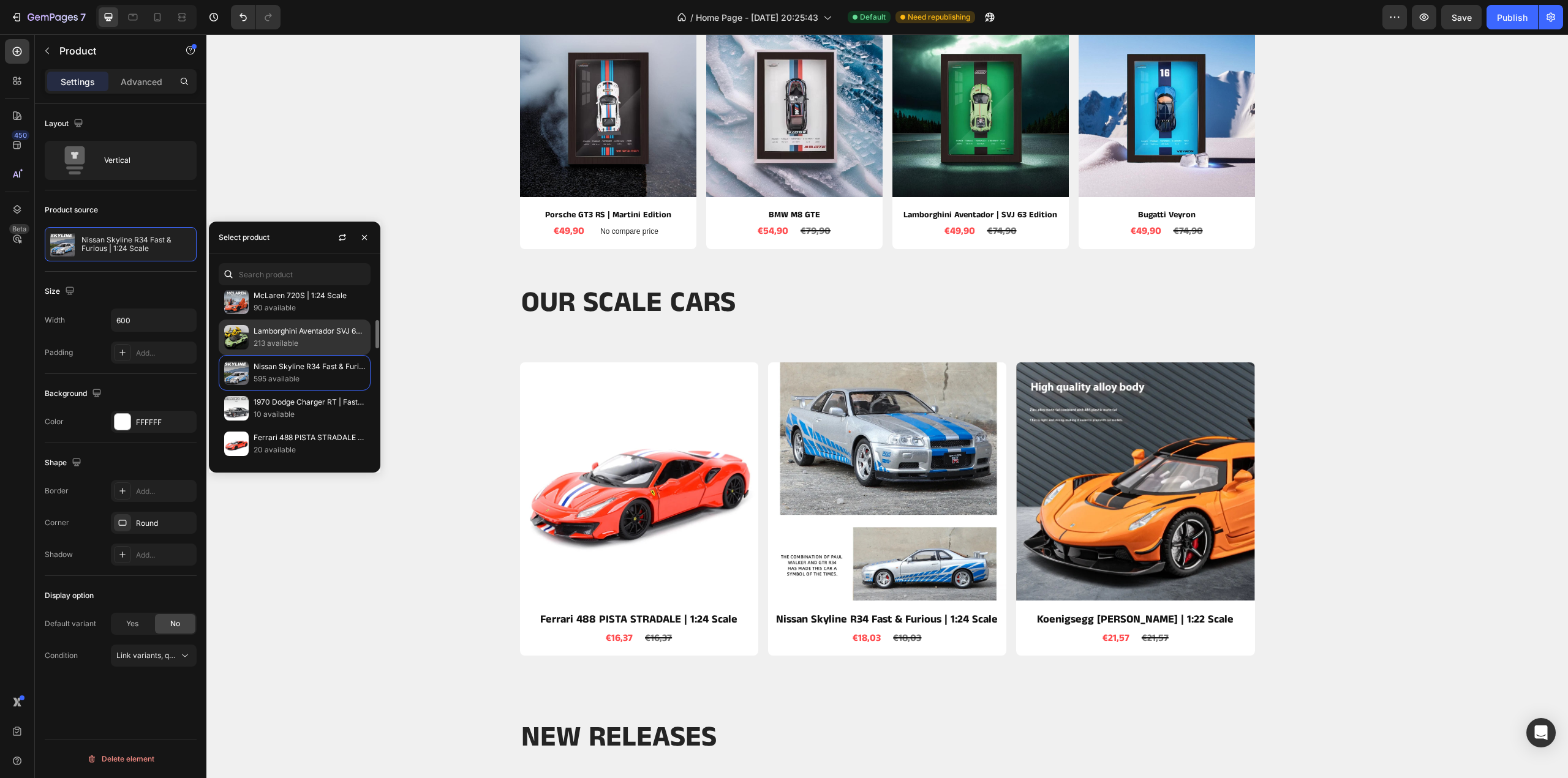
click at [291, 349] on div "Lamborghini Aventador SVJ 63 | 1:24 Scale 213 available" at bounding box center [295, 338] width 152 height 36
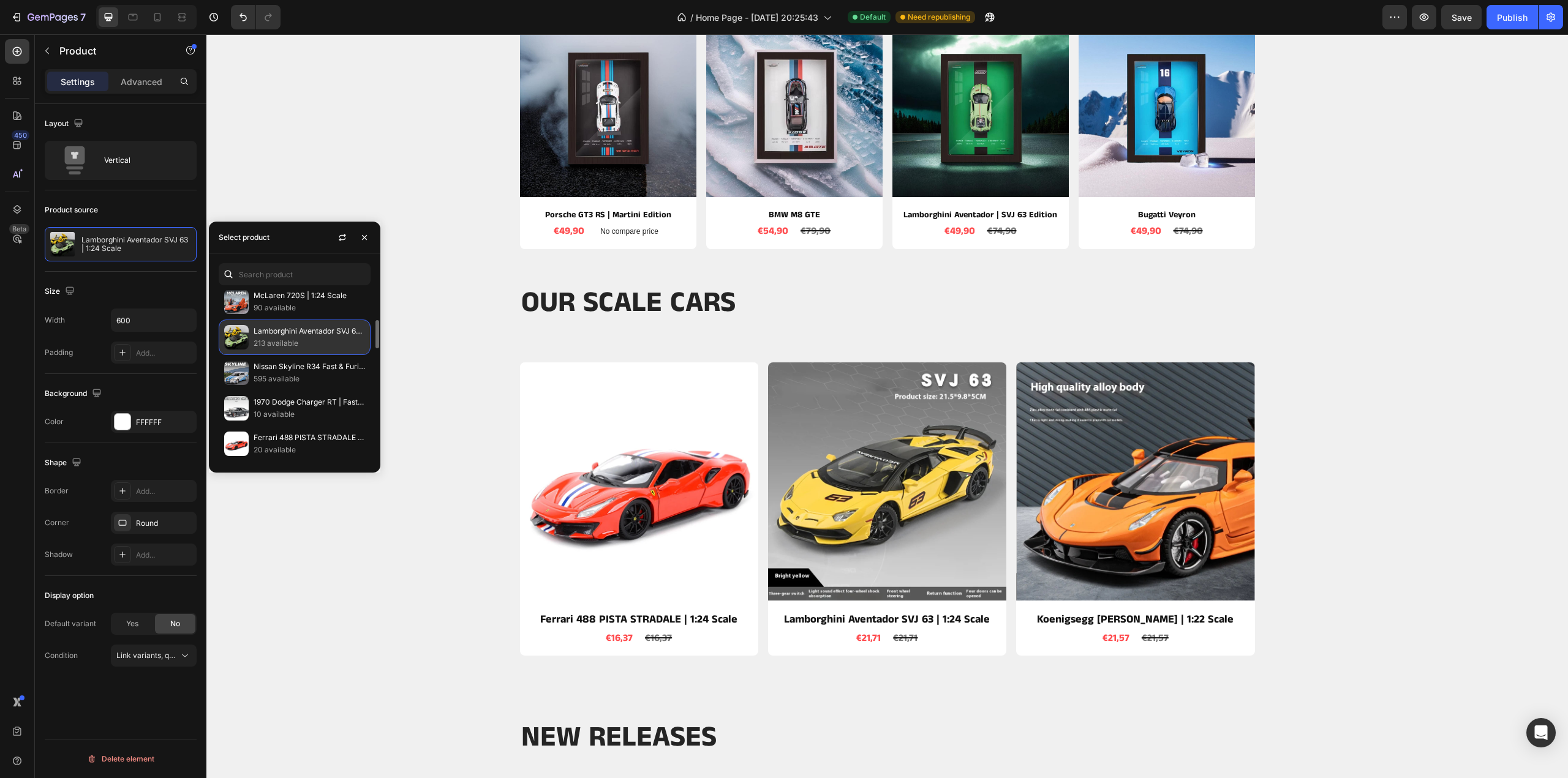
click at [270, 347] on p "213 available" at bounding box center [309, 344] width 111 height 13
drag, startPoint x: 282, startPoint y: 345, endPoint x: 288, endPoint y: 330, distance: 16.2
click at [288, 330] on p "Lamborghini Aventador SVJ 63 | 1:24 Scale" at bounding box center [309, 331] width 111 height 13
click at [298, 305] on p "90 available" at bounding box center [309, 308] width 111 height 13
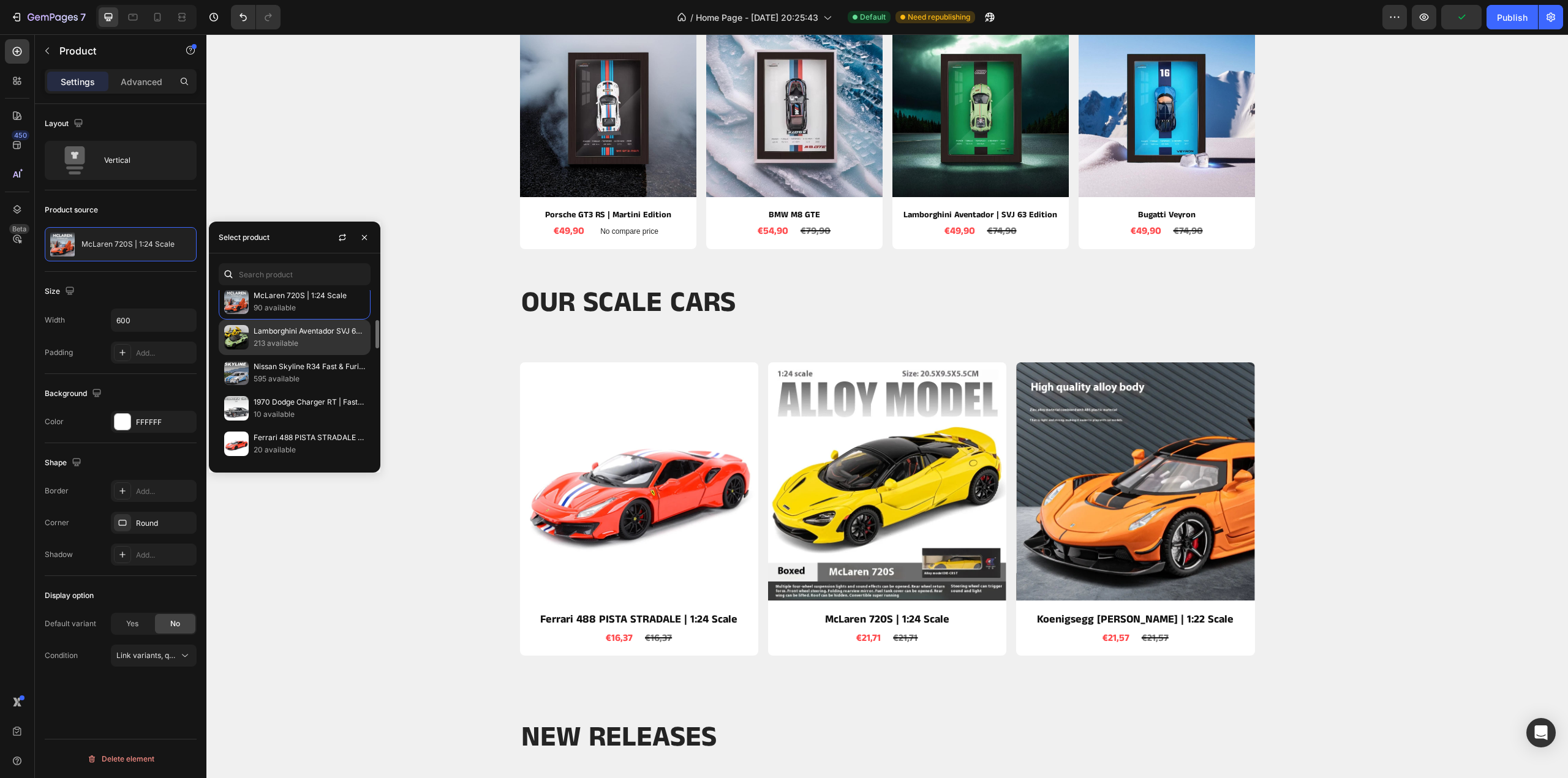
scroll to position [61, 0]
click at [274, 341] on p "Koenigsegg [PERSON_NAME] | 1:22 Scale" at bounding box center [309, 347] width 111 height 13
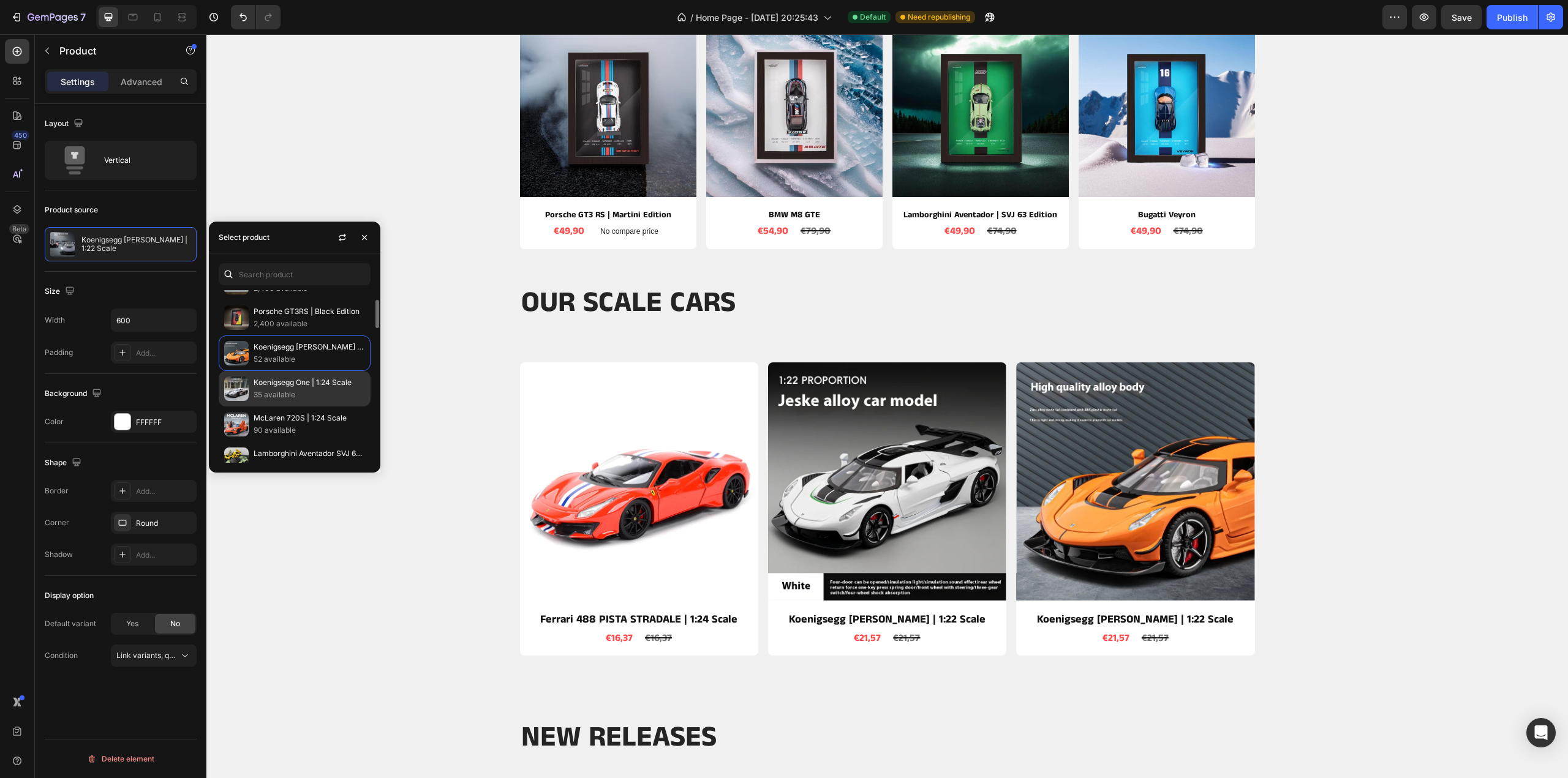
click at [288, 384] on p "Koenigsegg One | 1:24 Scale" at bounding box center [309, 382] width 111 height 13
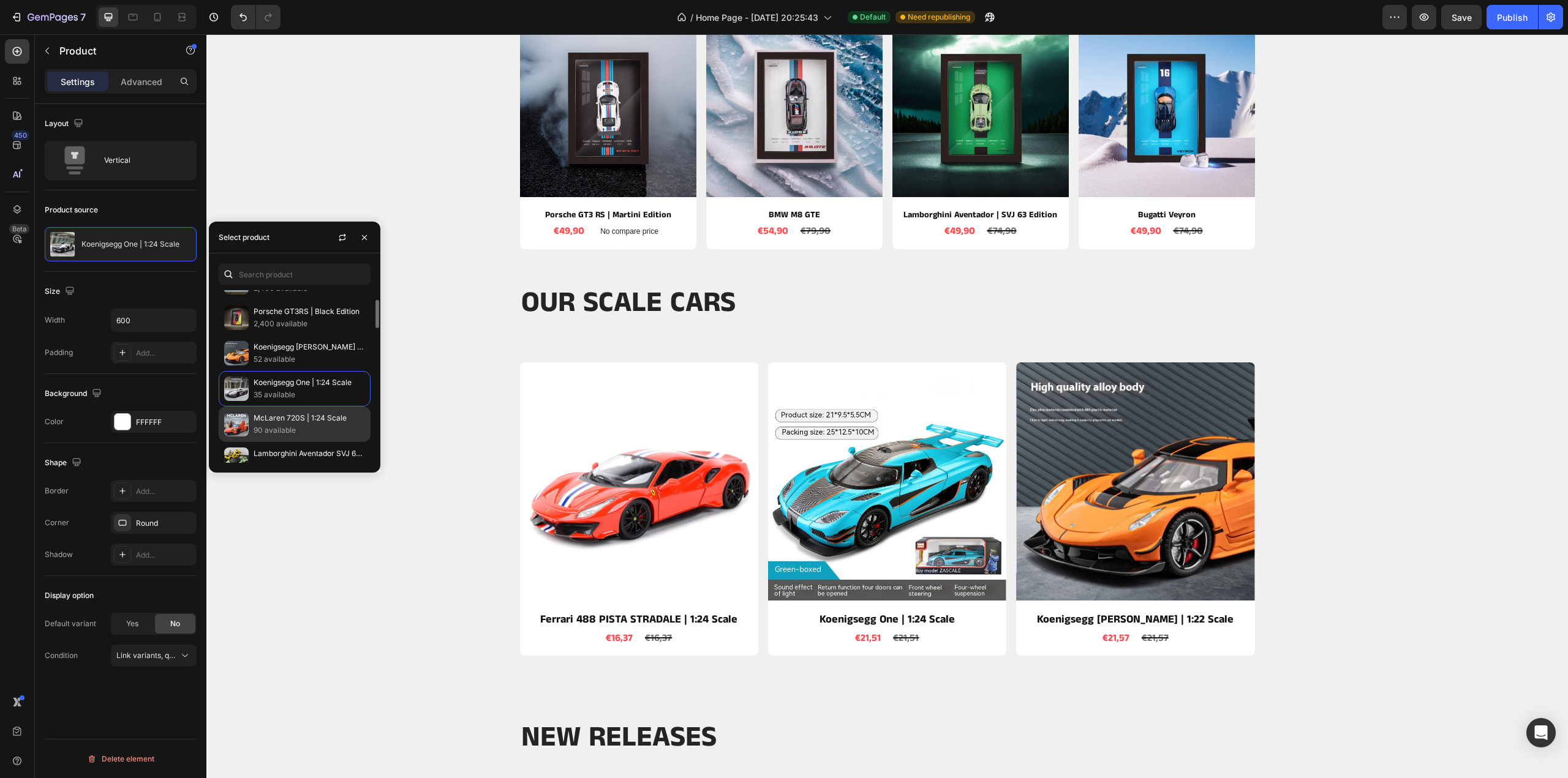
click at [294, 425] on p "90 available" at bounding box center [309, 431] width 111 height 13
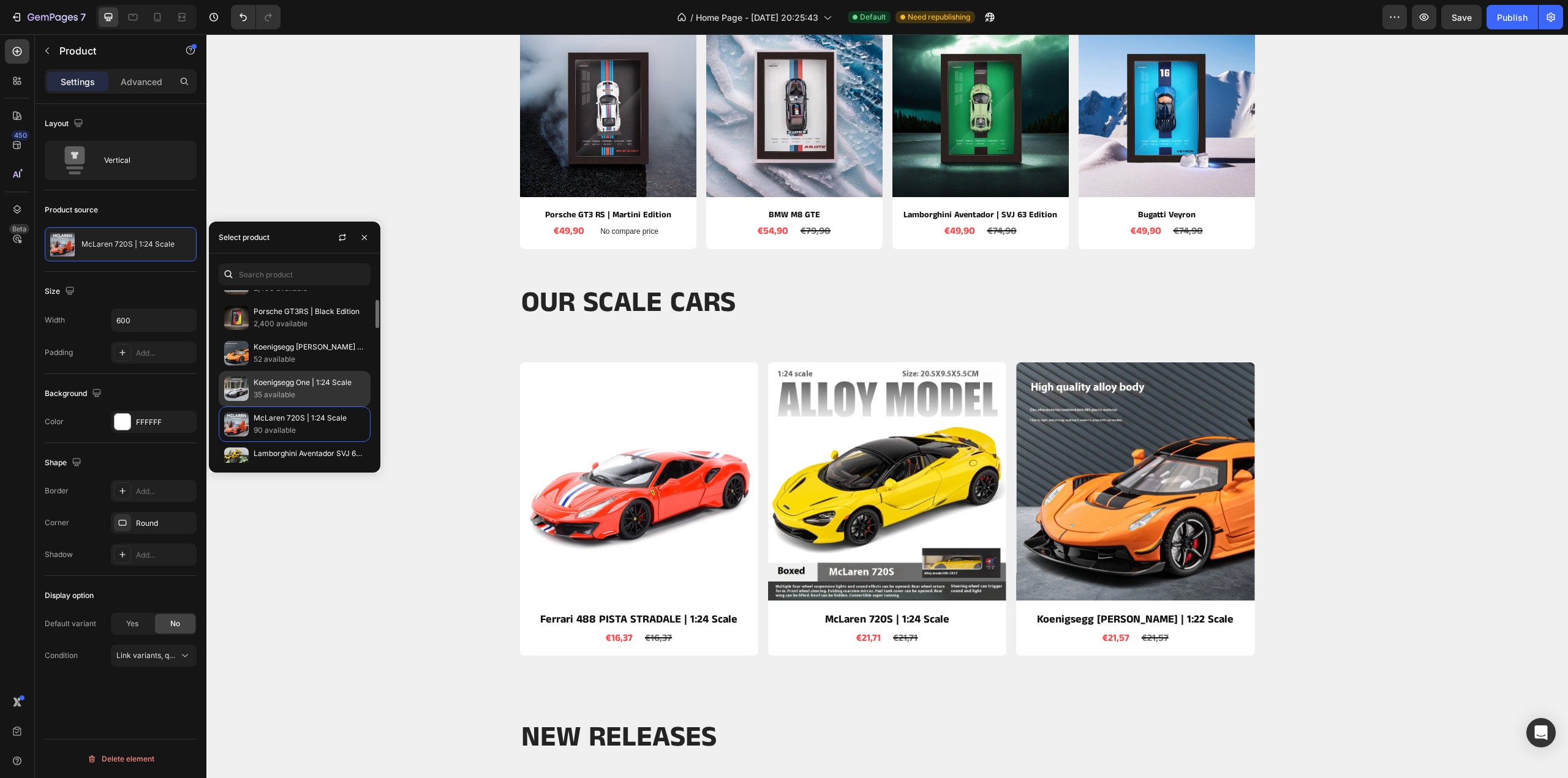
click at [288, 389] on p "35 available" at bounding box center [309, 395] width 111 height 13
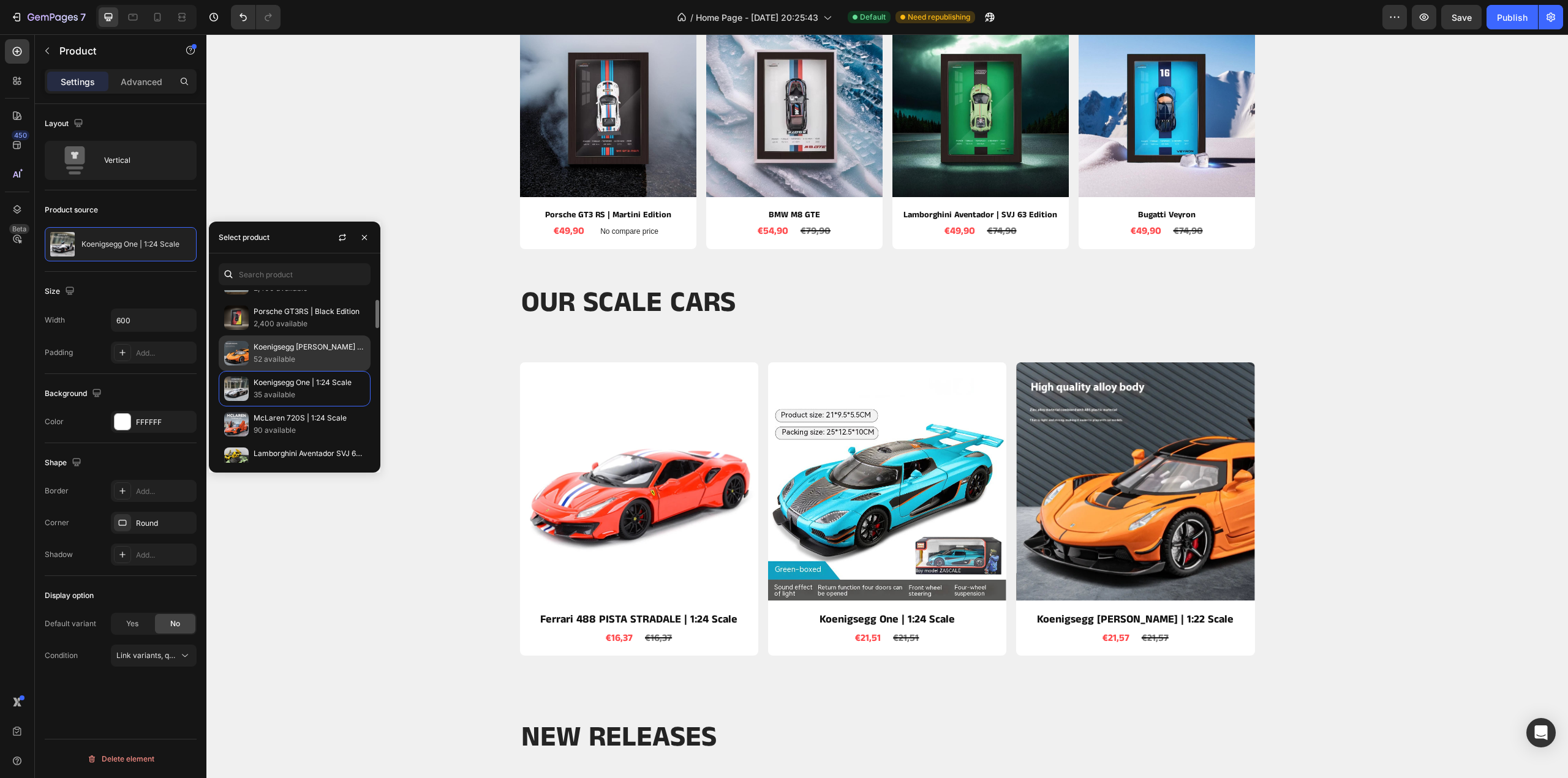
click at [287, 359] on p "52 available" at bounding box center [309, 359] width 111 height 13
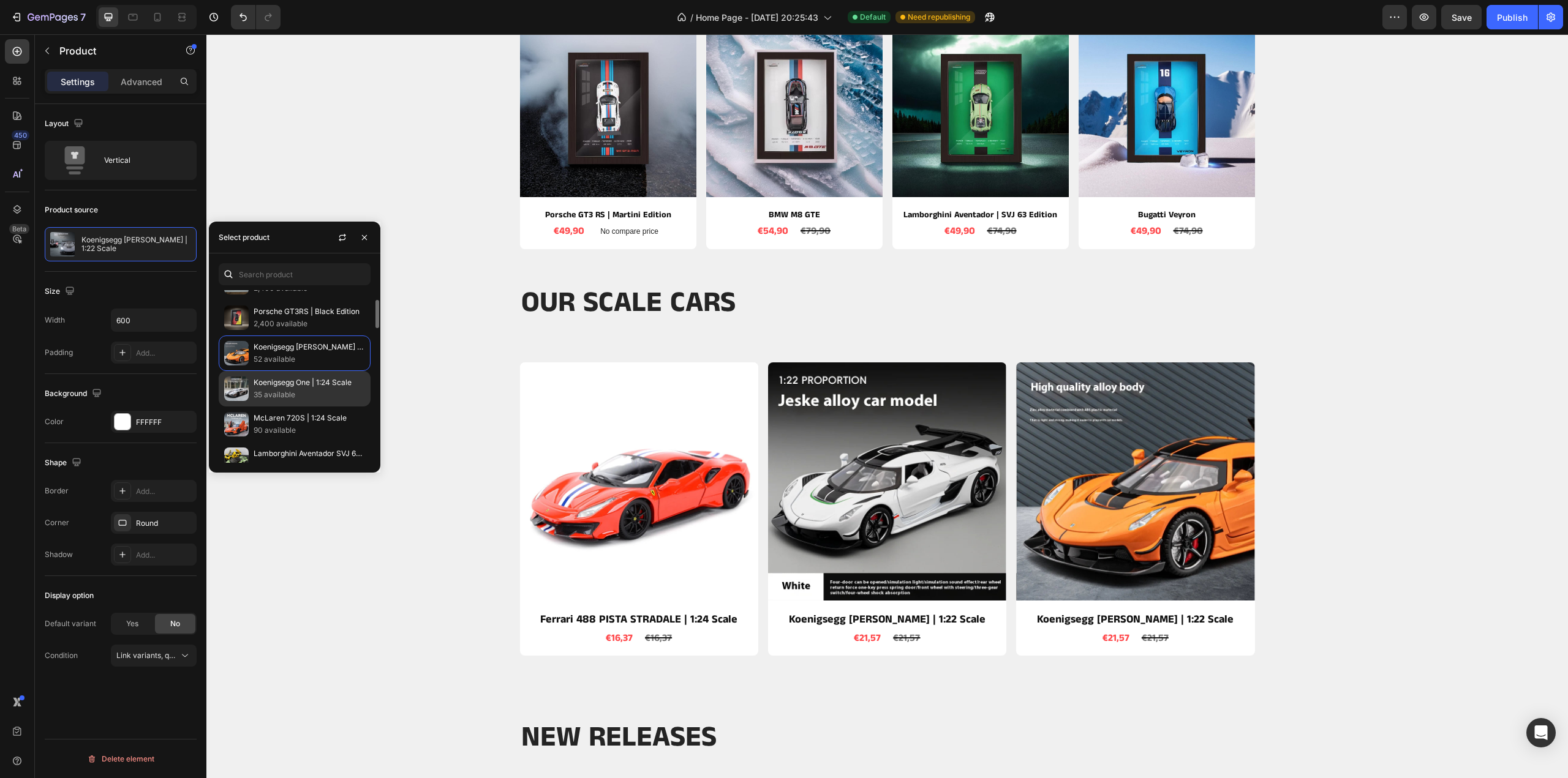
click at [290, 384] on p "Koenigsegg One | 1:24 Scale" at bounding box center [309, 382] width 111 height 13
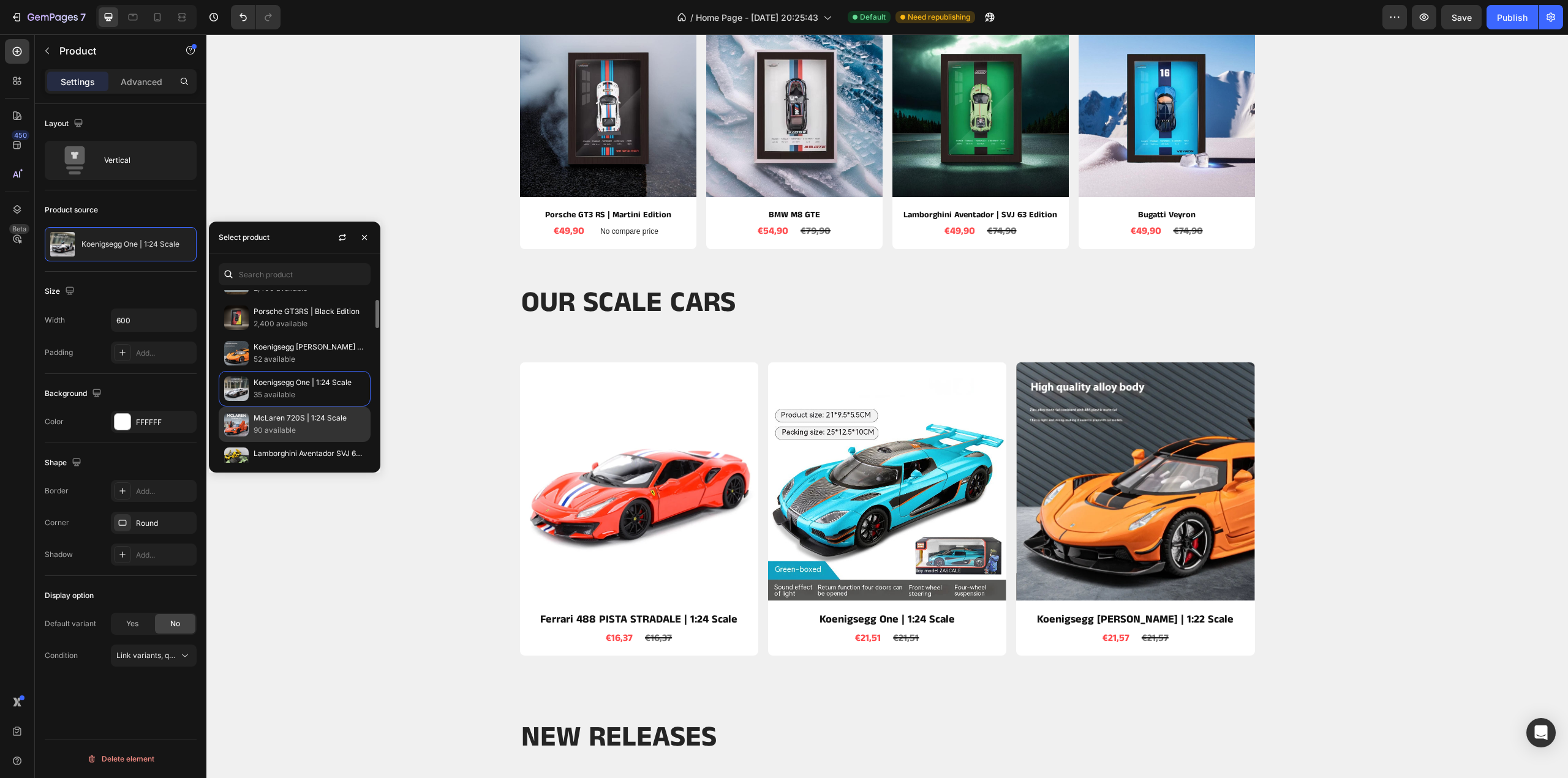
click at [296, 407] on div "McLaren 720S | 1:24 Scale 90 available" at bounding box center [295, 425] width 152 height 36
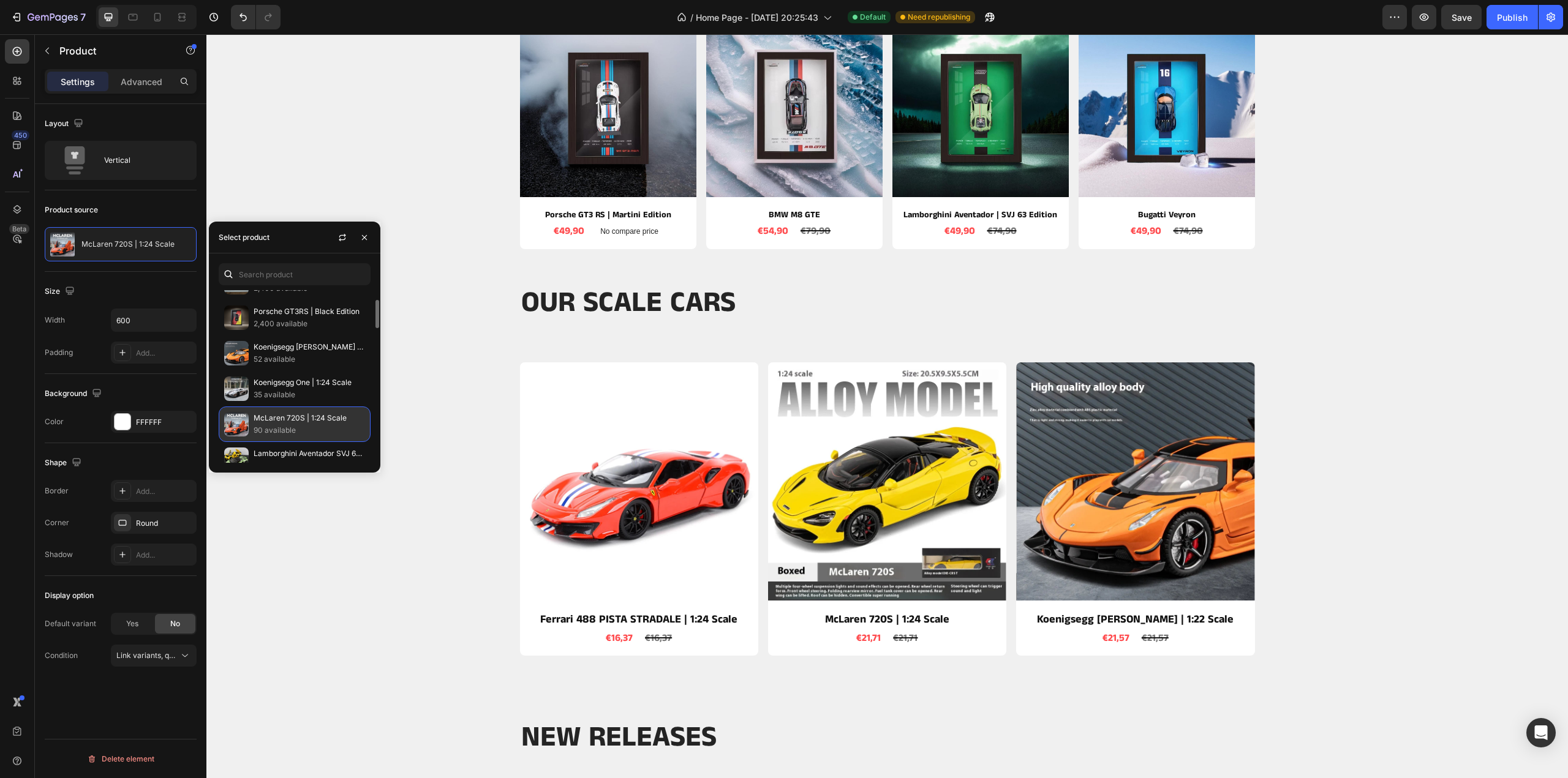
scroll to position [184, 0]
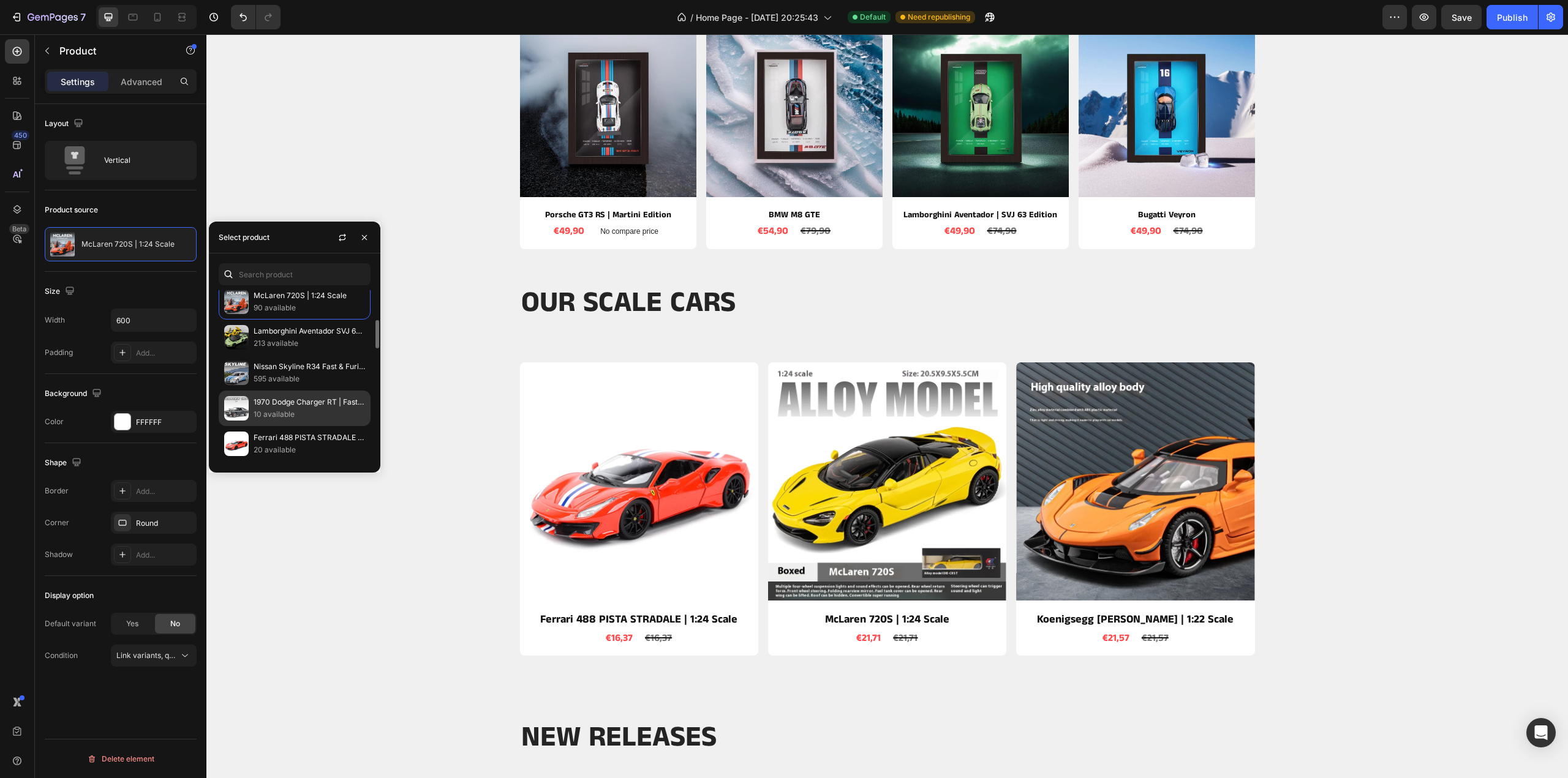
click at [292, 401] on p "1970 Dodge Charger RT | Fast & Furious Edition" at bounding box center [309, 402] width 111 height 13
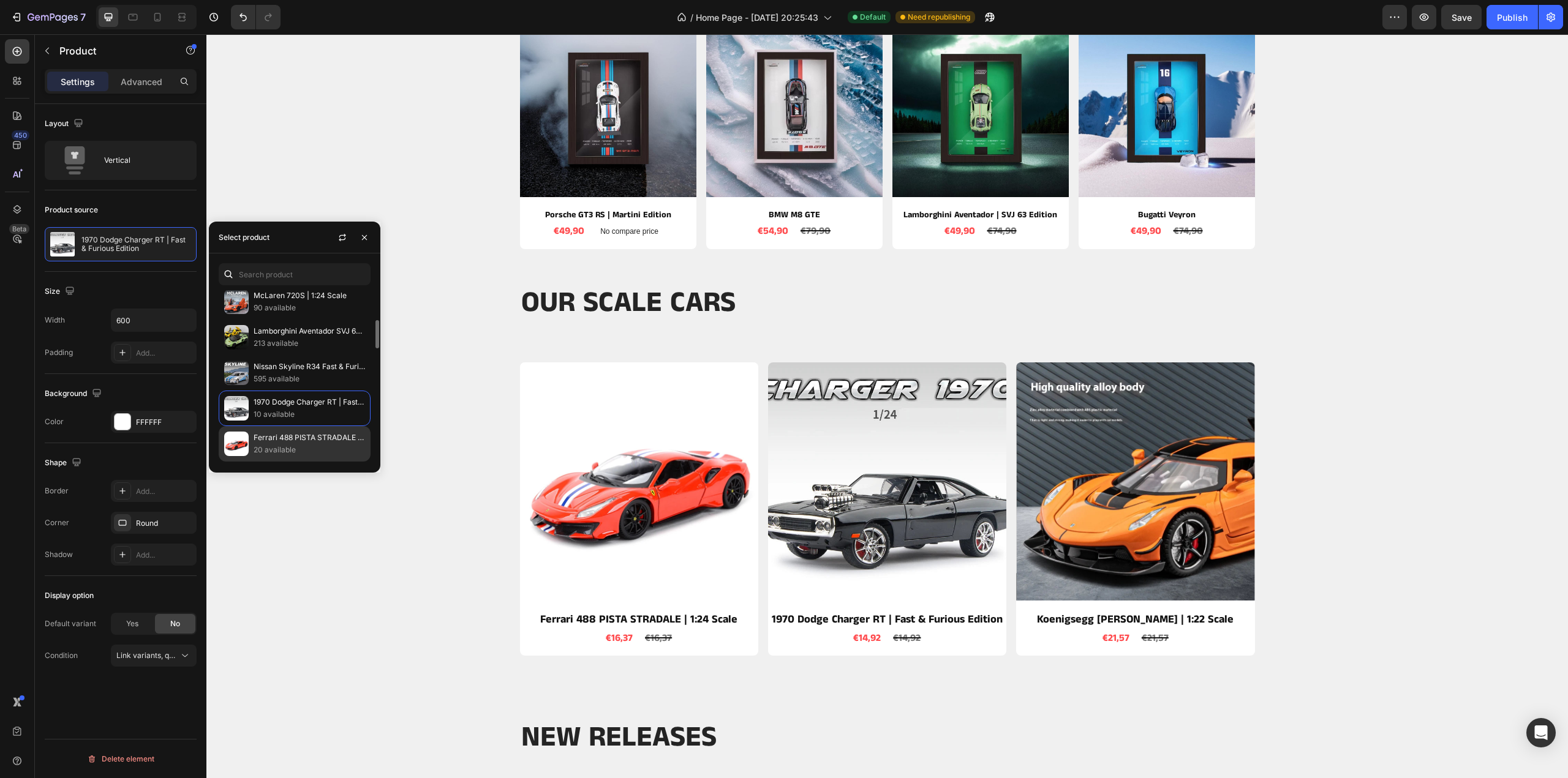
click at [290, 434] on p "Ferrari 488 PISTA STRADALE | 1:24 Scale" at bounding box center [309, 438] width 111 height 13
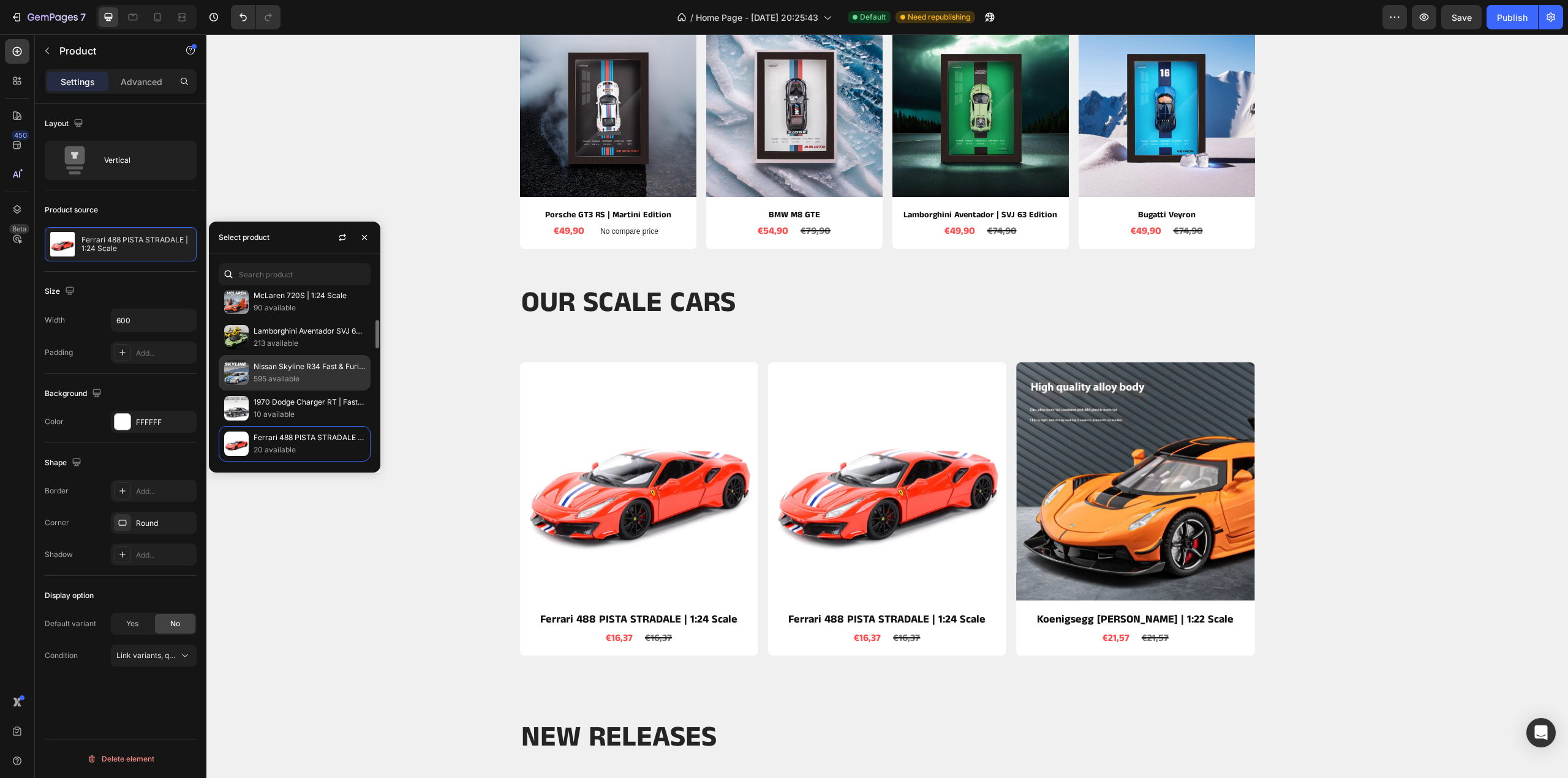
click at [280, 382] on p "595 available" at bounding box center [309, 379] width 111 height 13
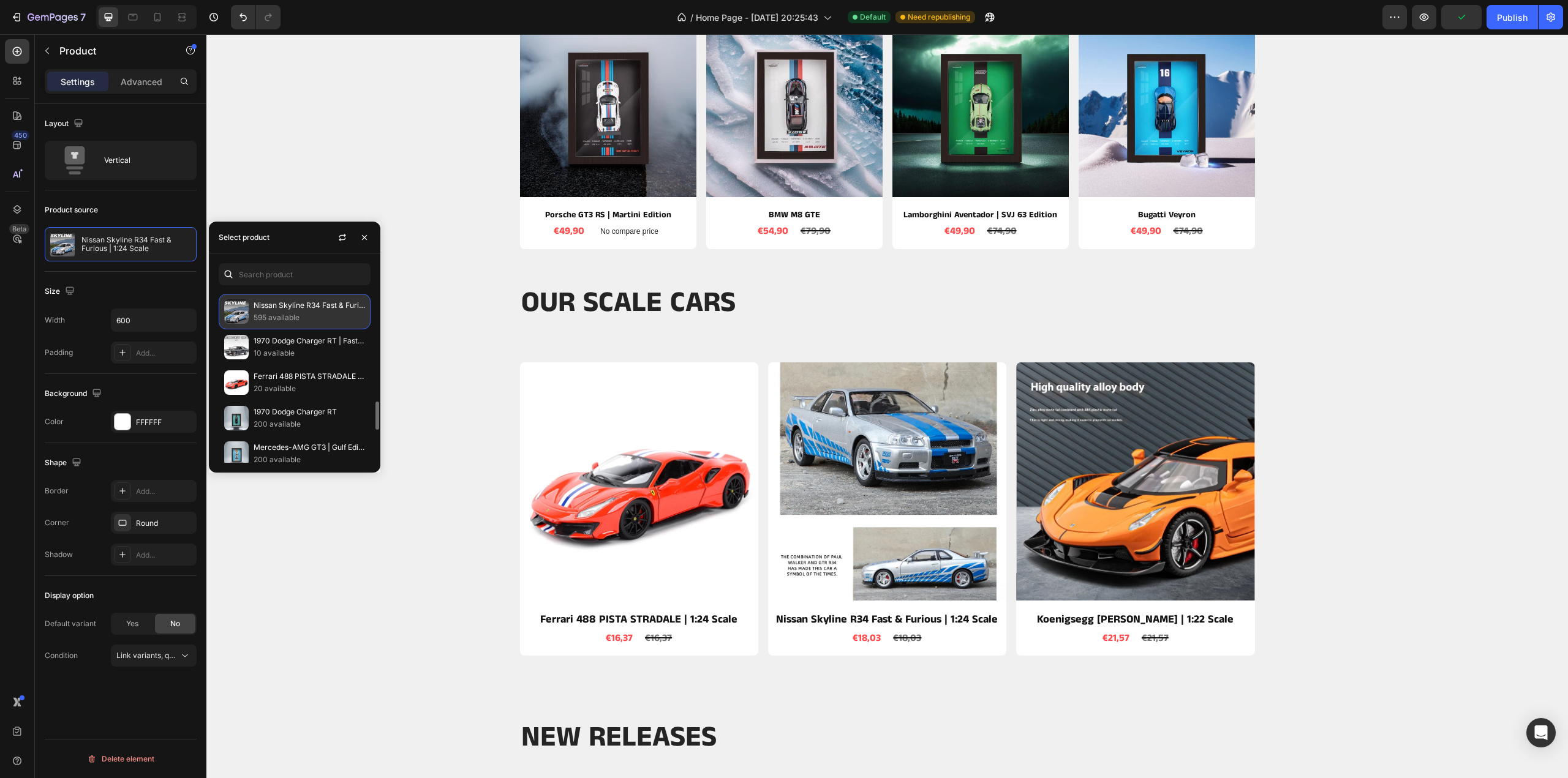
scroll to position [306, 0]
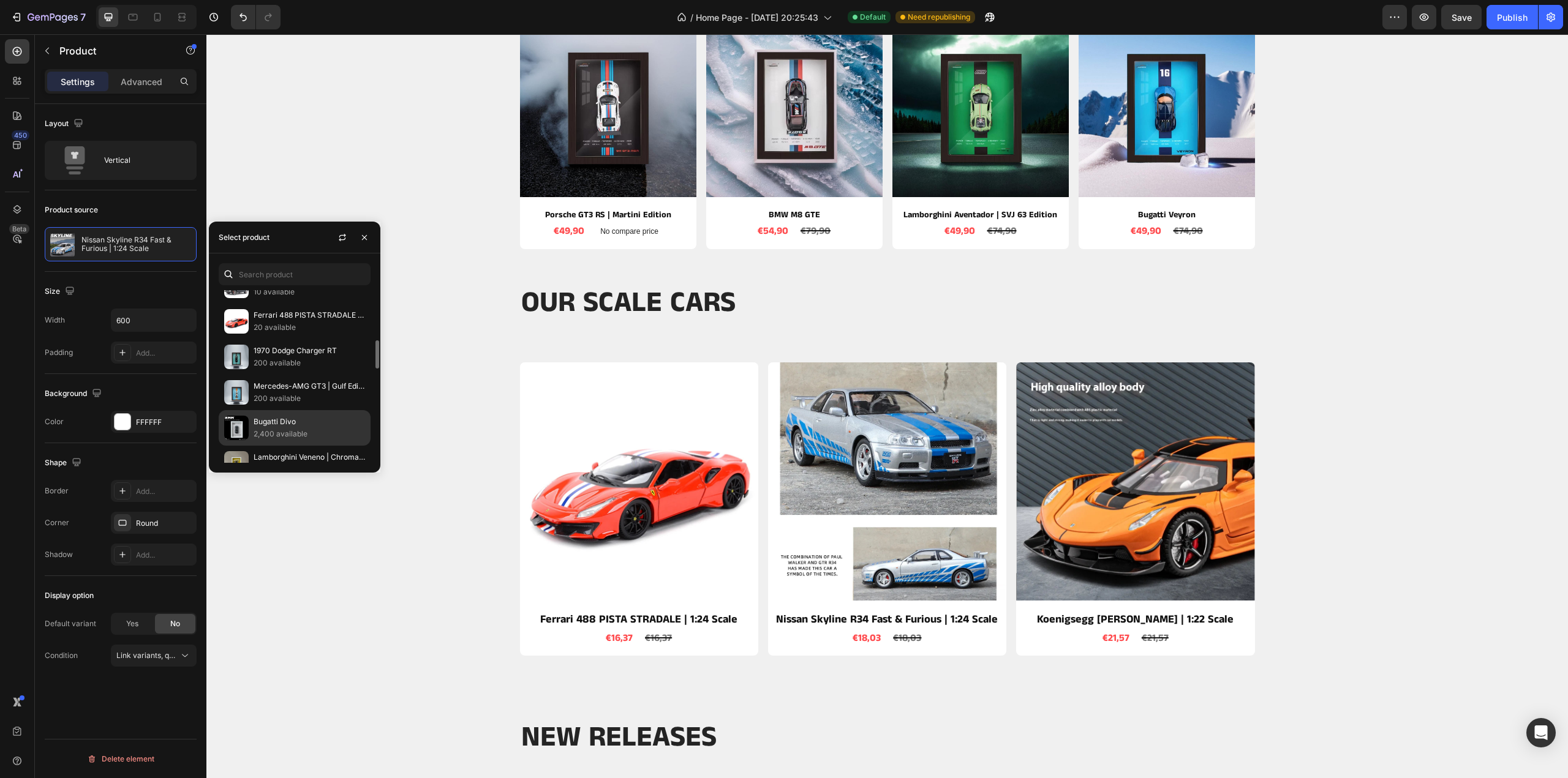
click at [276, 416] on p "Bugatti Divo" at bounding box center [309, 422] width 111 height 13
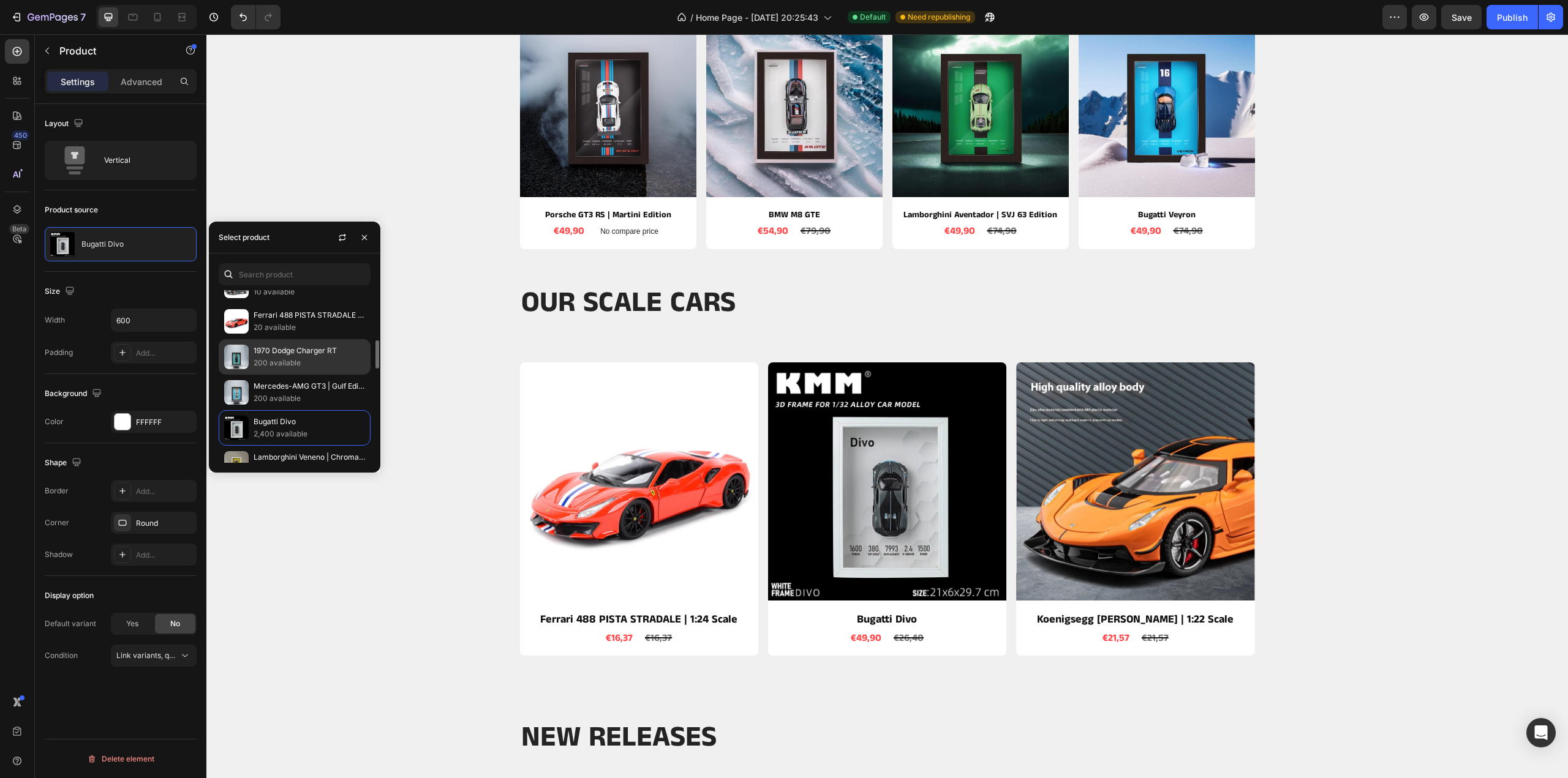
click at [272, 361] on p "200 available" at bounding box center [309, 363] width 111 height 13
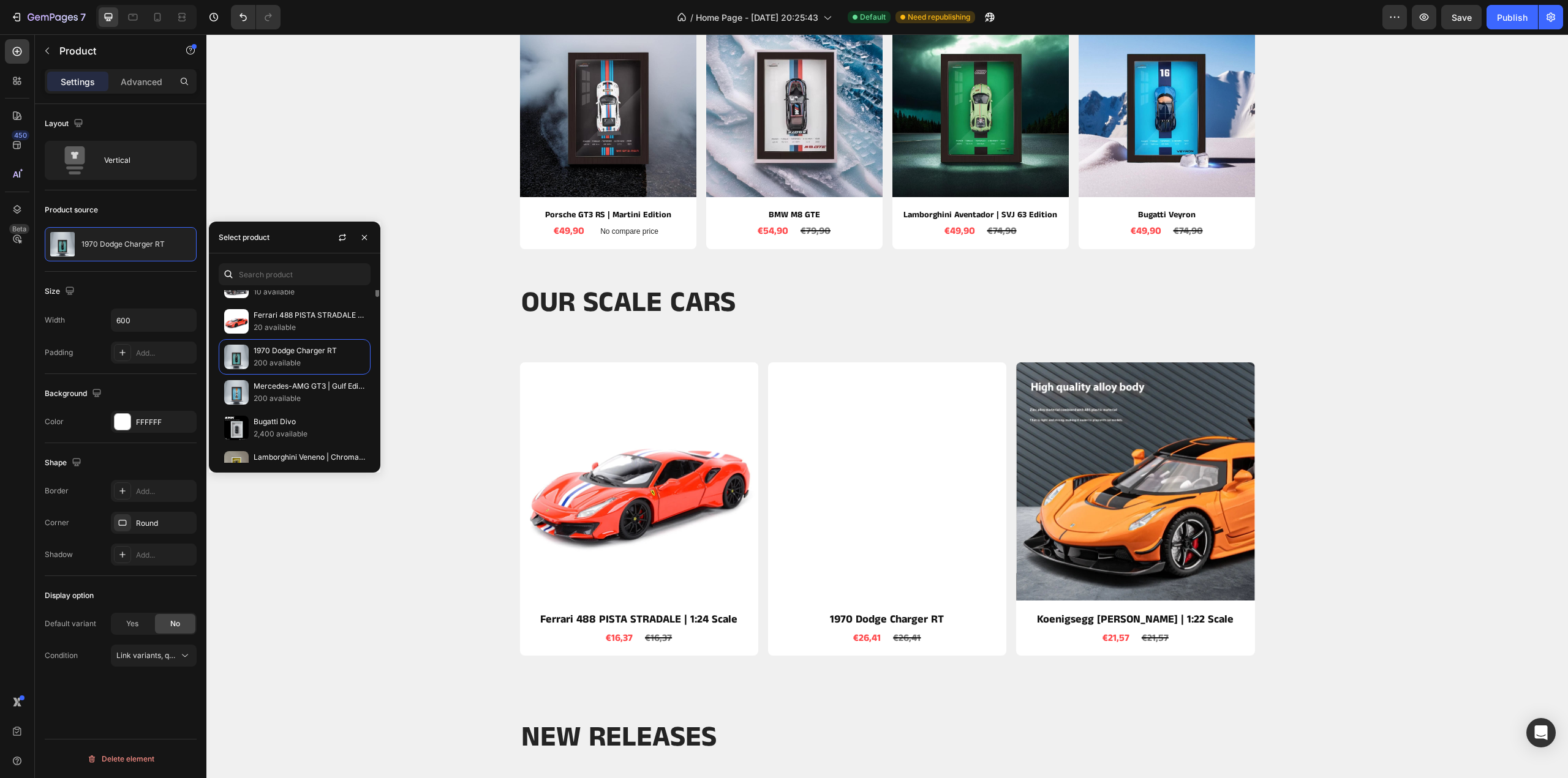
scroll to position [184, 0]
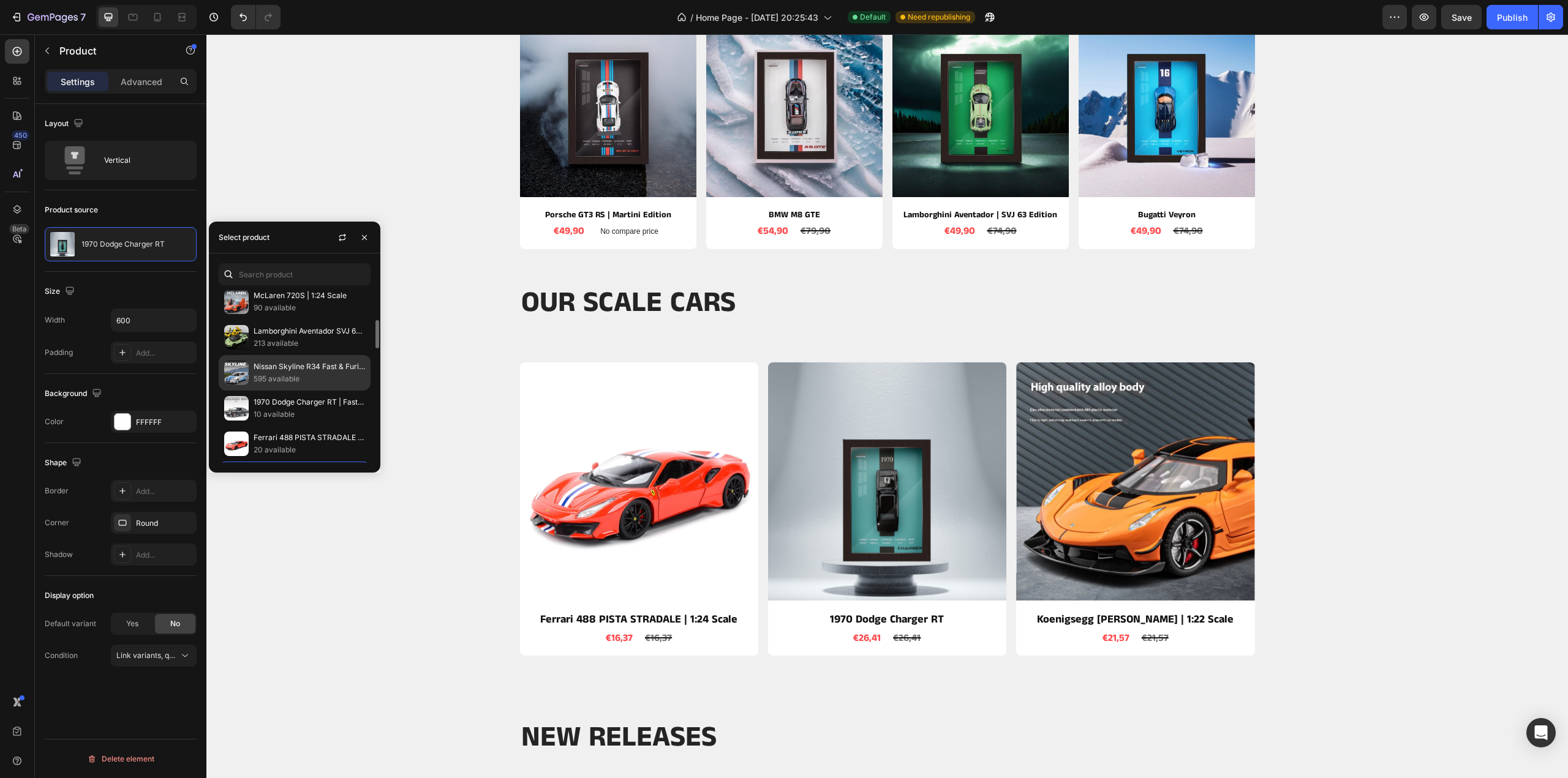
click at [282, 367] on p "Nissan Skyline R34 Fast & Furious | 1:24 Scale" at bounding box center [309, 367] width 111 height 13
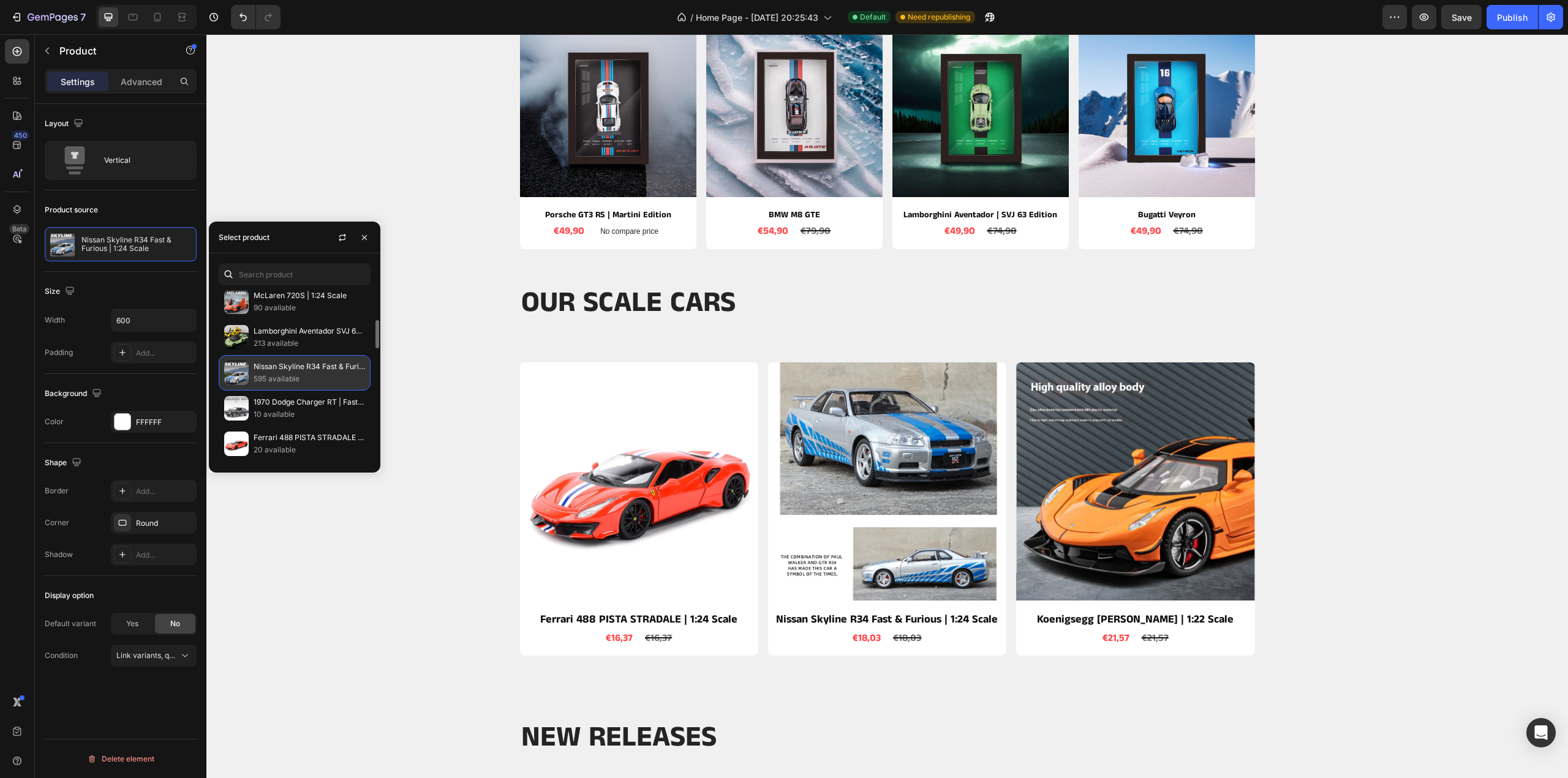
scroll to position [61, 0]
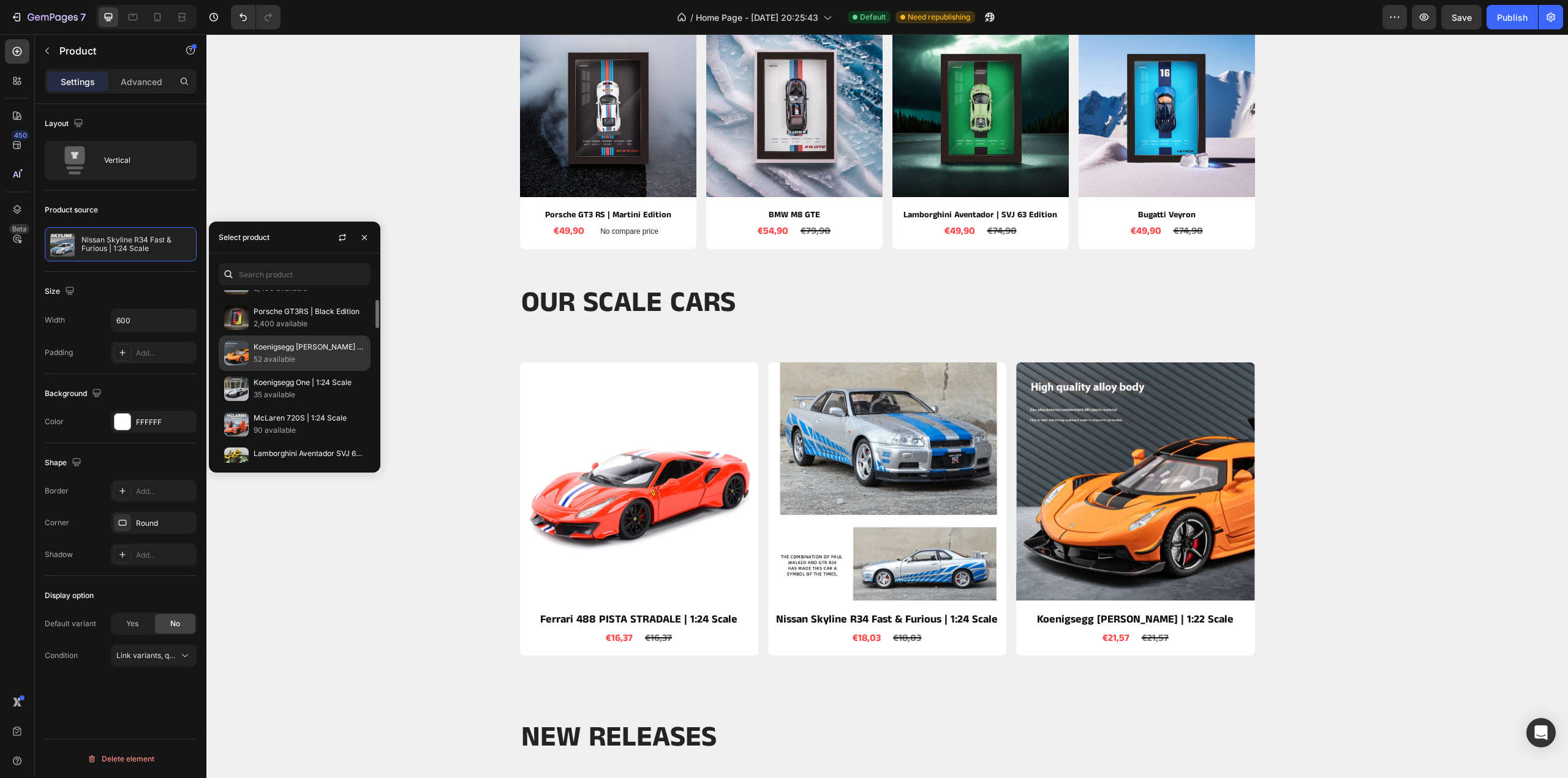
click at [286, 351] on p "Koenigsegg [PERSON_NAME] | 1:22 Scale" at bounding box center [309, 347] width 111 height 13
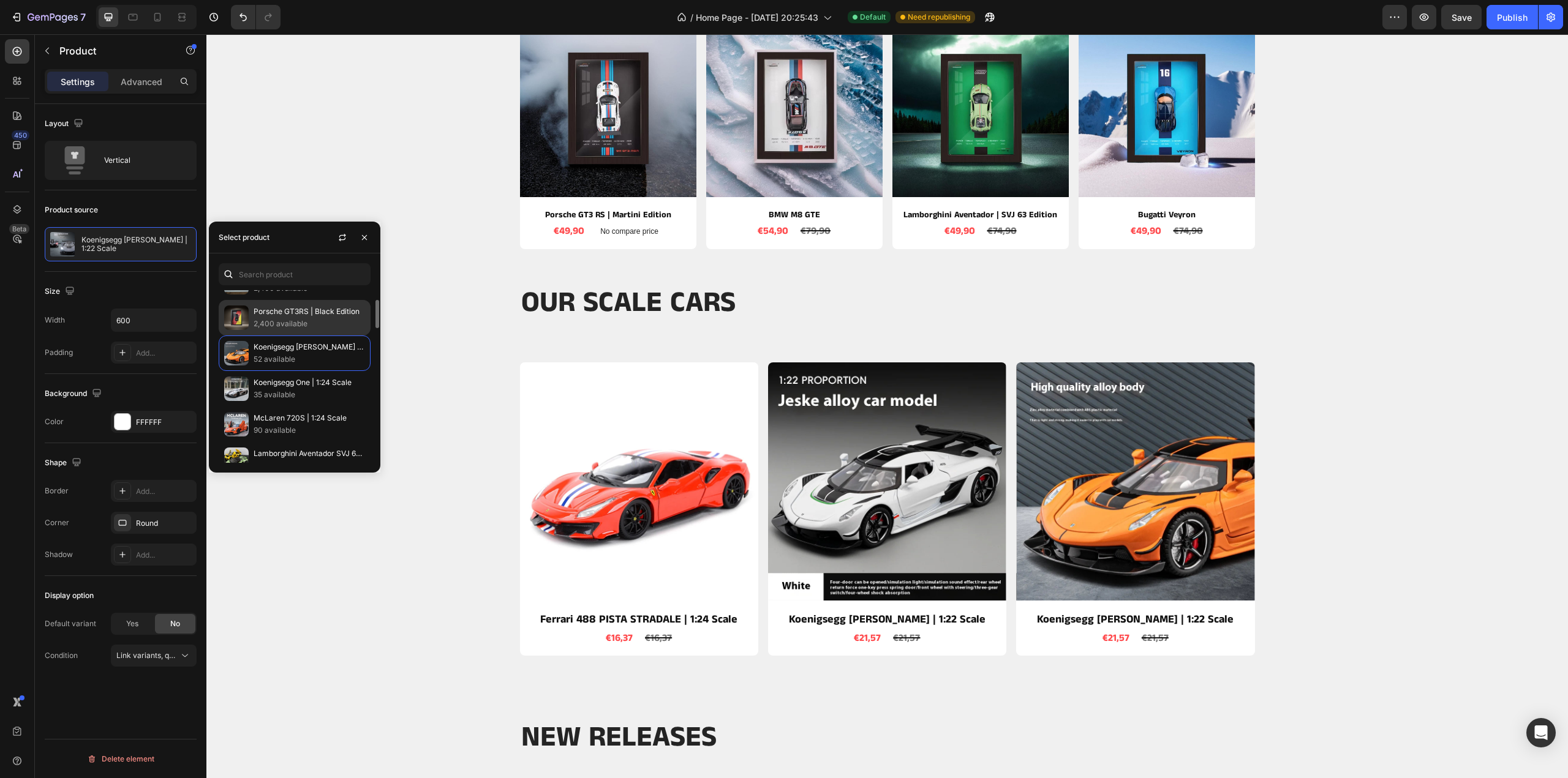
click at [288, 319] on p "2,400 available" at bounding box center [309, 324] width 111 height 13
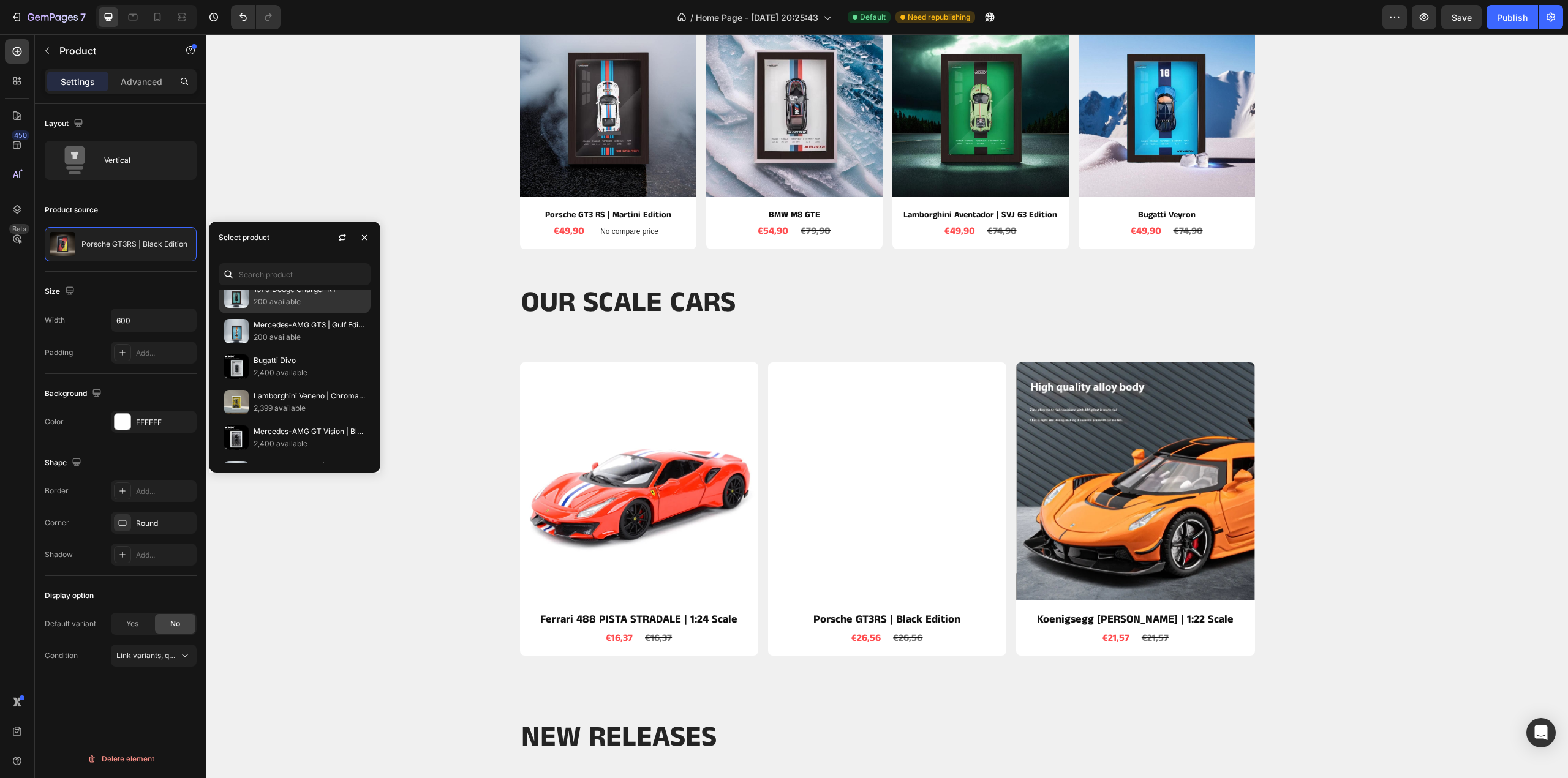
scroll to position [184, 0]
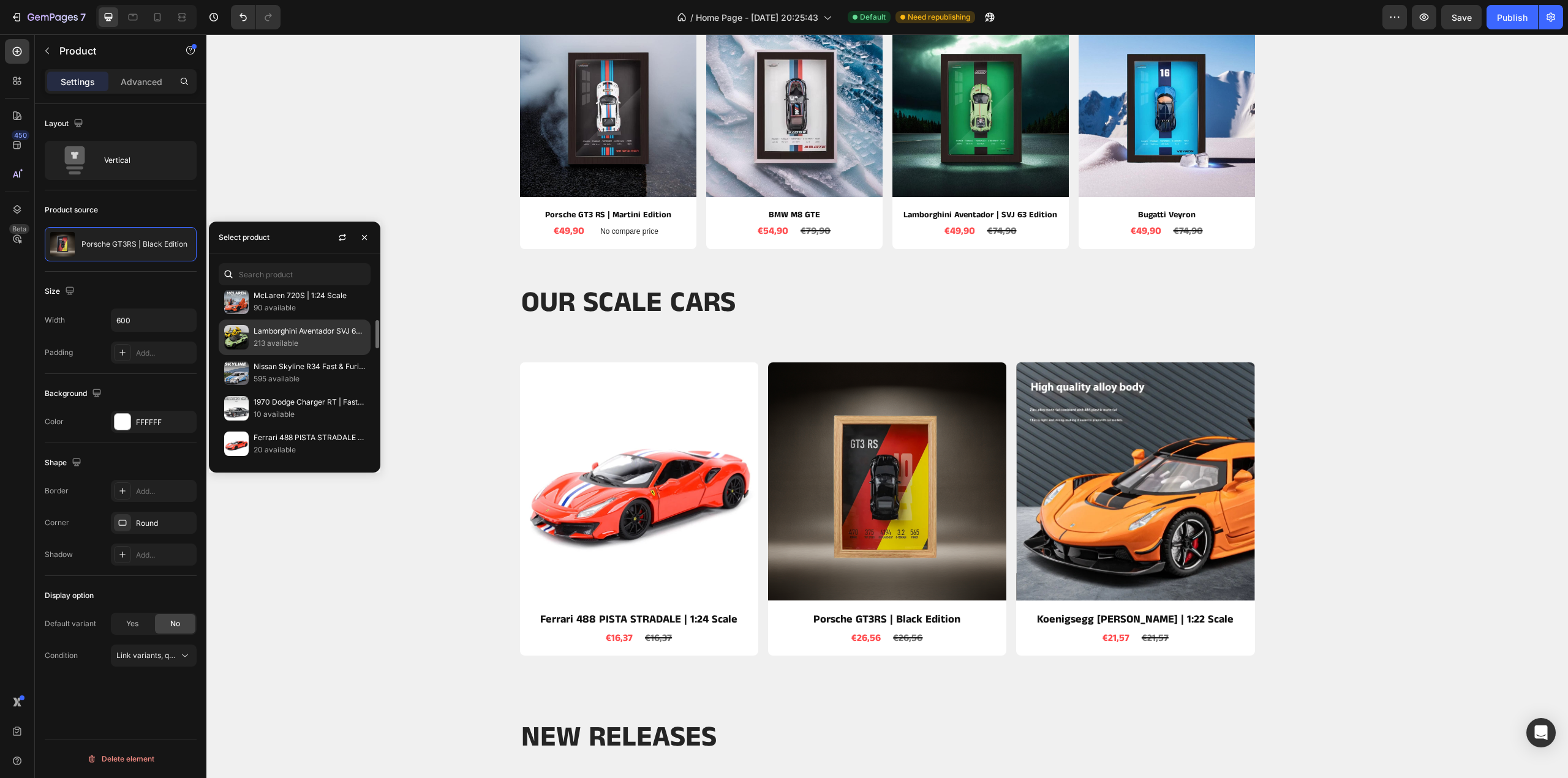
click at [282, 341] on p "213 available" at bounding box center [309, 344] width 111 height 13
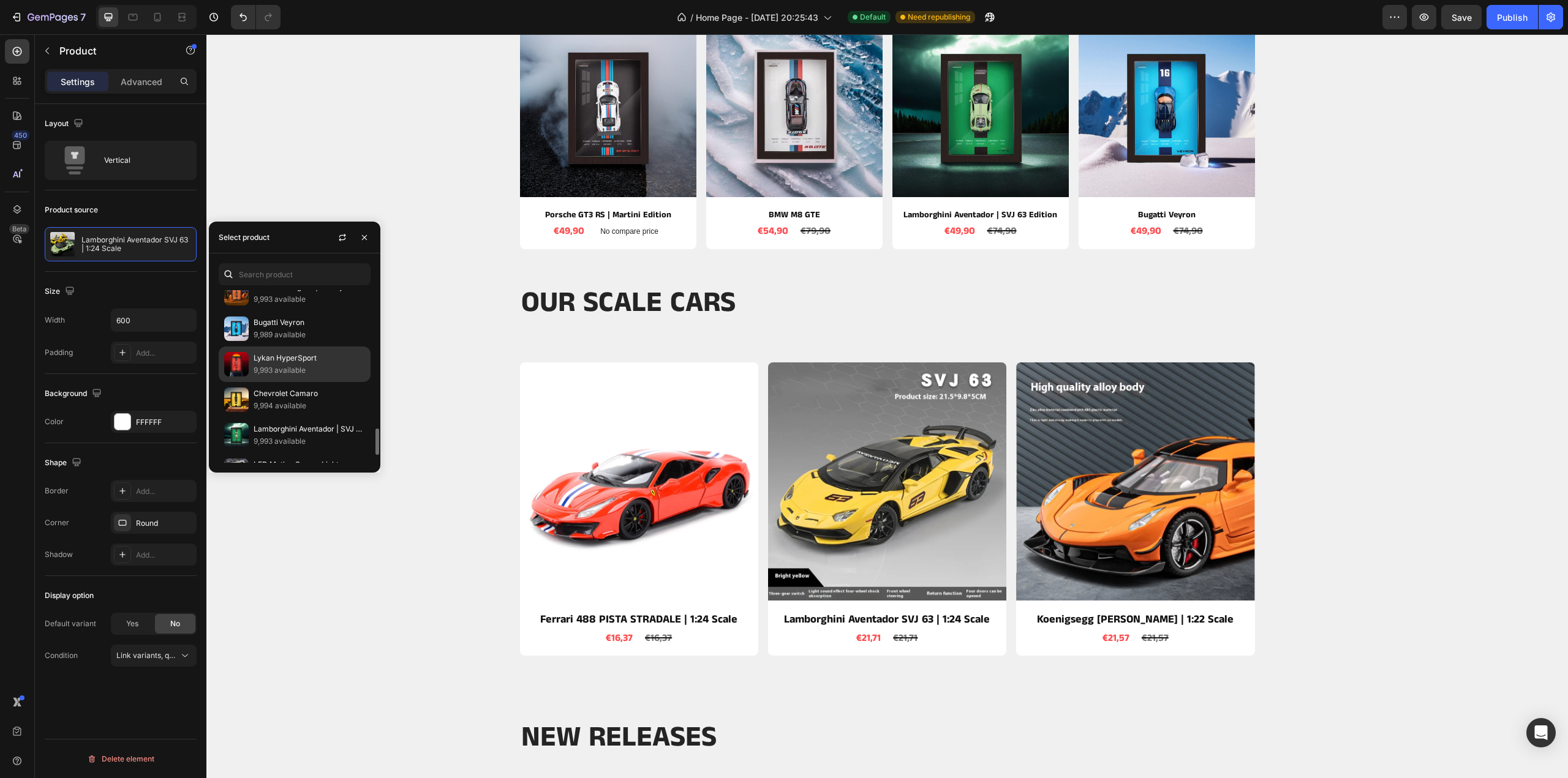
scroll to position [950, 0]
click at [304, 144] on div "BEST SELLERS Heading Row Product Images Porsche GT3 RS | Martini Edition Produc…" at bounding box center [887, 101] width 1343 height 295
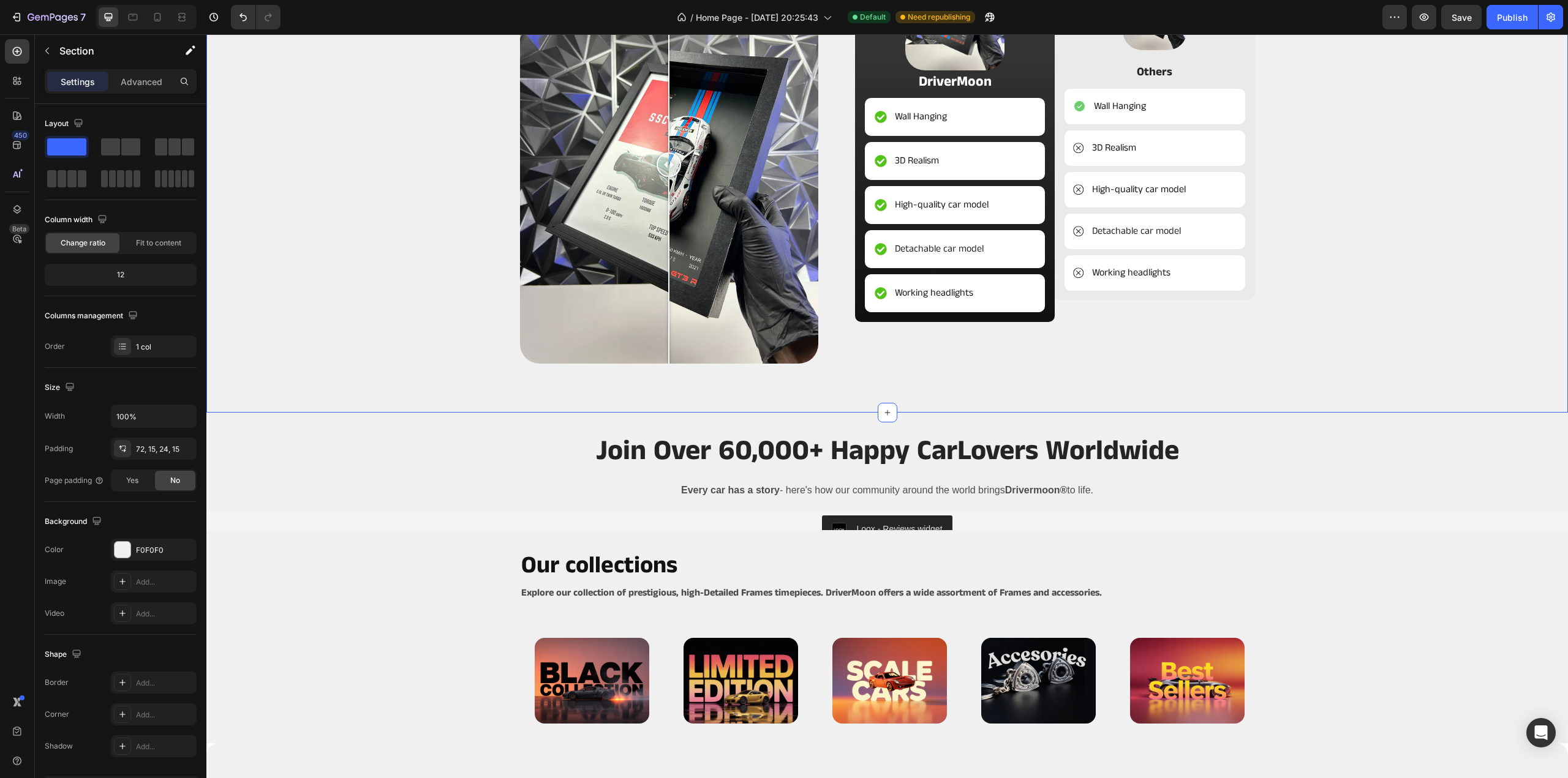
scroll to position [2265, 0]
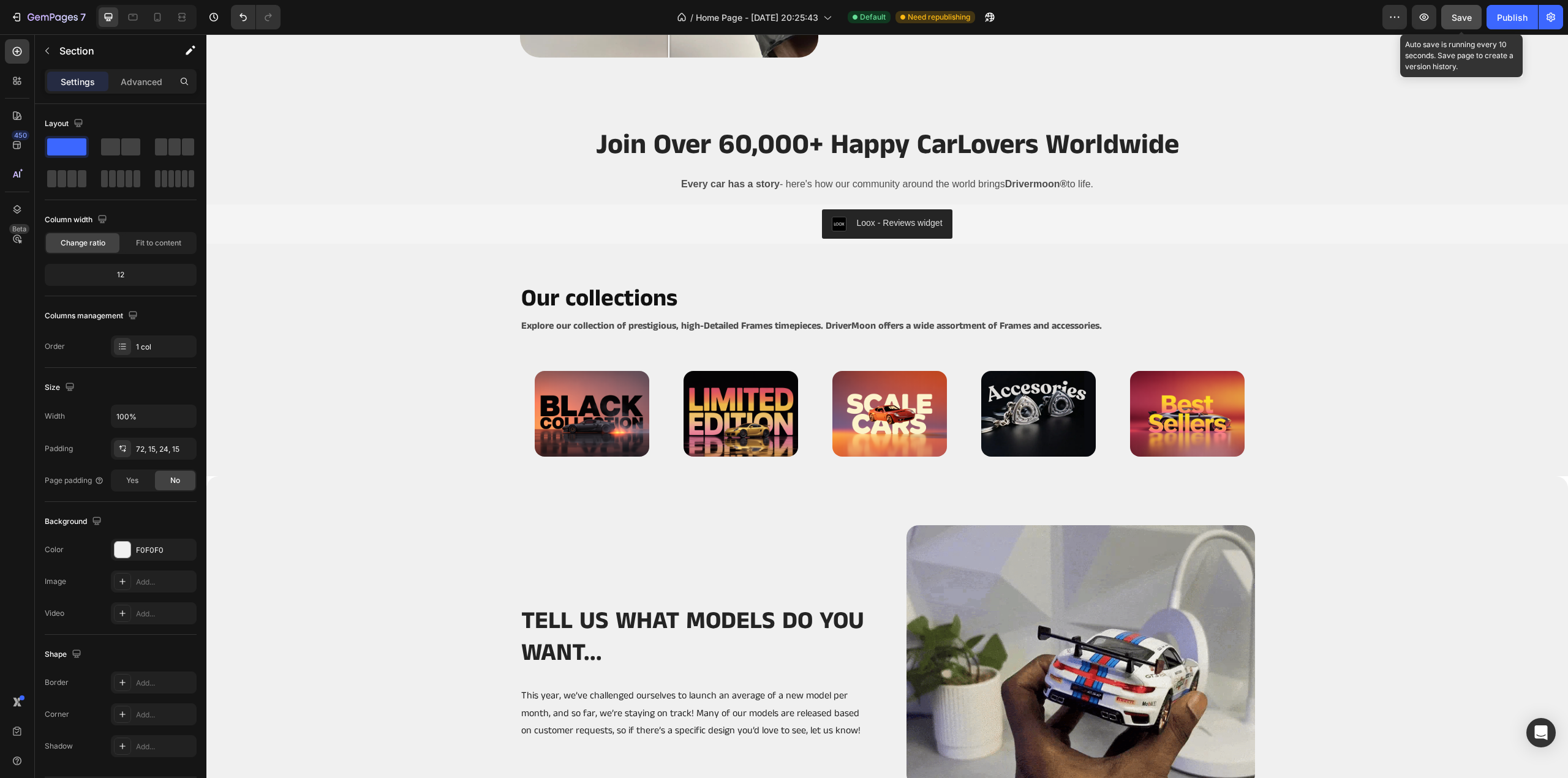
click at [1457, 22] on span "Save" at bounding box center [1462, 18] width 20 height 11
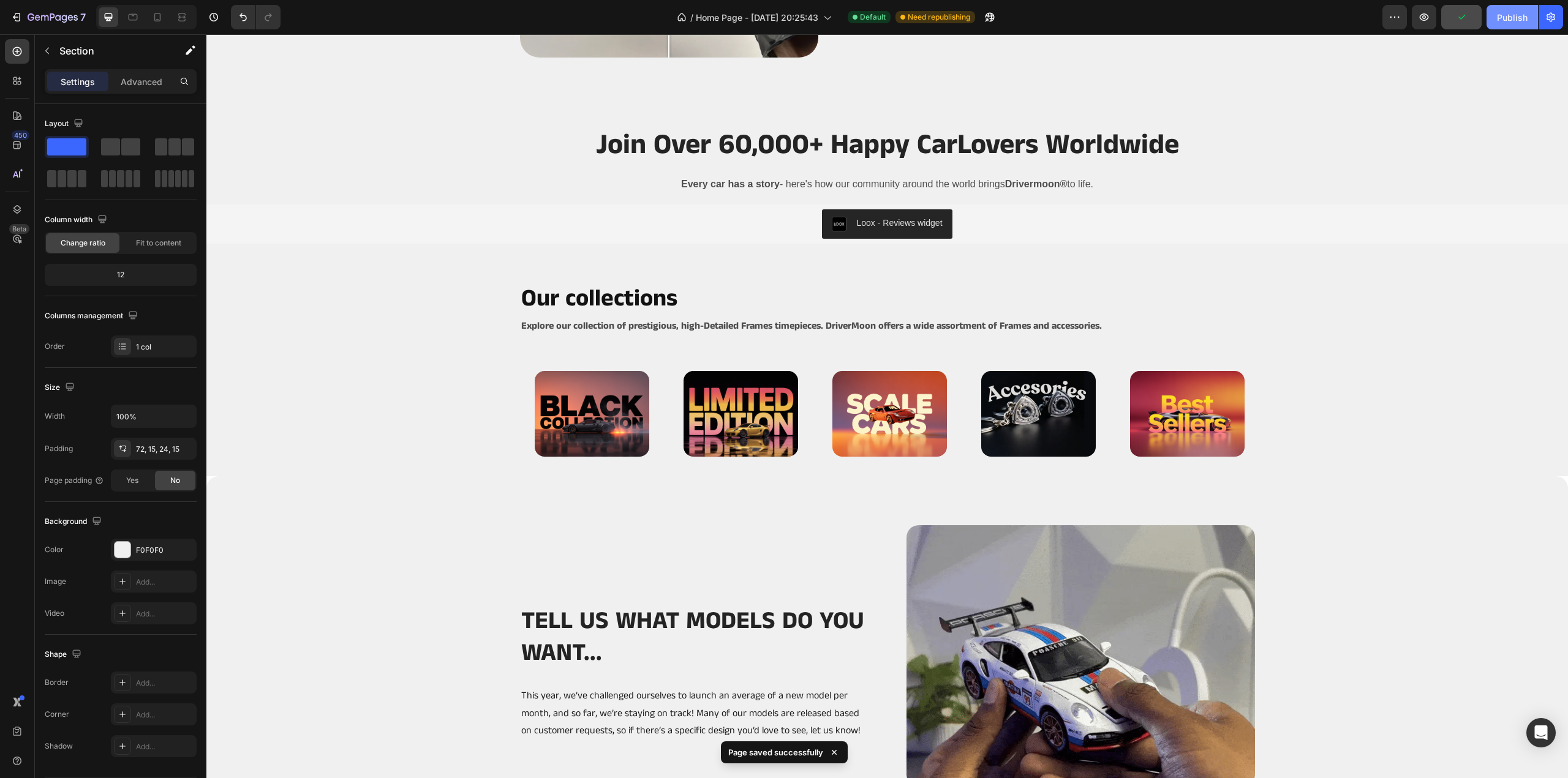
click at [1522, 19] on div "Publish" at bounding box center [1512, 18] width 30 height 13
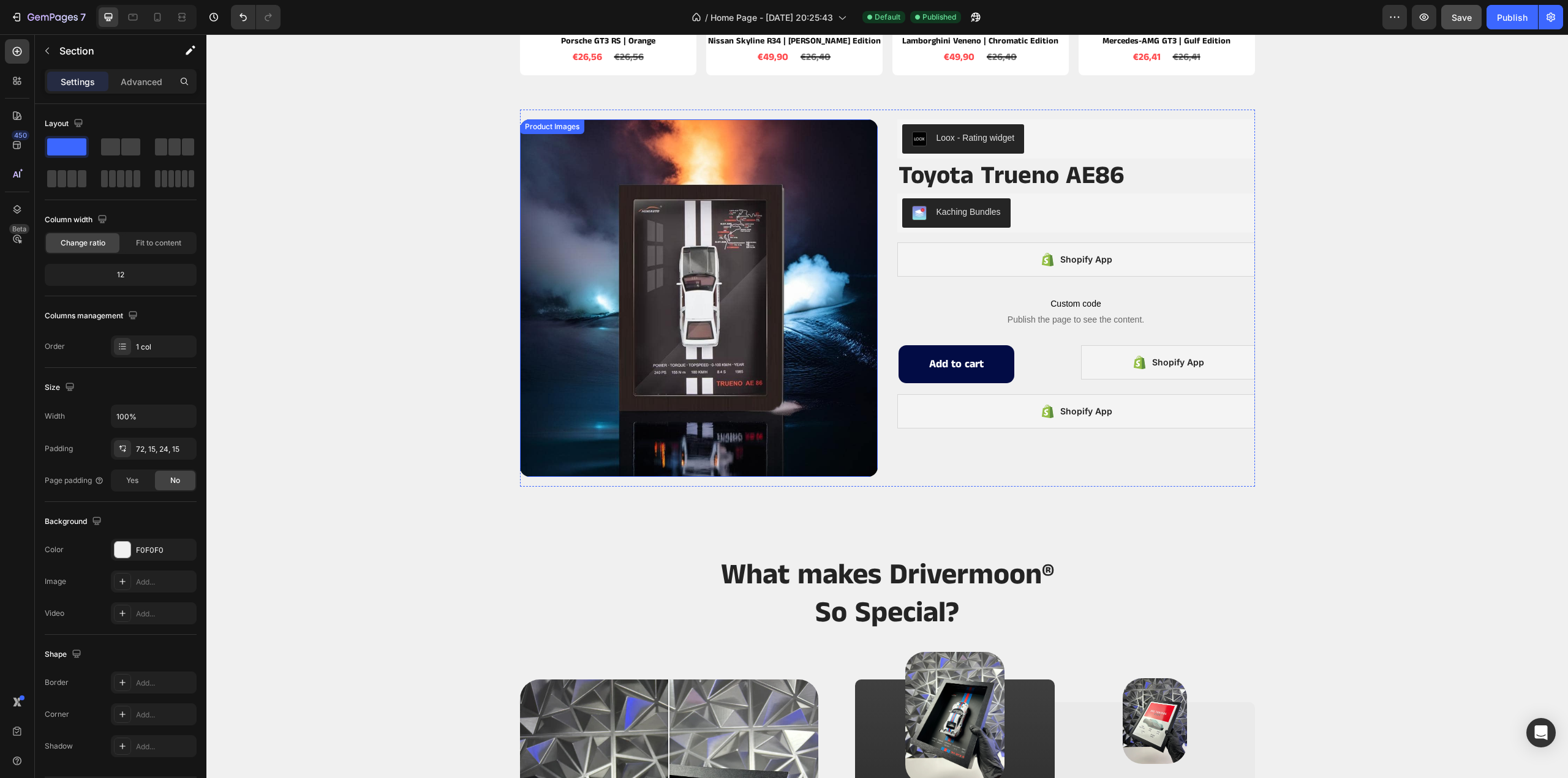
scroll to position [1286, 0]
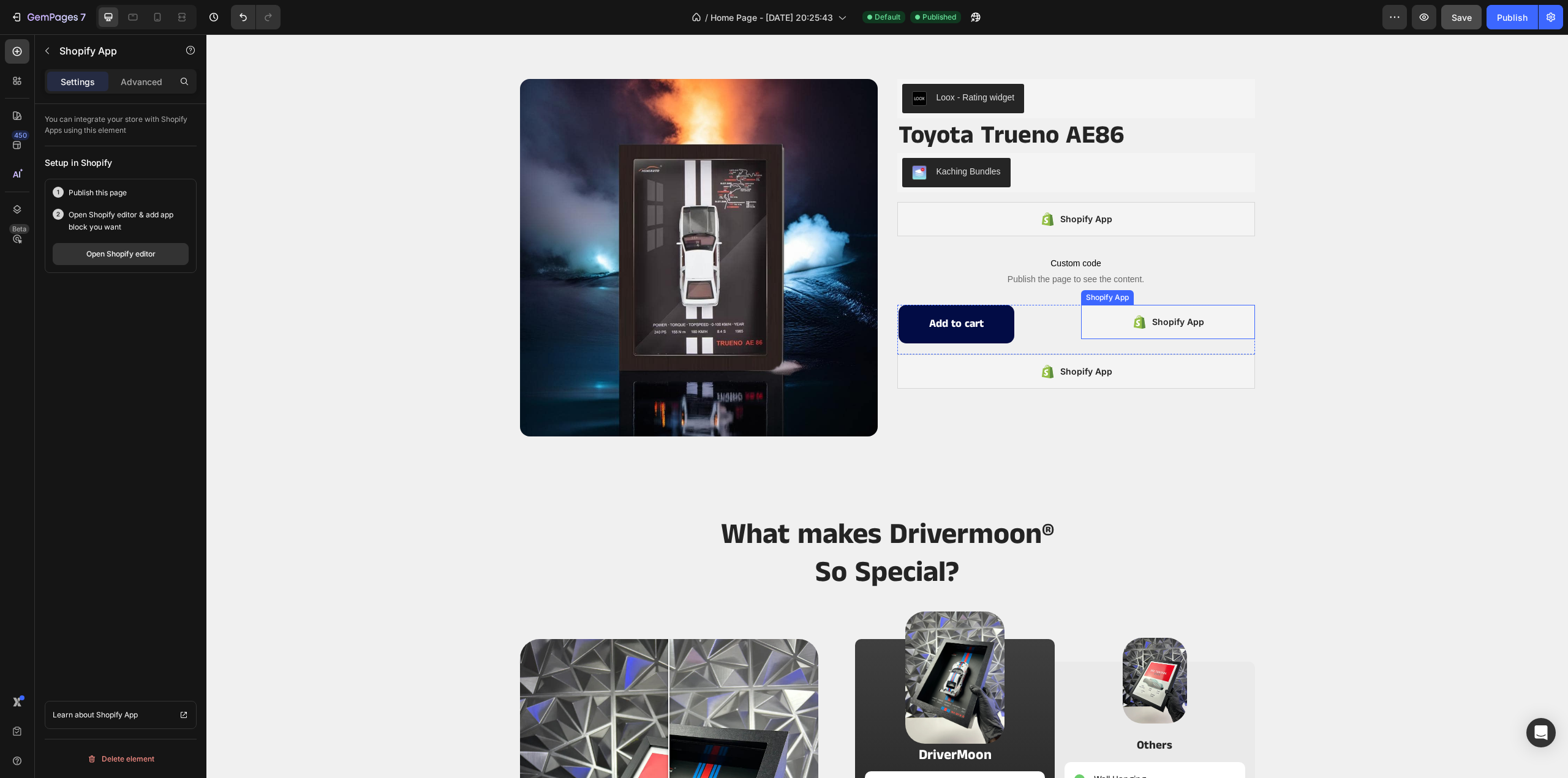
click at [1091, 320] on div "Shopify App" at bounding box center [1168, 322] width 174 height 34
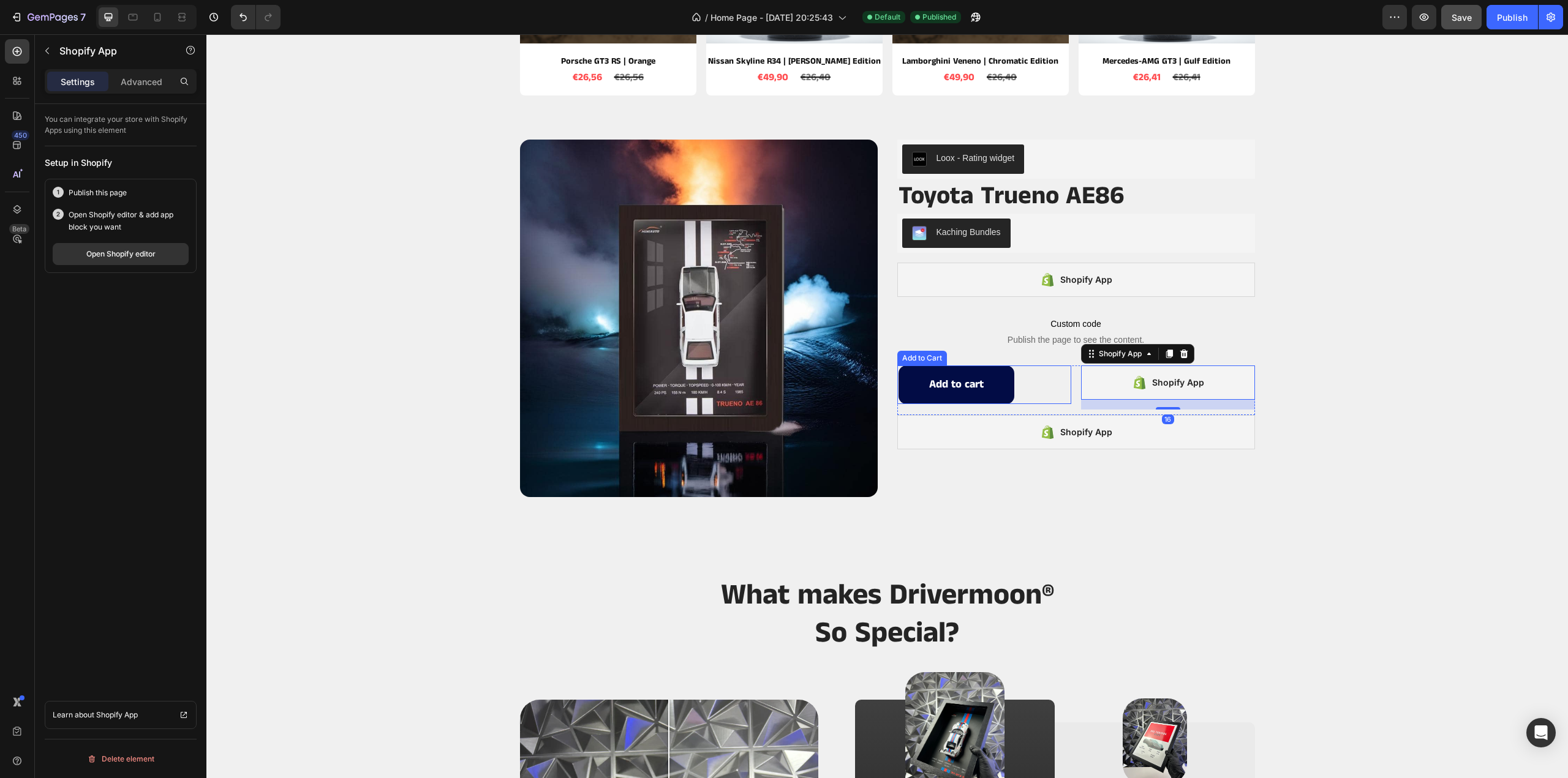
scroll to position [1224, 0]
click at [143, 74] on div "Advanced" at bounding box center [141, 82] width 61 height 20
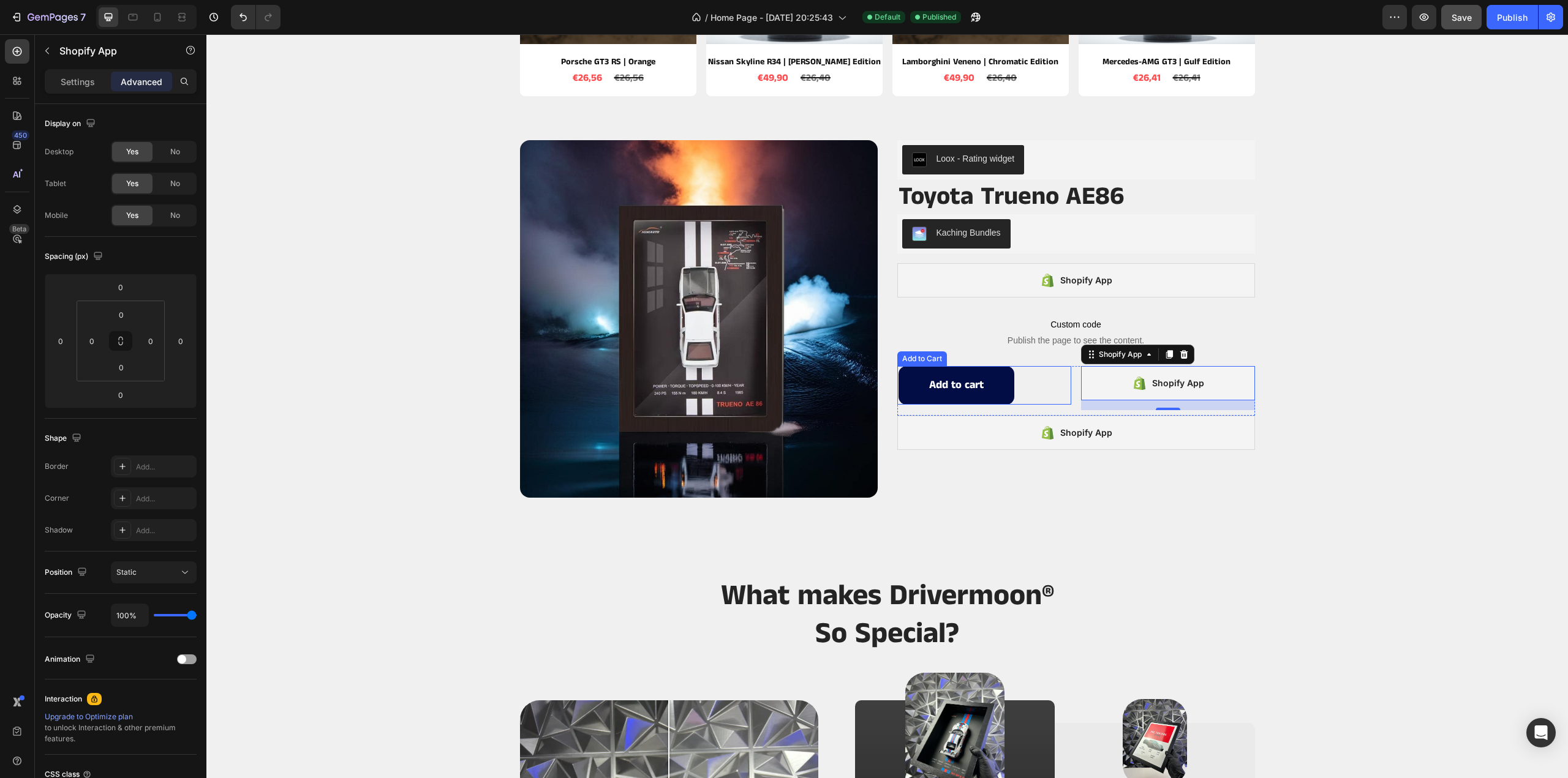
click at [1039, 384] on div "Add to cart Add to Cart" at bounding box center [984, 385] width 174 height 38
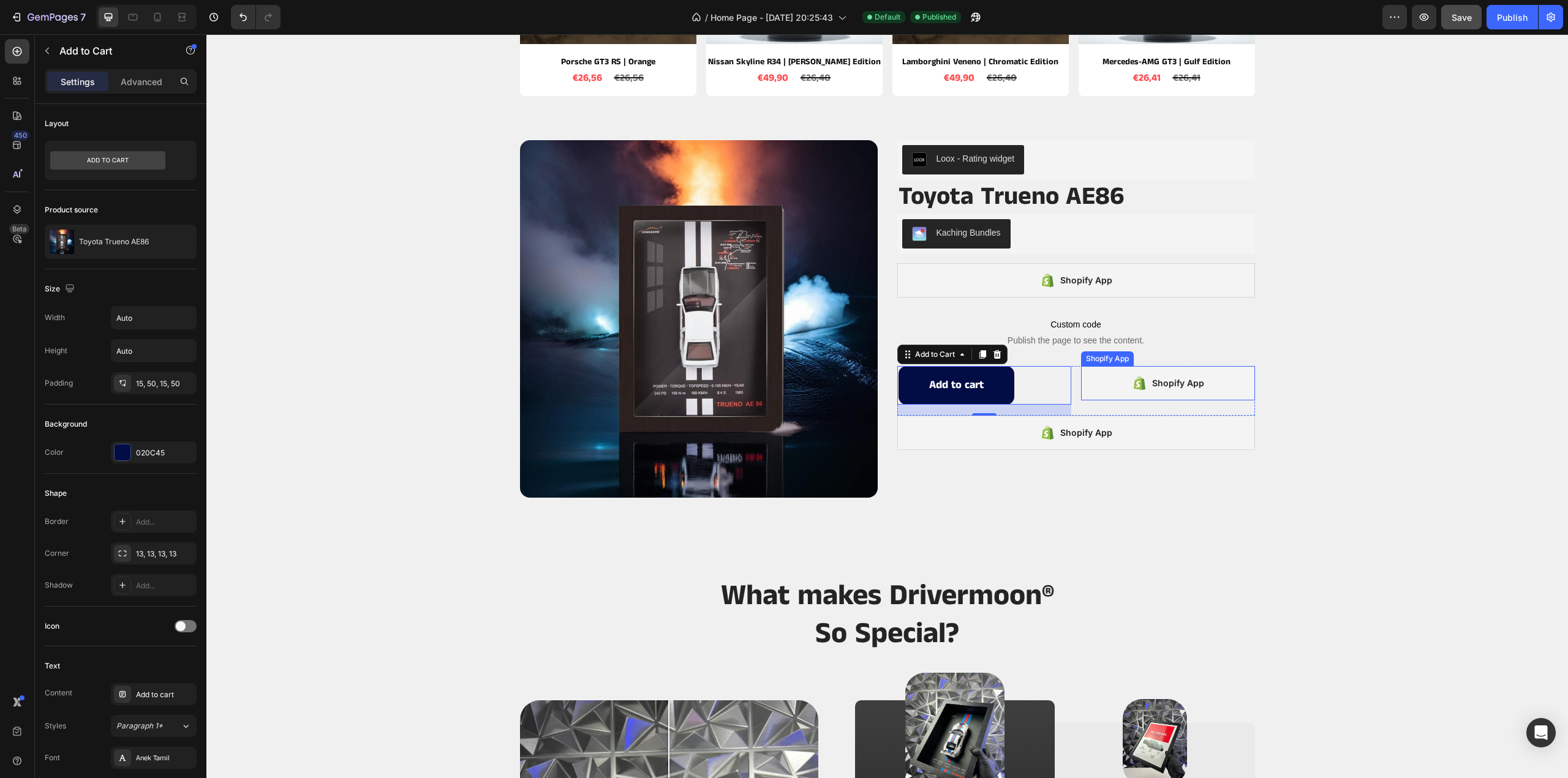
click at [1088, 376] on div "Shopify App" at bounding box center [1168, 383] width 174 height 34
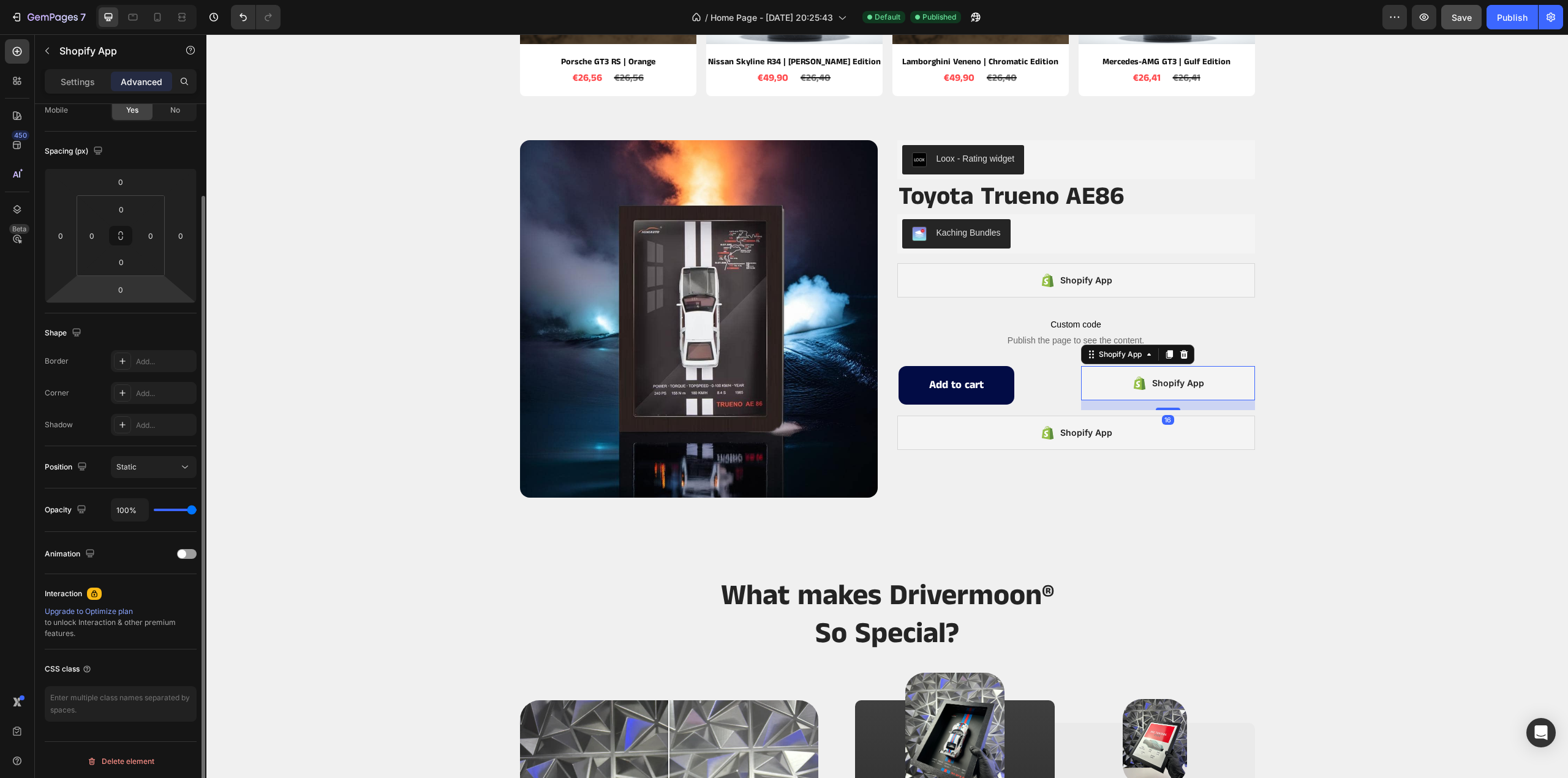
scroll to position [0, 0]
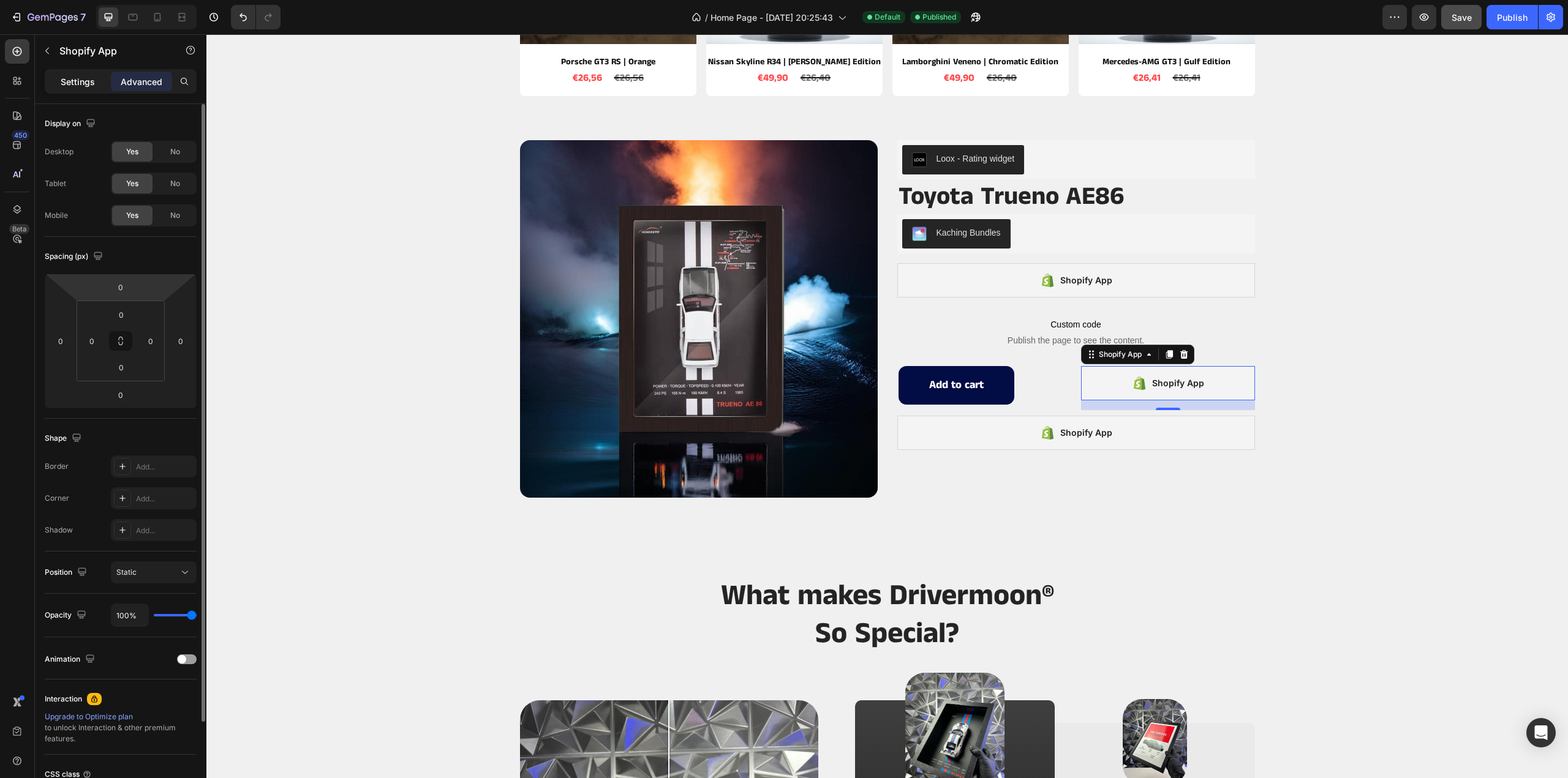
click at [83, 84] on p "Settings" at bounding box center [78, 82] width 34 height 13
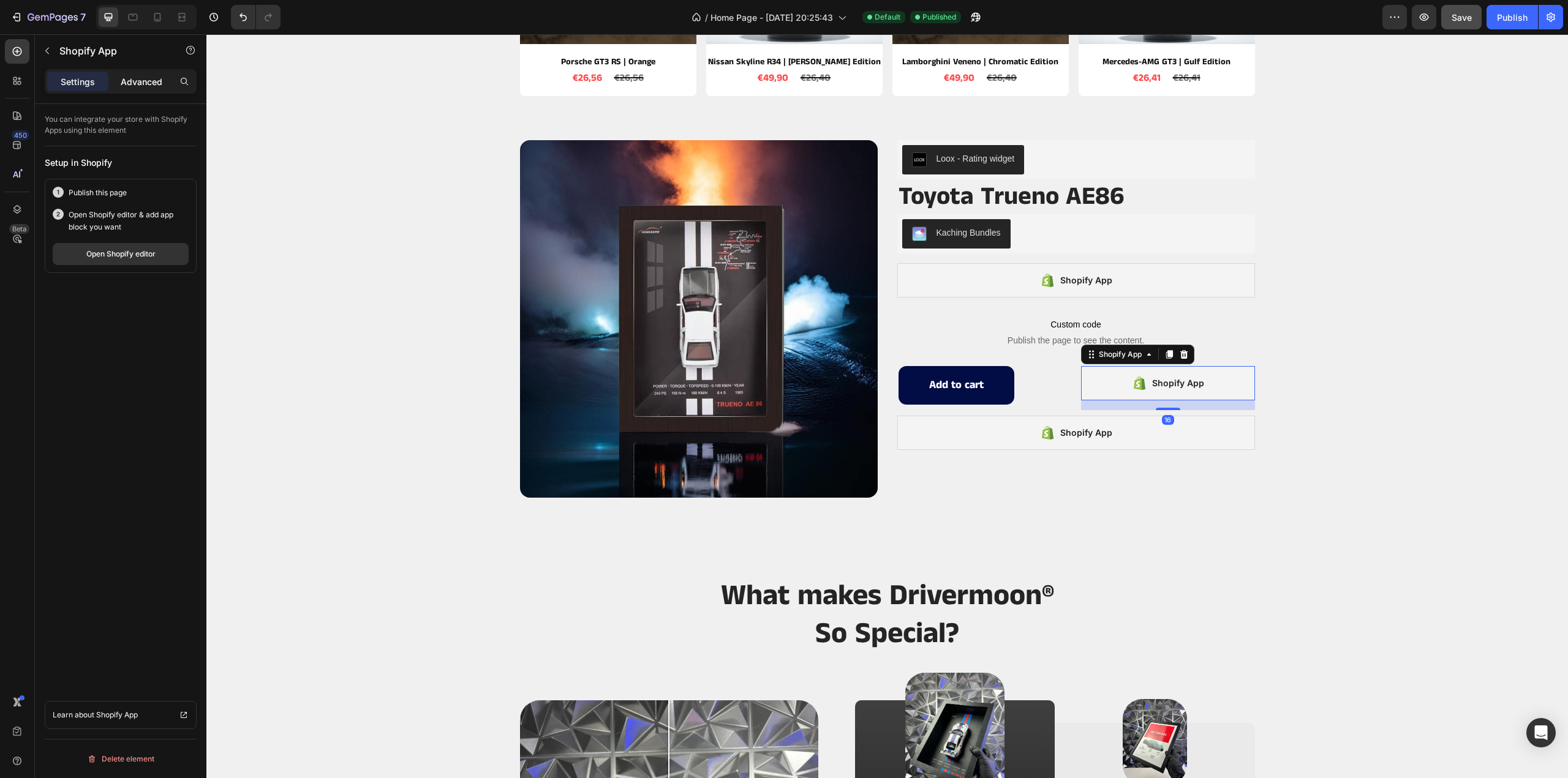
click at [137, 73] on div "Advanced" at bounding box center [141, 82] width 61 height 20
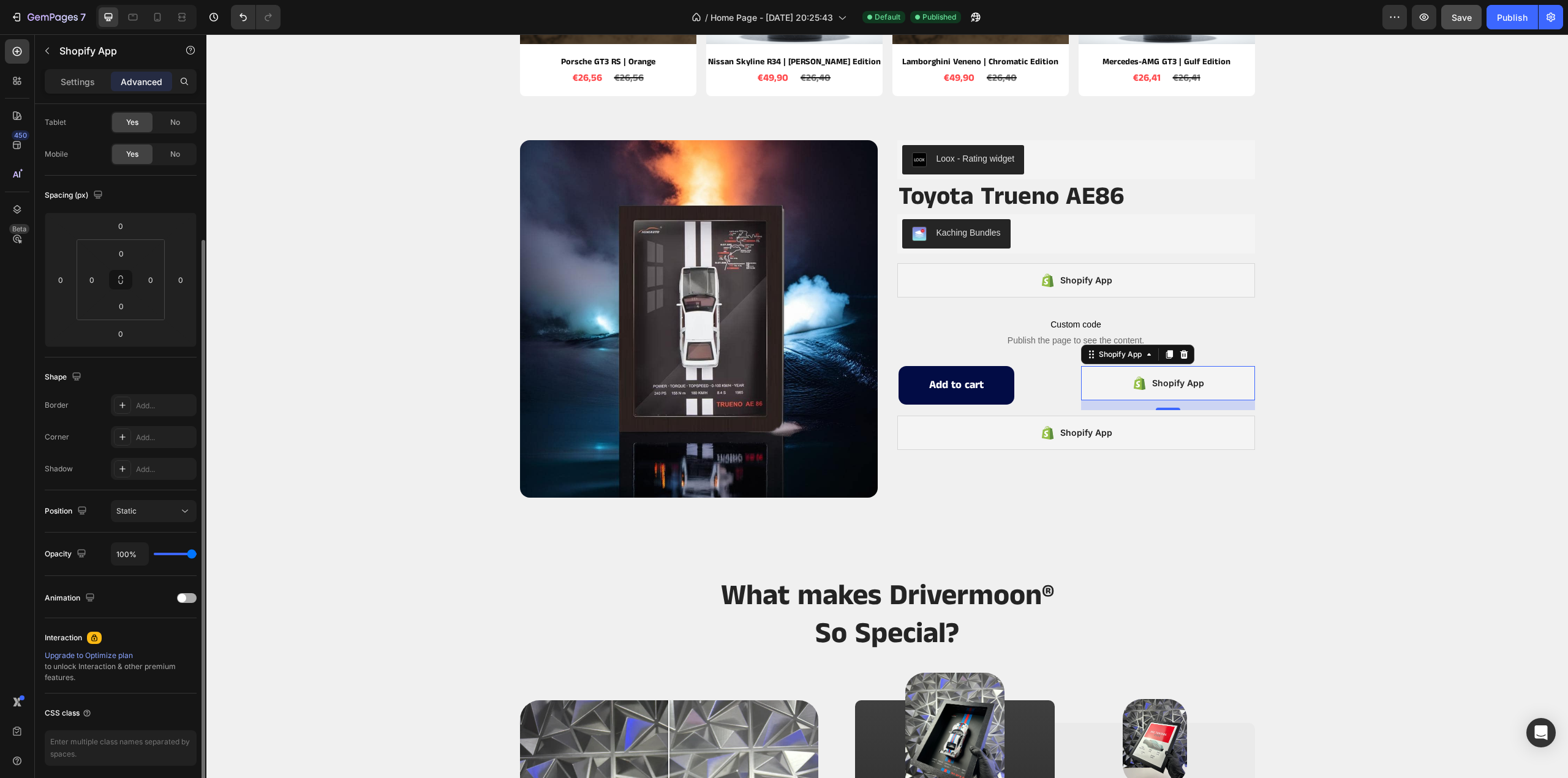
scroll to position [105, 0]
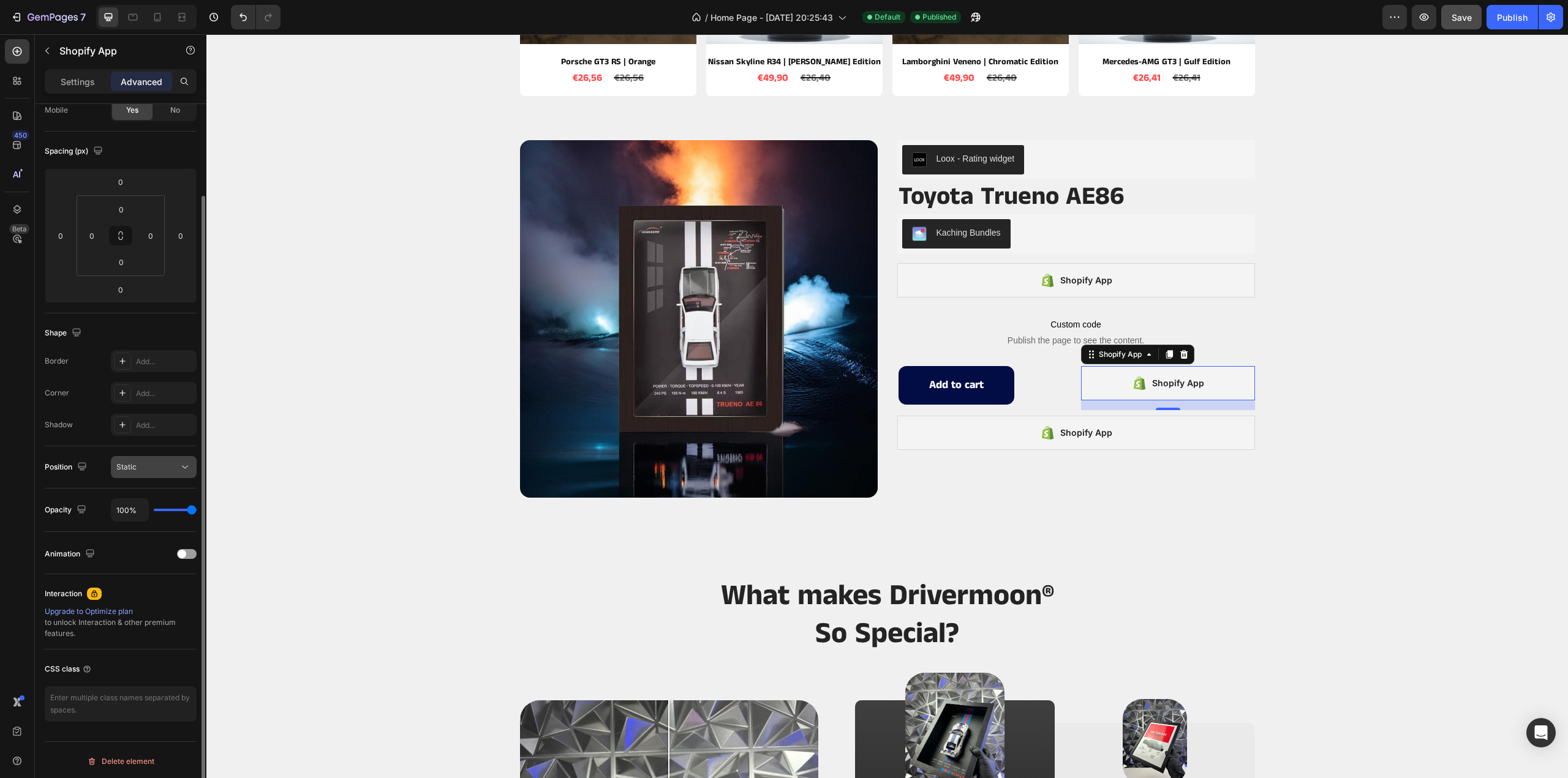
click at [168, 471] on div "Static" at bounding box center [147, 467] width 63 height 11
click at [168, 467] on div "Static" at bounding box center [147, 467] width 63 height 11
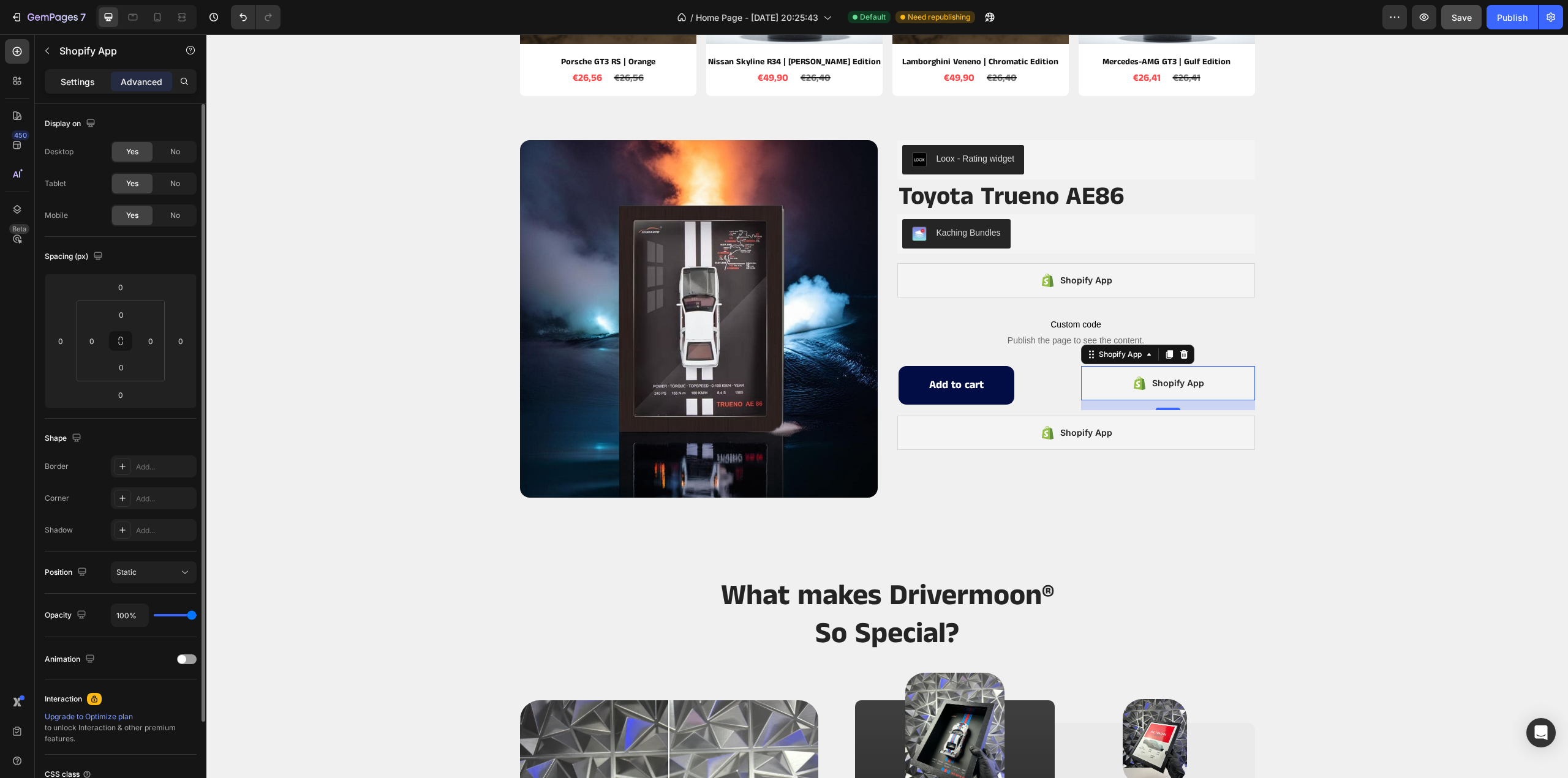
click at [82, 84] on p "Settings" at bounding box center [78, 82] width 34 height 13
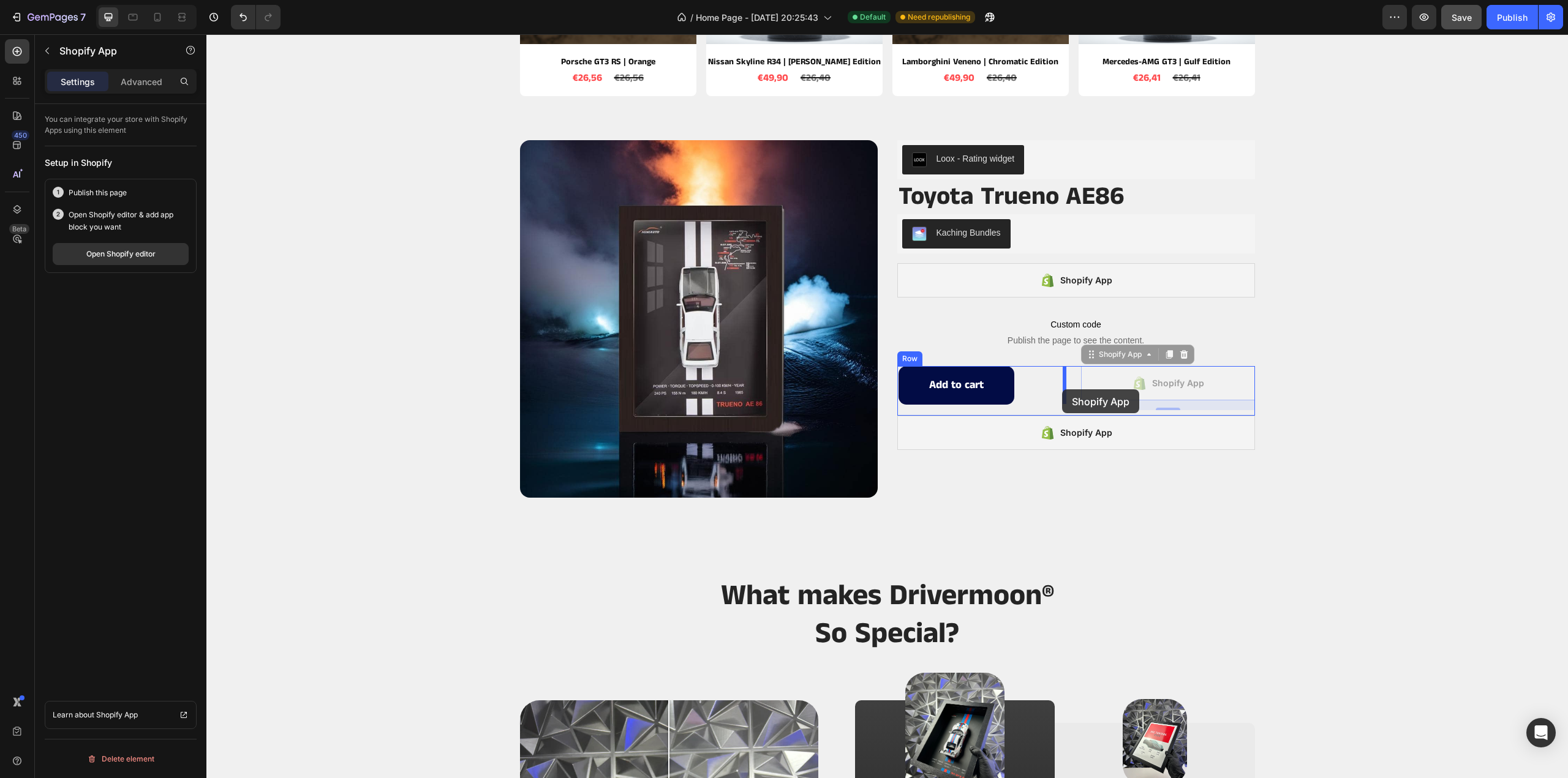
drag, startPoint x: 1086, startPoint y: 361, endPoint x: 1062, endPoint y: 390, distance: 37.6
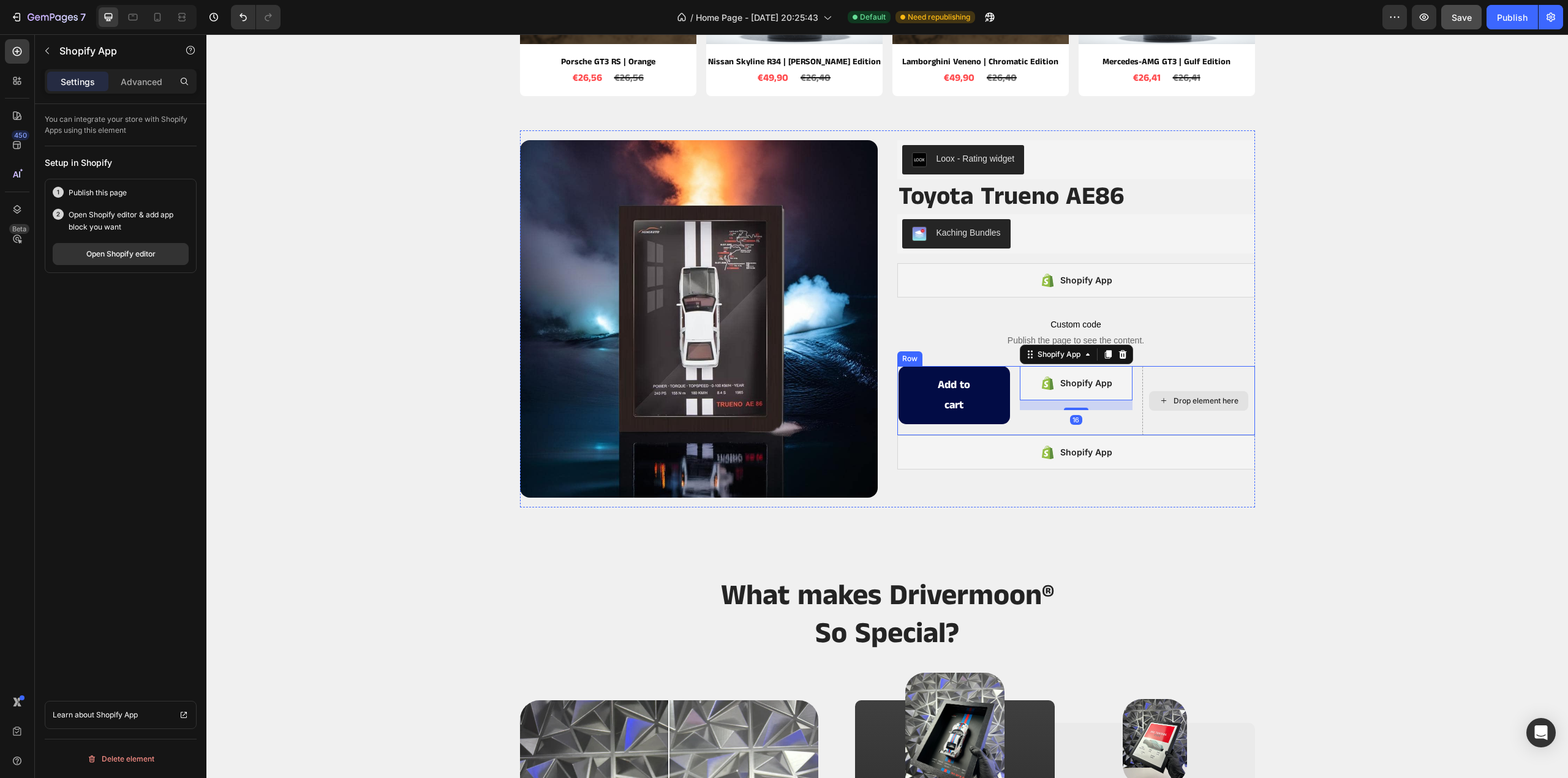
click at [1171, 419] on div "Drop element here" at bounding box center [1199, 400] width 113 height 69
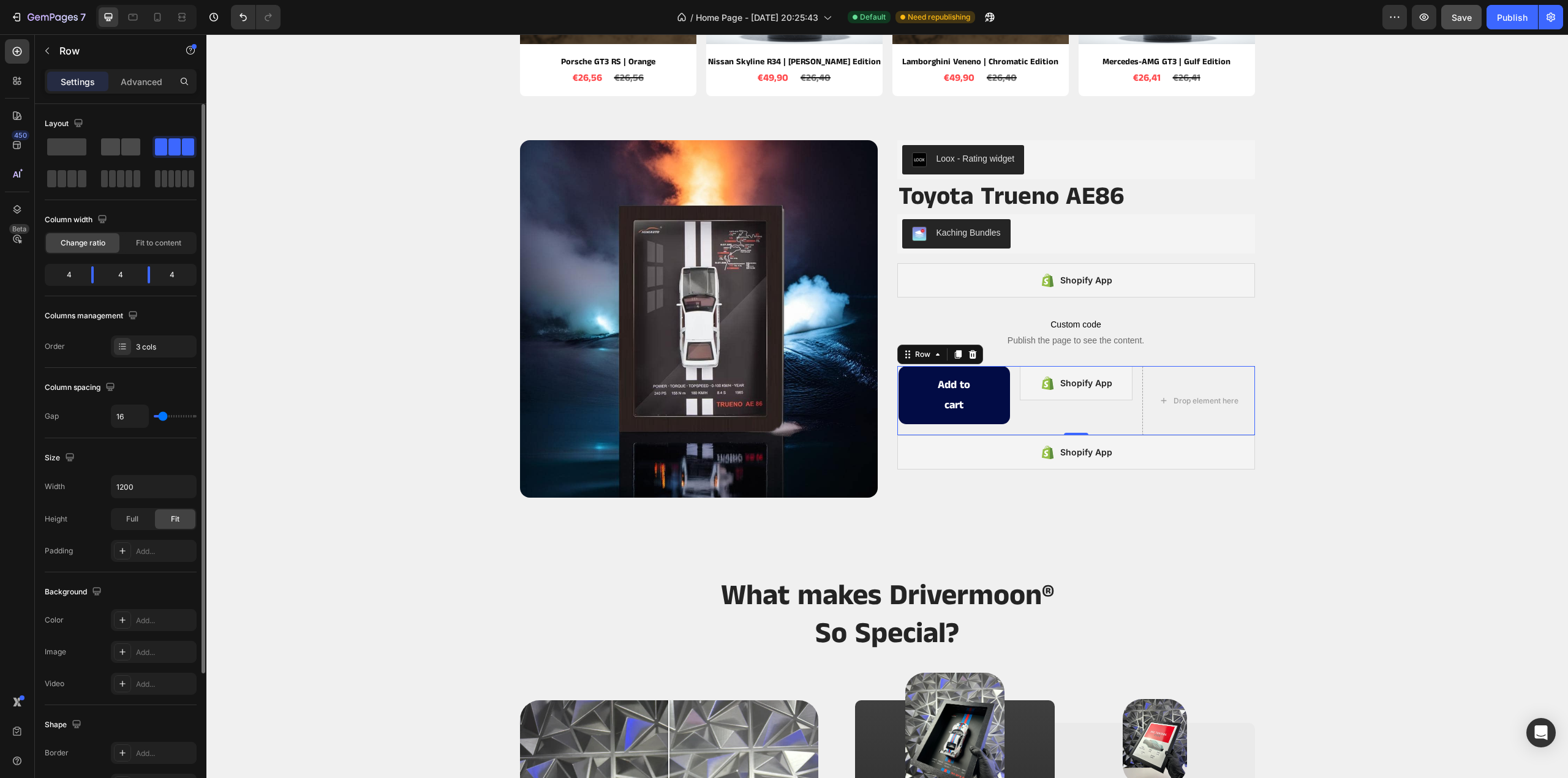
click at [127, 150] on span at bounding box center [131, 147] width 19 height 17
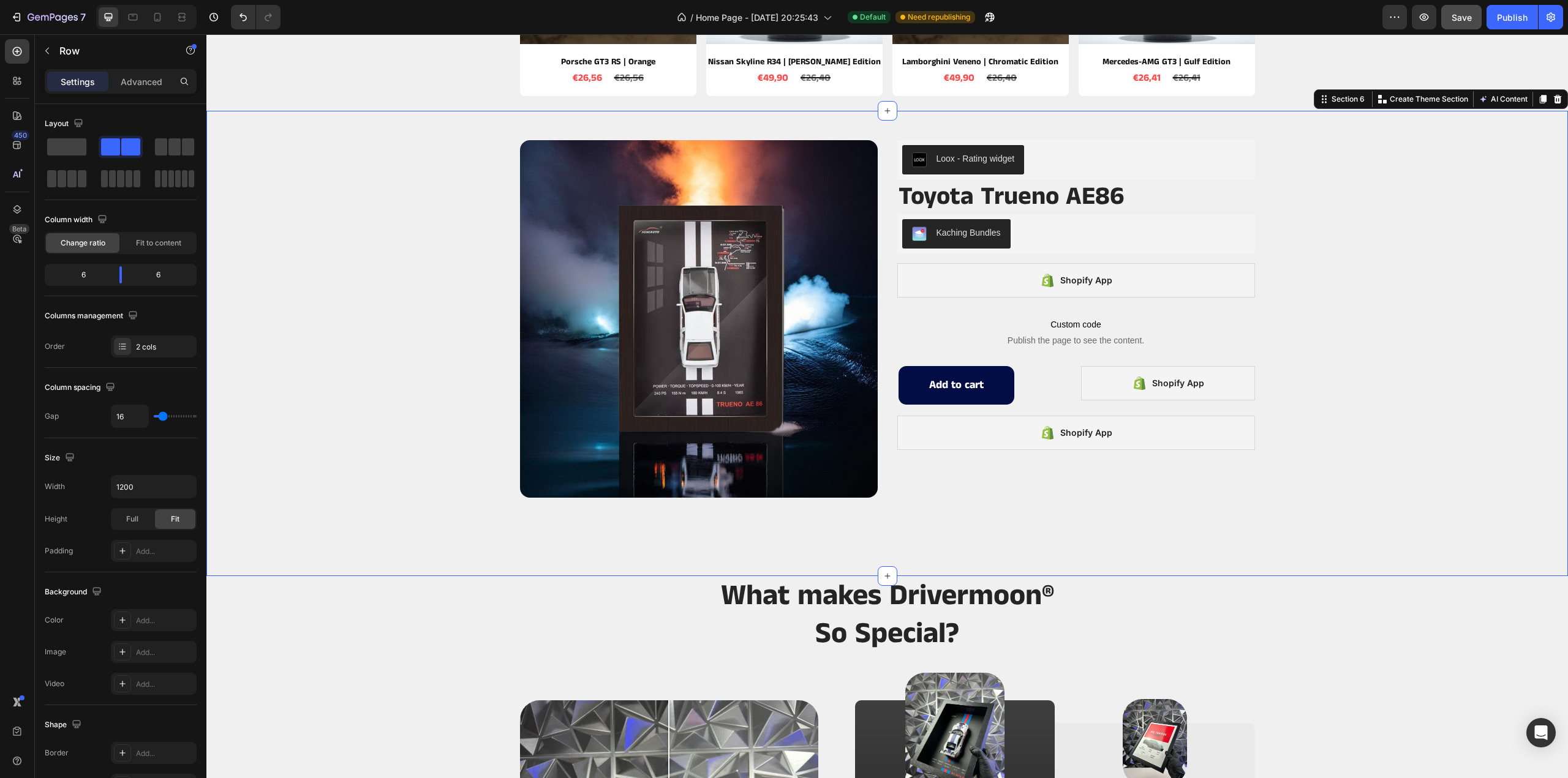
click at [1333, 184] on div "Product Images Loox - Rating widget Loox Toyota Trueno AE86 Product Title Kachi…" at bounding box center [887, 344] width 1362 height 426
